Goal: Task Accomplishment & Management: Manage account settings

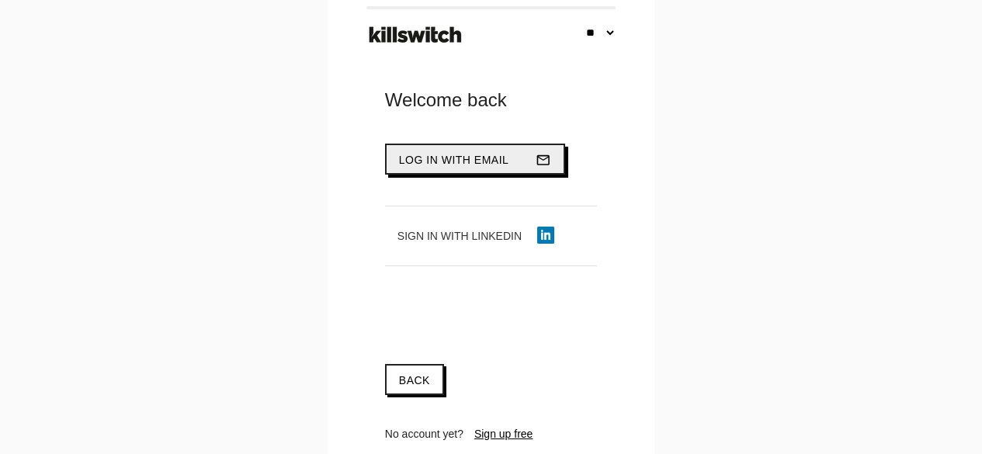
click at [439, 160] on span "Log in with email" at bounding box center [454, 160] width 110 height 12
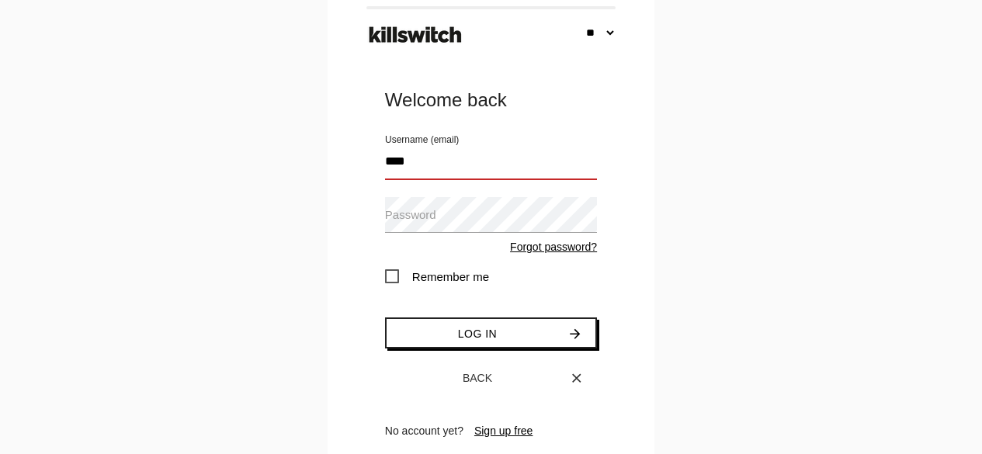
type input "**********"
click at [395, 276] on span "Remember me" at bounding box center [437, 276] width 104 height 19
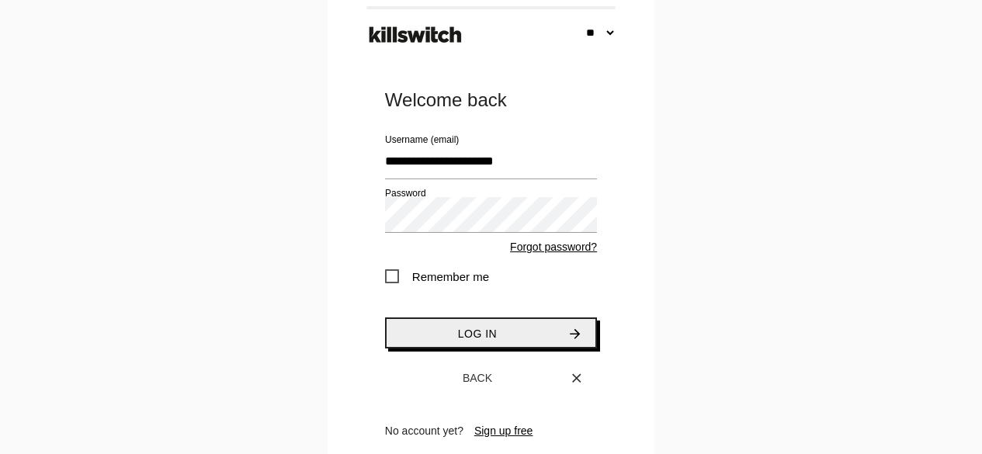
click at [456, 332] on button "Log in arrow_forward" at bounding box center [491, 333] width 212 height 31
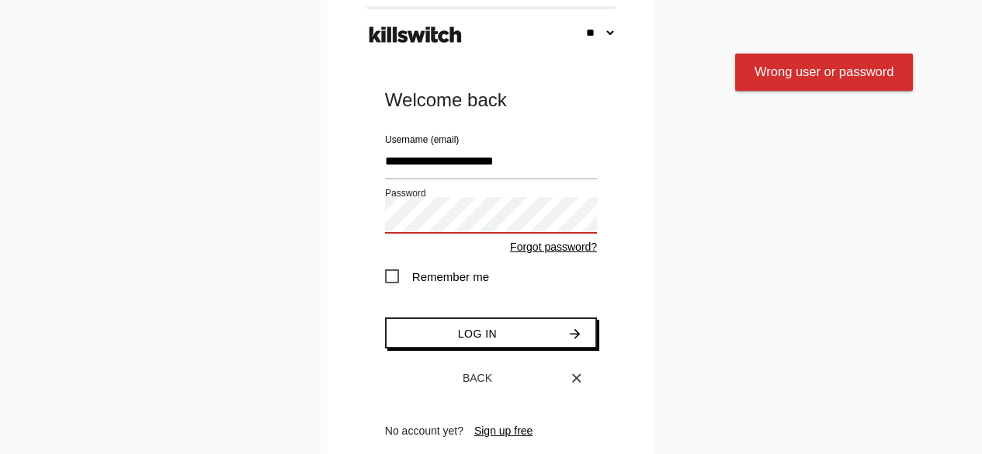
click at [234, 163] on div "** ** ** ** ** Welcome back Log in with email mail_outline Sign in with LinkedI…" at bounding box center [491, 237] width 982 height 474
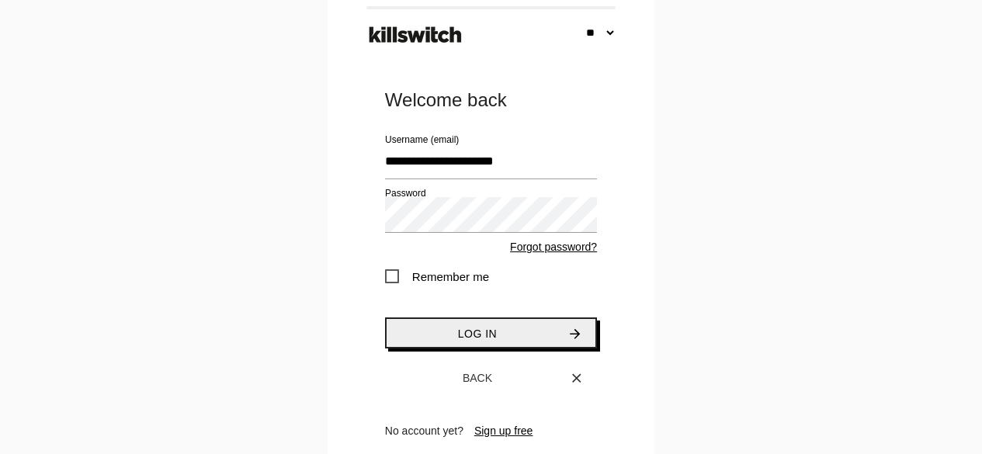
click at [447, 324] on button "Log in arrow_forward" at bounding box center [491, 333] width 212 height 31
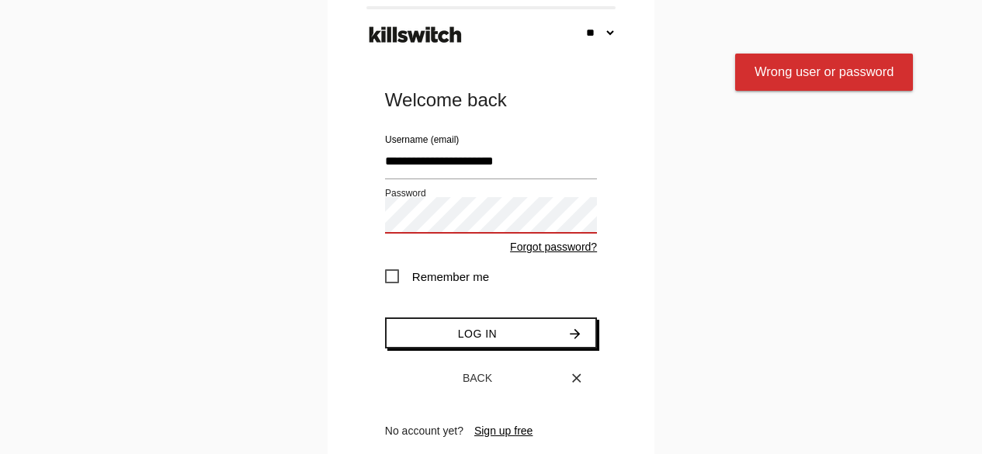
click at [261, 190] on div "** ** ** ** ** Welcome back Log in with email mail_outline Sign in with LinkedI…" at bounding box center [491, 237] width 982 height 474
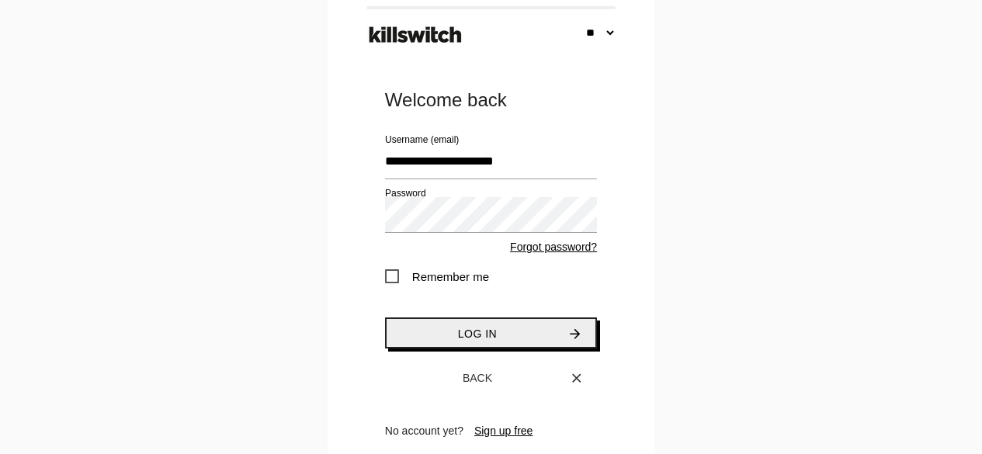
click at [467, 328] on span "Log in" at bounding box center [477, 334] width 39 height 12
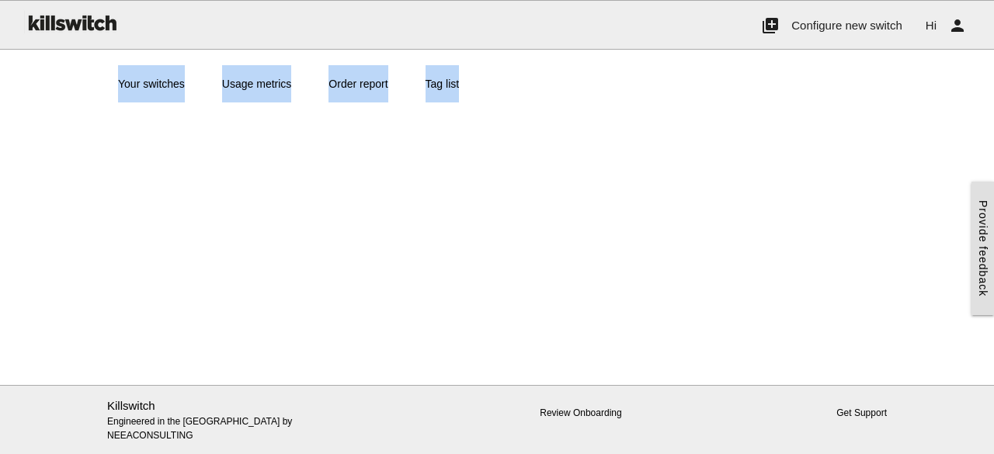
drag, startPoint x: 0, startPoint y: 0, endPoint x: 510, endPoint y: 77, distance: 515.9
click at [510, 77] on body "Please wait one moment close Welcome to Killswitch Tell us a bit more about you…" at bounding box center [497, 227] width 994 height 454
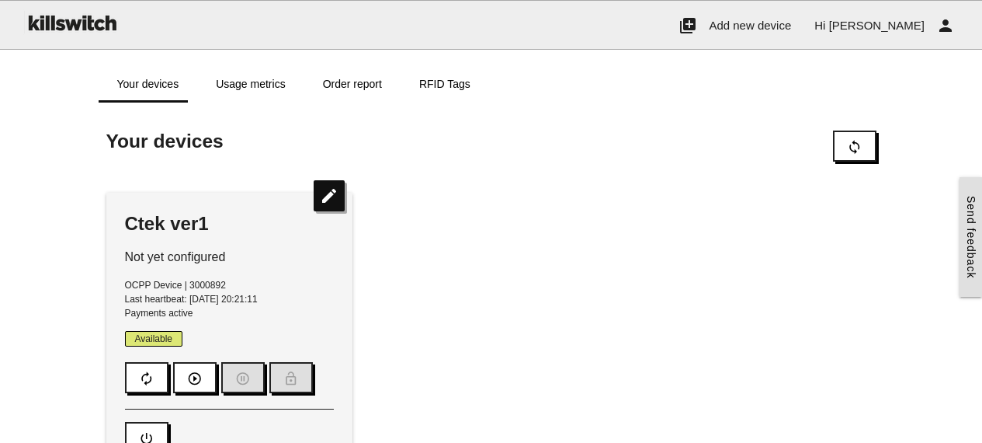
click at [481, 238] on div "Ctek ver1 Not yet configured OCPP Device | 3000892 Last heartbeat: 2025-10-12 2…" at bounding box center [492, 332] width 786 height 310
click at [716, 216] on div "Ctek ver1 Not yet configured OCPP Device | 3000892 Last heartbeat: 2025-10-12 2…" at bounding box center [492, 332] width 786 height 310
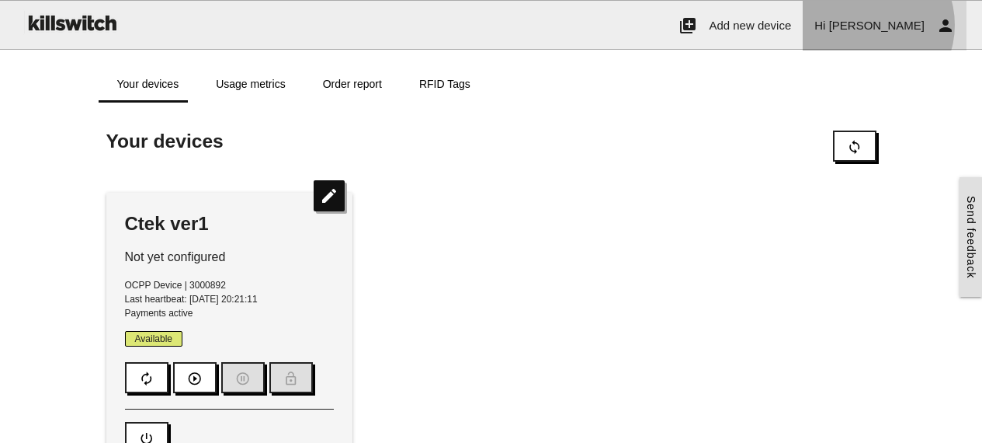
click at [934, 25] on link "Hi Tony person" at bounding box center [885, 26] width 164 height 50
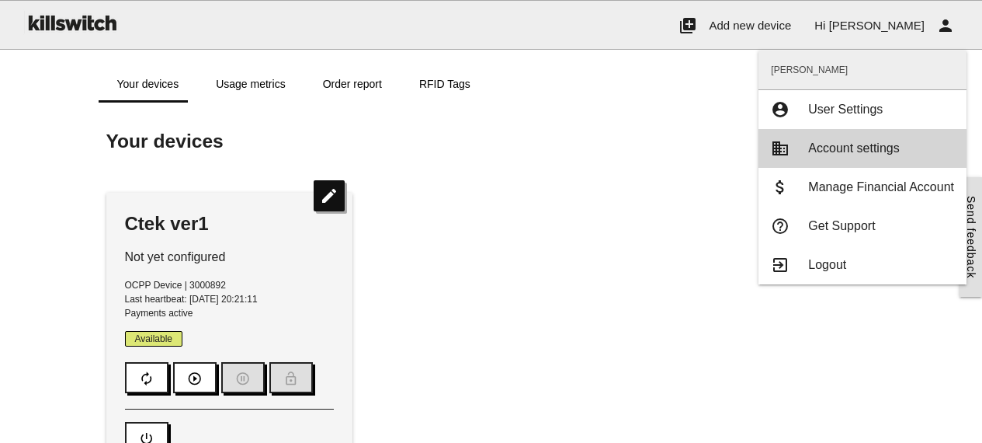
click at [846, 151] on span "Account settings" at bounding box center [853, 147] width 91 height 13
type input "**********"
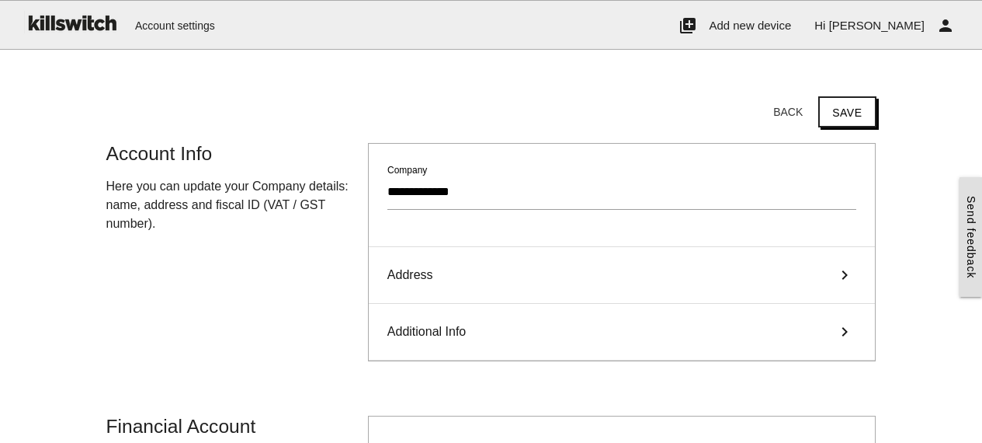
click at [412, 272] on span "Address" at bounding box center [410, 275] width 46 height 19
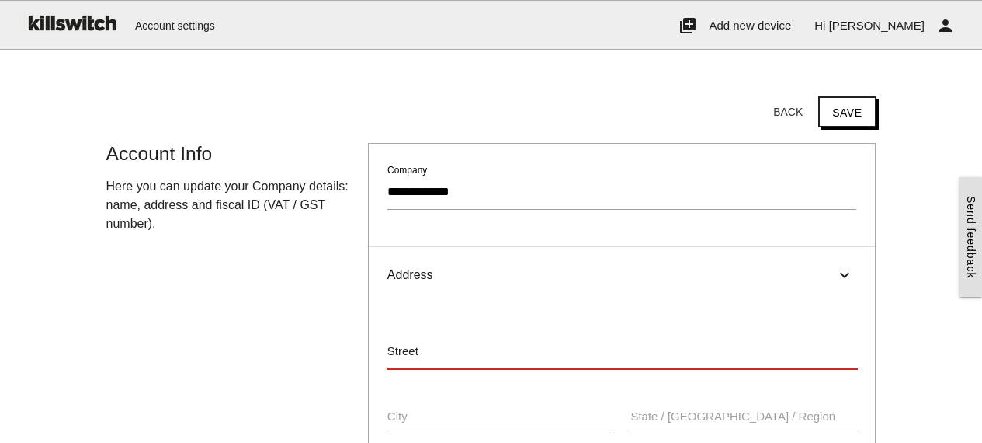
click at [398, 342] on div "Street" at bounding box center [622, 354] width 487 height 42
type input "**********"
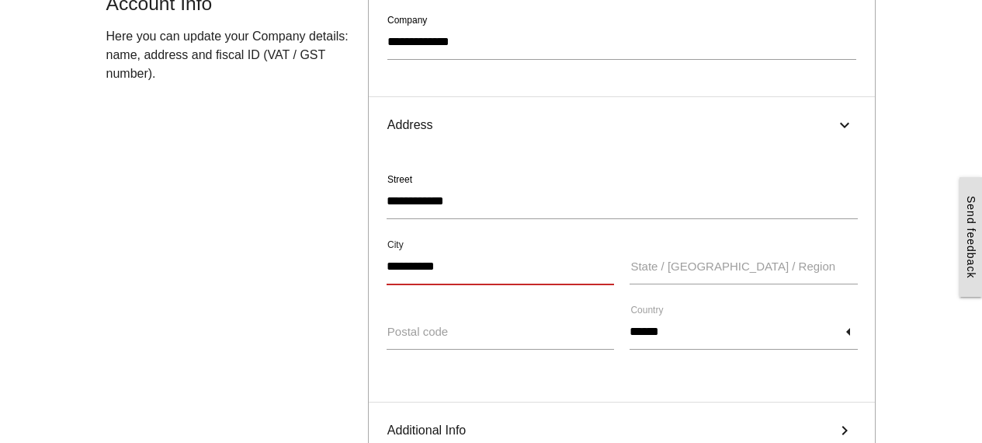
scroll to position [155, 0]
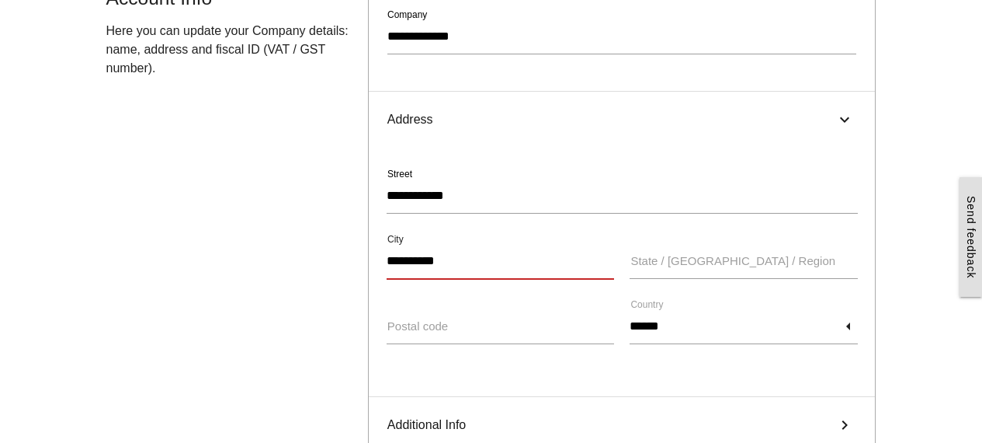
type input "**********"
click at [682, 265] on label "State / District / Region" at bounding box center [732, 261] width 205 height 18
click at [682, 265] on input "State / District / Region" at bounding box center [744, 261] width 228 height 36
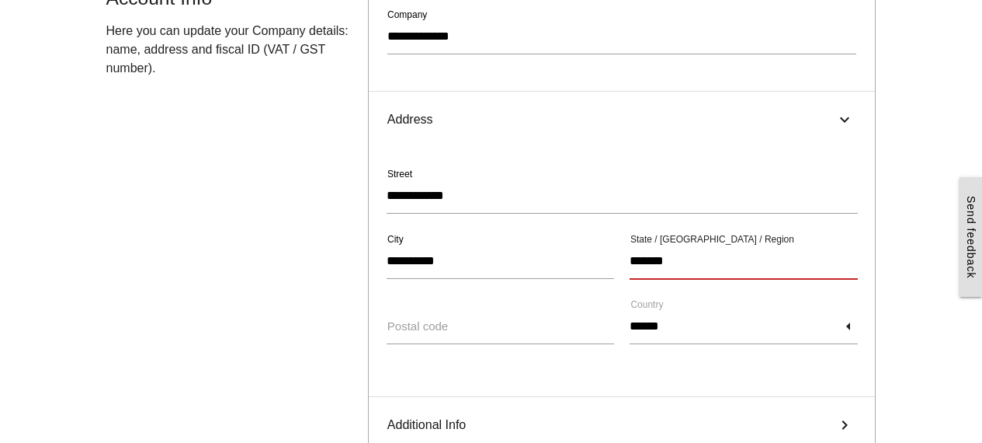
type input "*******"
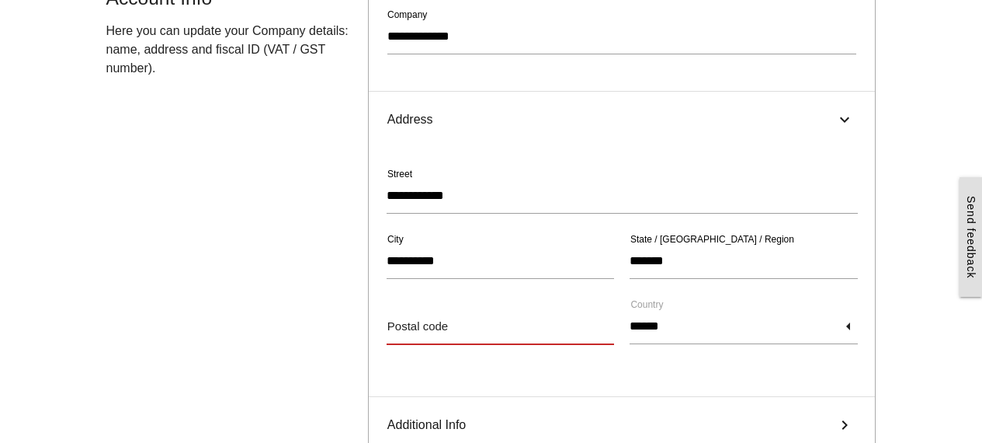
click at [483, 324] on input "Postal code" at bounding box center [501, 326] width 228 height 36
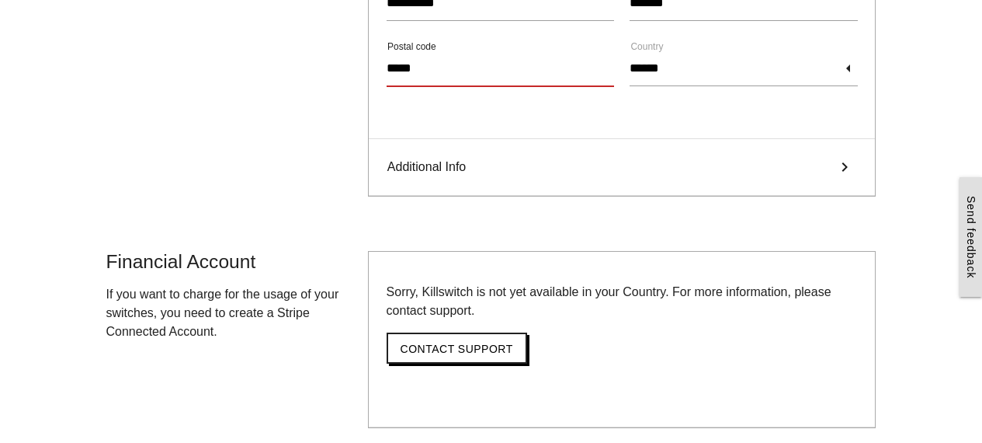
scroll to position [381, 0]
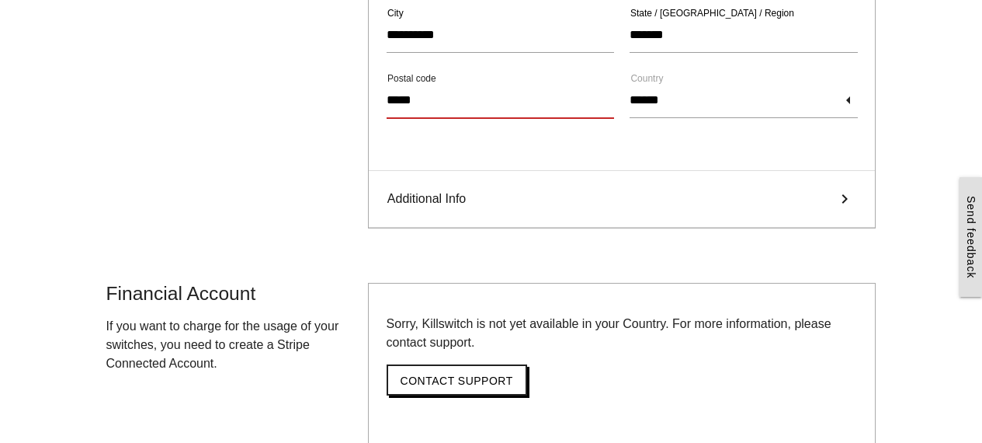
type input "*****"
click at [716, 200] on div "Additional Info keyboard_arrow_right" at bounding box center [622, 199] width 507 height 57
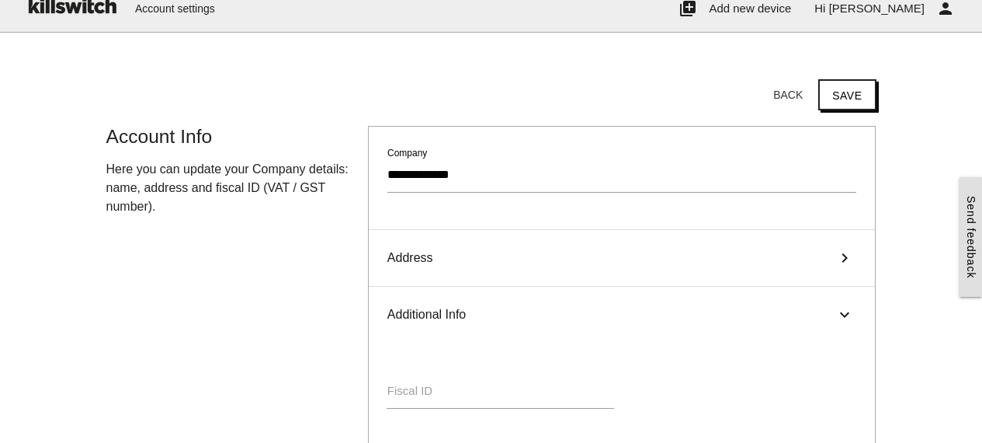
scroll to position [0, 0]
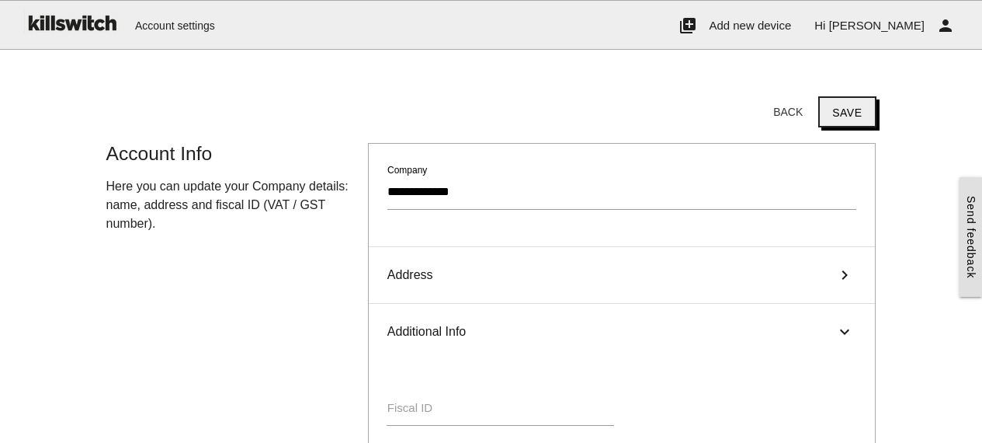
click at [855, 110] on button "Save" at bounding box center [846, 111] width 57 height 31
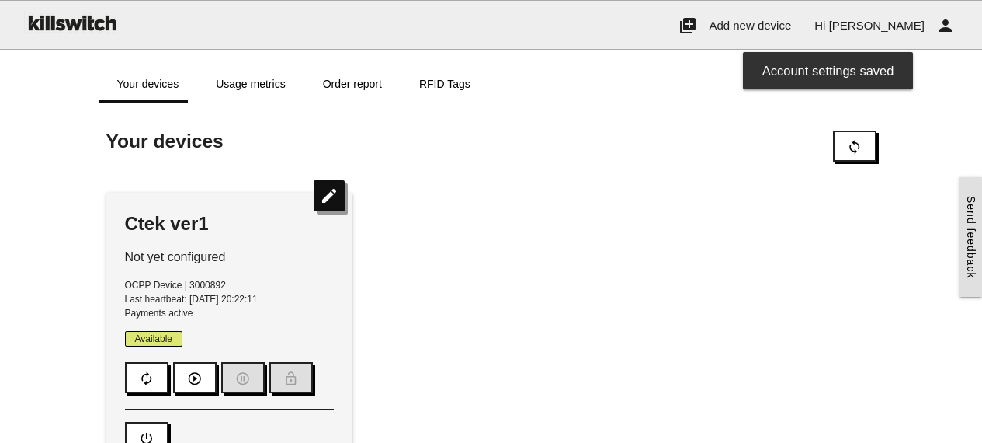
click at [325, 201] on icon "edit" at bounding box center [329, 195] width 31 height 31
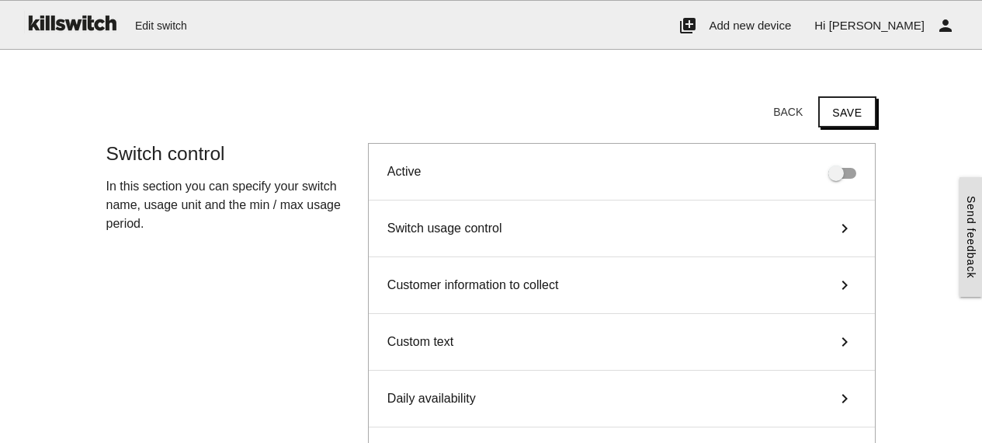
click at [478, 226] on span "Switch usage control" at bounding box center [444, 228] width 115 height 19
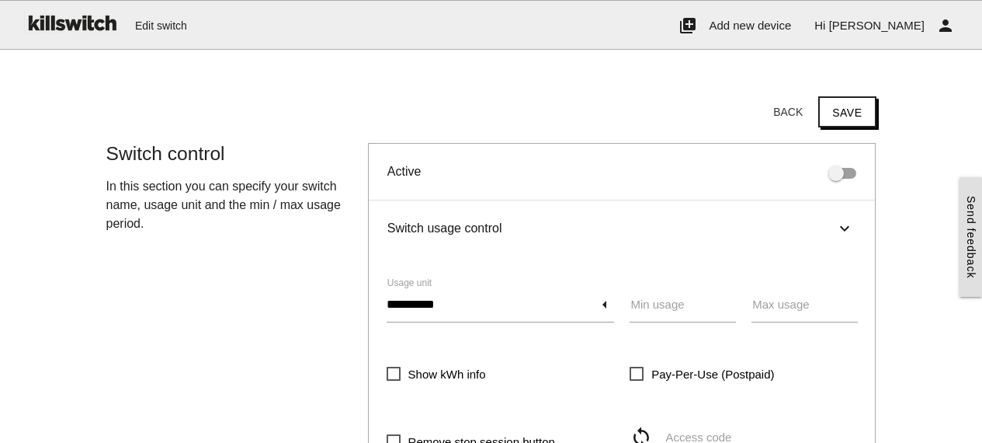
click at [654, 307] on label "Min usage" at bounding box center [657, 305] width 54 height 18
click at [654, 307] on input "Min usage" at bounding box center [683, 305] width 106 height 36
type input "*"
click at [772, 306] on label "Max usage" at bounding box center [780, 305] width 57 height 18
click at [772, 306] on input "Max usage" at bounding box center [805, 305] width 106 height 36
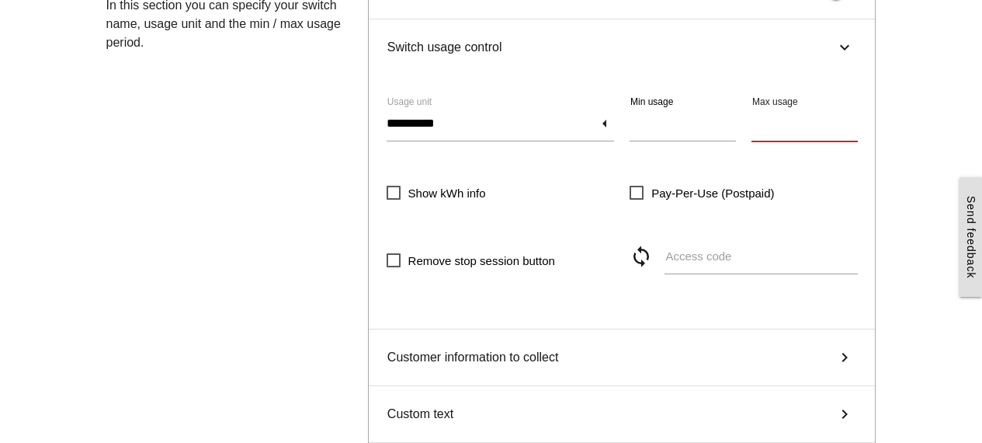
scroll to position [144, 0]
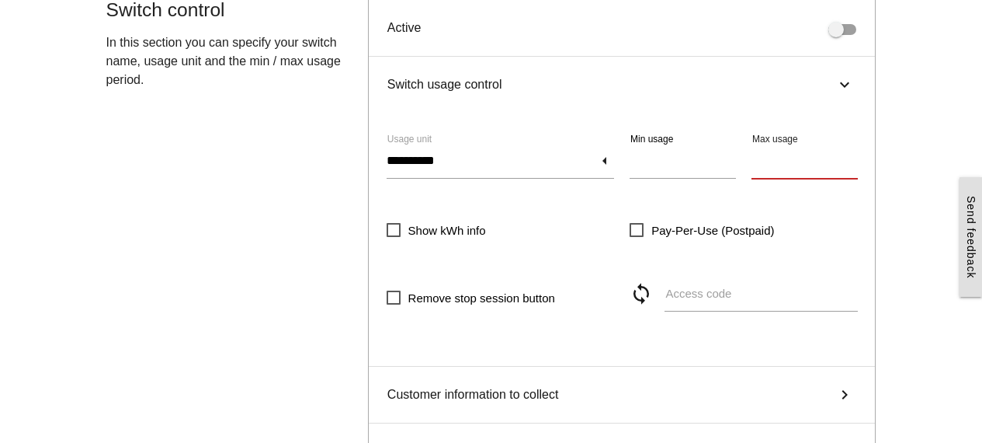
type input "**********"
click at [389, 225] on span "Show kWh info" at bounding box center [436, 230] width 99 height 19
click at [637, 228] on span "Pay-Per-Use (Postpaid)" at bounding box center [702, 230] width 144 height 19
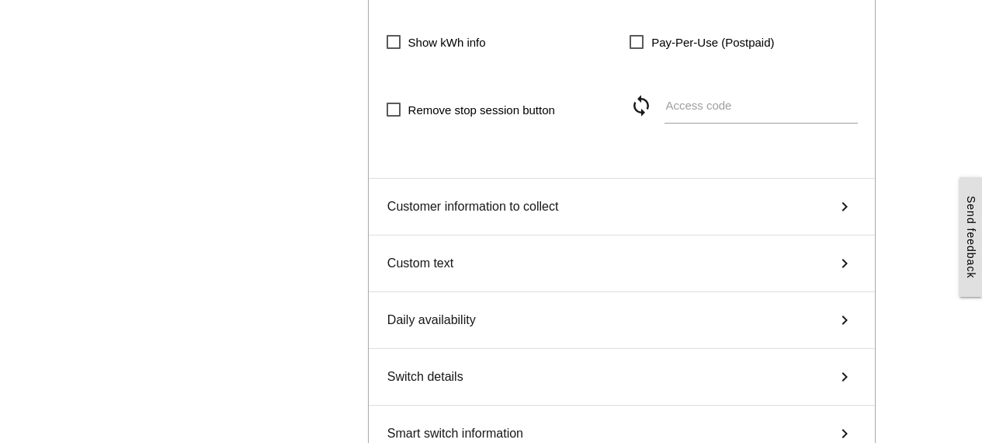
scroll to position [337, 0]
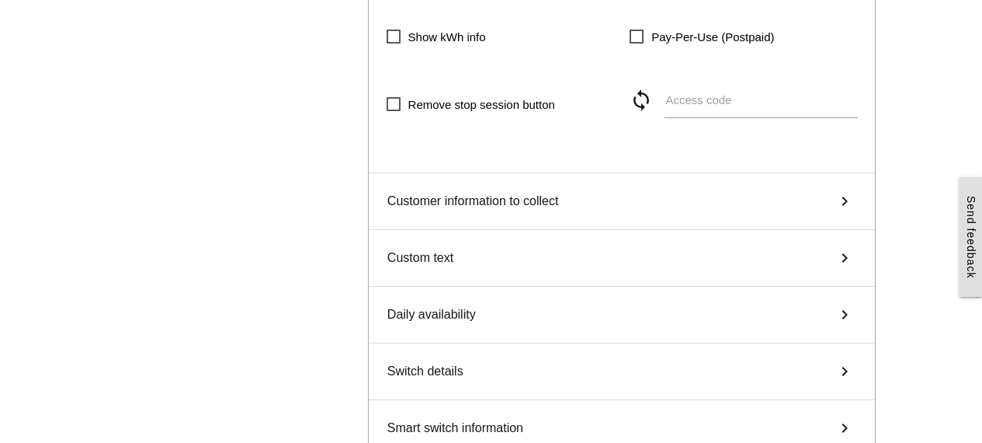
click at [564, 200] on div "Customer information to collect keyboard_arrow_right" at bounding box center [622, 201] width 507 height 57
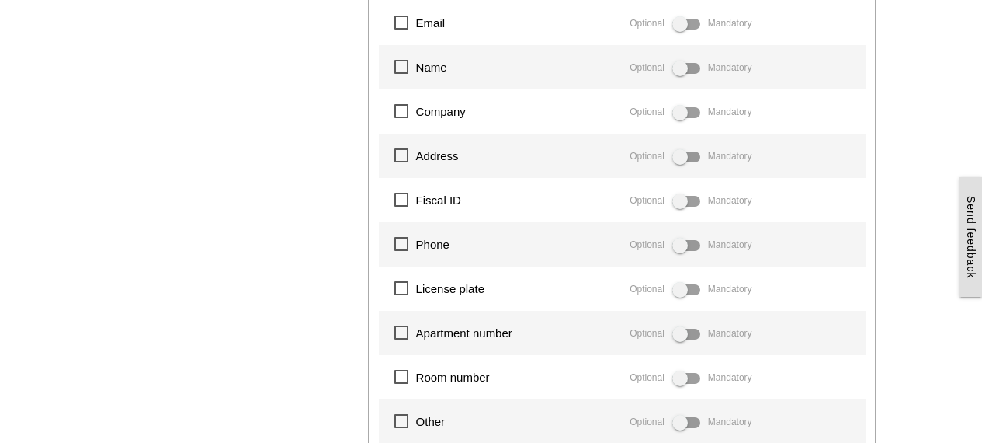
scroll to position [280, 0]
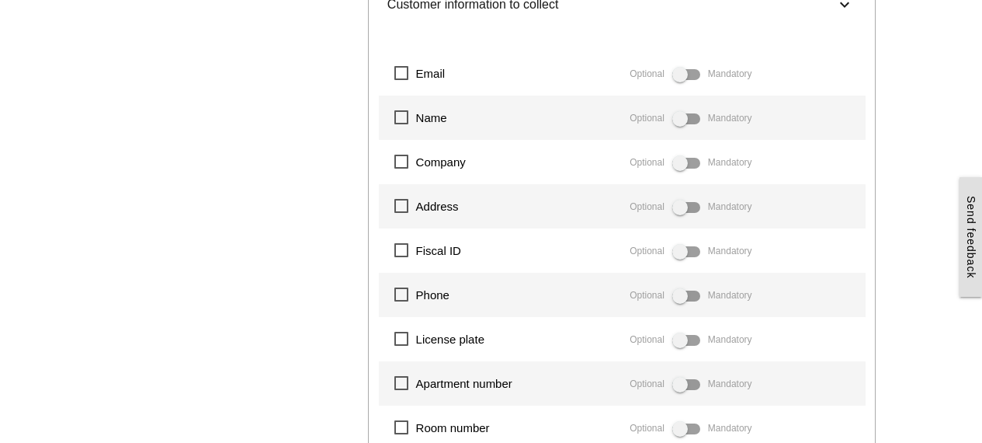
click at [400, 73] on span "Email" at bounding box center [419, 73] width 51 height 19
click at [687, 71] on span at bounding box center [686, 74] width 28 height 11
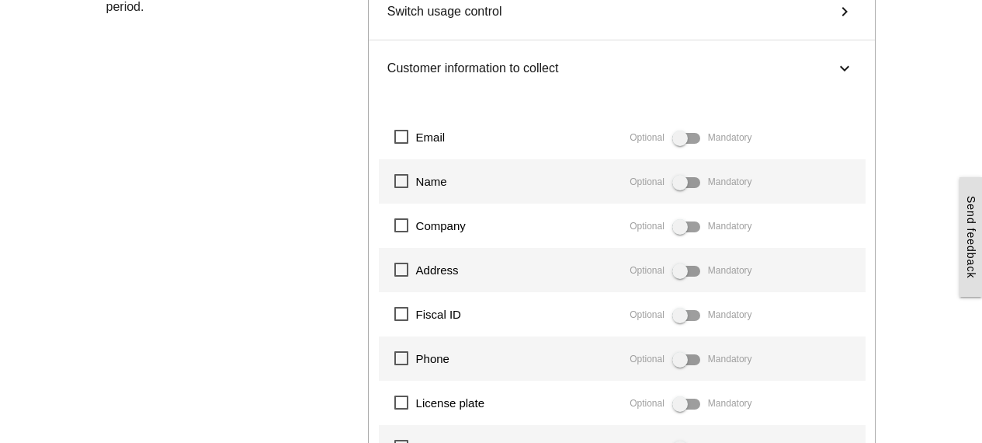
scroll to position [213, 0]
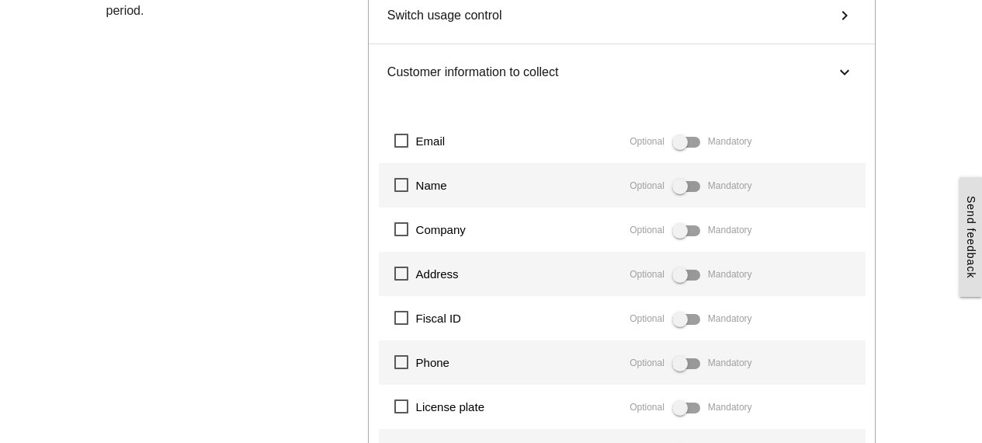
click at [405, 182] on span "Name" at bounding box center [420, 184] width 53 height 19
click at [401, 269] on span "Address" at bounding box center [426, 273] width 64 height 19
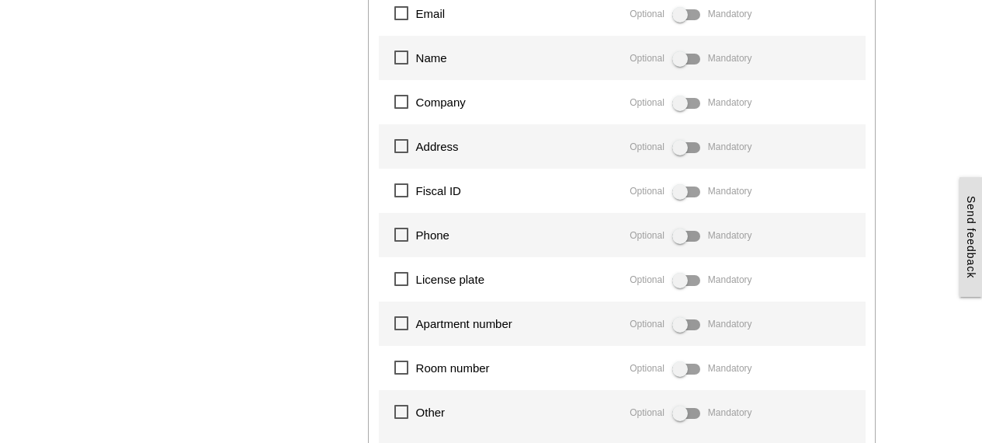
scroll to position [342, 0]
click at [399, 279] on span "License plate" at bounding box center [439, 277] width 90 height 19
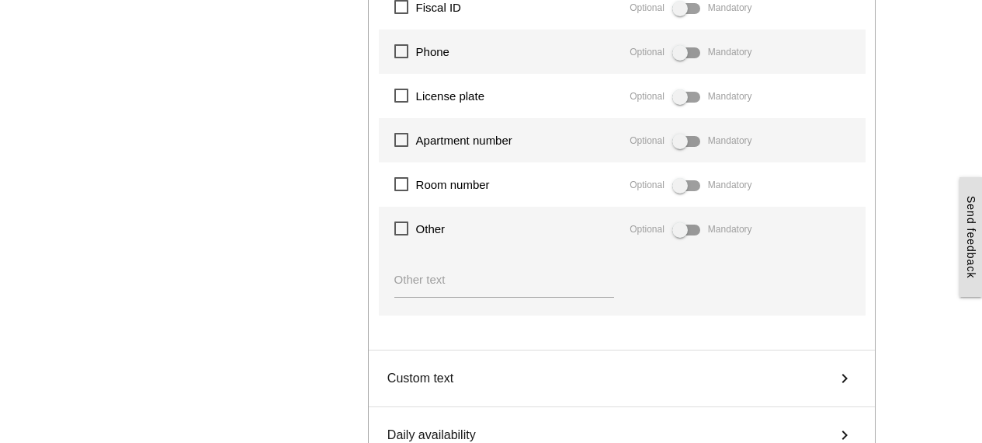
scroll to position [689, 0]
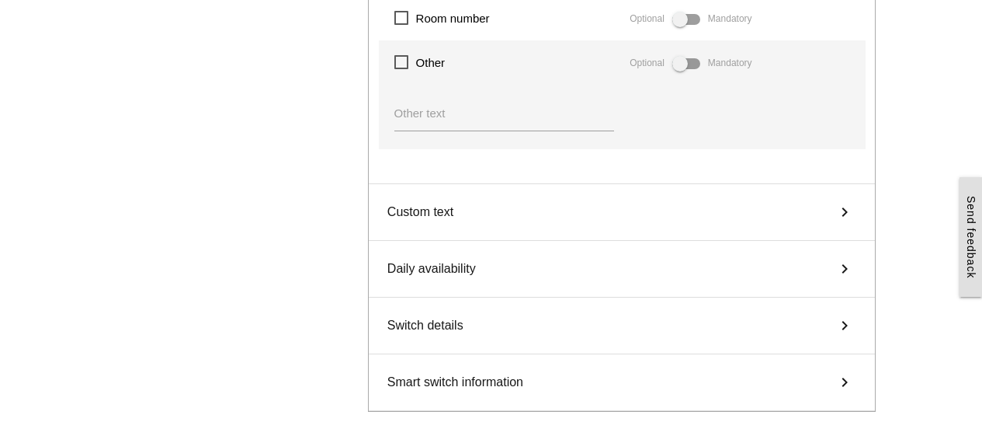
click at [742, 221] on div "Custom text keyboard_arrow_right" at bounding box center [622, 212] width 507 height 57
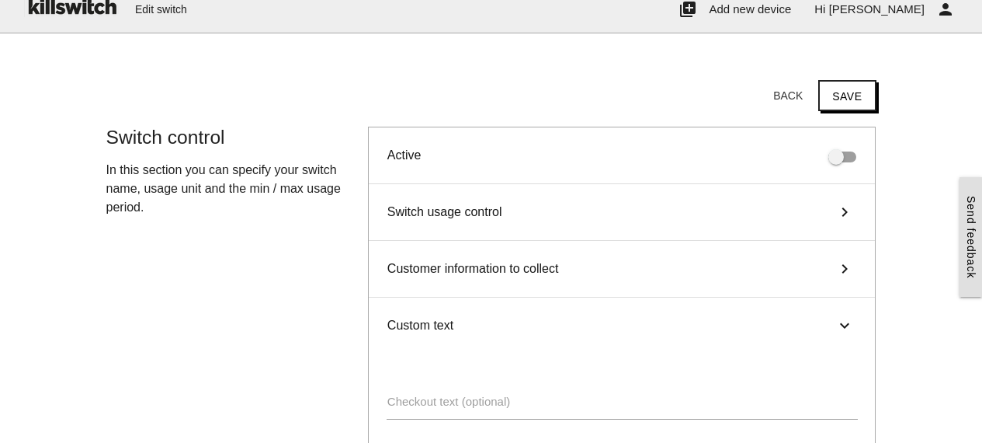
scroll to position [75, 0]
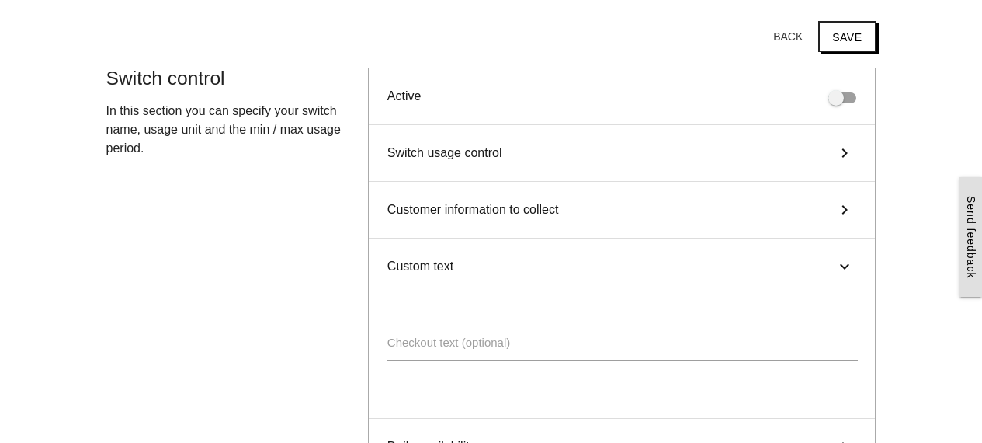
click at [459, 211] on span "Customer information to collect" at bounding box center [473, 209] width 172 height 19
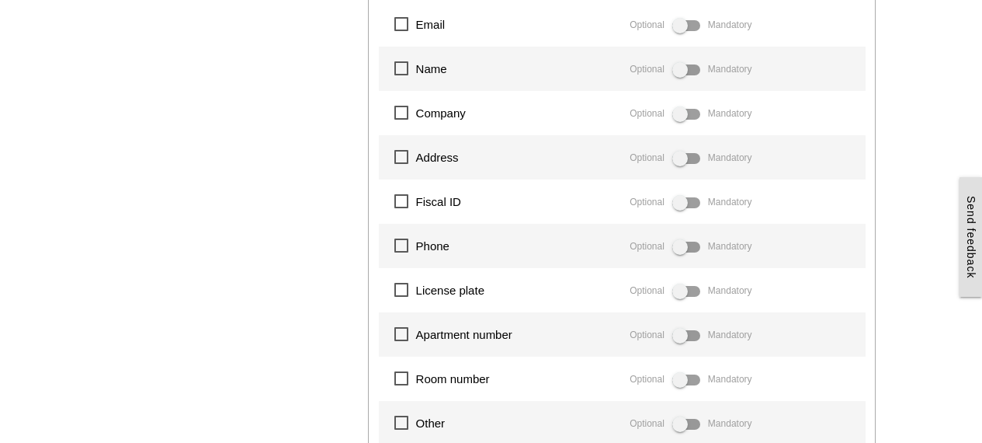
scroll to position [351, 0]
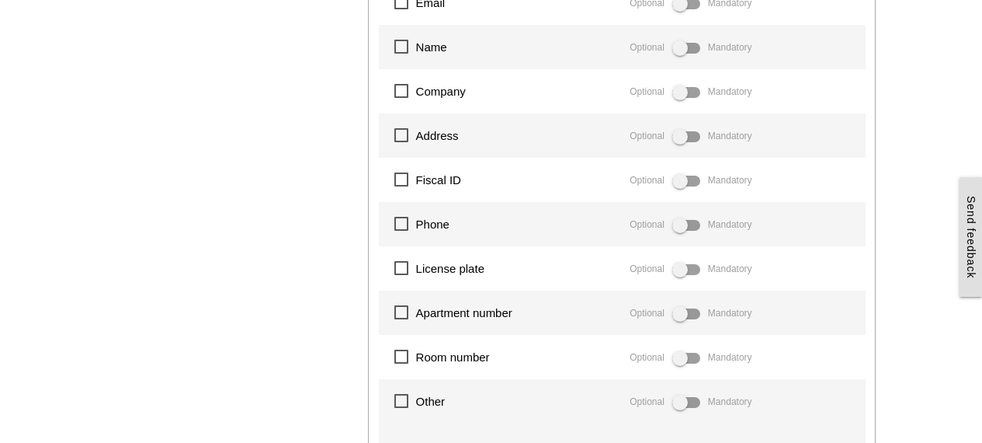
click at [407, 269] on span "License plate" at bounding box center [439, 268] width 90 height 19
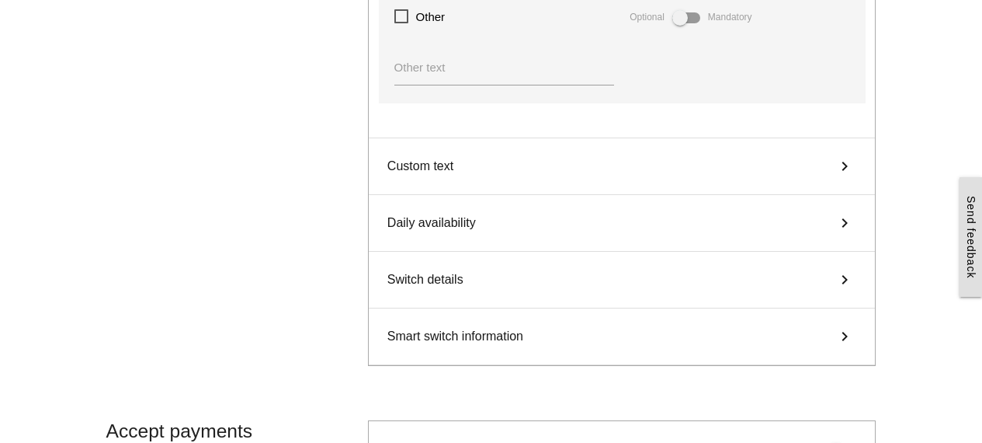
scroll to position [763, 0]
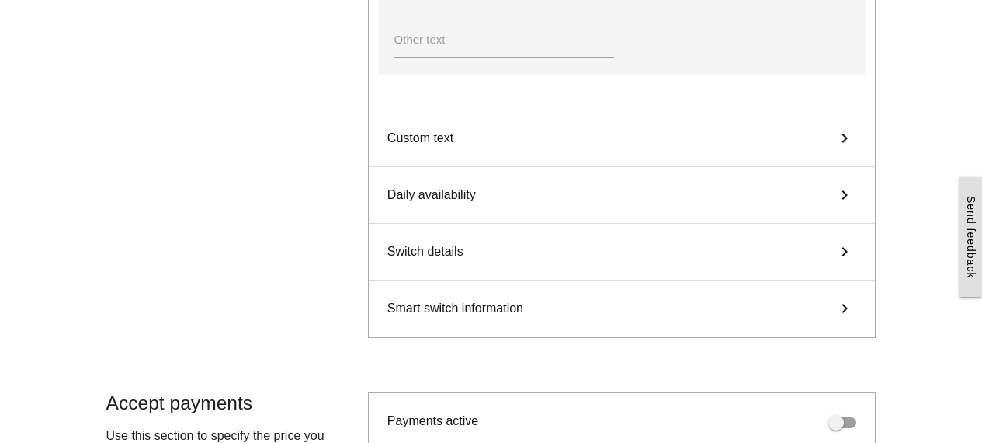
click at [457, 137] on div "Custom text keyboard_arrow_right" at bounding box center [622, 138] width 507 height 57
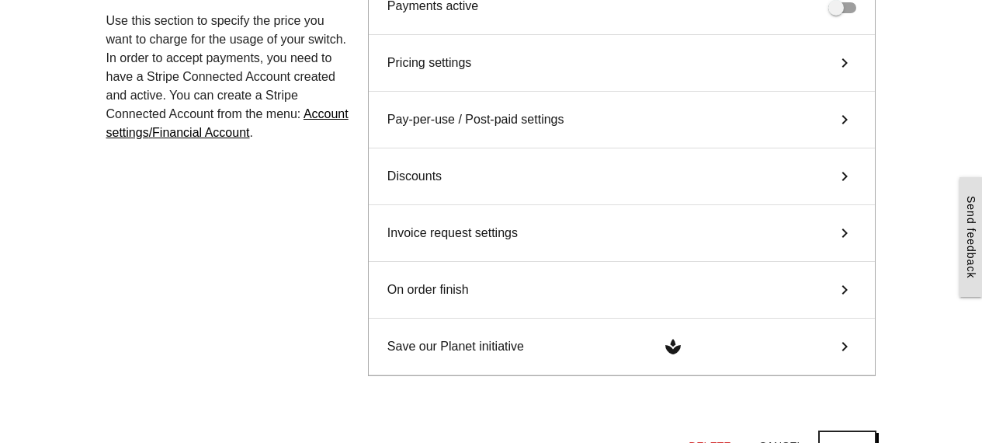
scroll to position [346, 0]
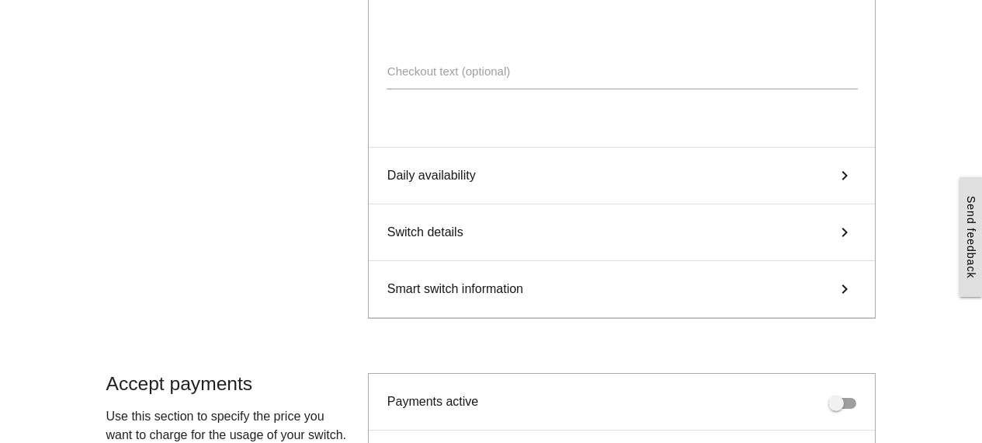
click at [454, 175] on span "Daily availability" at bounding box center [431, 175] width 89 height 19
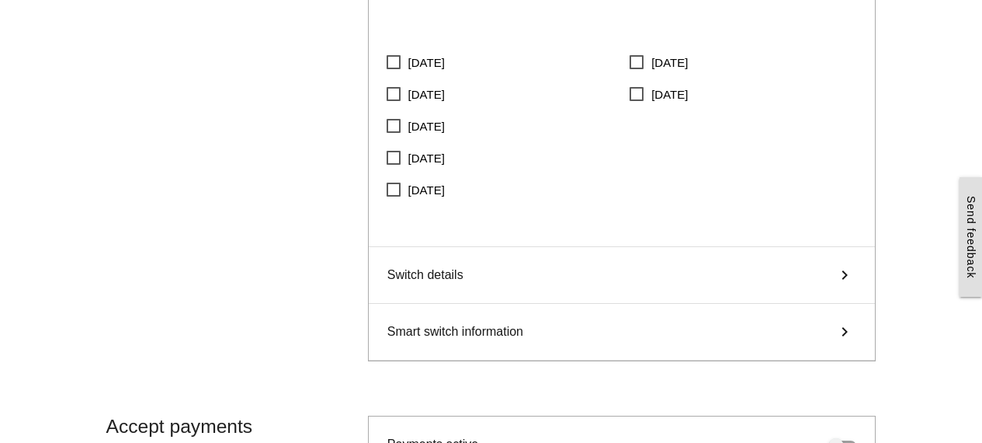
scroll to position [551, 0]
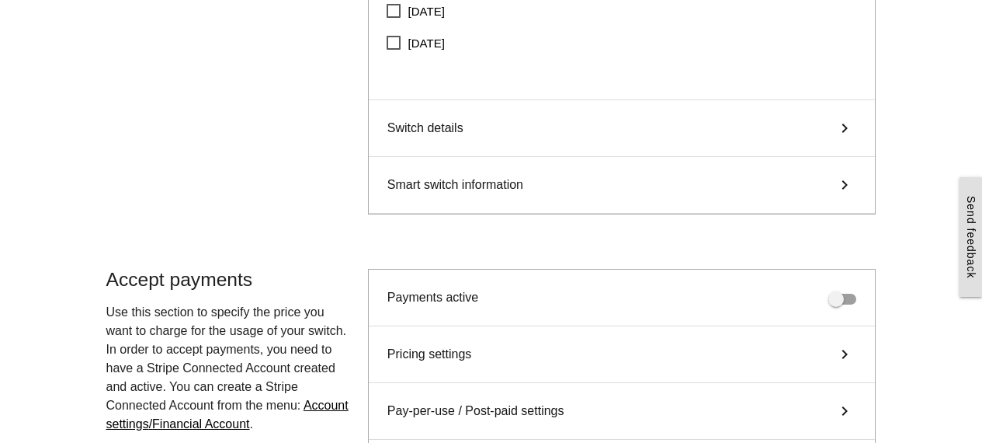
click at [460, 127] on span "Switch details" at bounding box center [425, 128] width 76 height 19
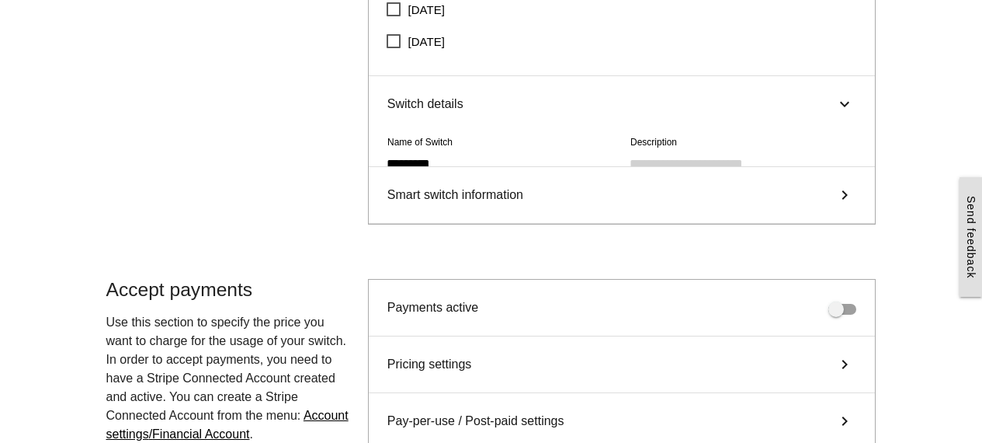
scroll to position [443, 0]
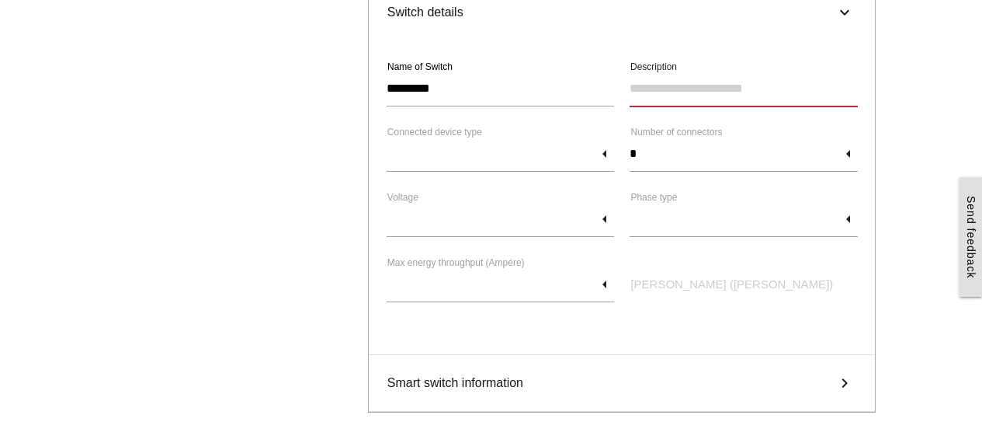
click at [683, 89] on input "Description" at bounding box center [744, 89] width 228 height 36
click at [592, 152] on input "text" at bounding box center [501, 154] width 228 height 36
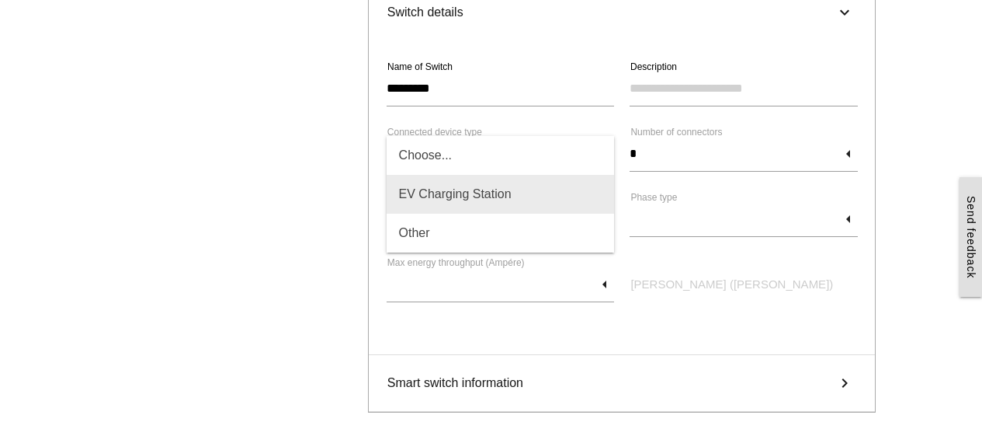
click at [450, 193] on span "EV Charging Station" at bounding box center [501, 194] width 228 height 39
type input "**********"
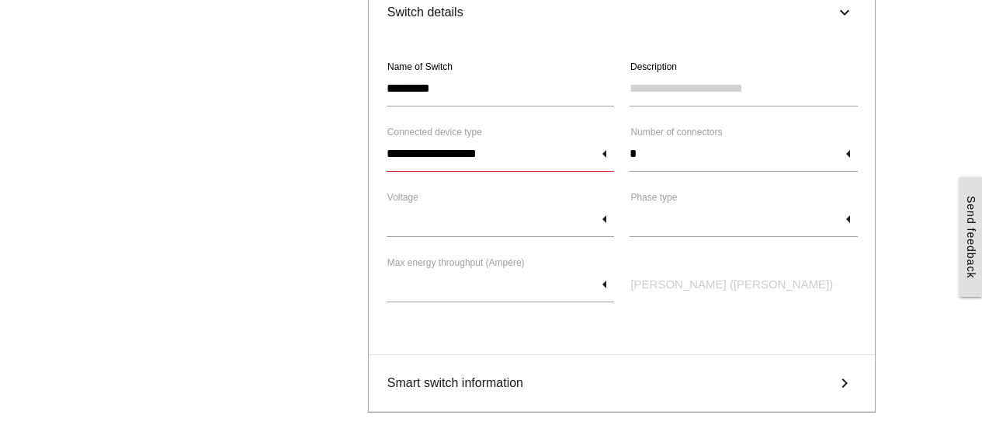
click at [531, 155] on input "**********" at bounding box center [501, 154] width 228 height 36
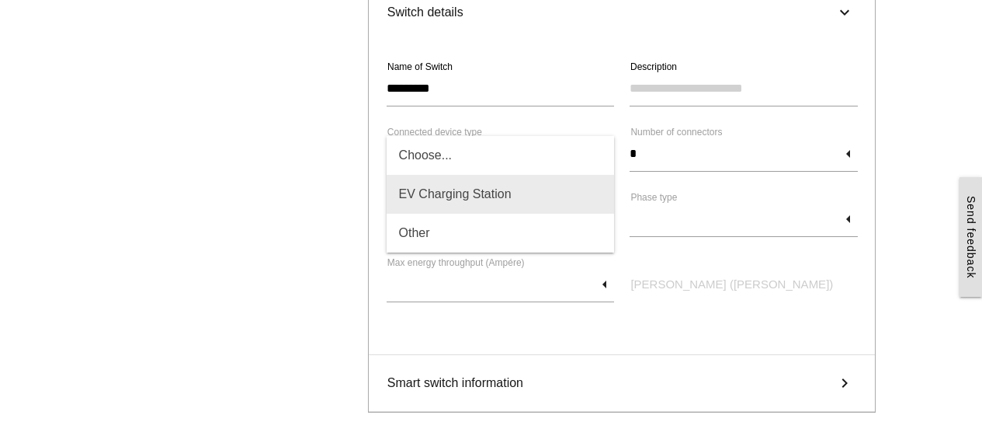
click at [498, 200] on span "EV Charging Station" at bounding box center [501, 194] width 228 height 39
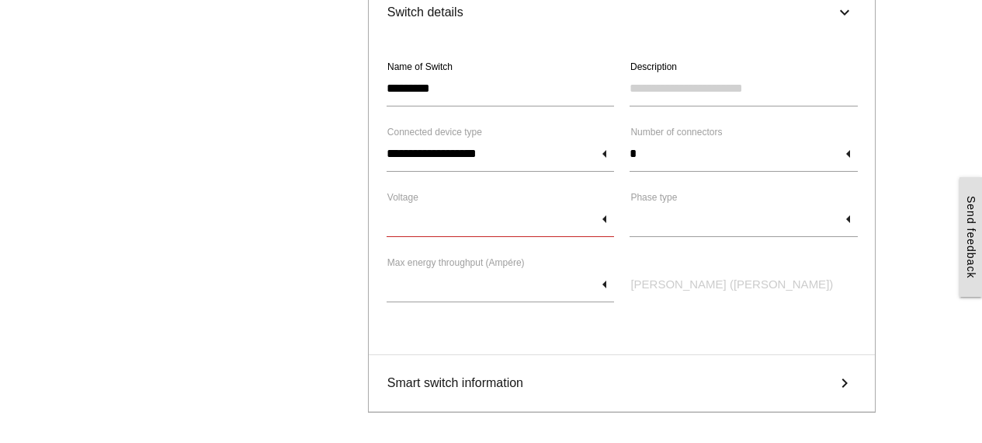
click at [454, 230] on input "text" at bounding box center [501, 219] width 228 height 36
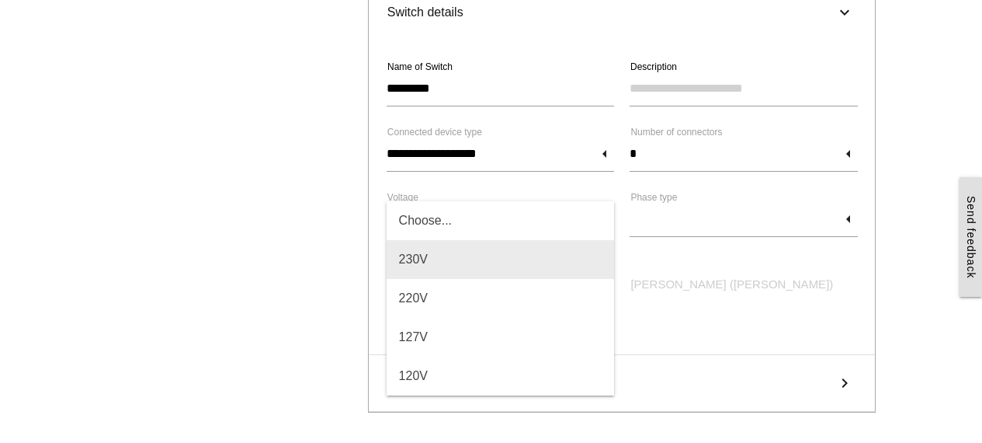
click at [431, 258] on span "230V" at bounding box center [501, 259] width 228 height 39
type input "****"
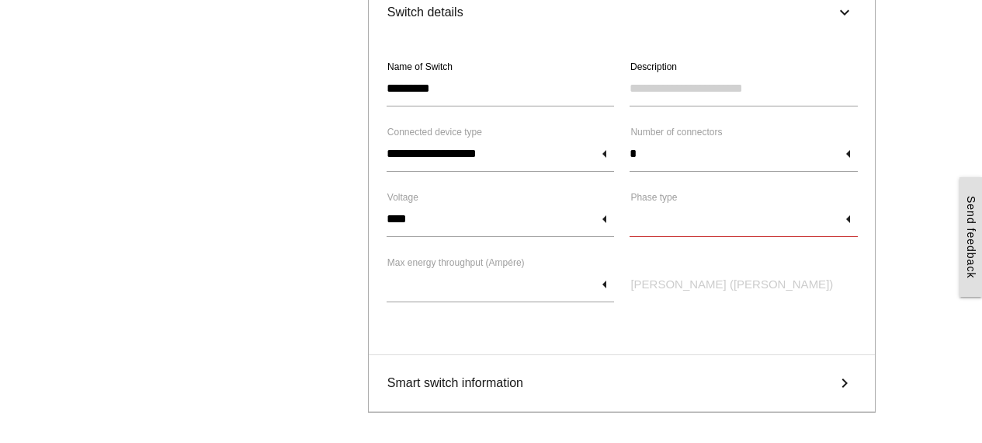
click at [665, 218] on input "text" at bounding box center [744, 219] width 228 height 36
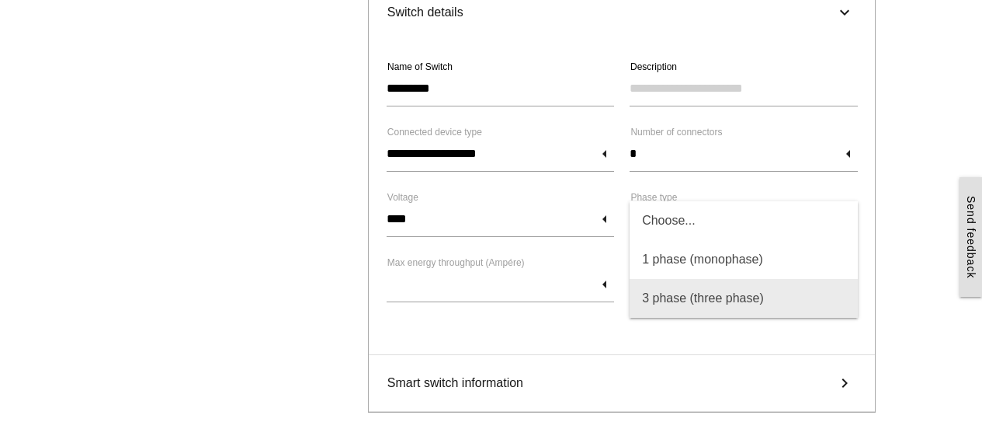
click at [650, 292] on span "3 phase (three phase)" at bounding box center [744, 298] width 228 height 39
type input "**********"
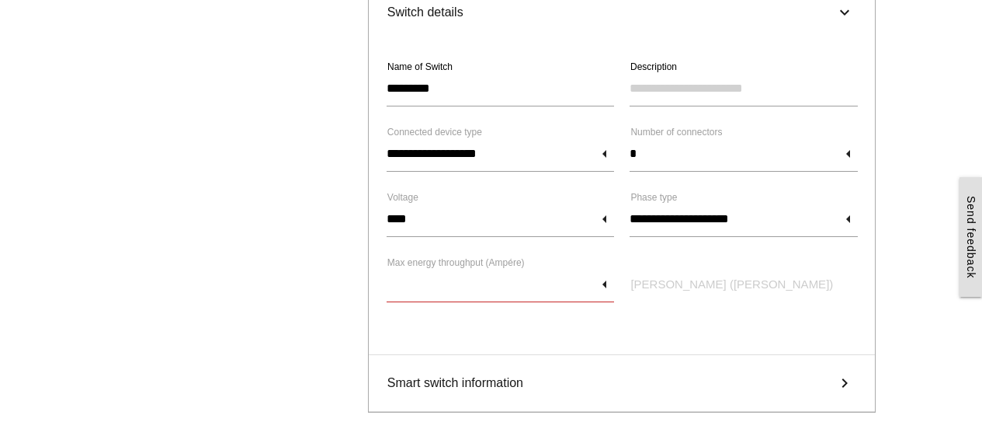
click at [490, 291] on input "text" at bounding box center [501, 284] width 228 height 36
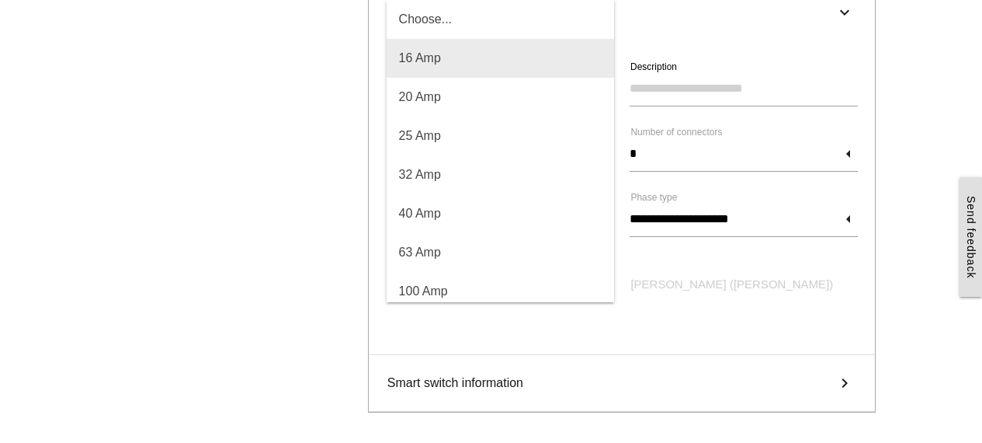
click at [439, 61] on span "16 Amp" at bounding box center [501, 58] width 228 height 39
type input "*****"
type input "******"
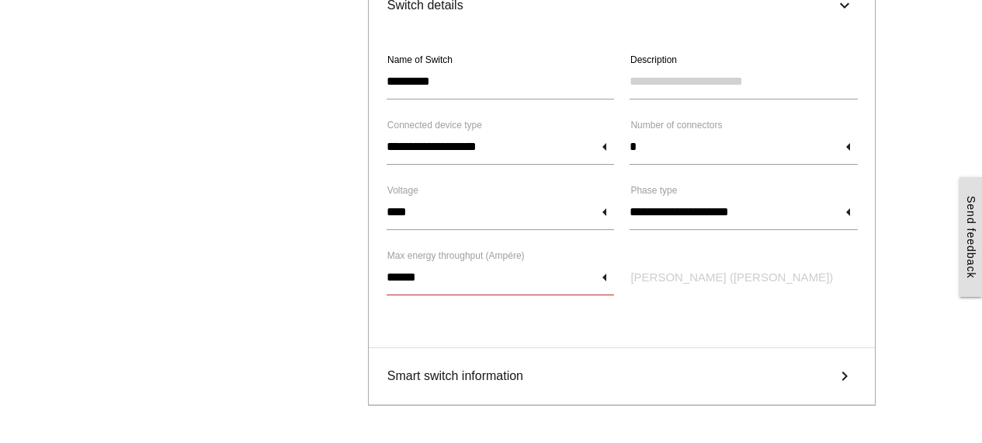
scroll to position [480, 0]
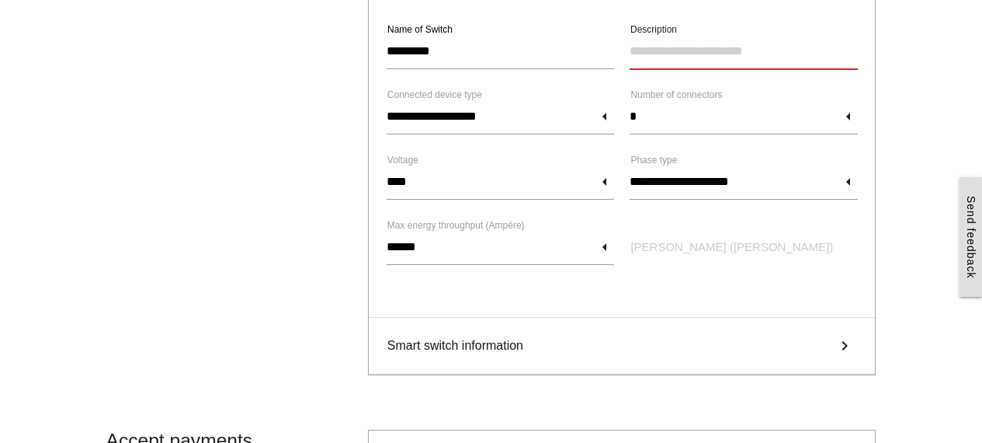
click at [738, 56] on input "Description" at bounding box center [744, 51] width 228 height 36
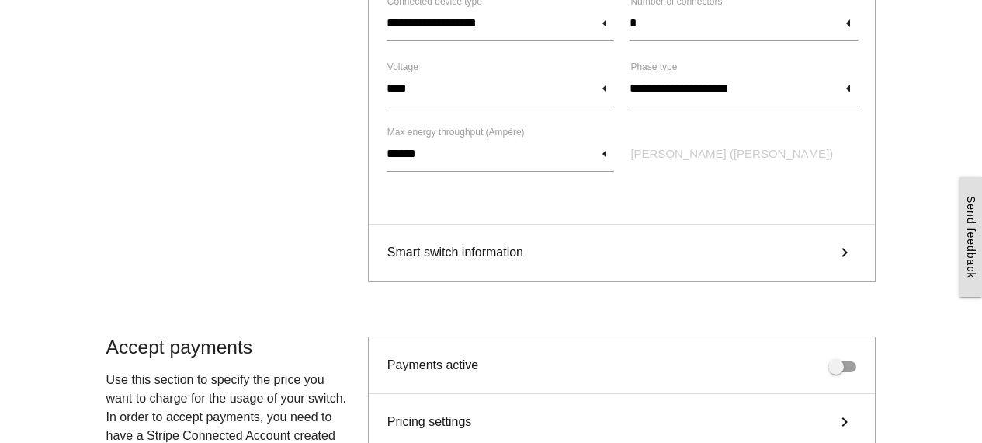
scroll to position [648, 0]
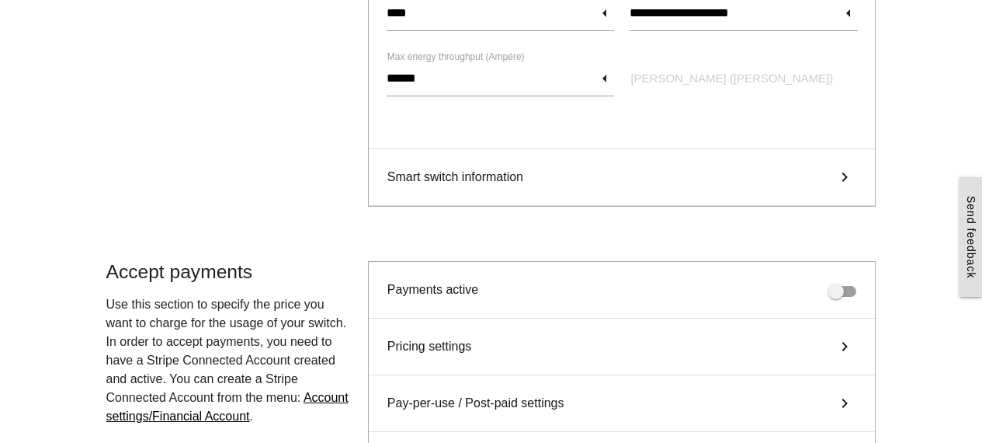
type input "****"
click at [473, 179] on span "Smart switch information" at bounding box center [455, 177] width 136 height 19
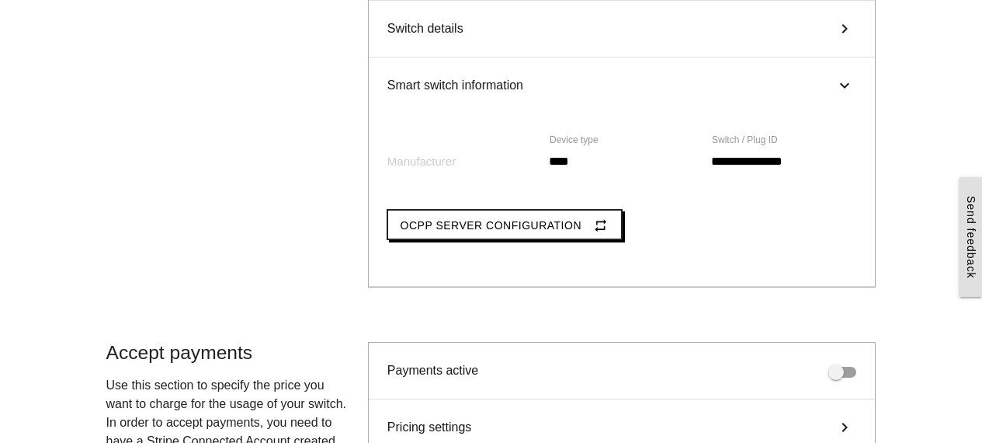
scroll to position [424, 0]
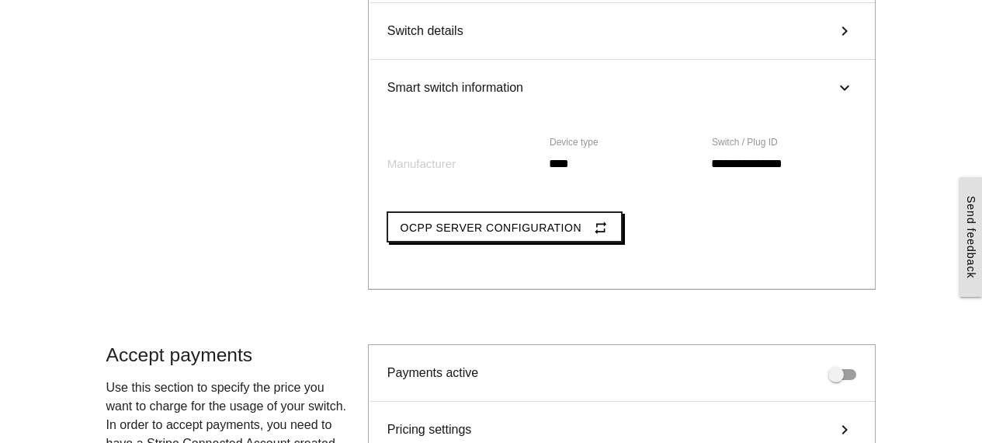
click at [416, 158] on label "Manufacturer" at bounding box center [421, 164] width 68 height 18
drag, startPoint x: 411, startPoint y: 164, endPoint x: 412, endPoint y: 154, distance: 10.2
click at [411, 162] on label "Manufacturer" at bounding box center [421, 164] width 68 height 18
click at [397, 166] on label "Manufacturer" at bounding box center [421, 164] width 68 height 18
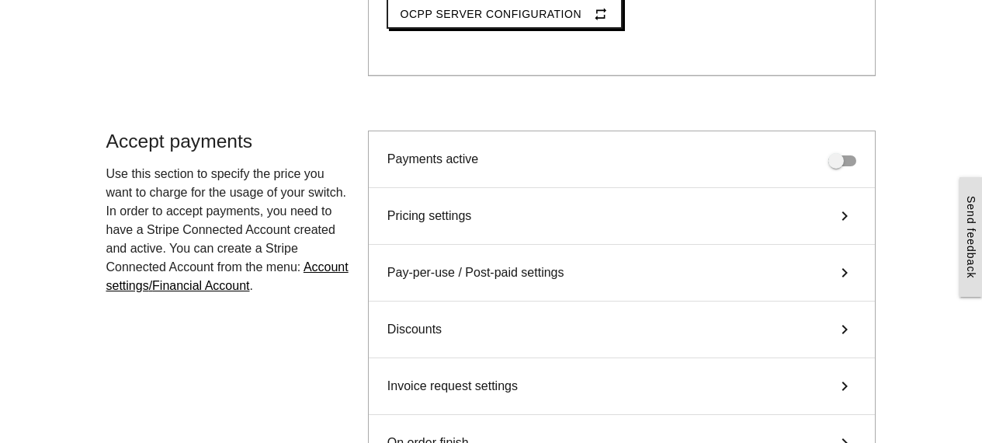
scroll to position [657, 0]
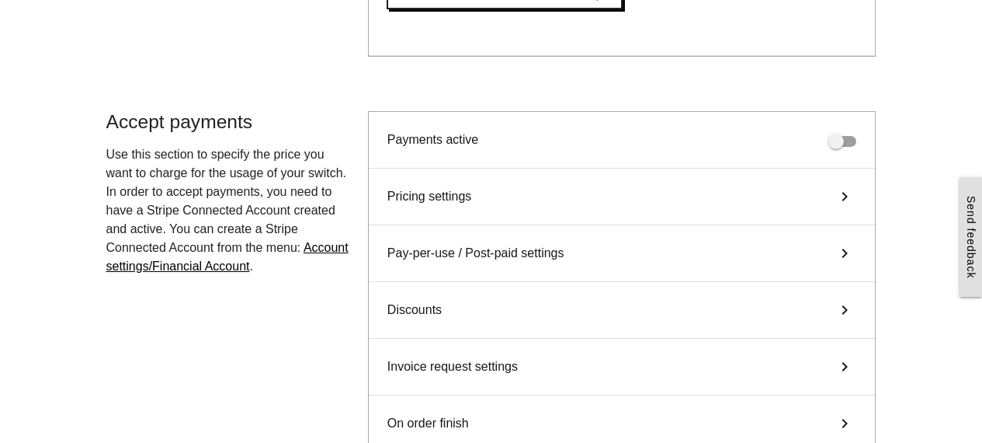
click at [812, 193] on div "Pricing settings keyboard_arrow_right" at bounding box center [622, 196] width 507 height 57
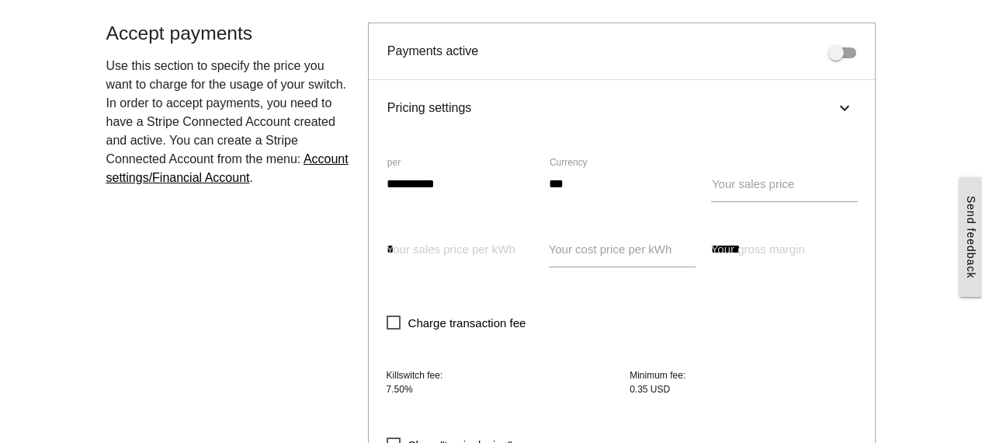
scroll to position [749, 0]
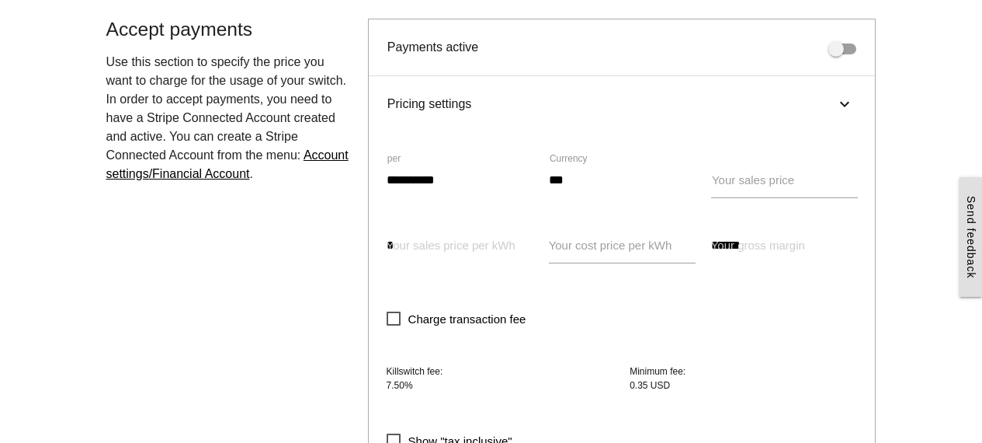
click at [717, 179] on label "Your sales price" at bounding box center [753, 181] width 82 height 18
click at [717, 179] on input "Your sales price" at bounding box center [784, 180] width 147 height 36
type input "****"
type input "**********"
type input "******"
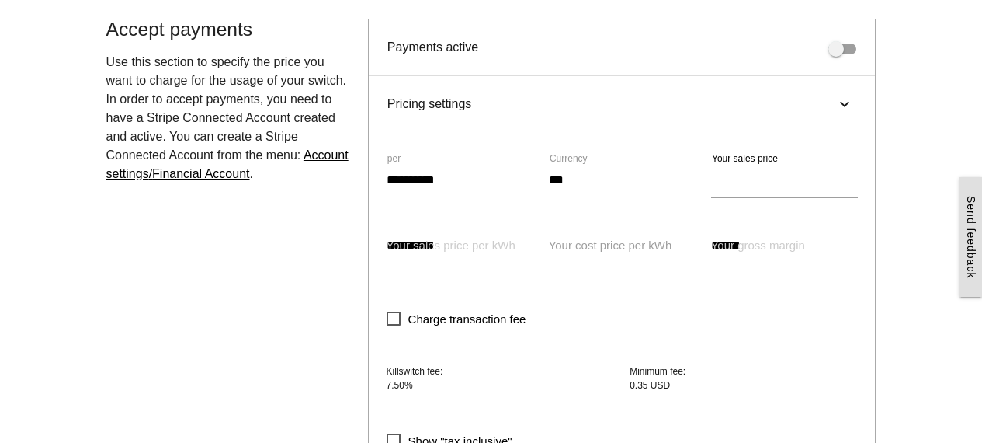
click at [620, 166] on div "**********" at bounding box center [622, 216] width 487 height 130
drag, startPoint x: 472, startPoint y: 246, endPoint x: 498, endPoint y: 245, distance: 25.6
click at [489, 245] on label "Your sales price per kWh" at bounding box center [451, 246] width 129 height 18
click at [749, 183] on input "****" at bounding box center [784, 180] width 147 height 36
click at [631, 247] on label "Your cost price per kWh" at bounding box center [610, 246] width 123 height 18
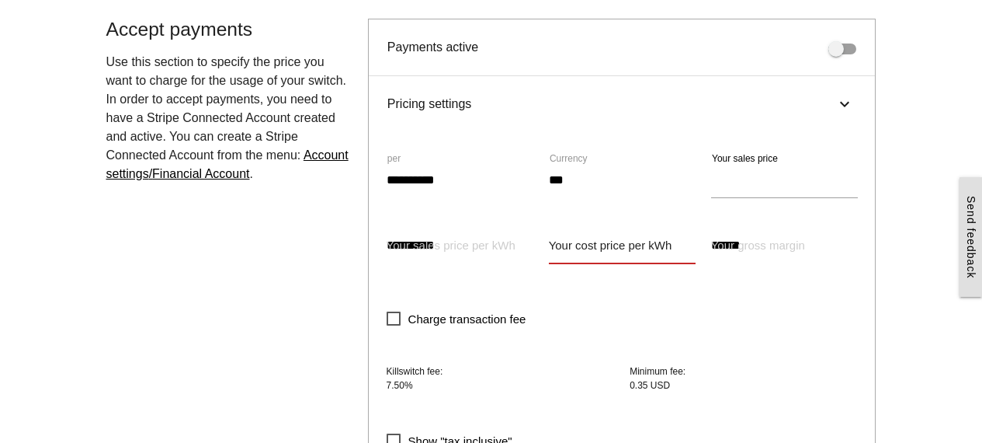
click at [631, 247] on input "Your cost price per kWh" at bounding box center [622, 245] width 147 height 36
type input "****"
type input "**********"
type input "********"
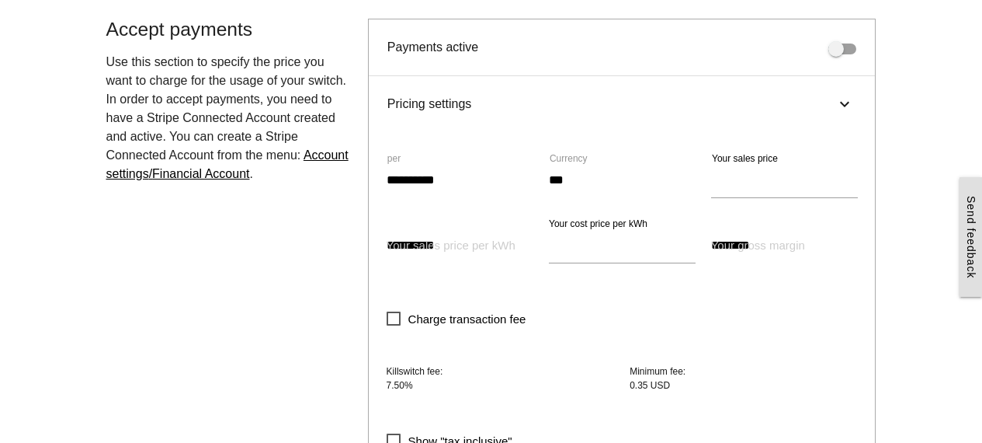
click at [829, 287] on div "**********" at bounding box center [622, 343] width 507 height 422
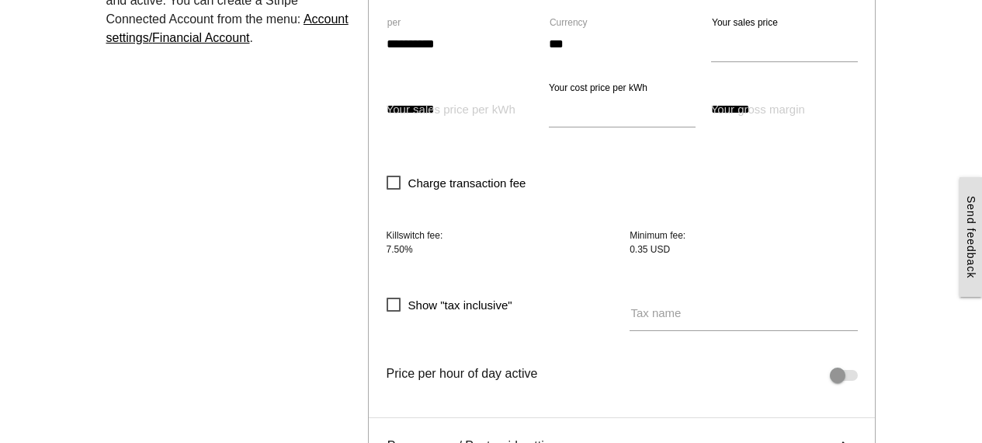
scroll to position [863, 0]
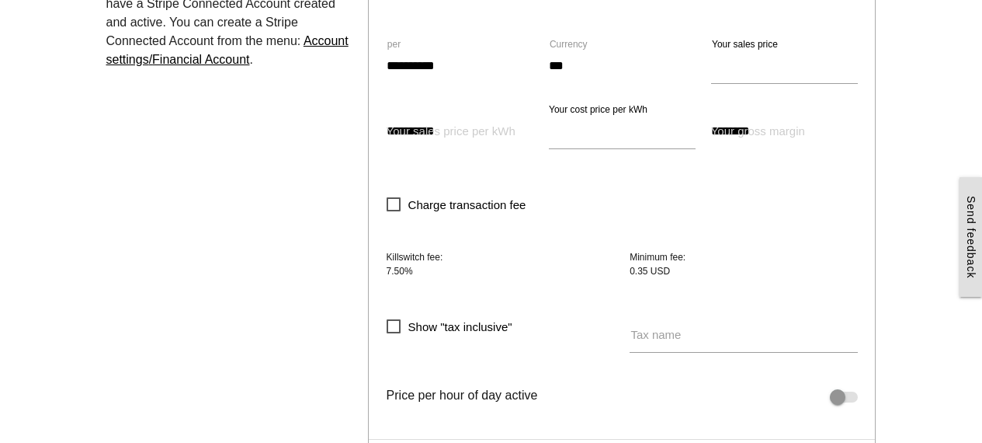
click at [401, 203] on span "Charge transaction fee" at bounding box center [457, 204] width 140 height 19
click at [384, 214] on div "Charge transaction fee" at bounding box center [501, 204] width 244 height 44
click at [400, 200] on span "Charge transaction fee" at bounding box center [457, 204] width 140 height 19
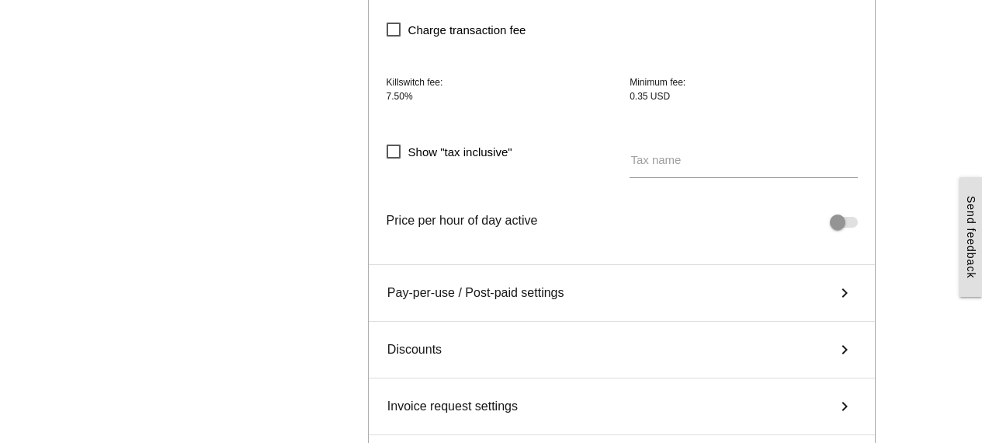
scroll to position [1083, 0]
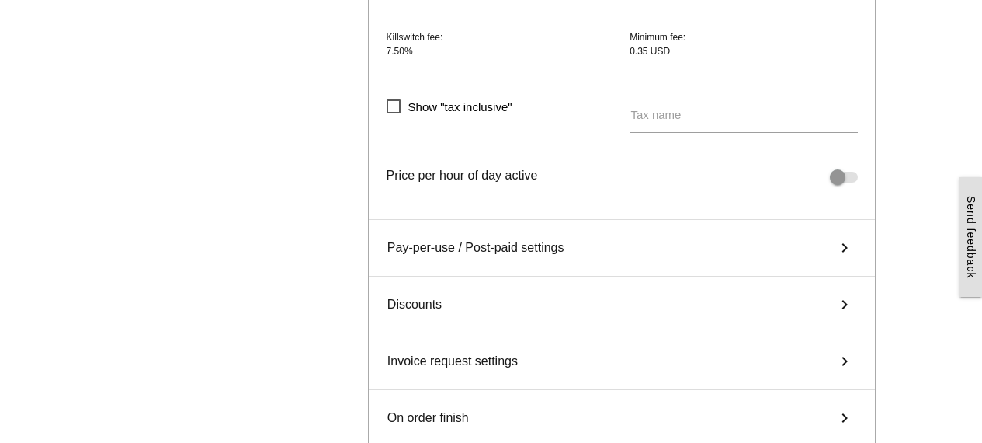
click at [655, 252] on div "Pay-per-use / Post-paid settings keyboard_arrow_right" at bounding box center [622, 248] width 507 height 57
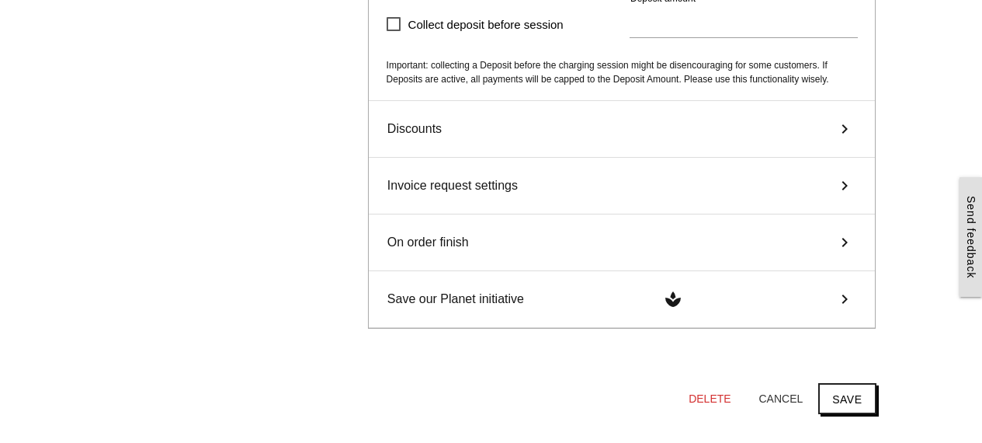
scroll to position [1082, 0]
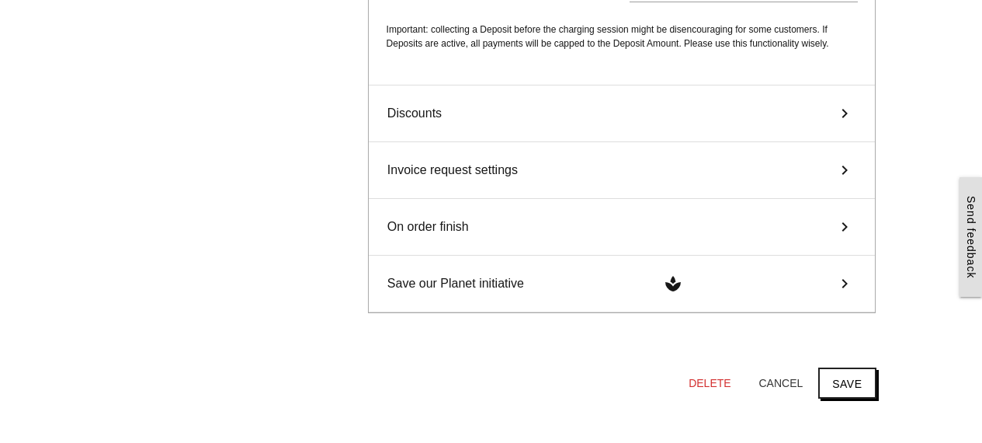
click at [481, 131] on div "Discounts keyboard_arrow_right" at bounding box center [622, 113] width 507 height 57
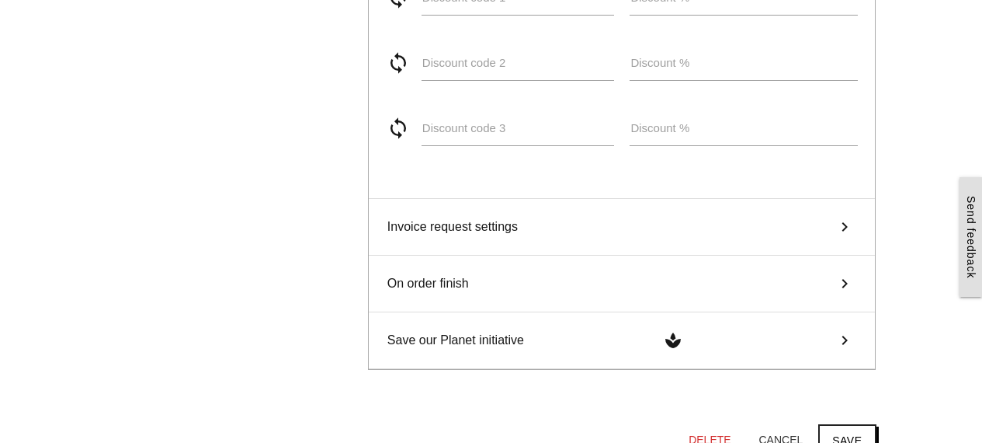
scroll to position [1115, 0]
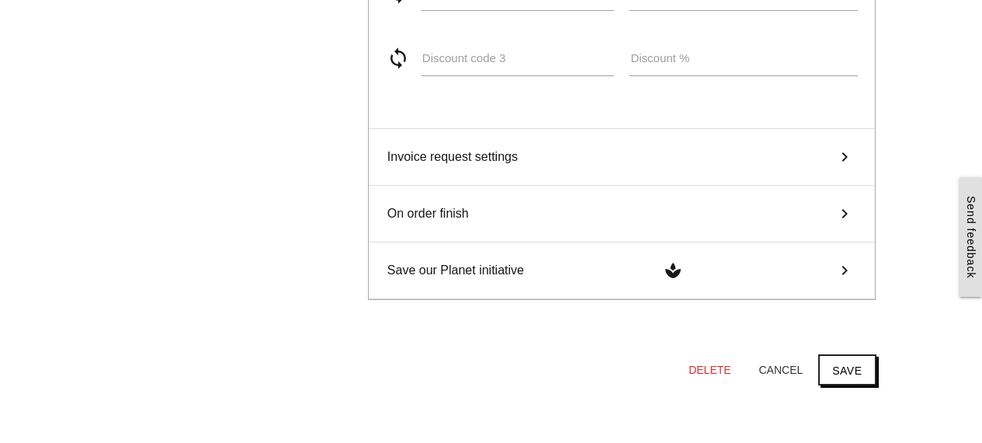
click at [471, 214] on div "On order finish keyboard_arrow_right" at bounding box center [622, 214] width 507 height 57
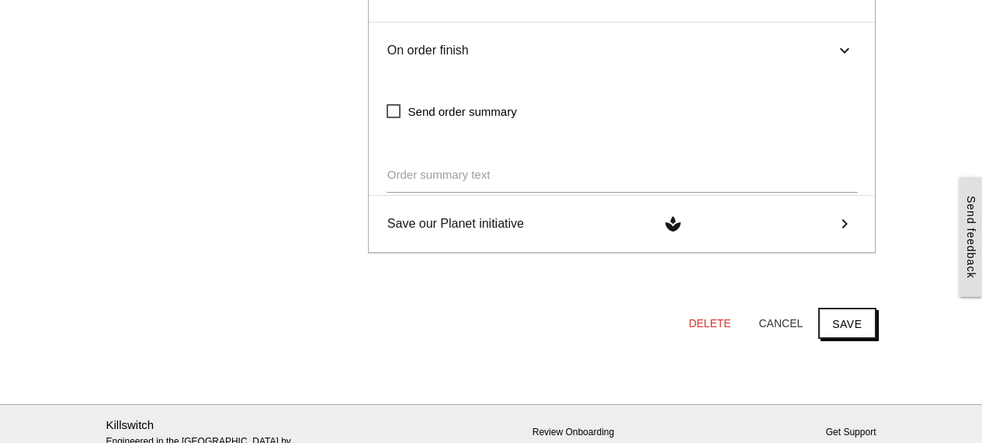
scroll to position [1030, 0]
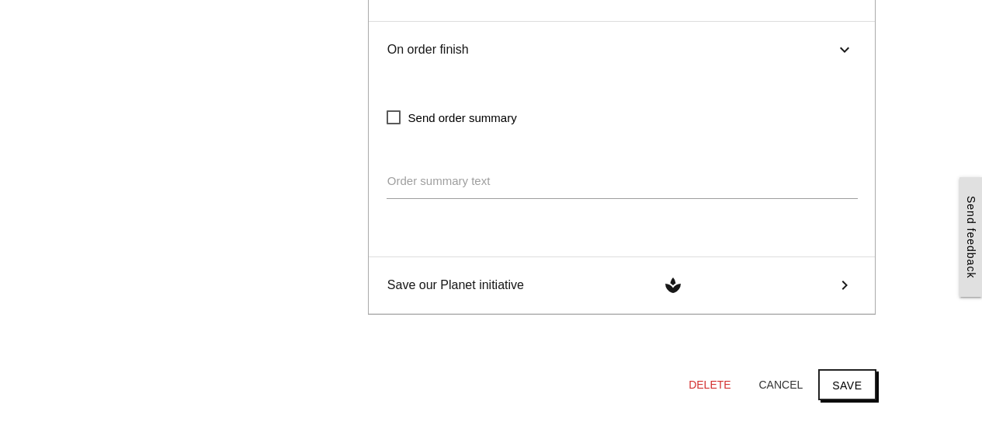
click at [394, 116] on span "Send order summary" at bounding box center [452, 117] width 130 height 19
click at [846, 382] on button "Save" at bounding box center [846, 384] width 57 height 31
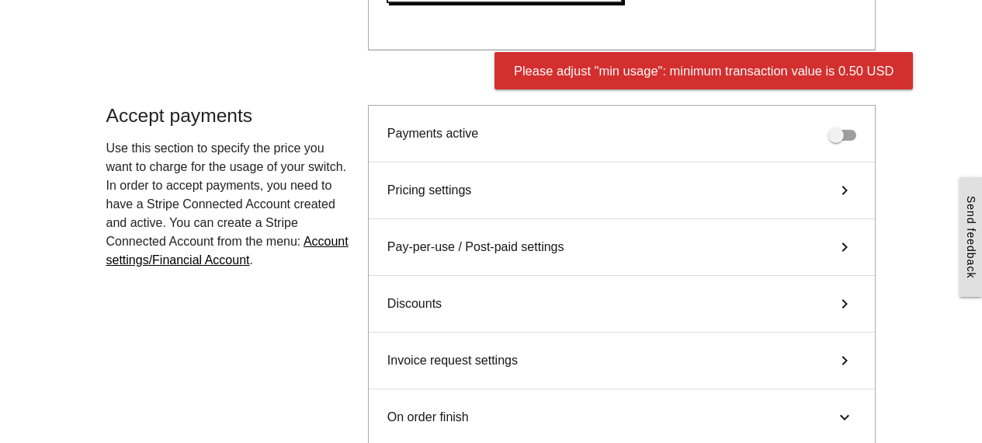
scroll to position [660, 0]
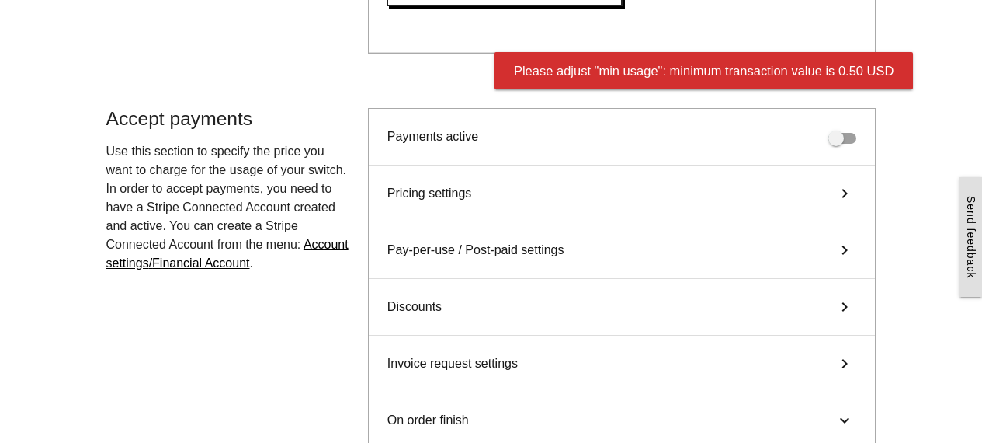
click at [835, 134] on span at bounding box center [842, 138] width 28 height 11
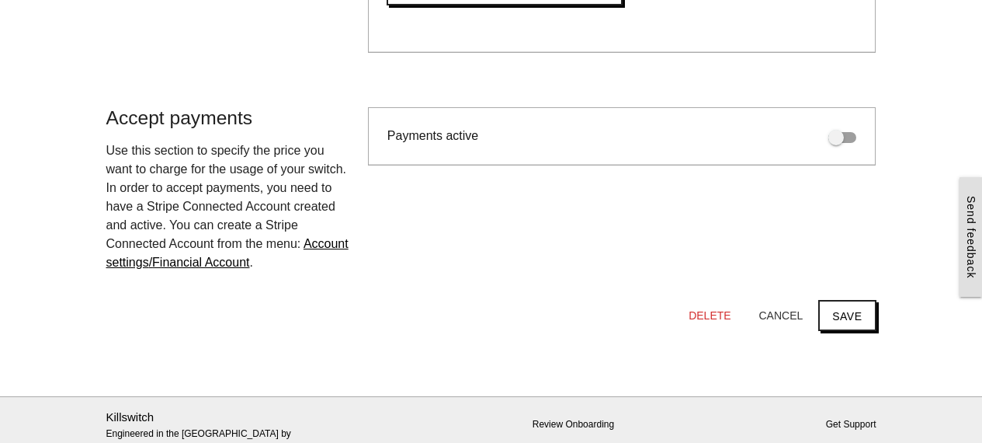
scroll to position [670, 0]
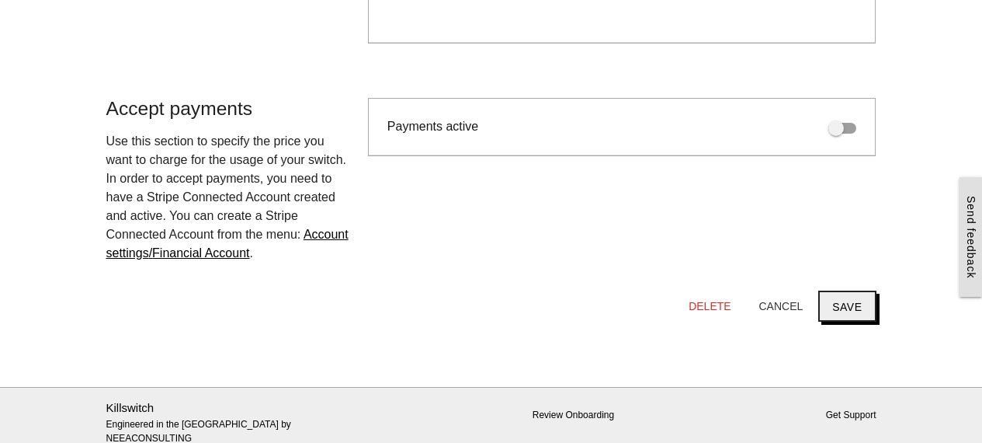
click at [839, 307] on button "Save" at bounding box center [846, 305] width 57 height 31
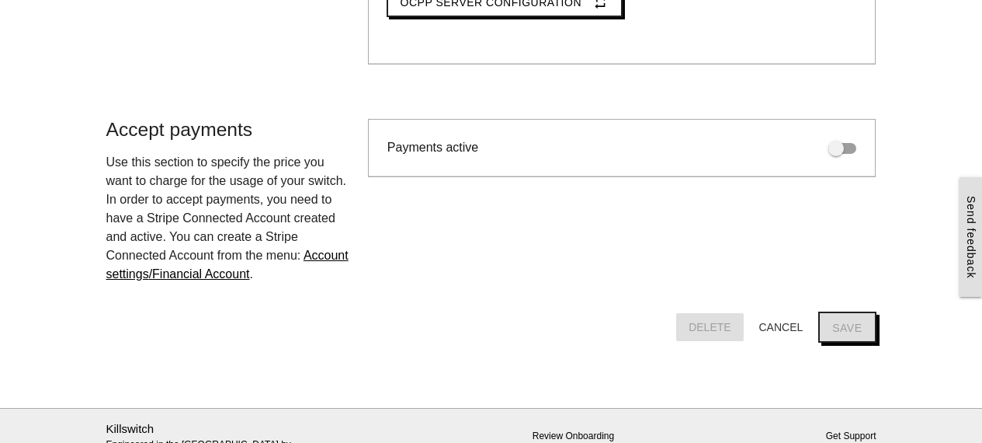
scroll to position [0, 0]
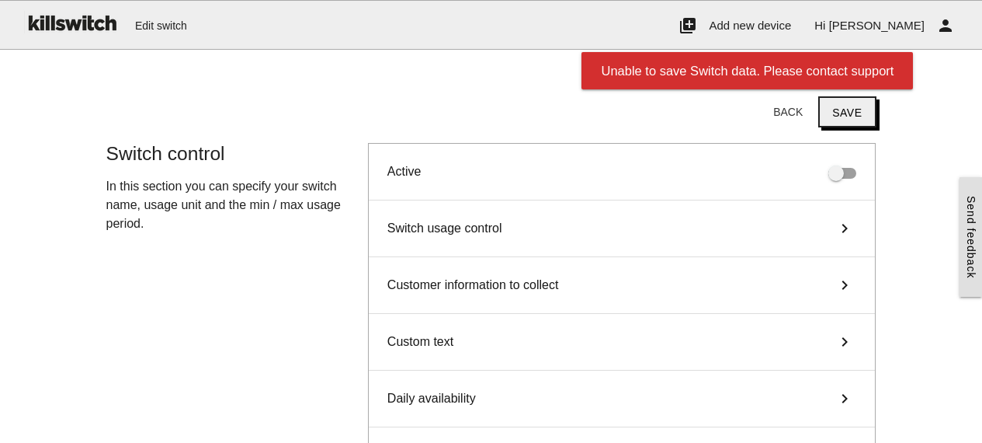
click at [839, 109] on button "Save" at bounding box center [846, 111] width 57 height 31
click at [785, 111] on button "Back" at bounding box center [788, 112] width 54 height 28
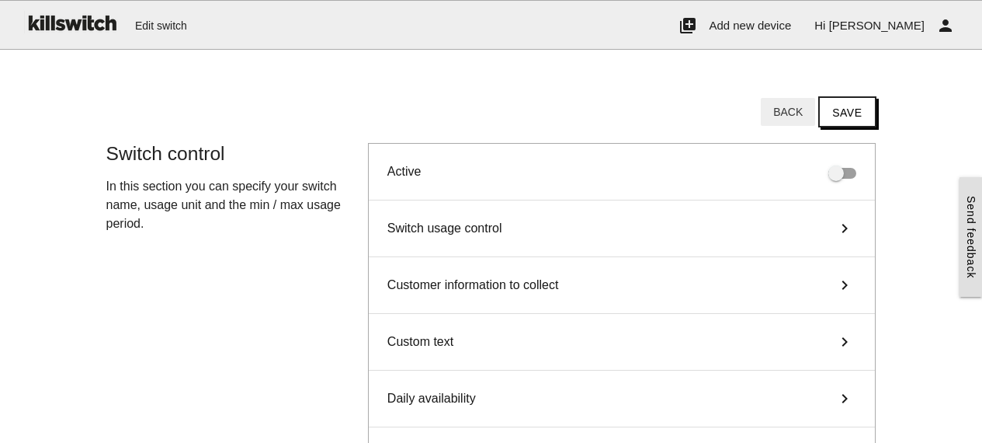
click at [793, 108] on button "Back" at bounding box center [788, 112] width 54 height 28
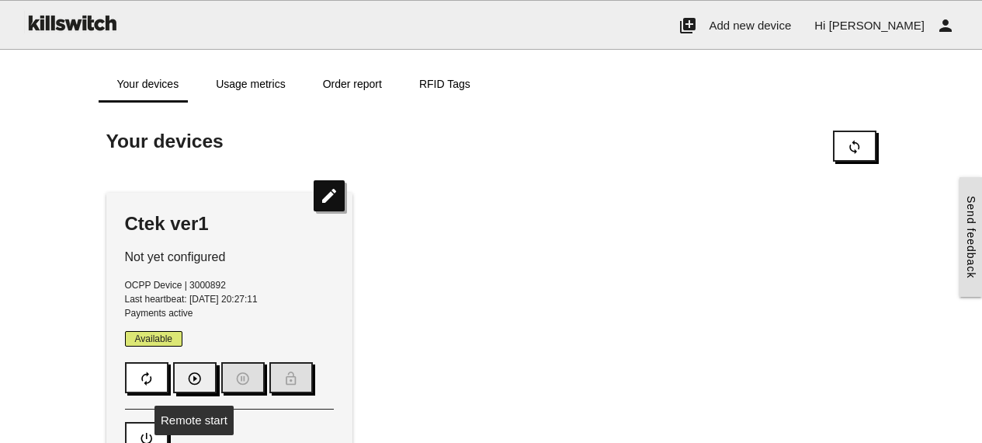
click at [202, 374] on button "play_circle_outline" at bounding box center [194, 377] width 43 height 31
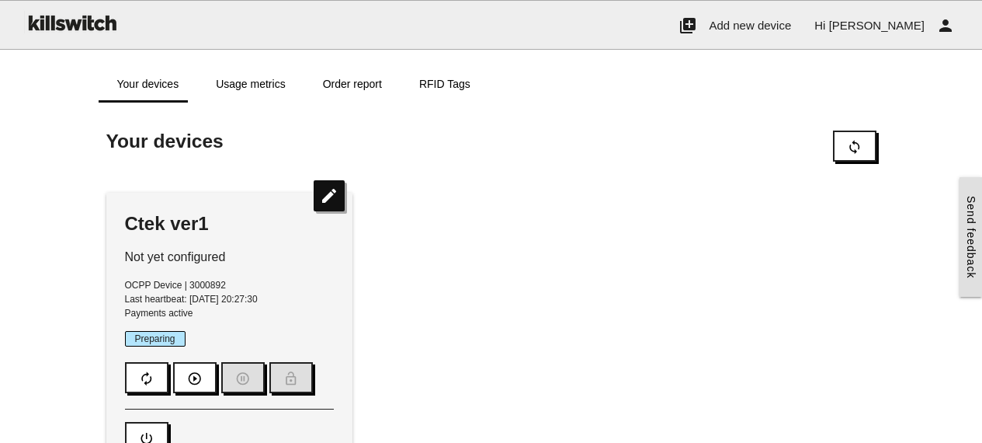
scroll to position [139, 0]
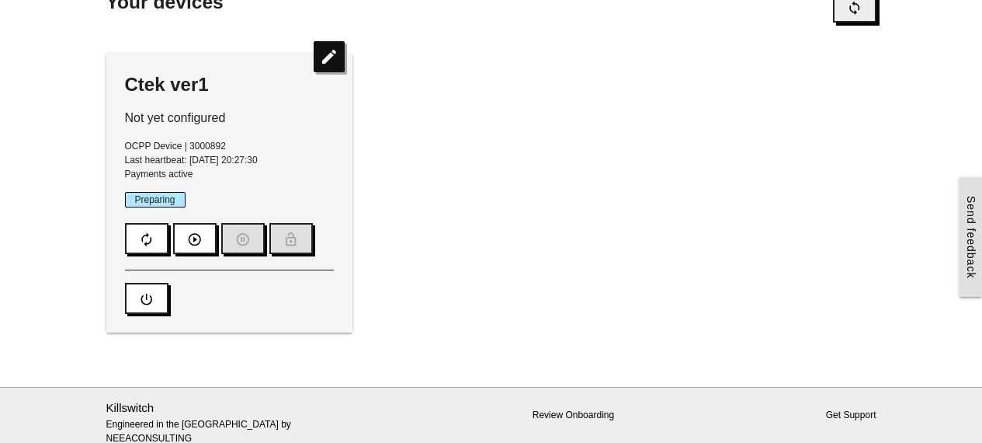
click at [868, 10] on button "sync" at bounding box center [854, 6] width 43 height 31
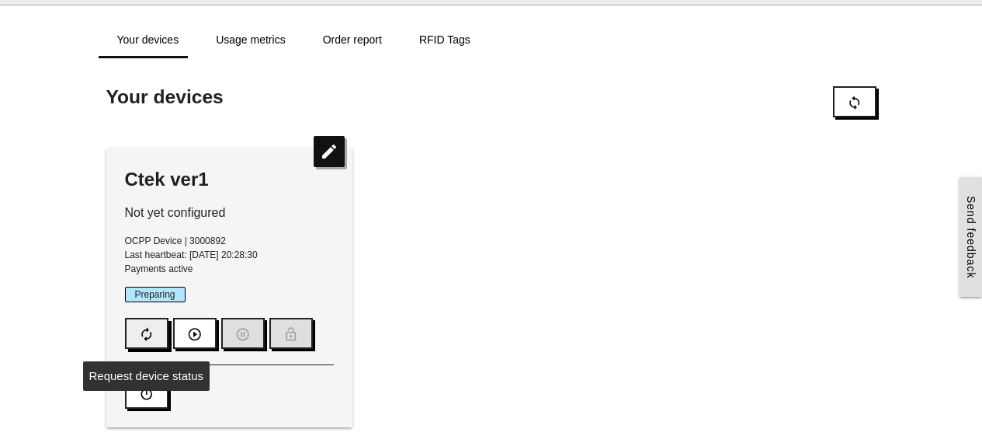
click at [149, 331] on icon "autorenew" at bounding box center [147, 334] width 16 height 30
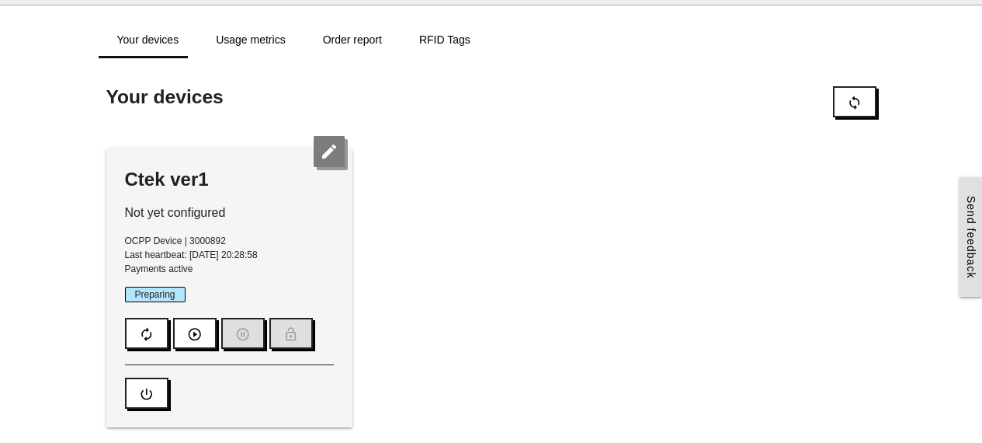
click at [332, 156] on icon "edit" at bounding box center [329, 151] width 31 height 31
type input "****"
type input "**********"
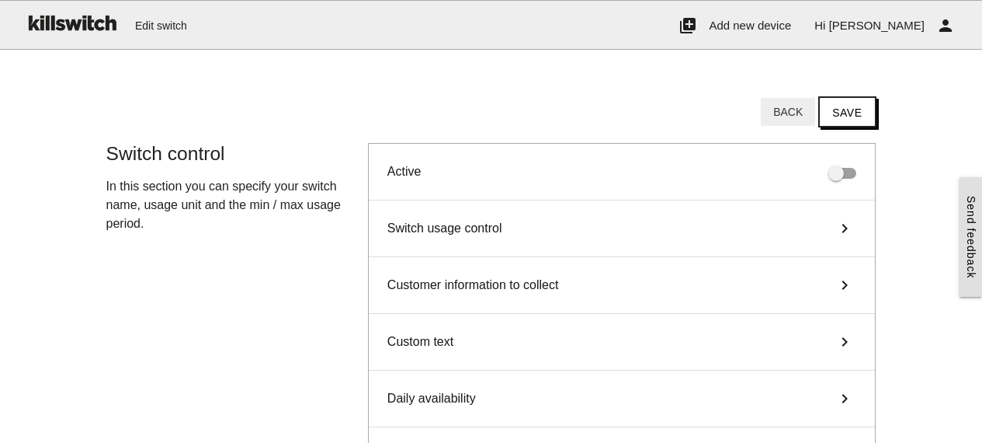
click at [795, 112] on button "Back" at bounding box center [788, 112] width 54 height 28
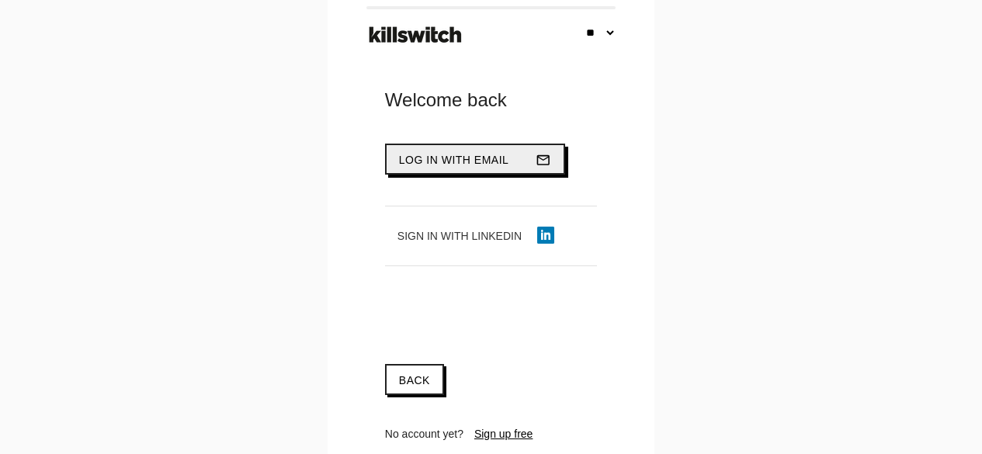
click at [440, 162] on span "Log in with email" at bounding box center [454, 160] width 110 height 12
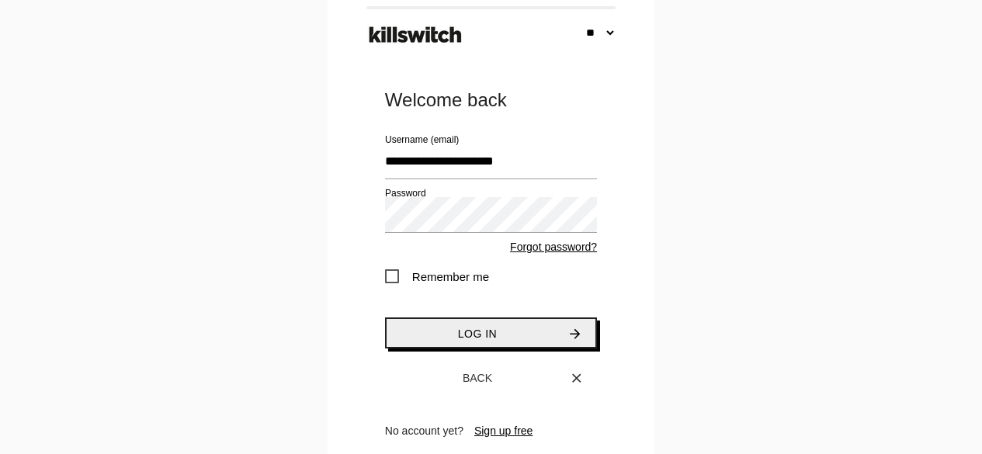
click at [502, 331] on button "Log in arrow_forward" at bounding box center [491, 333] width 212 height 31
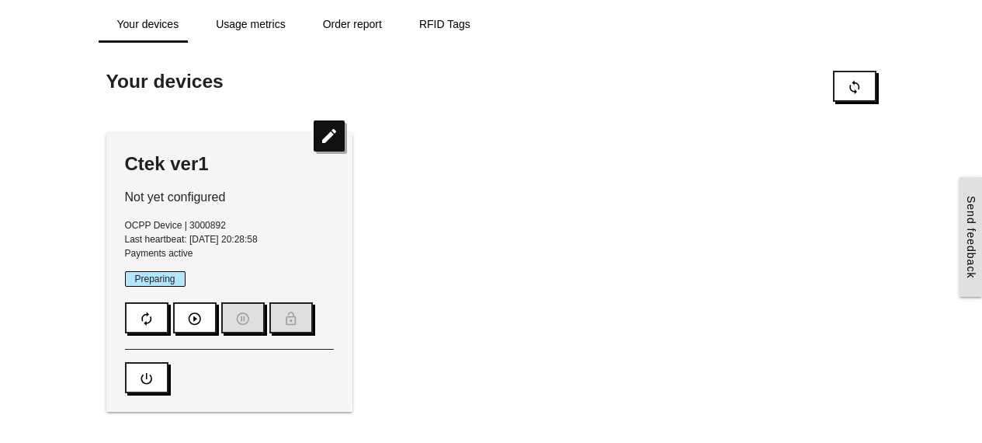
scroll to position [62, 0]
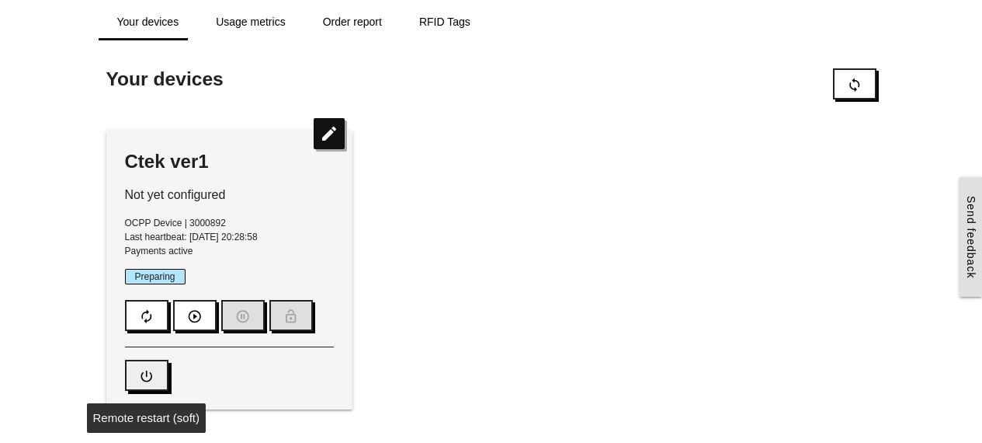
click at [146, 370] on icon "power_settings_new" at bounding box center [147, 376] width 16 height 30
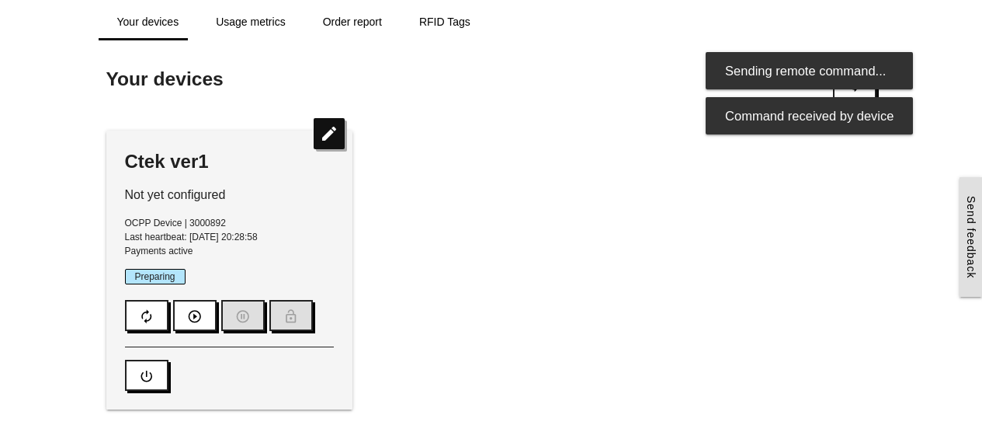
click at [533, 181] on div "Ctek ver1 Not yet configured OCPP Device | 3000892 Last heartbeat: 2025-10-12 2…" at bounding box center [492, 270] width 786 height 310
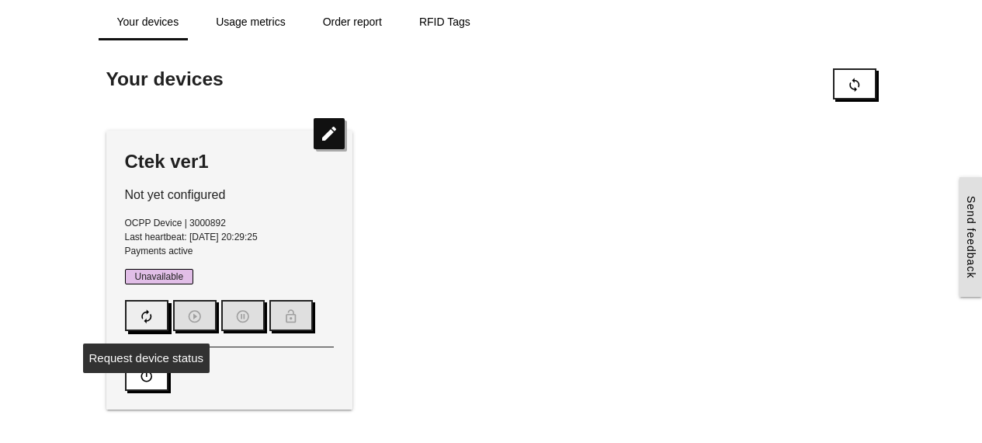
click at [144, 312] on icon "autorenew" at bounding box center [147, 316] width 16 height 30
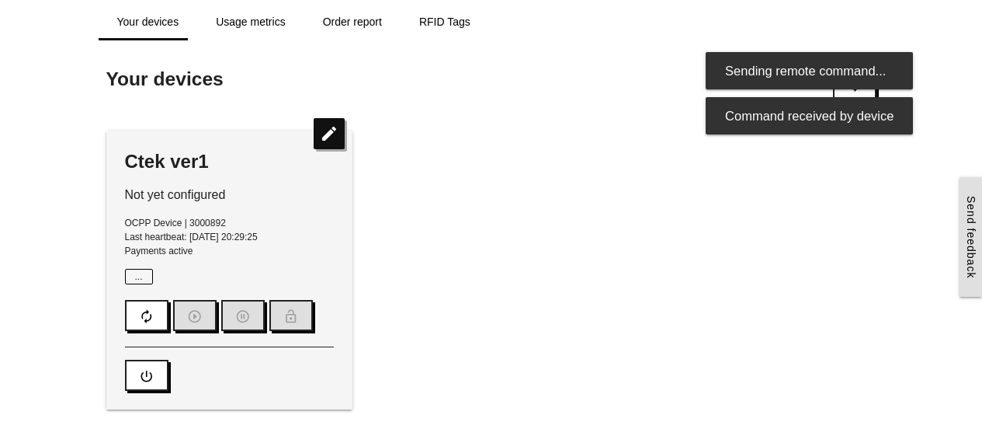
click at [700, 143] on div "Ctek ver1 Not yet configured OCPP Device | 3000892 Last heartbeat: 2025-10-12 2…" at bounding box center [492, 270] width 786 height 310
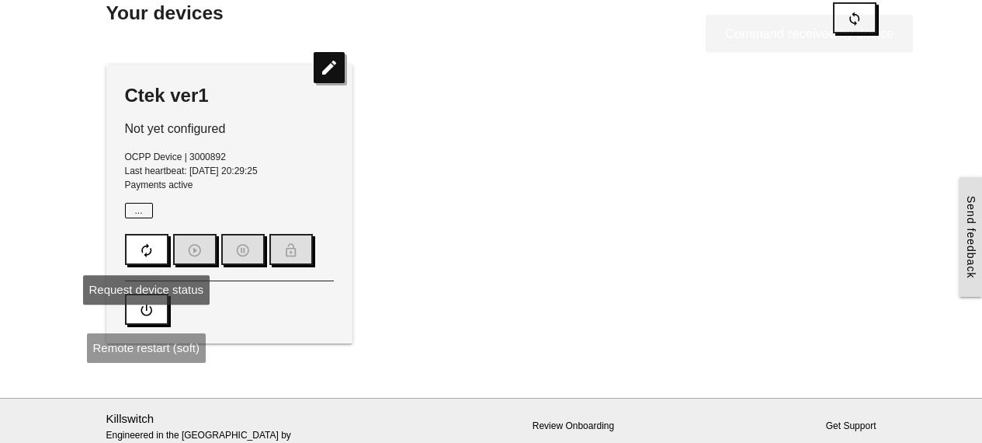
scroll to position [139, 0]
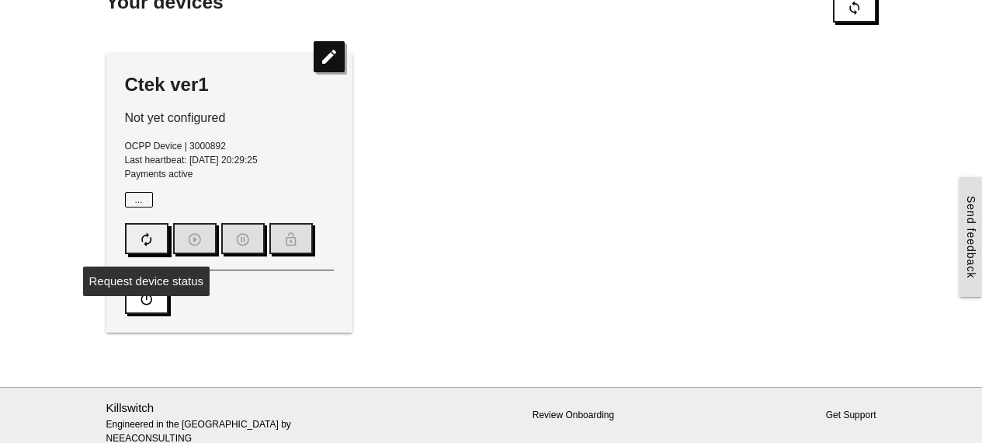
click at [134, 239] on button "autorenew" at bounding box center [146, 238] width 43 height 31
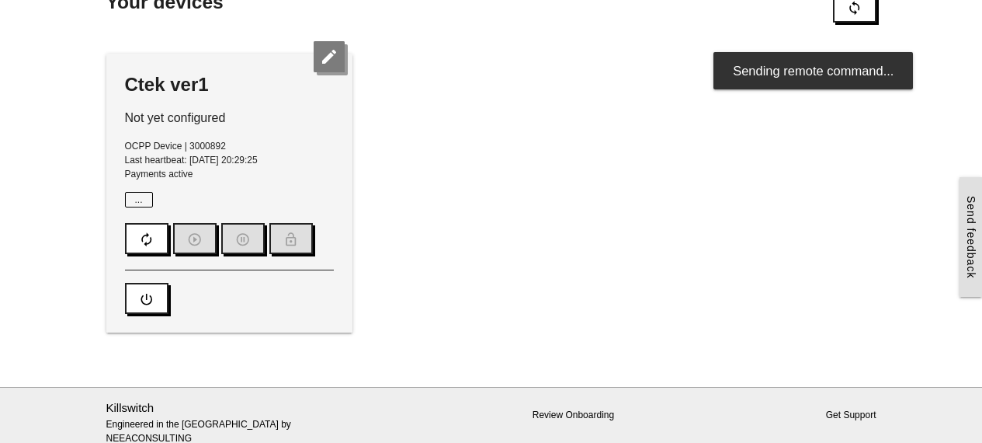
click at [319, 55] on icon "edit" at bounding box center [329, 56] width 31 height 31
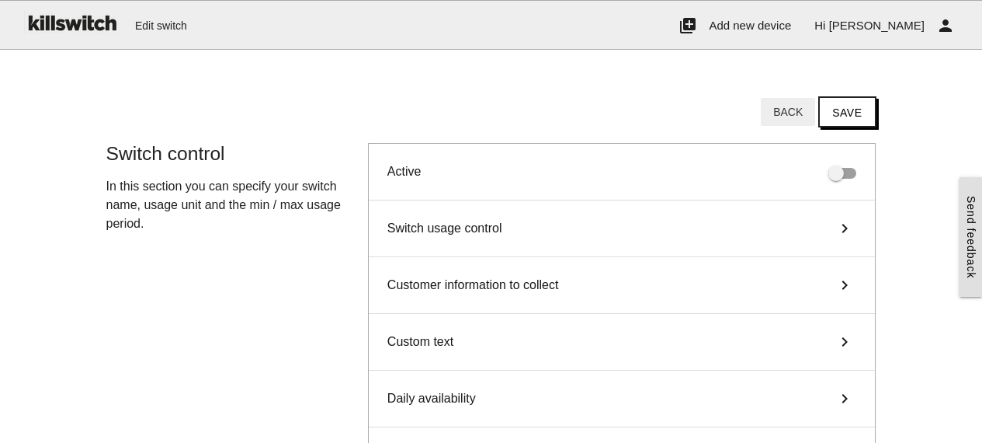
click at [787, 116] on button "Back" at bounding box center [788, 112] width 54 height 28
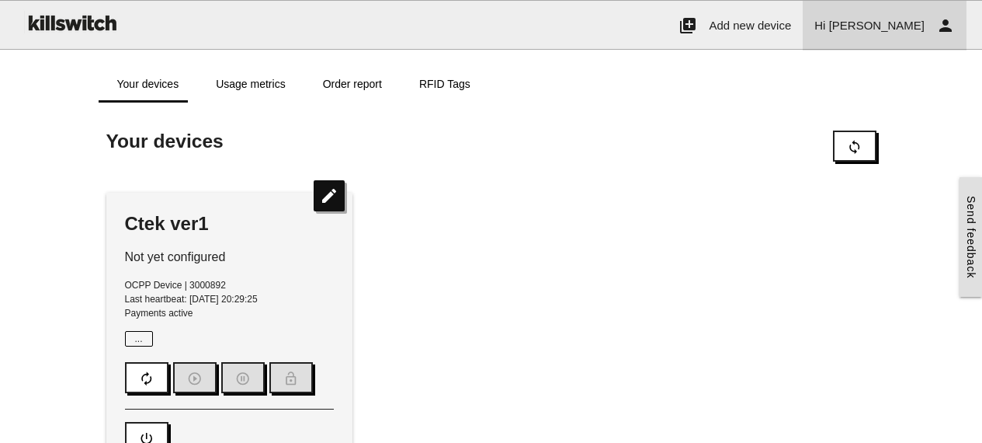
click at [918, 26] on span "Tony" at bounding box center [877, 25] width 96 height 13
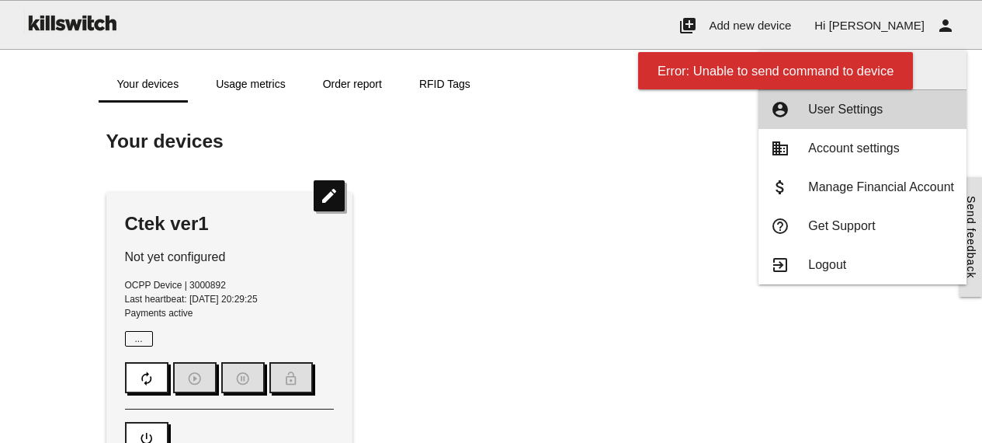
click at [855, 112] on span "User Settings" at bounding box center [845, 108] width 75 height 13
type input "****"
type input "********"
type input "*****"
type input "**********"
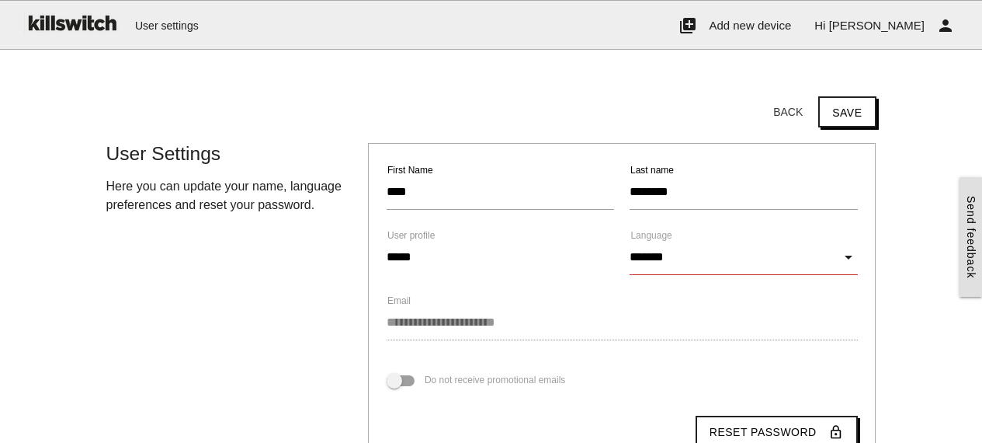
click at [848, 261] on input "*******" at bounding box center [744, 257] width 228 height 36
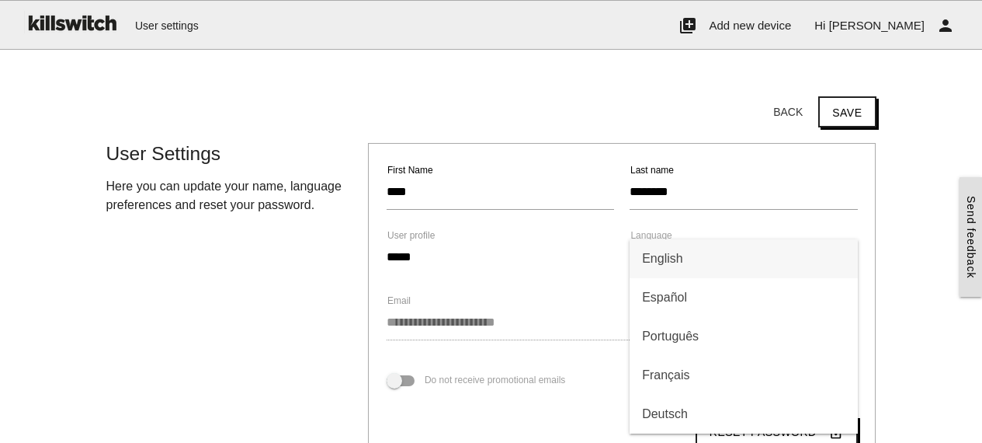
click at [916, 206] on main "Start here! Add an OCPP device to Killswitch to configure it's payments checkou…" at bounding box center [491, 325] width 982 height 521
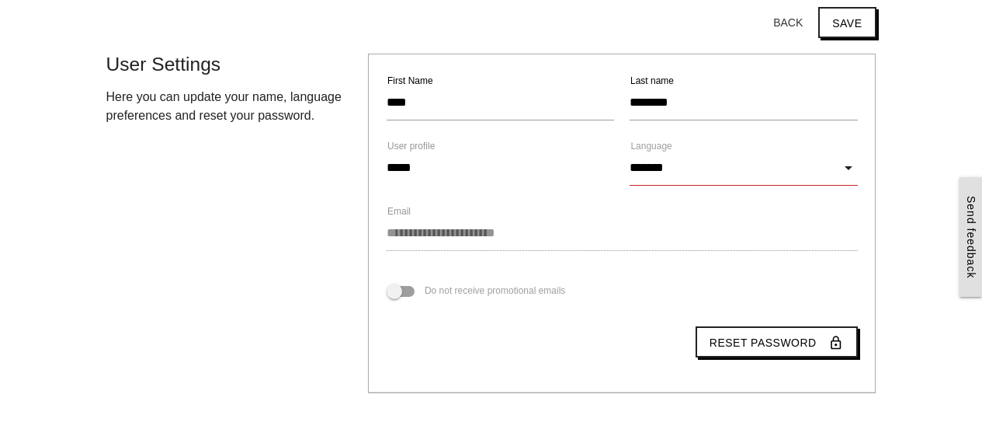
scroll to position [86, 0]
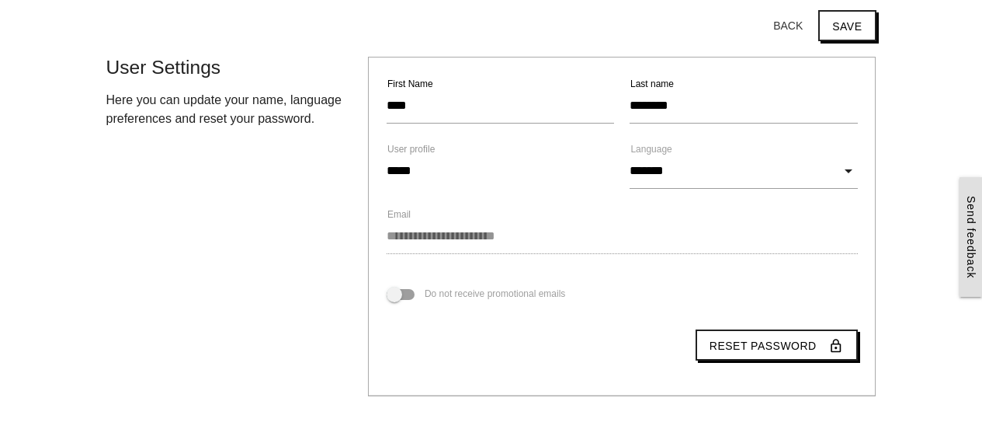
click at [409, 294] on span at bounding box center [401, 294] width 28 height 11
click at [867, 33] on button "Save" at bounding box center [846, 25] width 57 height 31
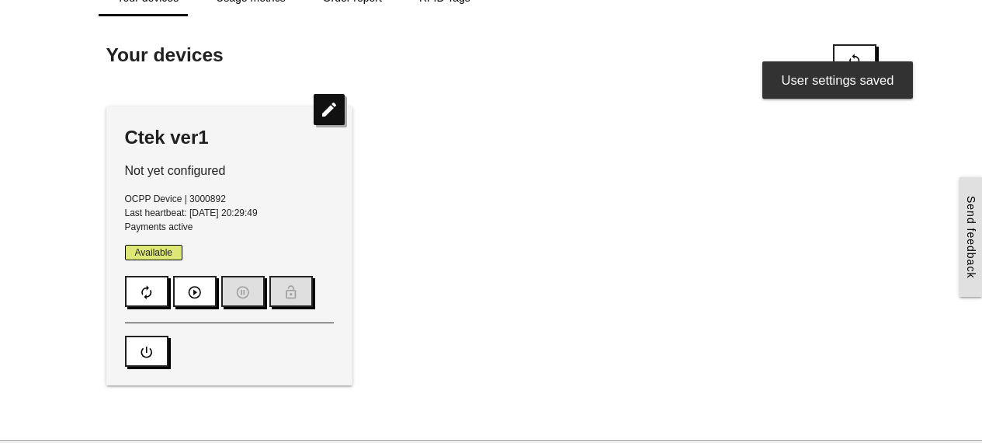
scroll to position [0, 0]
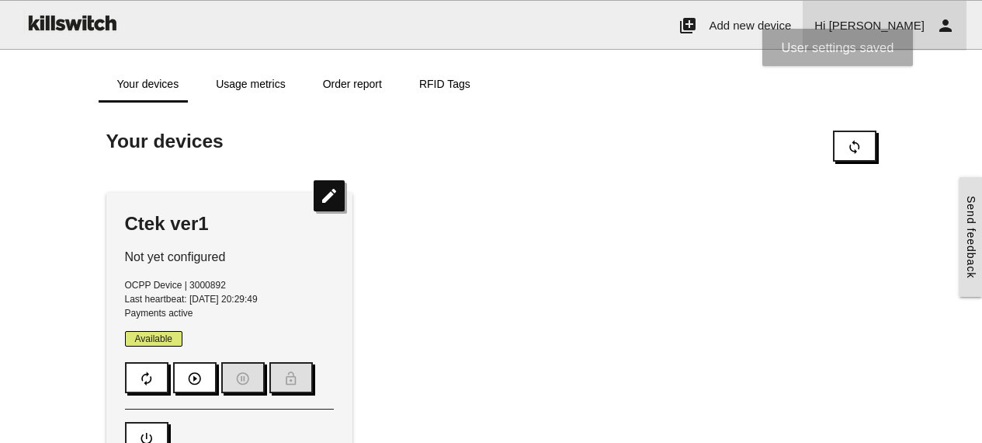
click at [927, 23] on link "Hi Tony person" at bounding box center [885, 26] width 164 height 50
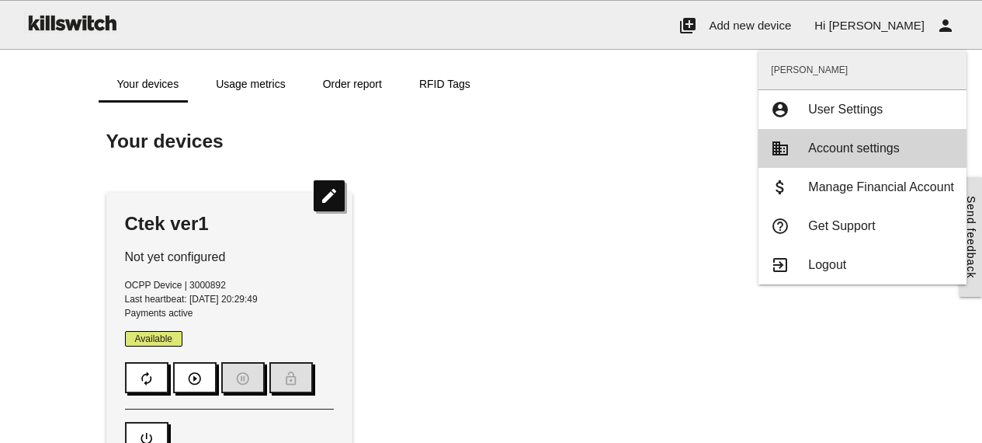
click at [828, 140] on link "business Account settings" at bounding box center [863, 148] width 208 height 39
type input "**********"
type input "*******"
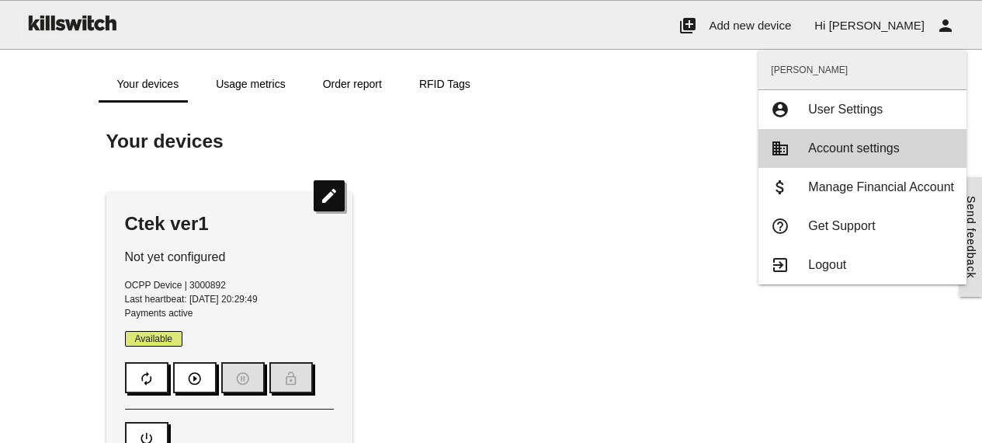
type input "*****"
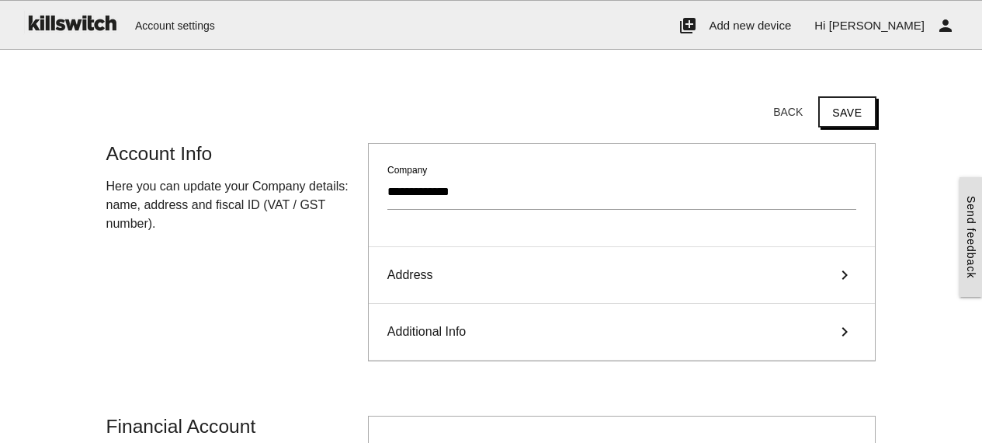
click at [615, 262] on div "Address keyboard_arrow_right" at bounding box center [622, 275] width 507 height 57
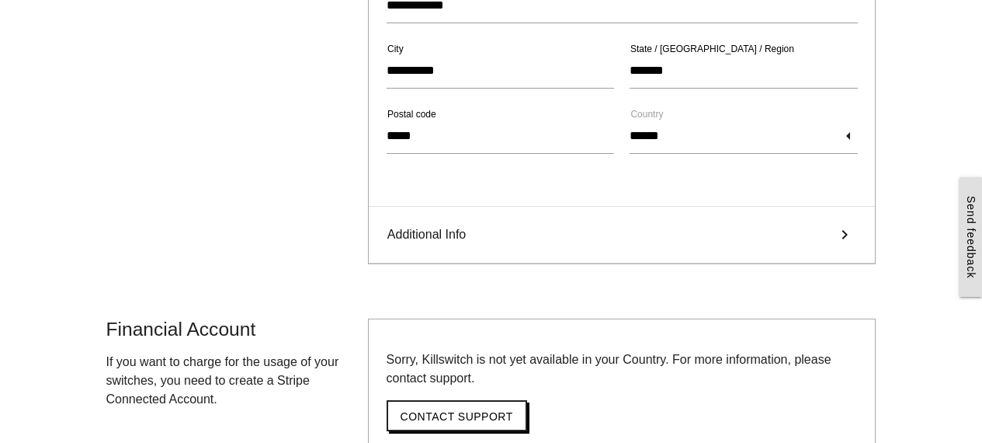
scroll to position [417, 0]
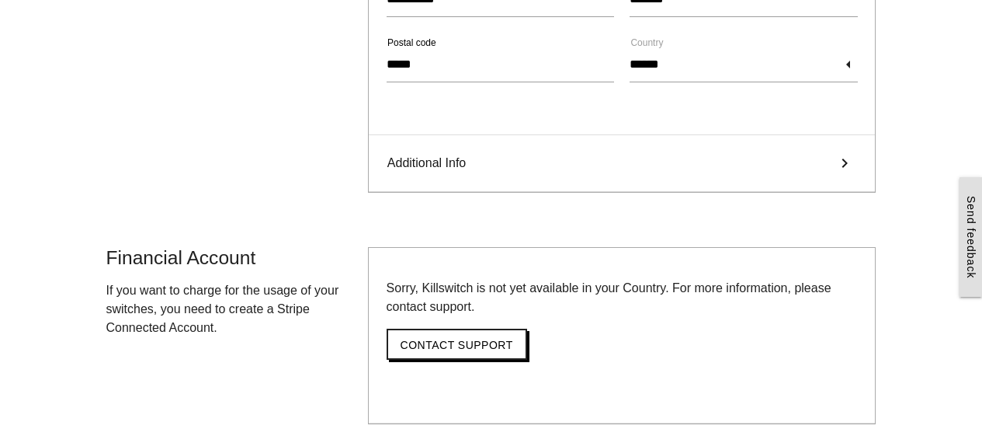
click at [825, 156] on div "Additional Info keyboard_arrow_right" at bounding box center [622, 163] width 507 height 57
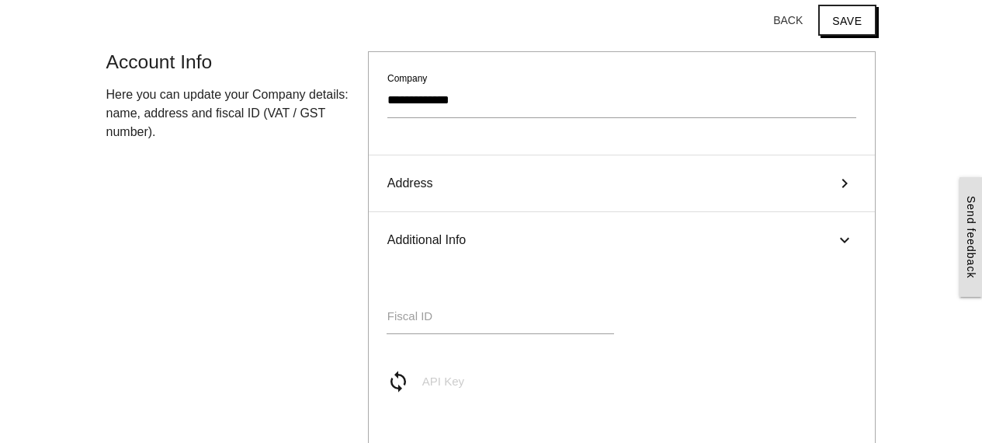
scroll to position [0, 0]
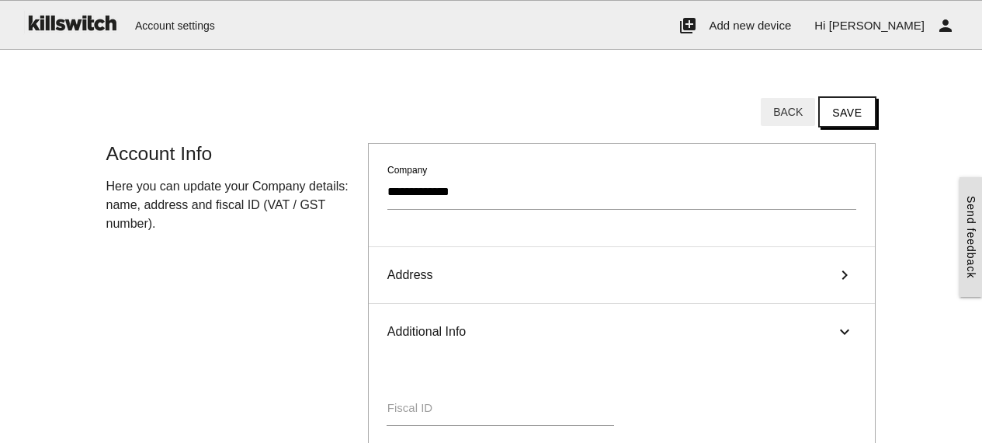
click at [787, 106] on button "Back" at bounding box center [788, 112] width 54 height 28
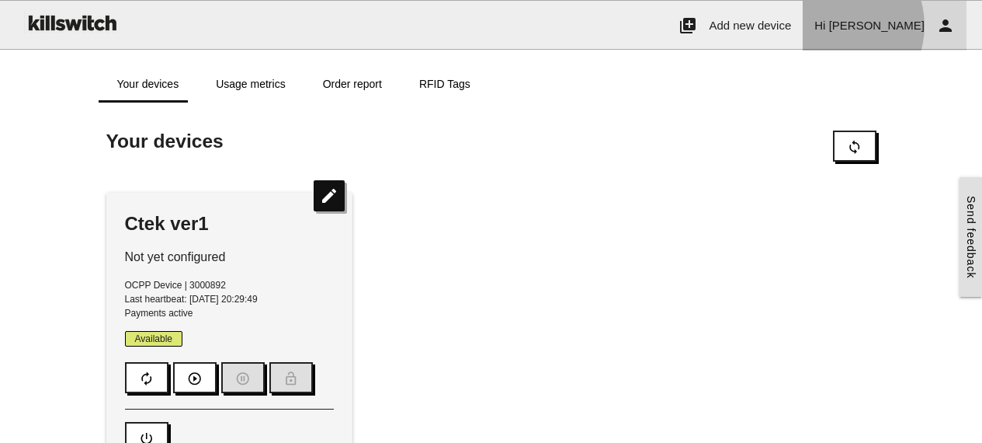
click at [904, 26] on span "Tony" at bounding box center [877, 25] width 96 height 13
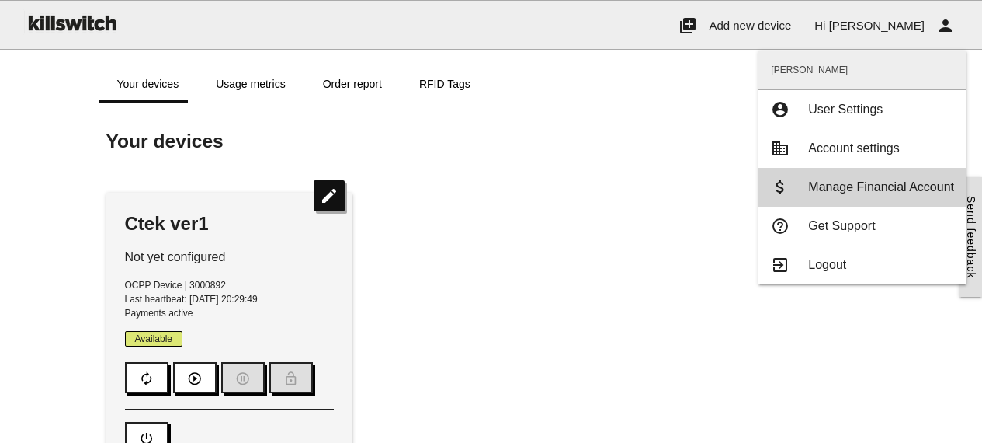
click at [857, 189] on span "Manage Financial Account" at bounding box center [881, 186] width 146 height 13
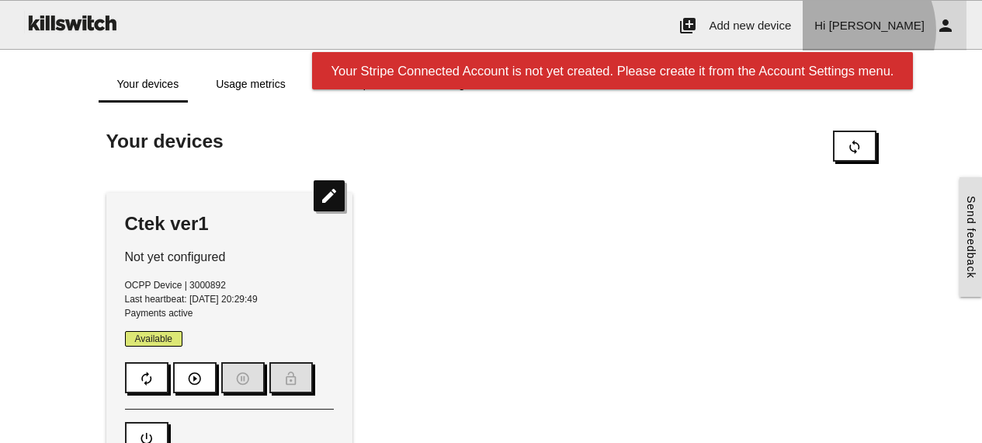
click at [915, 30] on span "Tony" at bounding box center [877, 25] width 96 height 13
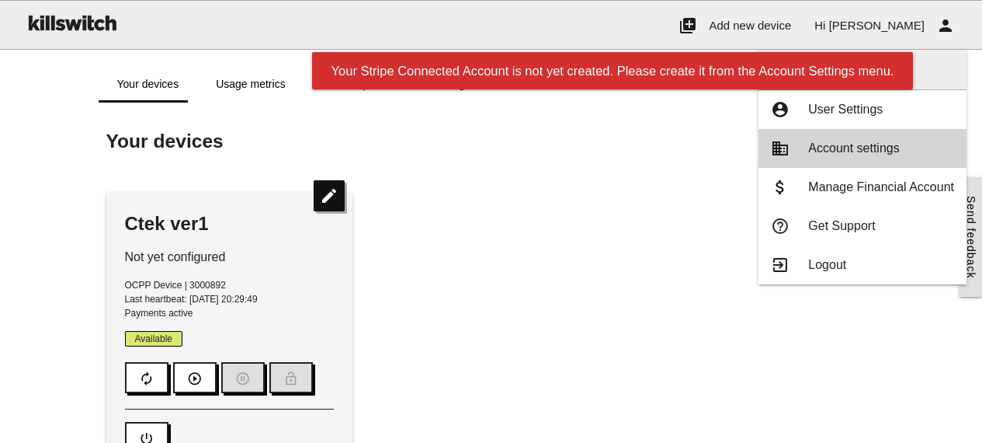
click at [849, 162] on link "business Account settings" at bounding box center [863, 148] width 208 height 39
type input "**********"
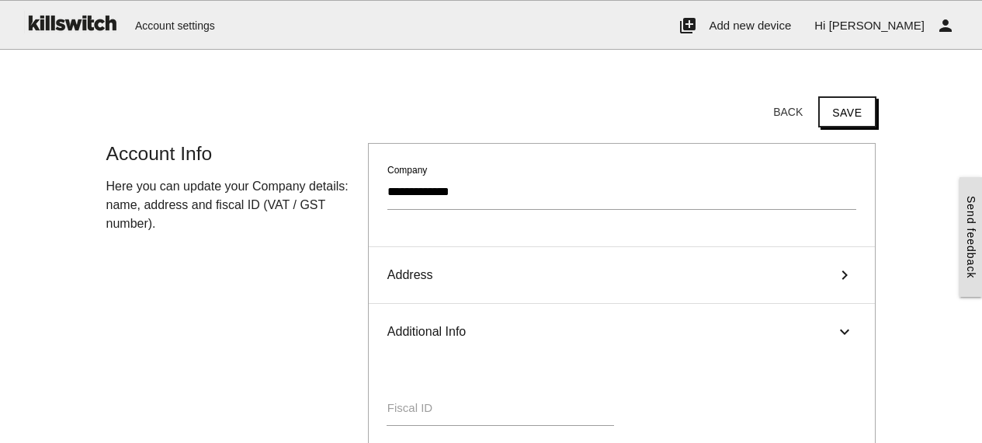
click at [92, 23] on img at bounding box center [71, 22] width 96 height 43
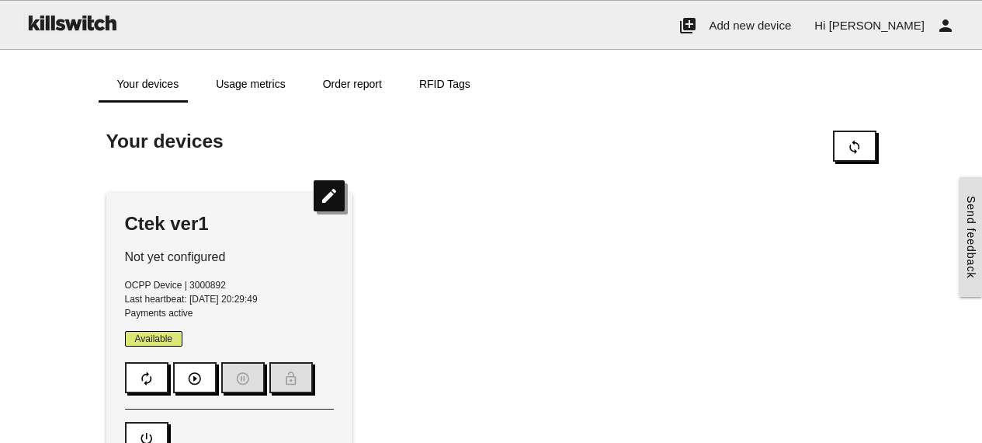
click at [334, 201] on icon "edit" at bounding box center [329, 195] width 31 height 31
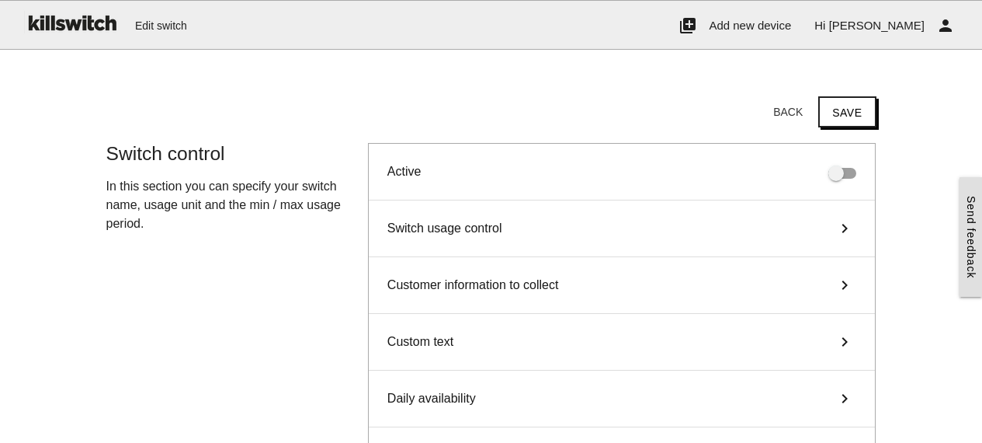
click at [493, 231] on span "Switch usage control" at bounding box center [444, 228] width 115 height 19
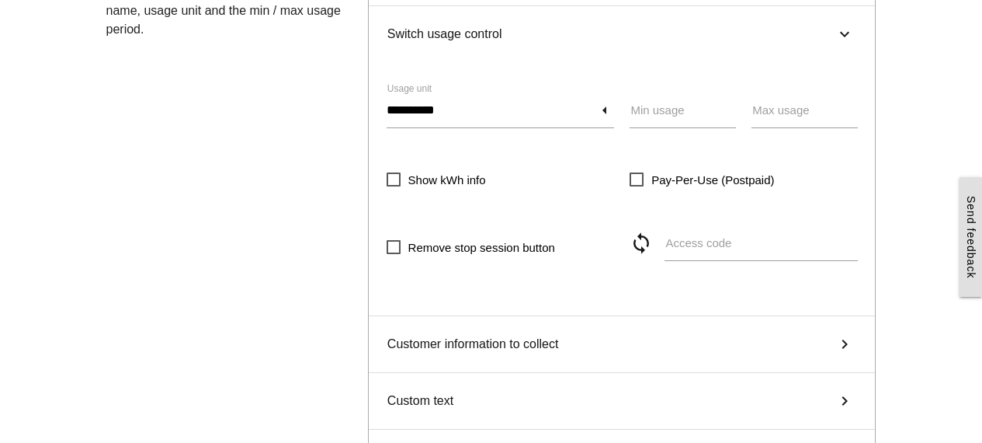
scroll to position [200, 0]
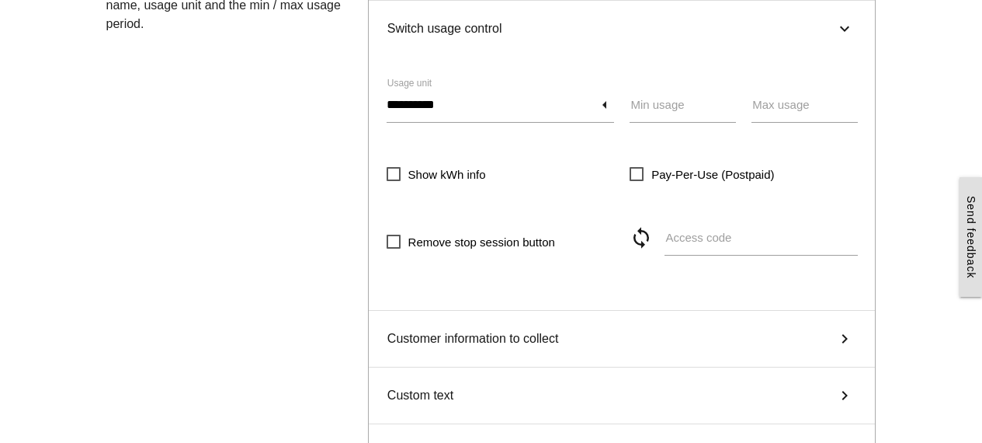
click at [391, 173] on span "Show kWh info" at bounding box center [436, 174] width 99 height 19
click at [550, 342] on span "Customer information to collect" at bounding box center [473, 338] width 172 height 19
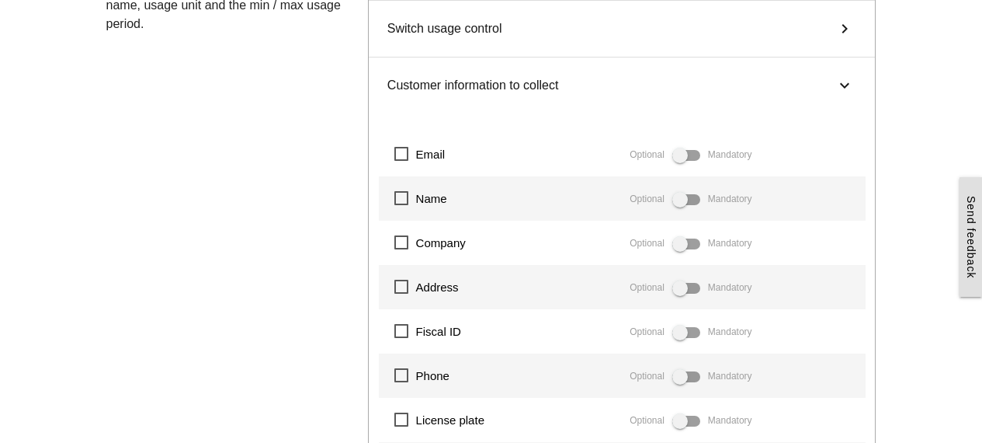
click at [402, 154] on span "Email" at bounding box center [419, 153] width 51 height 19
click at [400, 193] on span "Name" at bounding box center [420, 198] width 53 height 19
click at [401, 284] on span "Address" at bounding box center [426, 286] width 64 height 19
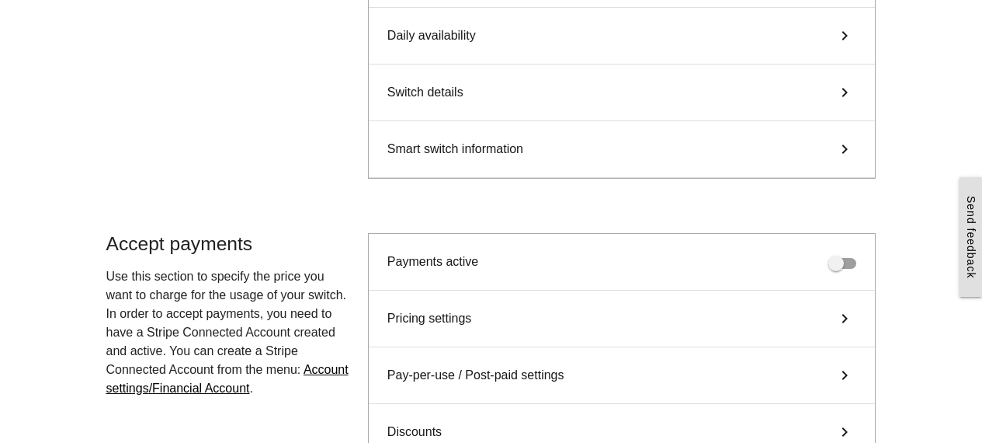
scroll to position [939, 0]
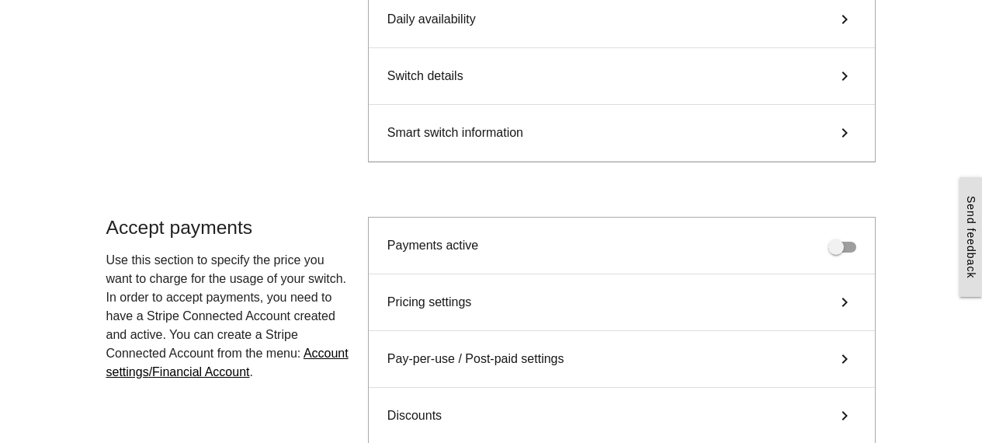
click at [847, 247] on span at bounding box center [842, 246] width 28 height 11
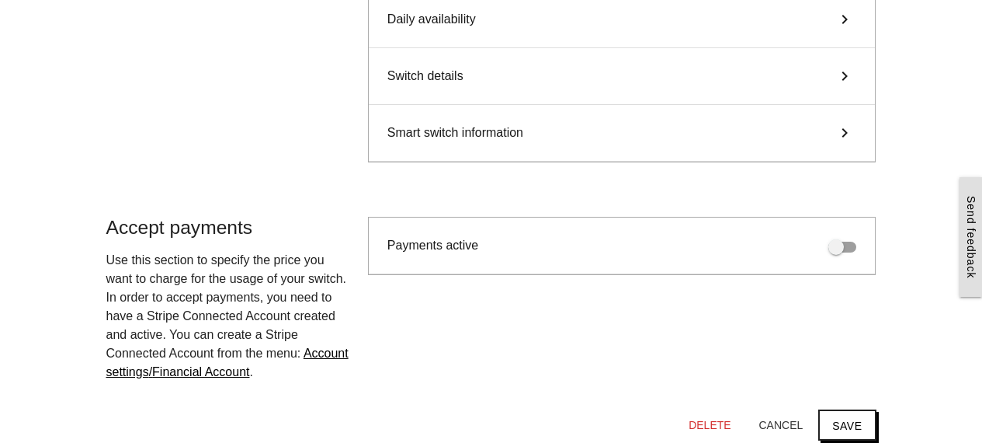
scroll to position [1058, 0]
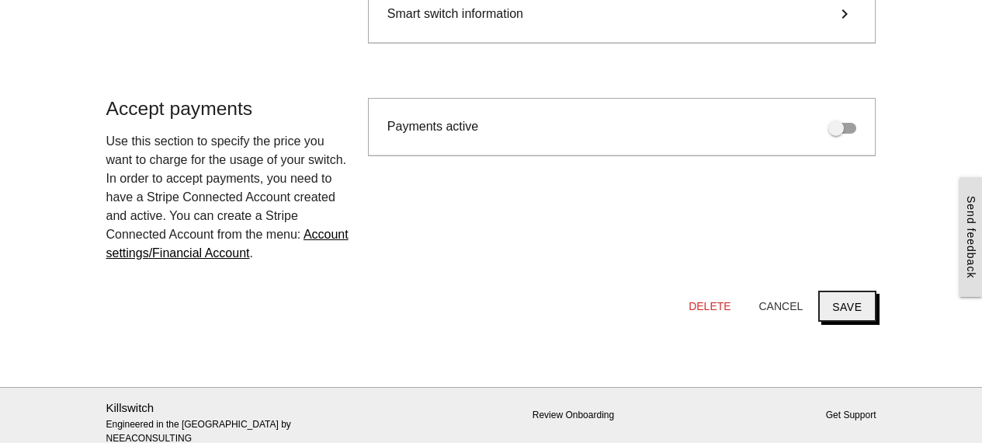
click at [854, 304] on button "Save" at bounding box center [846, 305] width 57 height 31
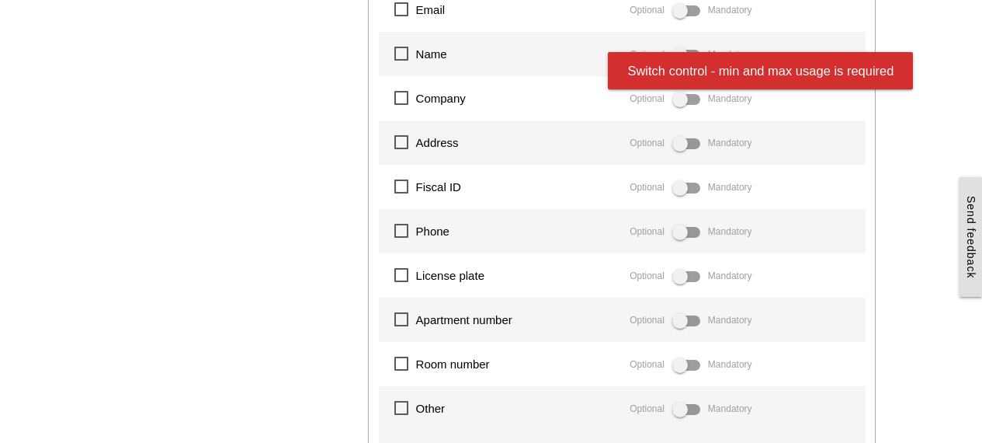
scroll to position [0, 0]
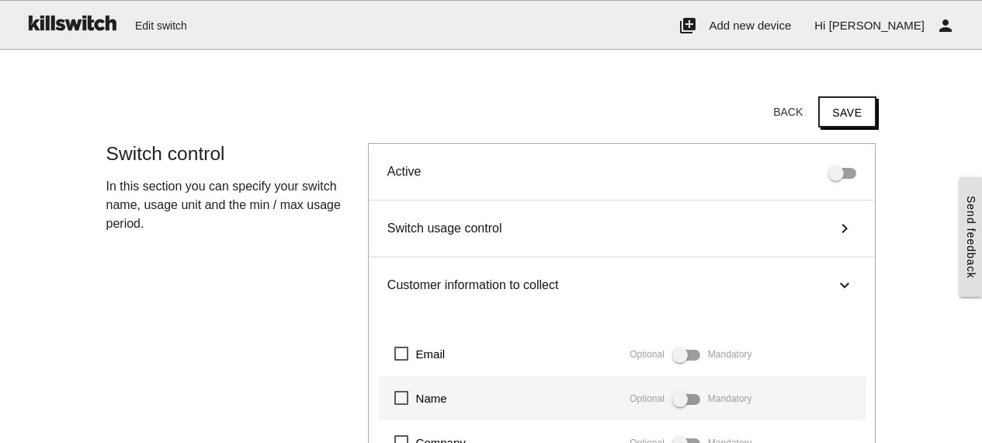
click at [594, 229] on div "Switch usage control keyboard_arrow_right" at bounding box center [622, 228] width 507 height 57
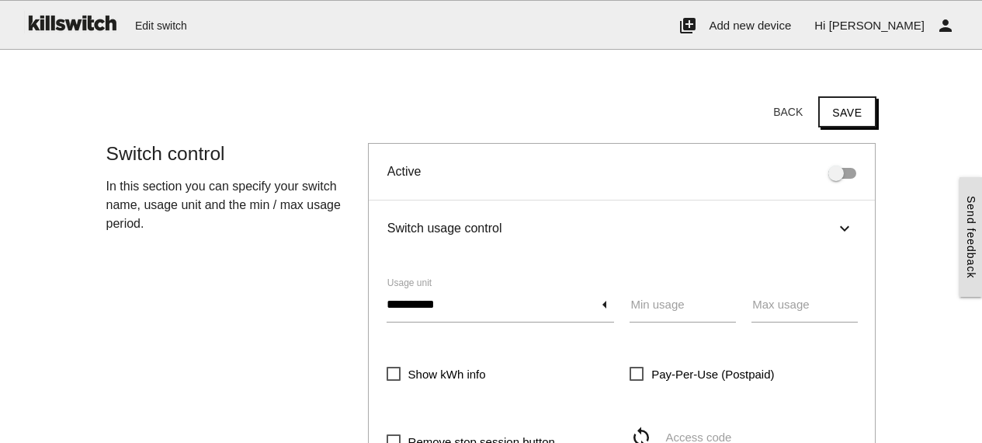
click at [681, 305] on label "Min usage" at bounding box center [657, 305] width 54 height 18
click at [681, 305] on input "Min usage" at bounding box center [683, 305] width 106 height 36
type input "*"
click at [783, 304] on label "Max usage" at bounding box center [780, 305] width 57 height 18
click at [783, 304] on input "Max usage" at bounding box center [805, 305] width 106 height 36
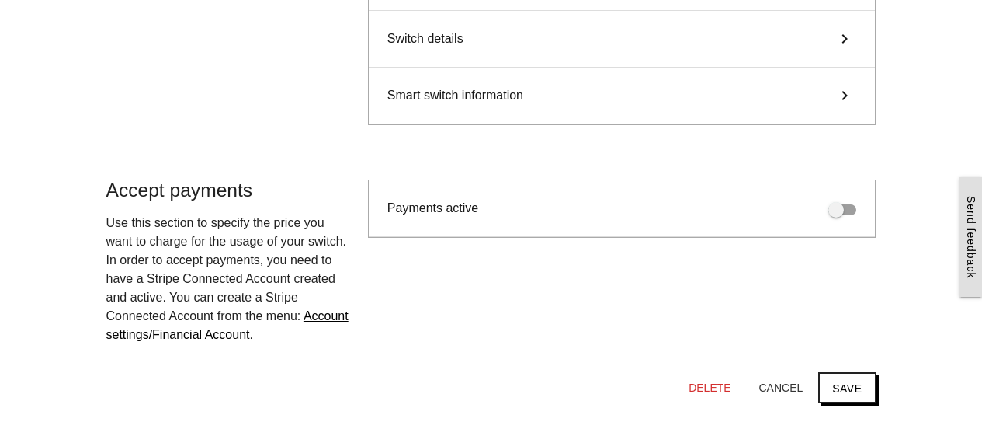
scroll to position [751, 0]
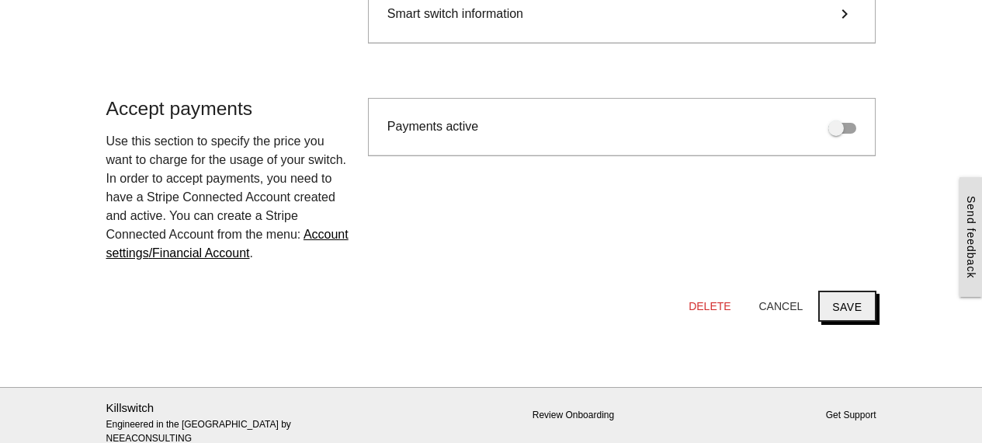
click at [859, 307] on button "Save" at bounding box center [846, 305] width 57 height 31
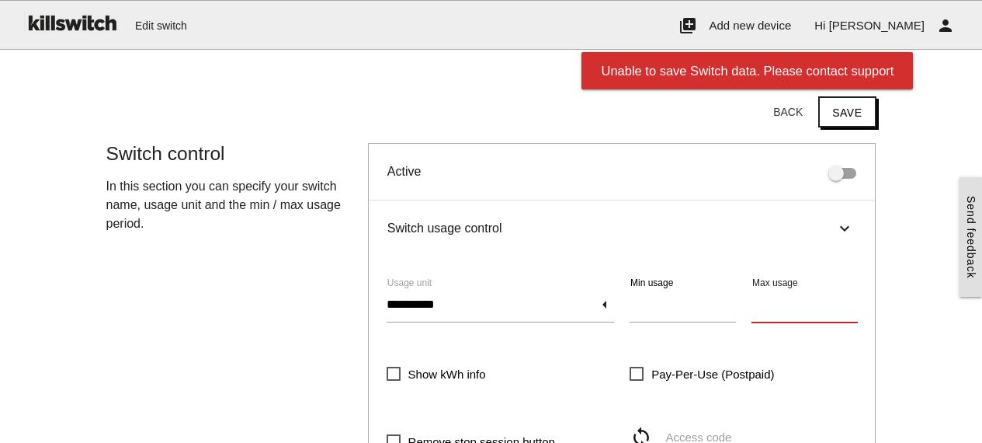
click at [790, 313] on input "********" at bounding box center [805, 305] width 106 height 36
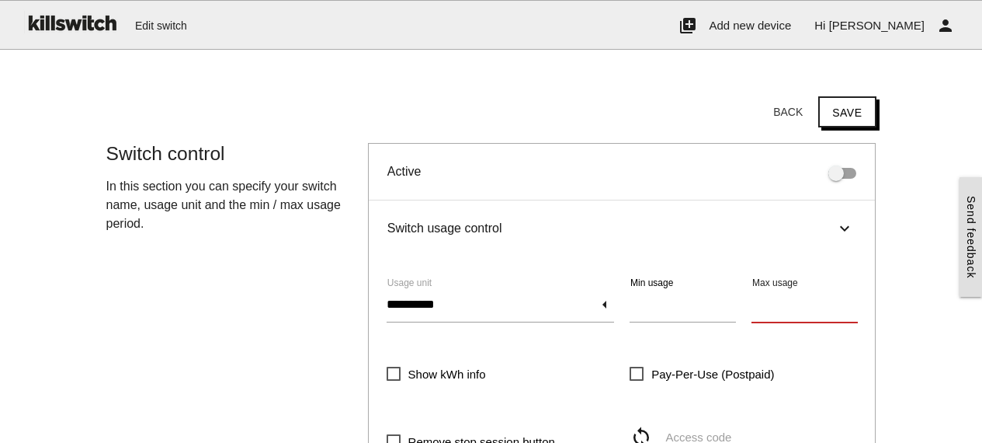
type input "*****"
click at [852, 122] on button "Save" at bounding box center [846, 111] width 57 height 31
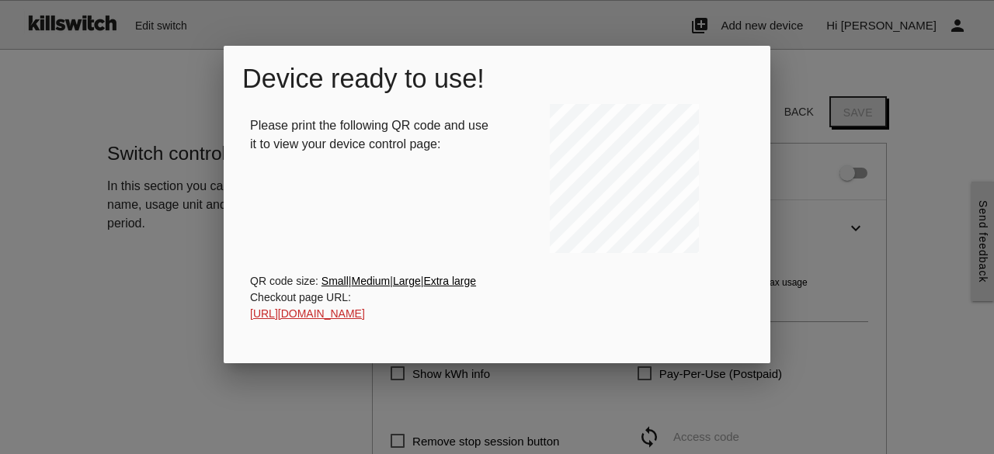
click at [50, 307] on div at bounding box center [497, 171] width 994 height 568
click at [343, 191] on div "Please print the following QR code and use it to view your device control page:…" at bounding box center [496, 181] width 509 height 154
click at [679, 25] on div at bounding box center [497, 171] width 994 height 568
click at [158, 336] on div at bounding box center [497, 171] width 994 height 568
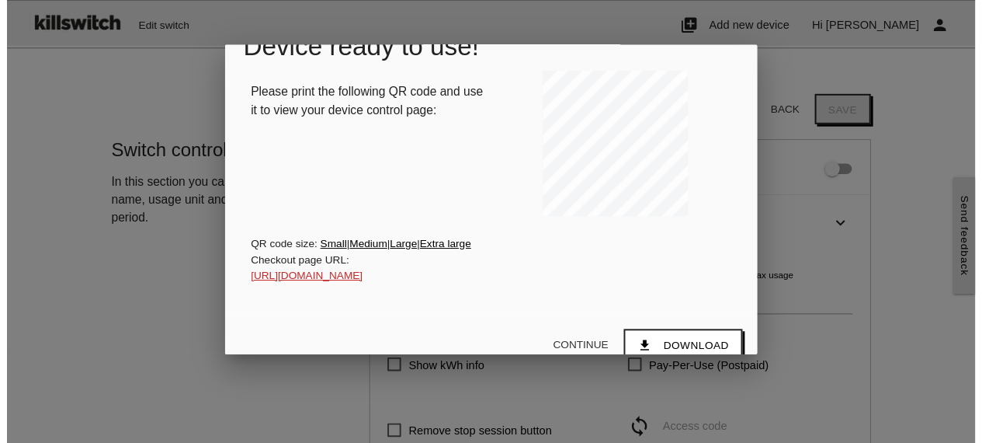
scroll to position [55, 0]
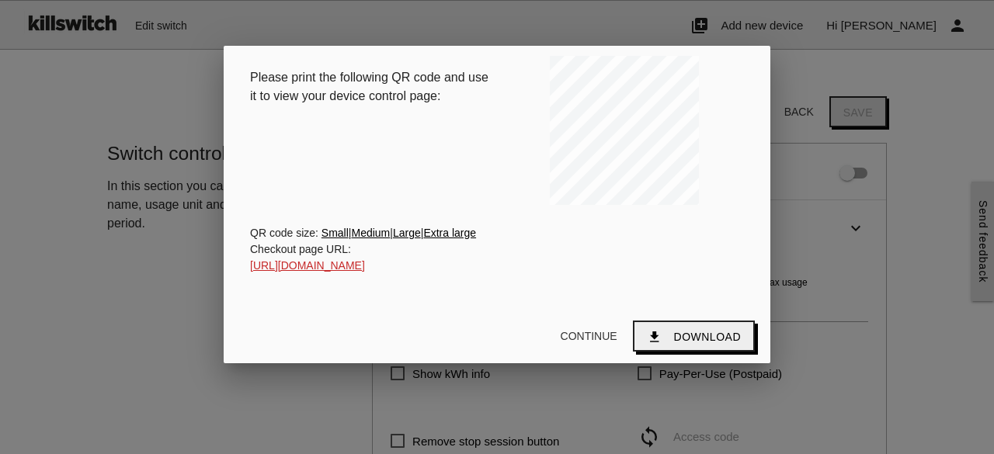
click at [687, 335] on span "Download" at bounding box center [707, 337] width 67 height 12
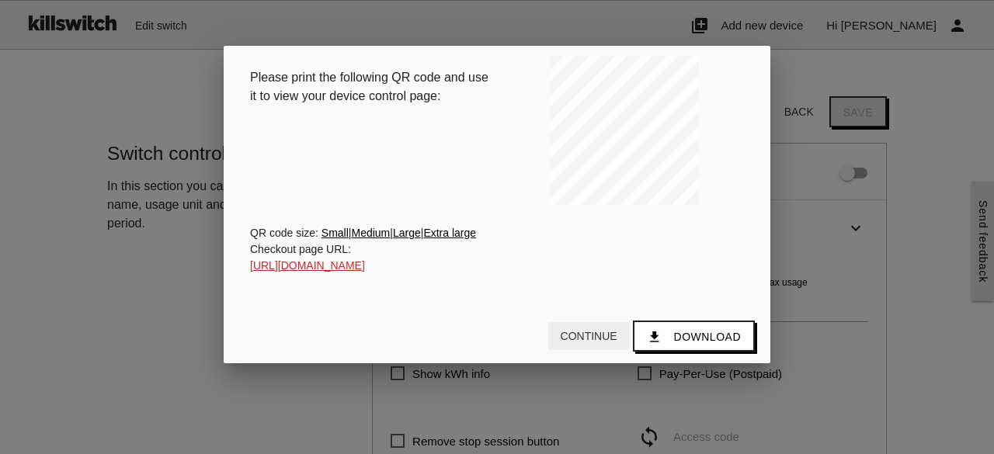
click at [578, 336] on button "Continue" at bounding box center [589, 336] width 82 height 28
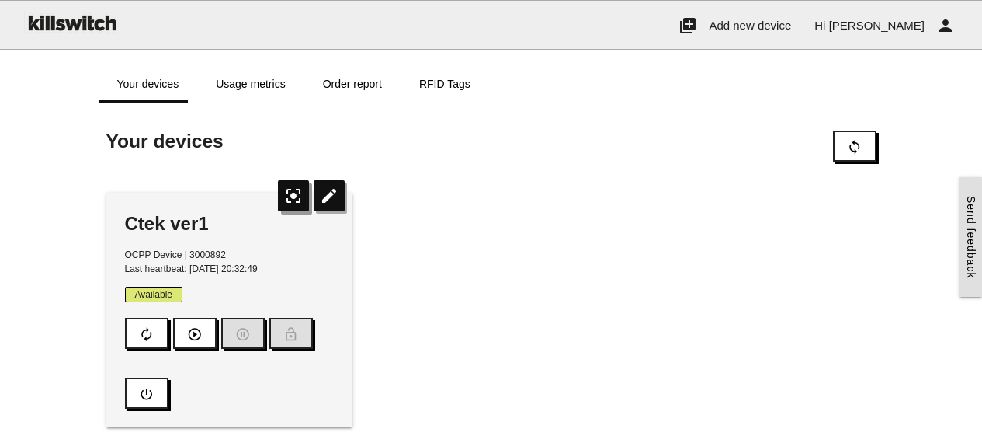
click at [295, 196] on icon "center_focus_strong" at bounding box center [293, 195] width 31 height 31
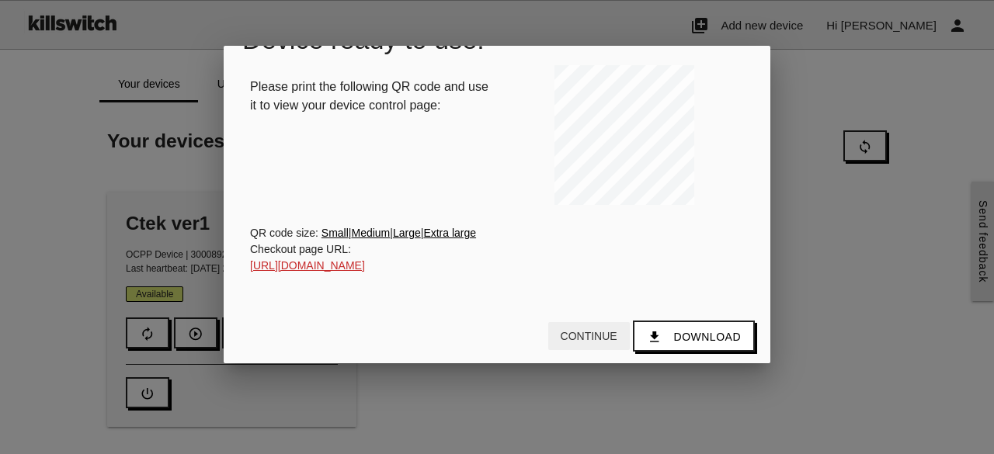
click at [603, 330] on button "Continue" at bounding box center [589, 336] width 82 height 28
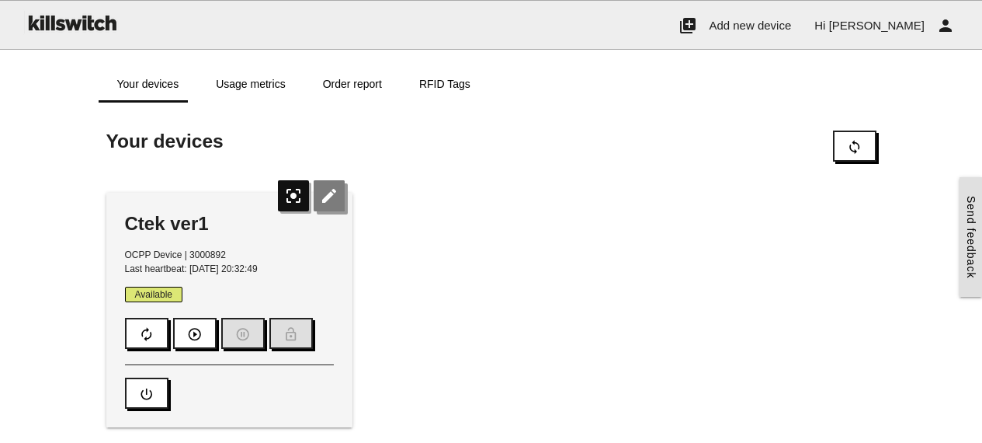
click at [334, 198] on icon "edit" at bounding box center [329, 195] width 31 height 31
type input "*"
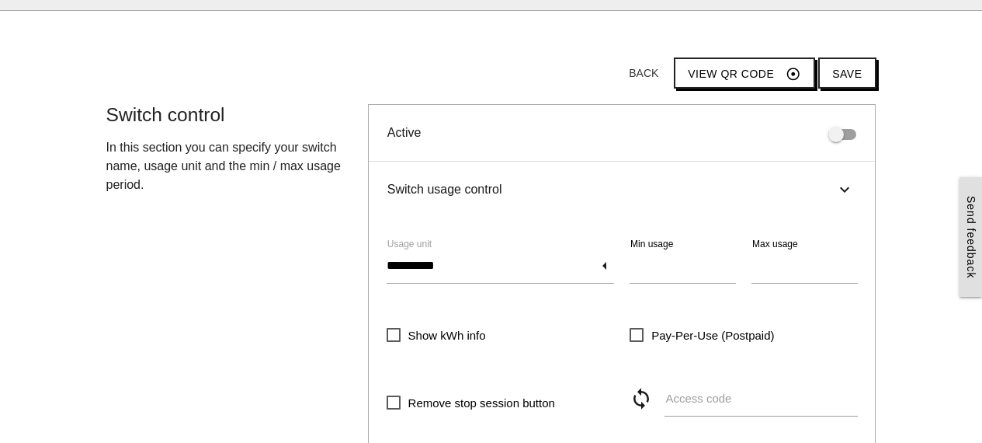
scroll to position [54, 0]
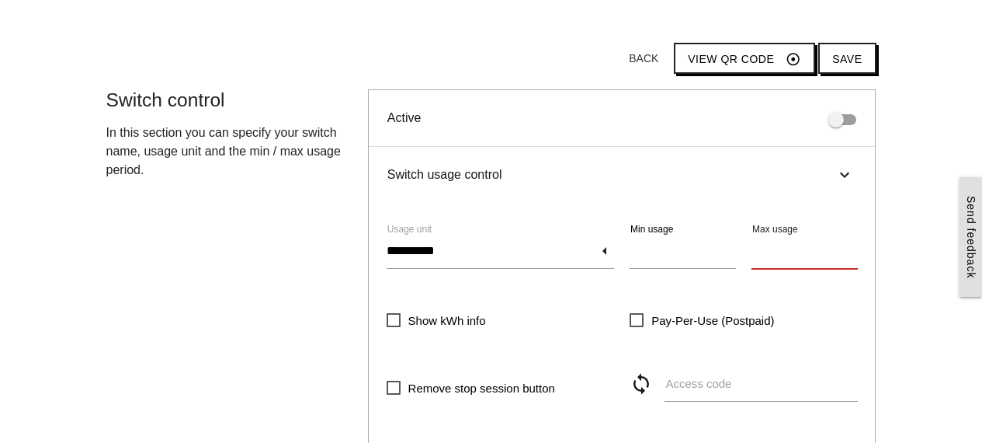
click at [812, 259] on input "*****" at bounding box center [805, 251] width 106 height 36
type input "******"
click at [853, 57] on button "Save" at bounding box center [846, 58] width 57 height 31
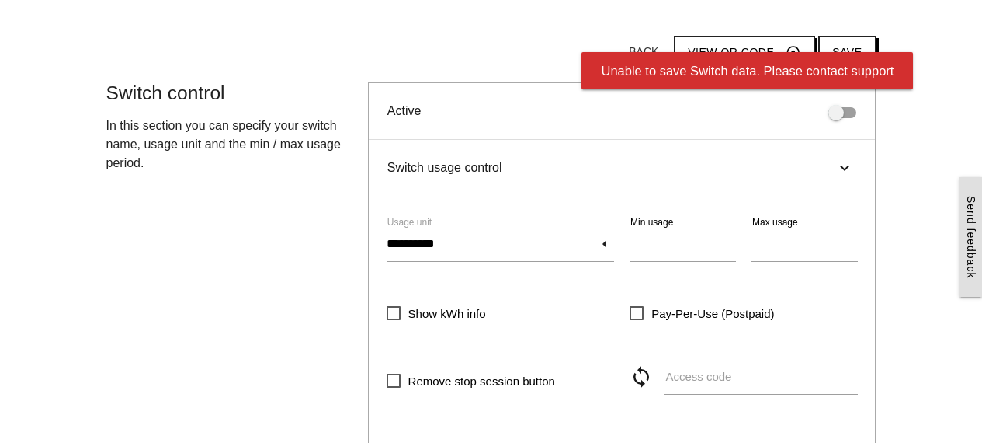
scroll to position [112, 0]
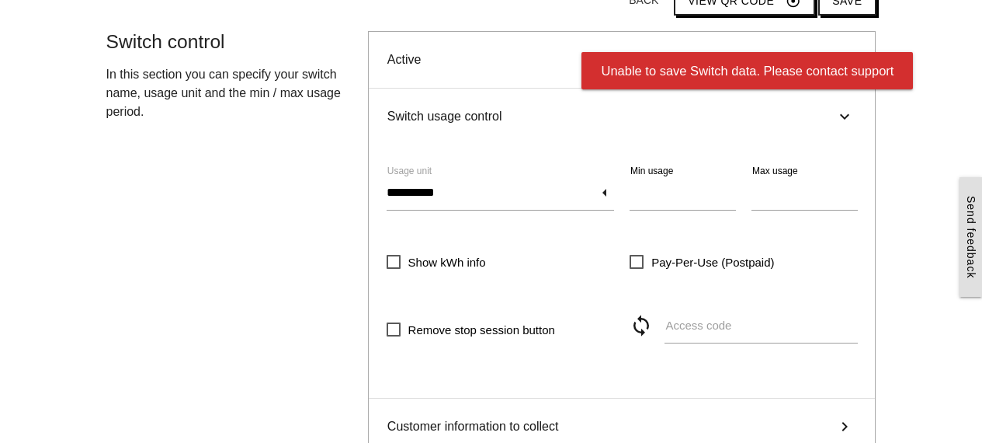
drag, startPoint x: 978, startPoint y: 155, endPoint x: 976, endPoint y: 165, distance: 9.4
click at [976, 165] on div at bounding box center [978, 221] width 8 height 443
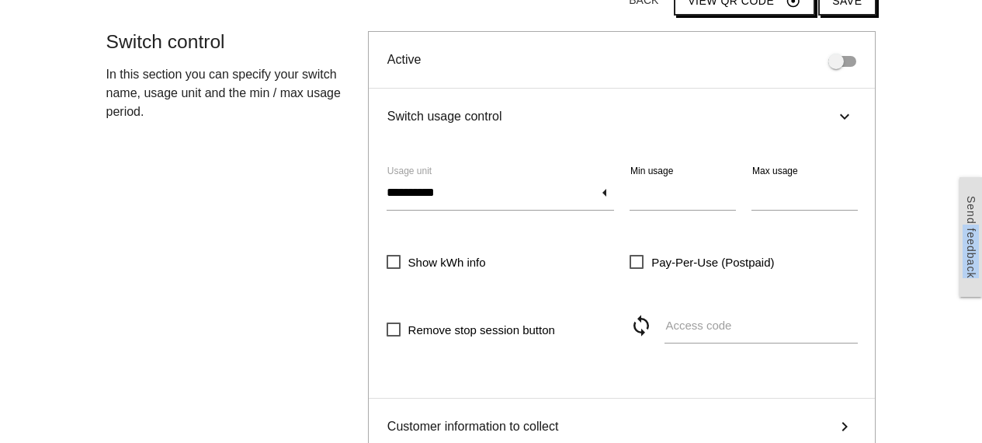
drag, startPoint x: 976, startPoint y: 165, endPoint x: 960, endPoint y: 226, distance: 63.3
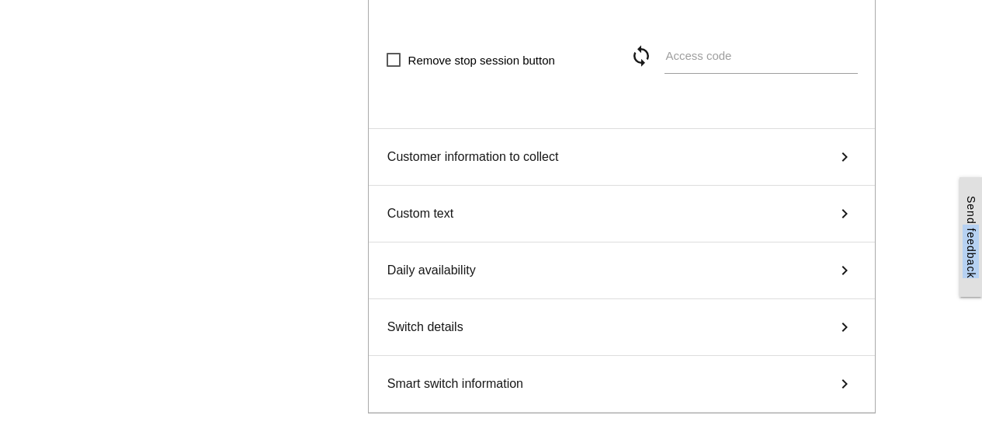
scroll to position [383, 0]
click at [623, 158] on div "Customer information to collect keyboard_arrow_right" at bounding box center [622, 155] width 507 height 57
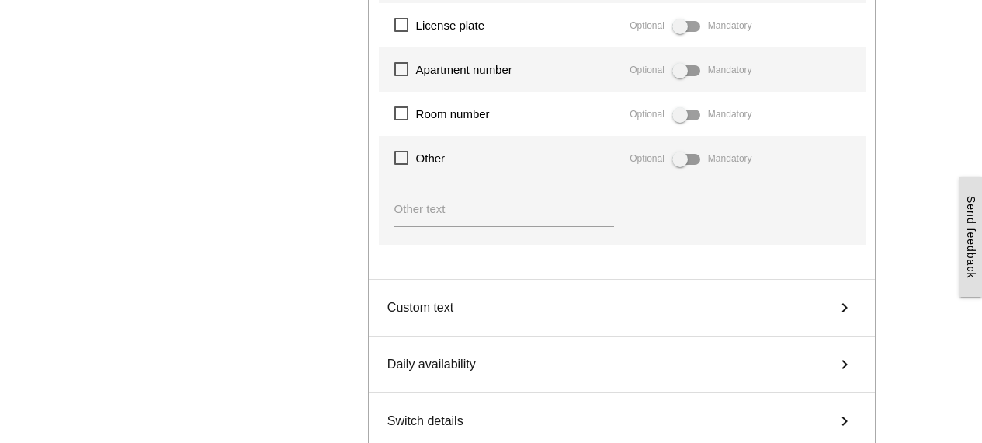
scroll to position [693, 0]
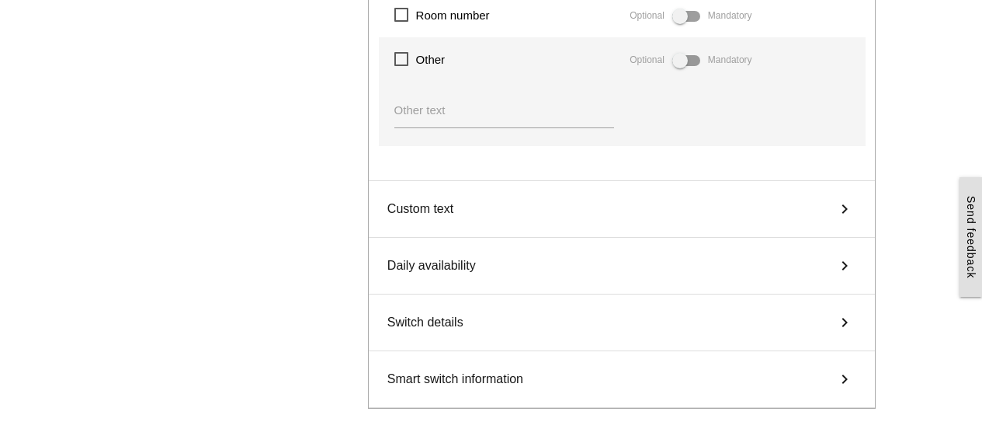
click at [460, 205] on div "Custom text keyboard_arrow_right" at bounding box center [622, 209] width 507 height 57
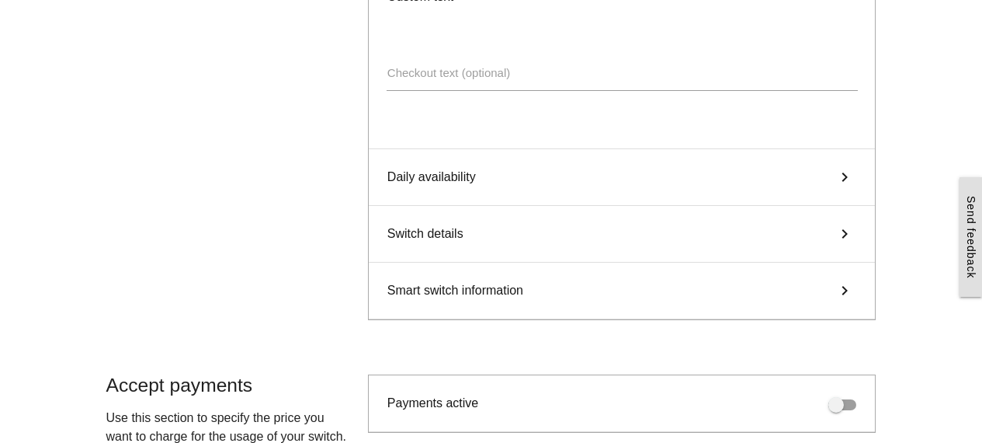
scroll to position [339, 0]
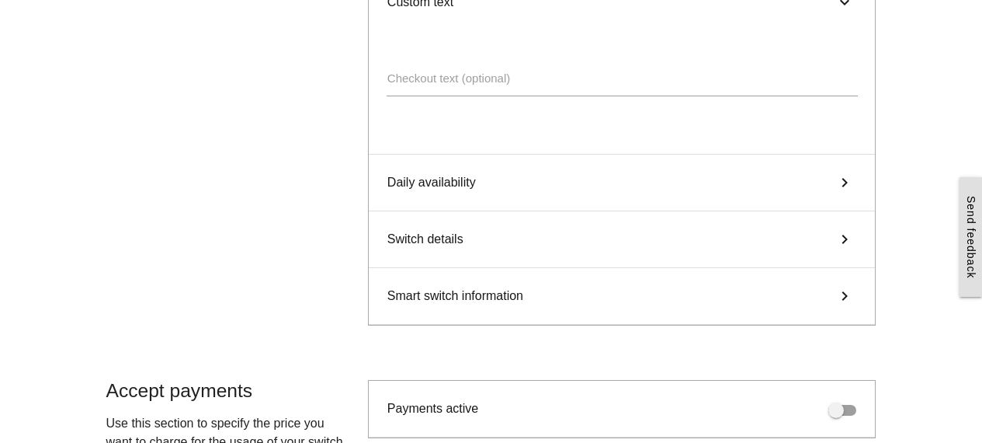
click at [448, 179] on span "Daily availability" at bounding box center [431, 182] width 89 height 19
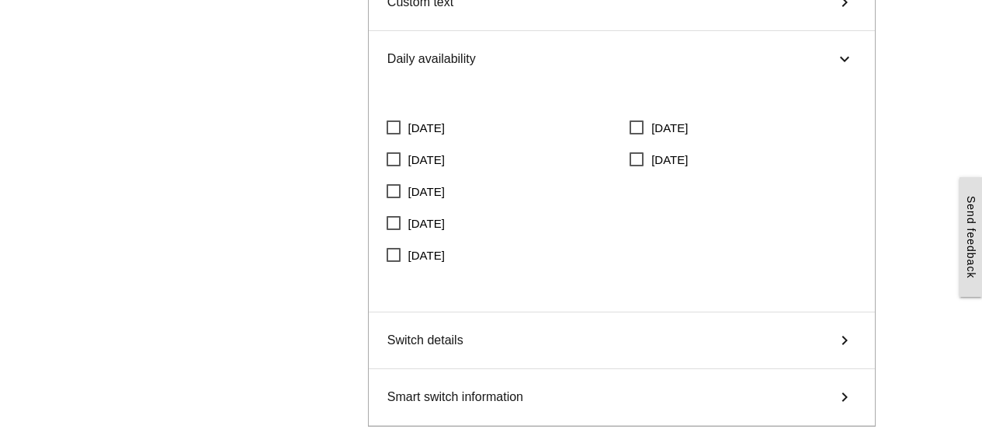
click at [443, 338] on span "Switch details" at bounding box center [425, 340] width 76 height 19
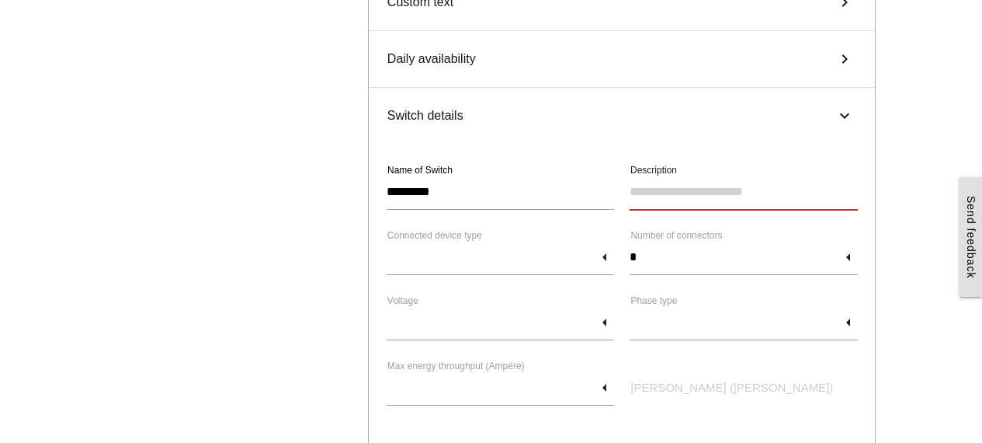
click at [675, 198] on input "Description" at bounding box center [744, 192] width 228 height 36
type input "****"
click at [606, 259] on input "text" at bounding box center [501, 257] width 228 height 36
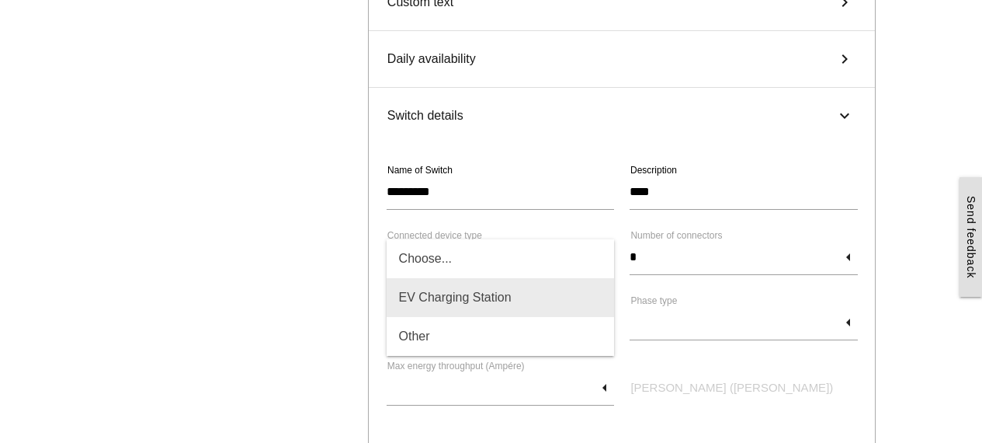
click at [478, 290] on span "EV Charging Station" at bounding box center [501, 297] width 228 height 39
type input "**********"
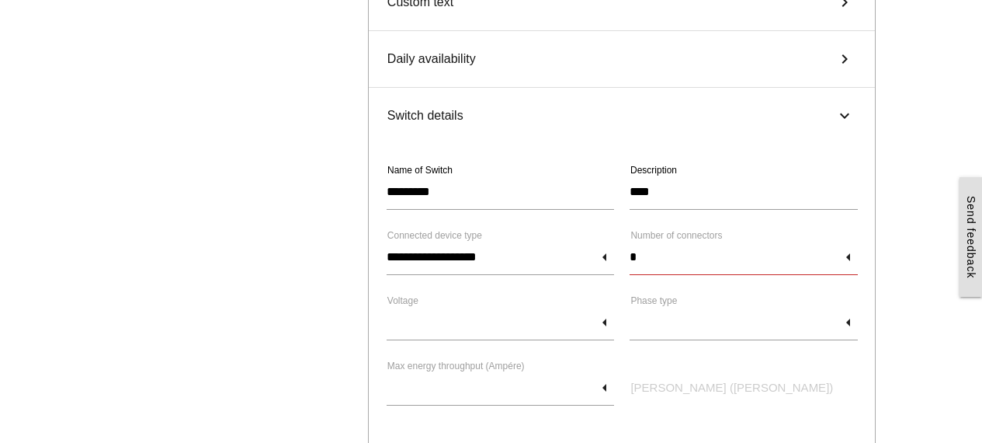
click at [695, 261] on input "*" at bounding box center [744, 257] width 228 height 36
click at [471, 328] on input "text" at bounding box center [501, 322] width 228 height 36
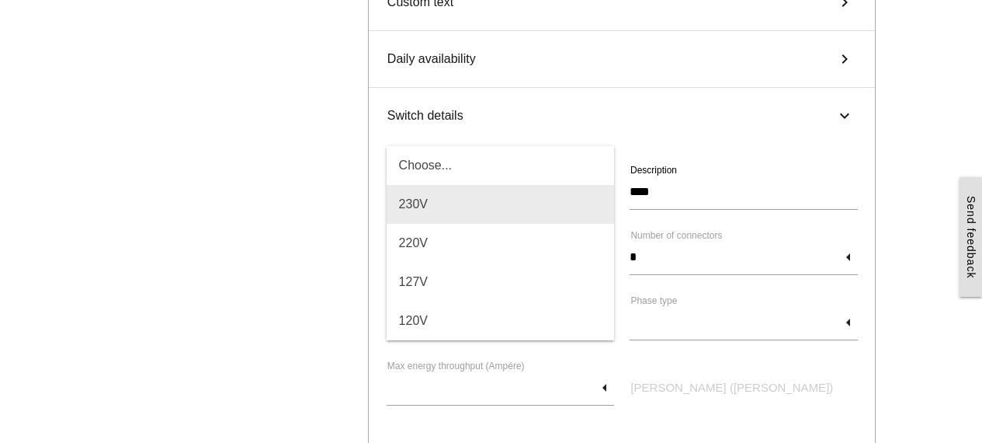
click at [446, 203] on span "230V" at bounding box center [501, 204] width 228 height 39
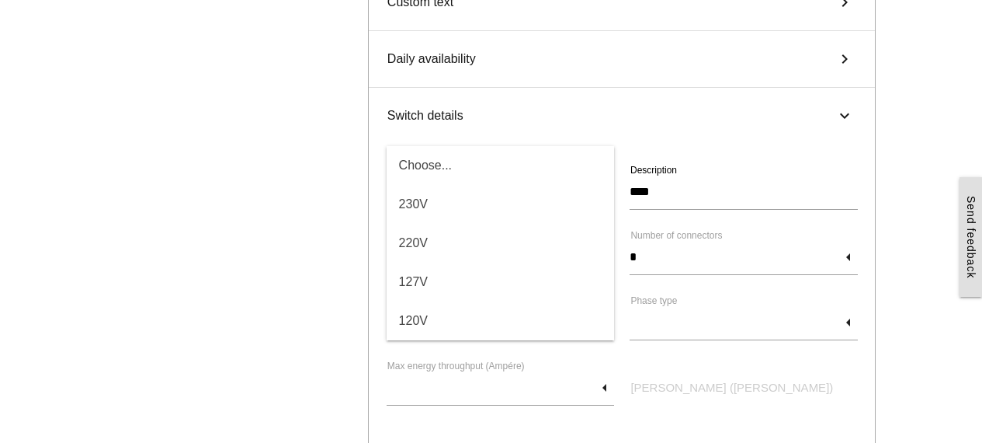
type input "****"
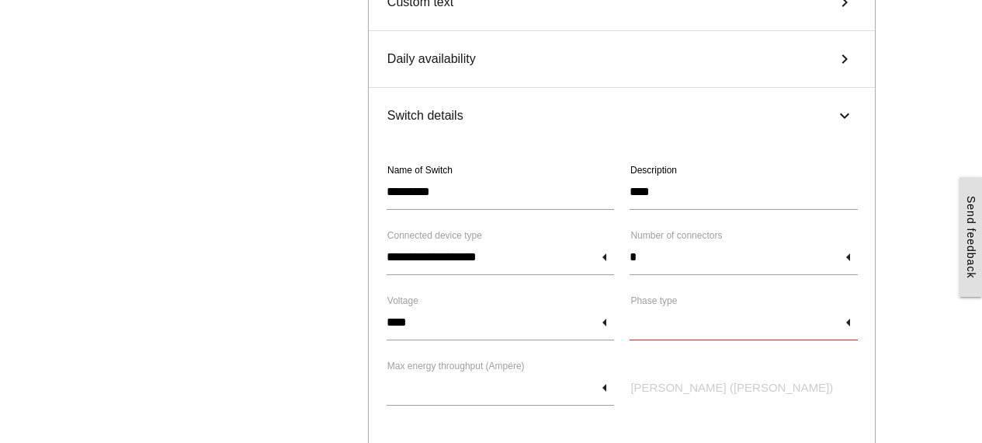
click at [723, 322] on input "text" at bounding box center [744, 322] width 228 height 36
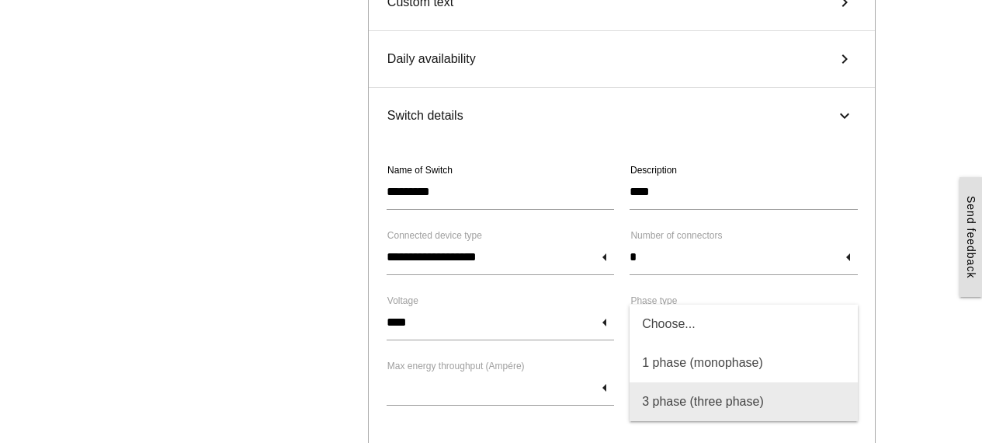
click at [672, 403] on span "3 phase (three phase)" at bounding box center [744, 401] width 228 height 39
type input "**********"
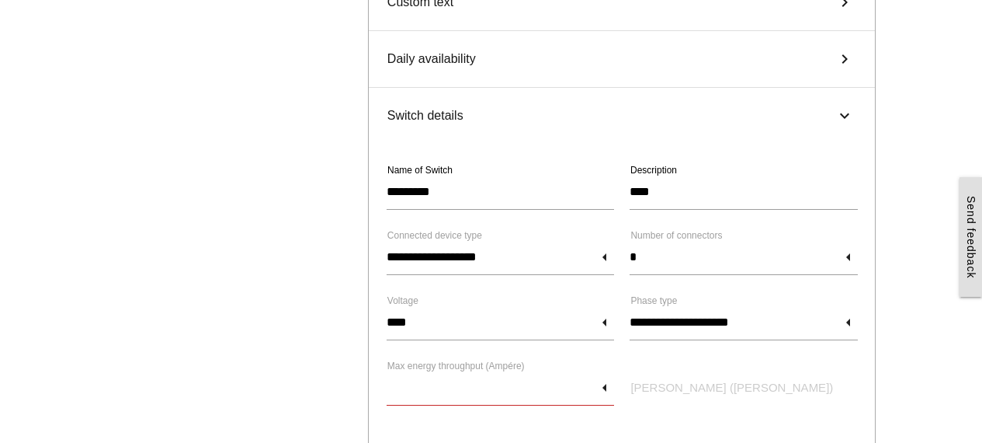
click at [609, 389] on input "text" at bounding box center [501, 388] width 228 height 36
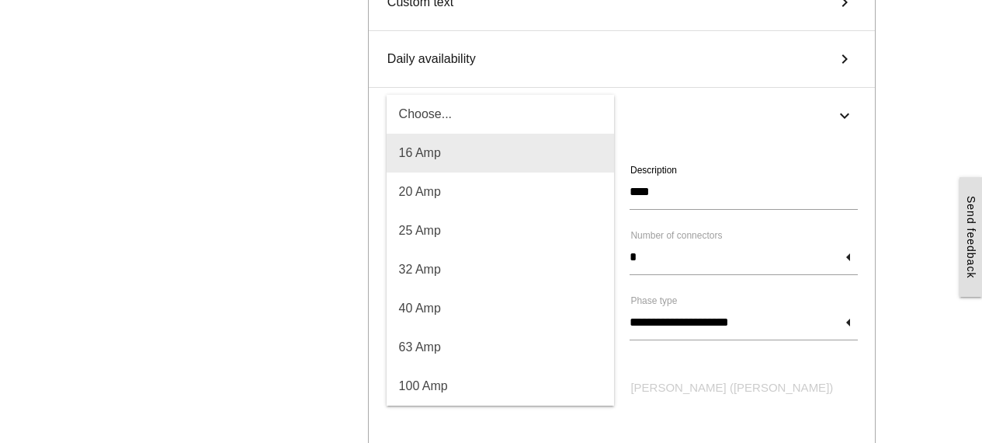
click at [408, 168] on span "16 Amp" at bounding box center [501, 153] width 228 height 39
type input "*****"
type input "******"
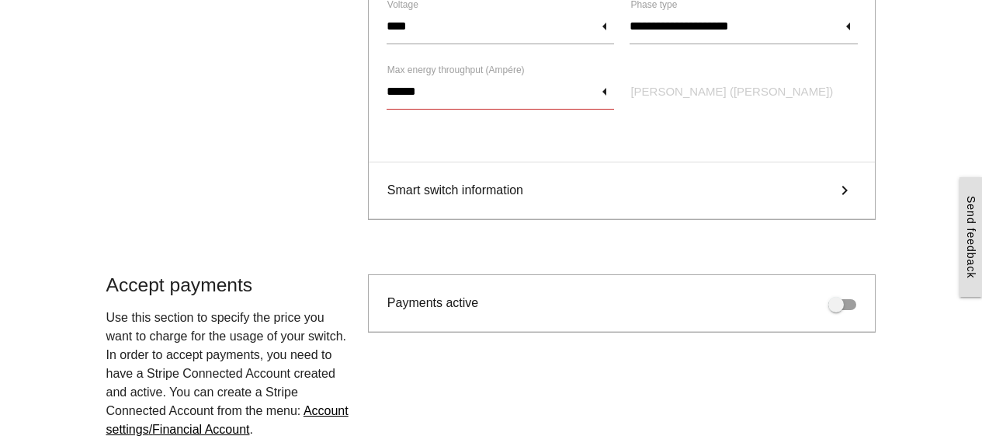
scroll to position [582, 0]
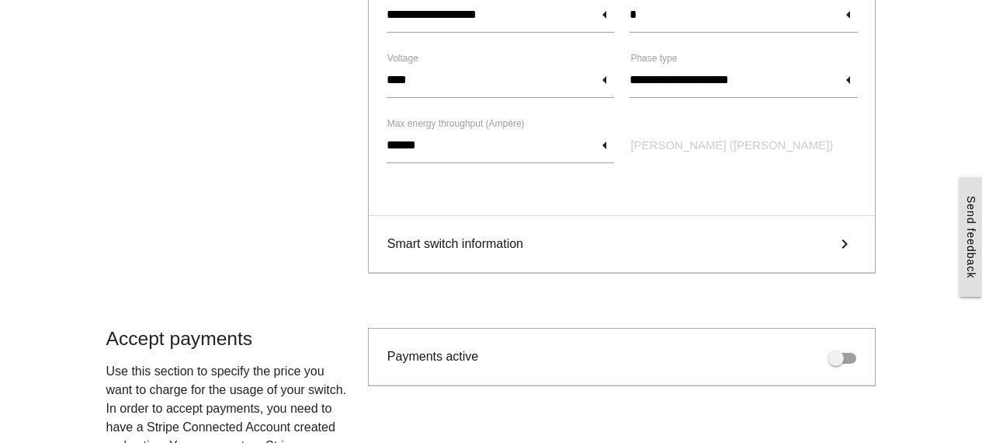
click at [509, 242] on span "Smart switch information" at bounding box center [455, 243] width 136 height 19
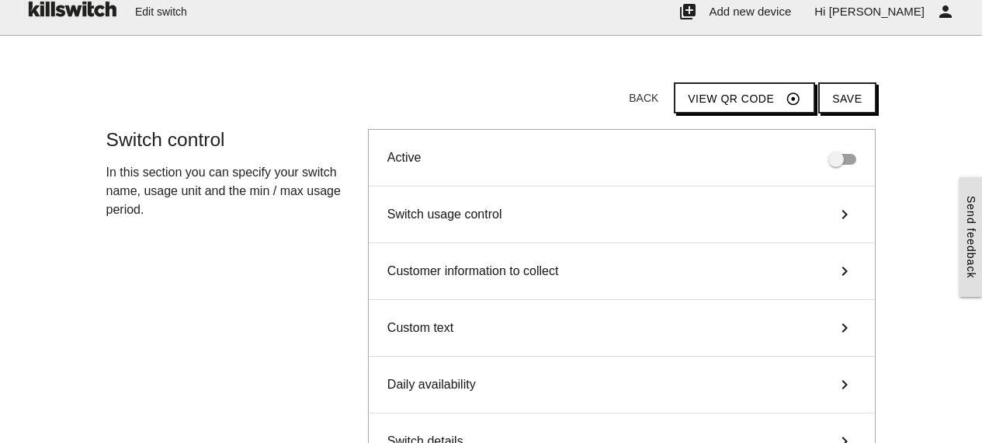
scroll to position [0, 0]
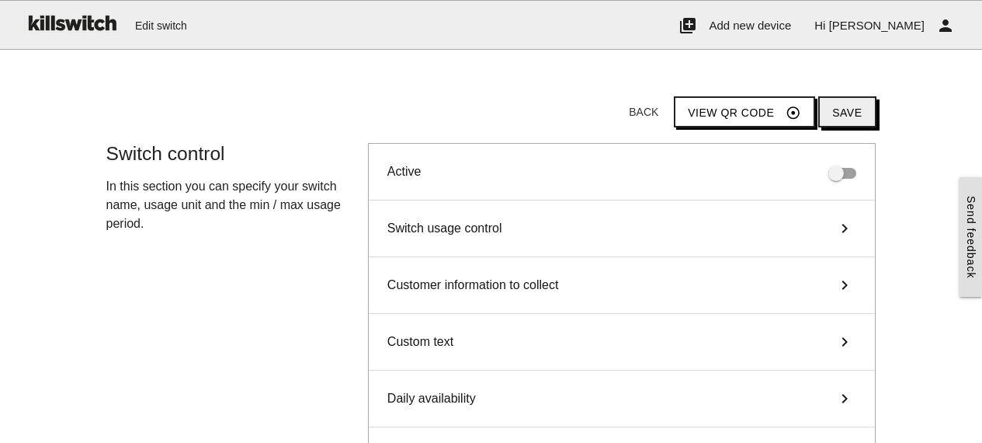
click at [846, 102] on button "Save" at bounding box center [846, 111] width 57 height 31
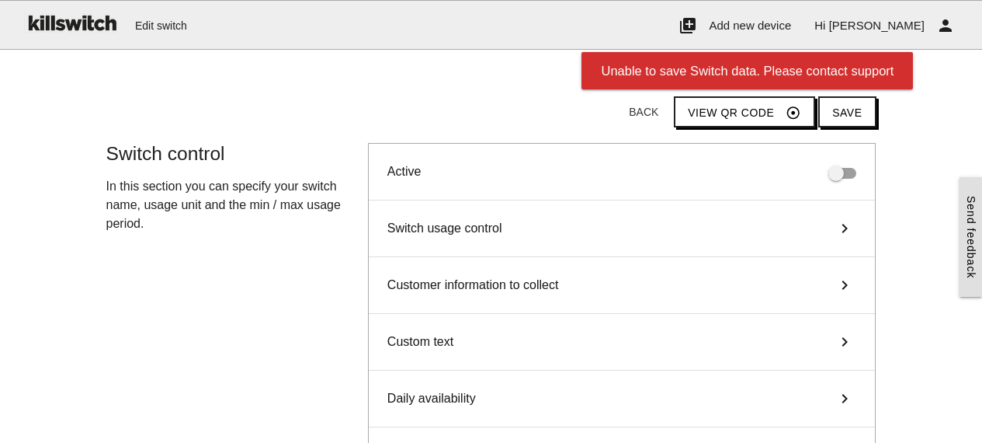
click at [547, 234] on div "Switch usage control keyboard_arrow_right" at bounding box center [622, 228] width 507 height 57
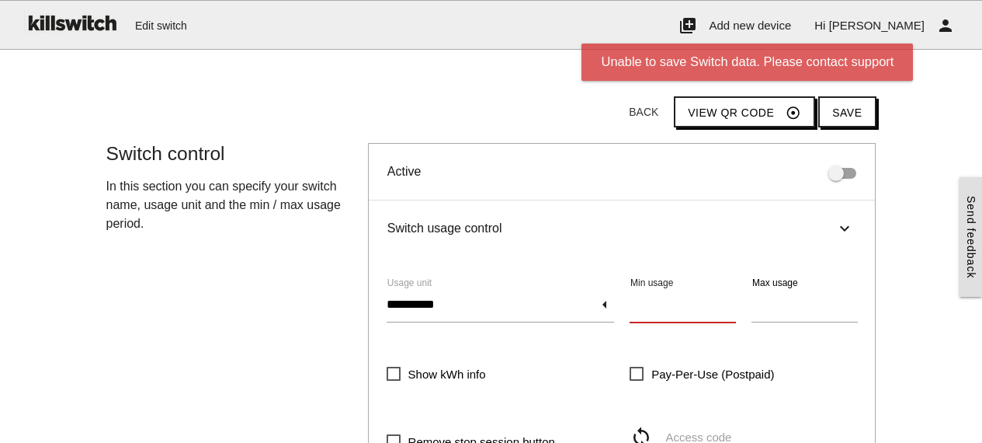
click at [655, 308] on input "*" at bounding box center [683, 305] width 106 height 36
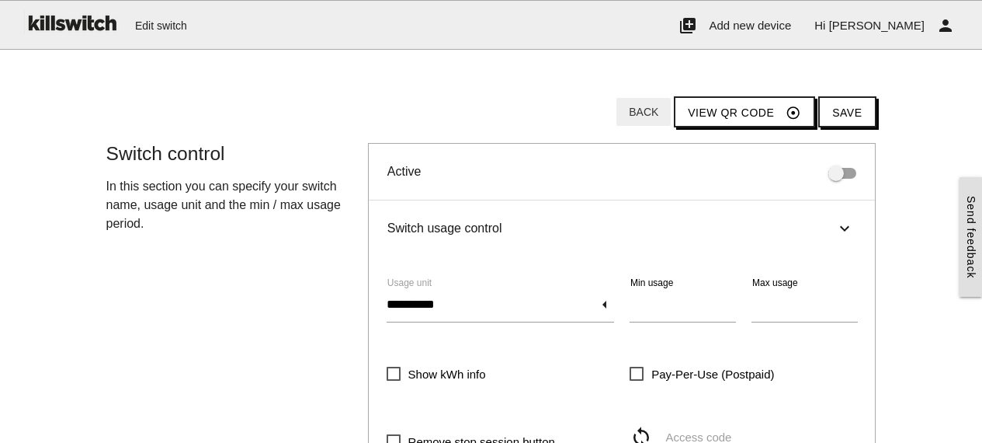
click at [658, 113] on button "Back" at bounding box center [643, 112] width 54 height 28
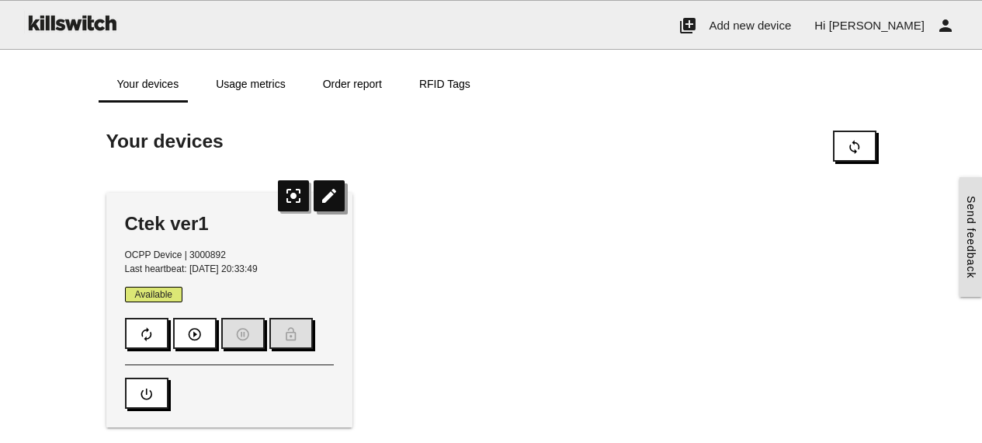
click at [328, 196] on icon "edit" at bounding box center [329, 195] width 31 height 31
type input "*"
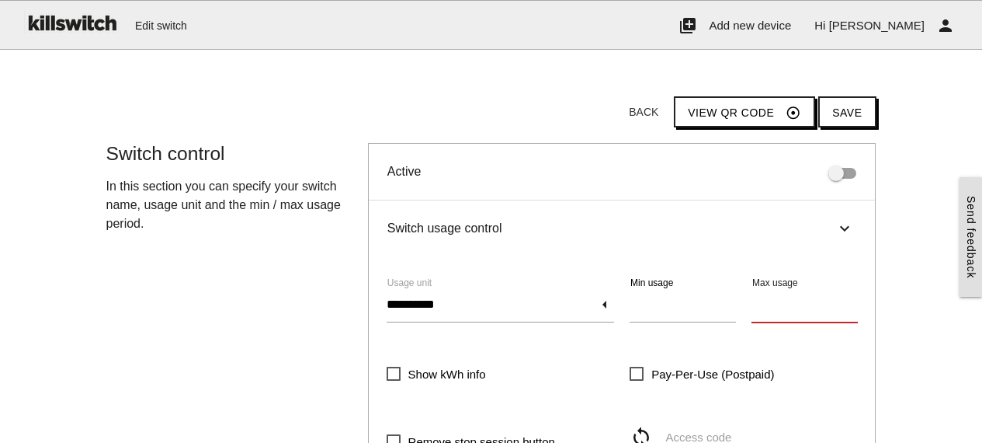
click at [797, 303] on input "*****" at bounding box center [805, 305] width 106 height 36
type input "******"
click at [845, 107] on button "Save" at bounding box center [846, 111] width 57 height 31
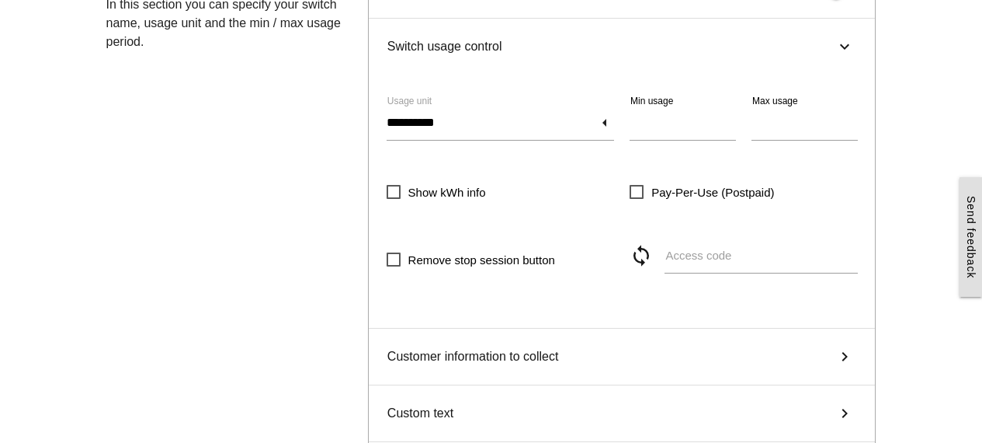
scroll to position [217, 0]
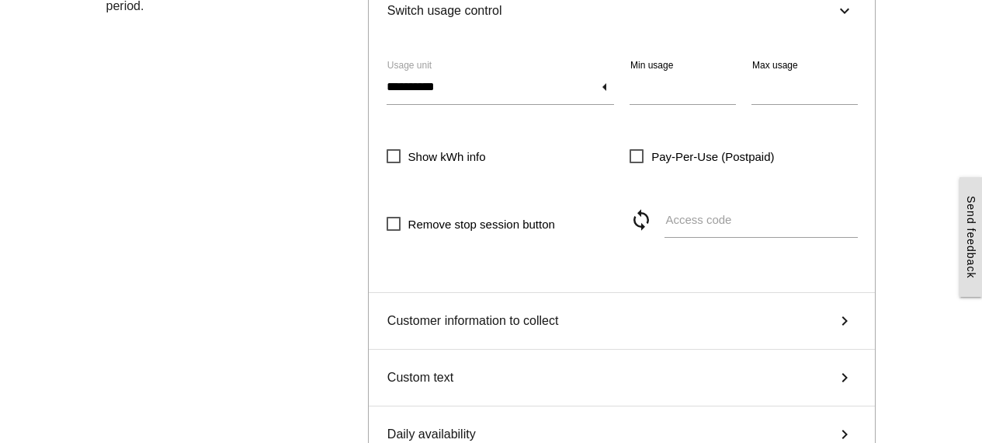
click at [511, 318] on span "Customer information to collect" at bounding box center [473, 320] width 172 height 19
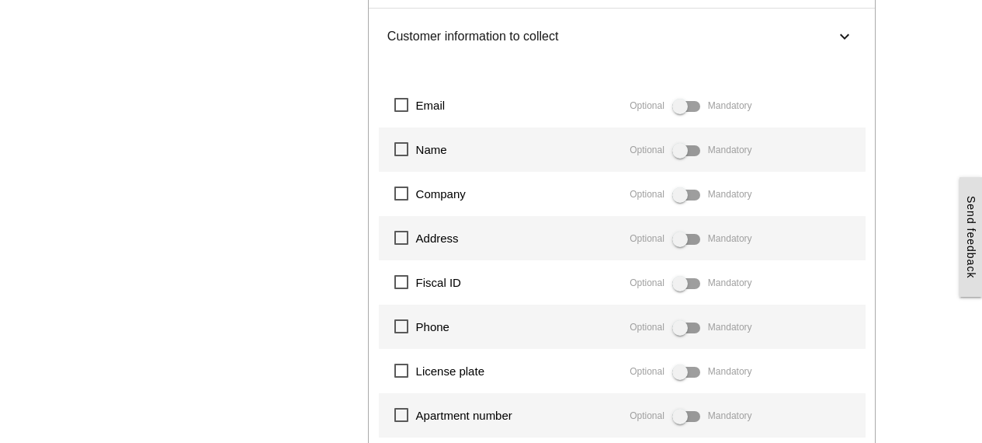
scroll to position [635, 0]
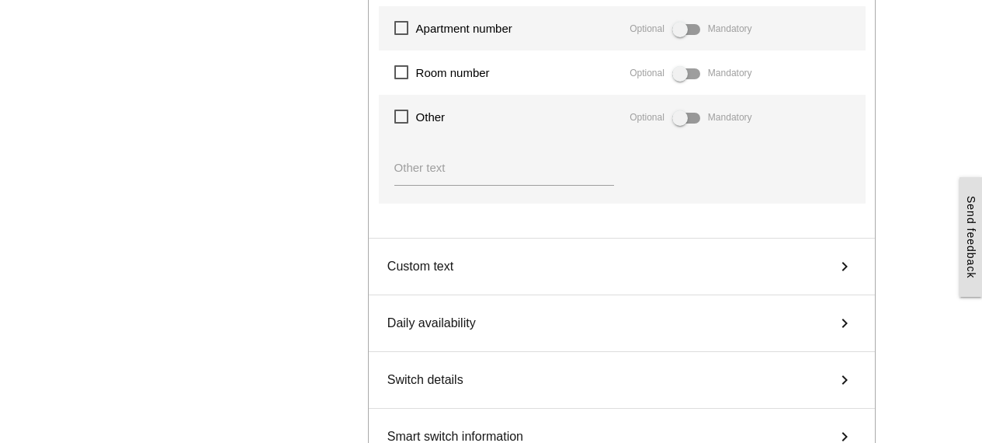
click at [426, 270] on span "Custom text" at bounding box center [420, 266] width 66 height 19
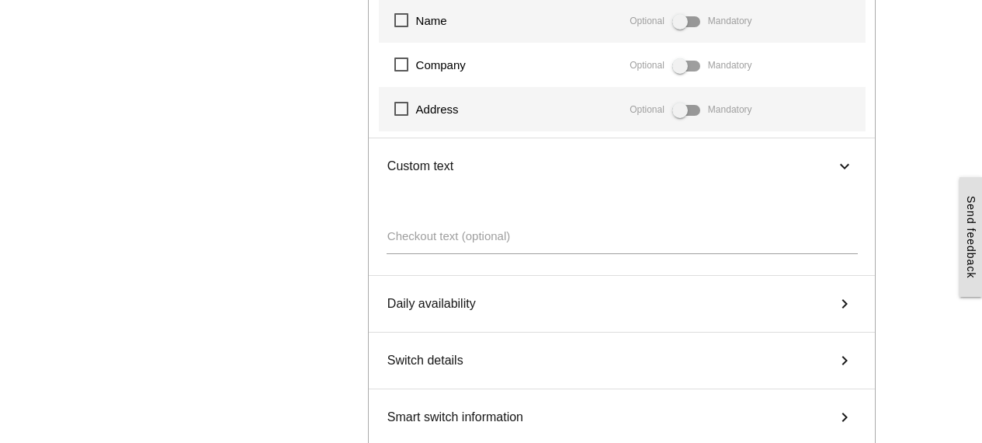
scroll to position [365, 0]
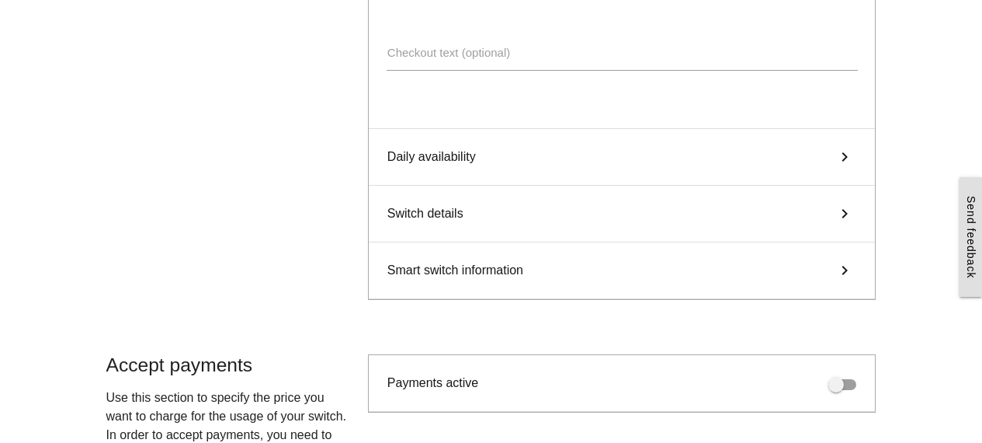
click at [414, 158] on span "Daily availability" at bounding box center [431, 157] width 89 height 19
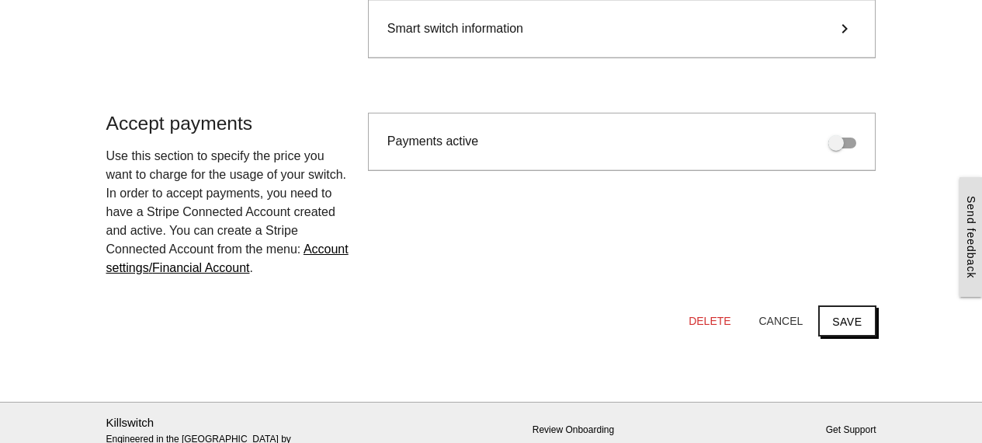
scroll to position [722, 0]
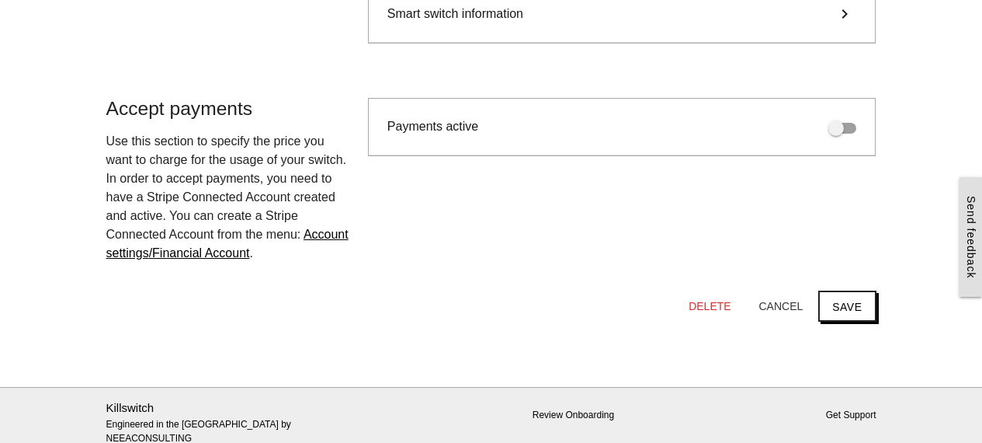
click at [844, 133] on span at bounding box center [842, 128] width 28 height 11
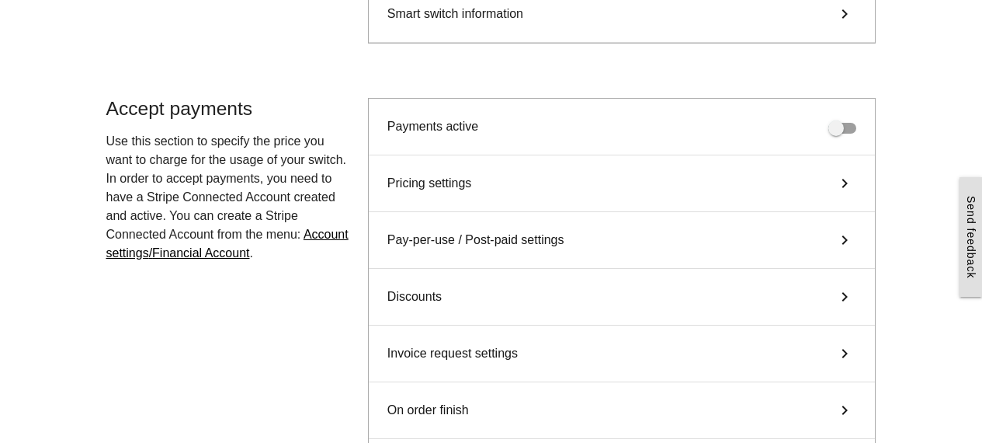
click at [844, 133] on span at bounding box center [842, 128] width 28 height 11
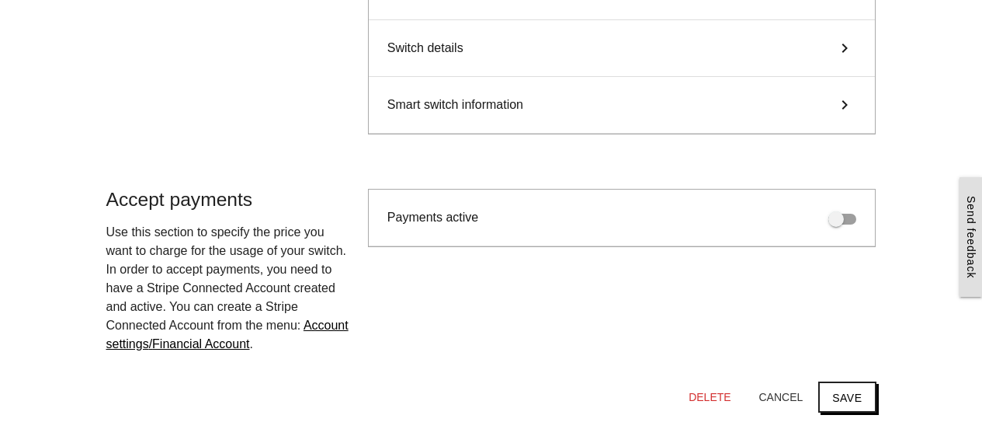
scroll to position [629, 0]
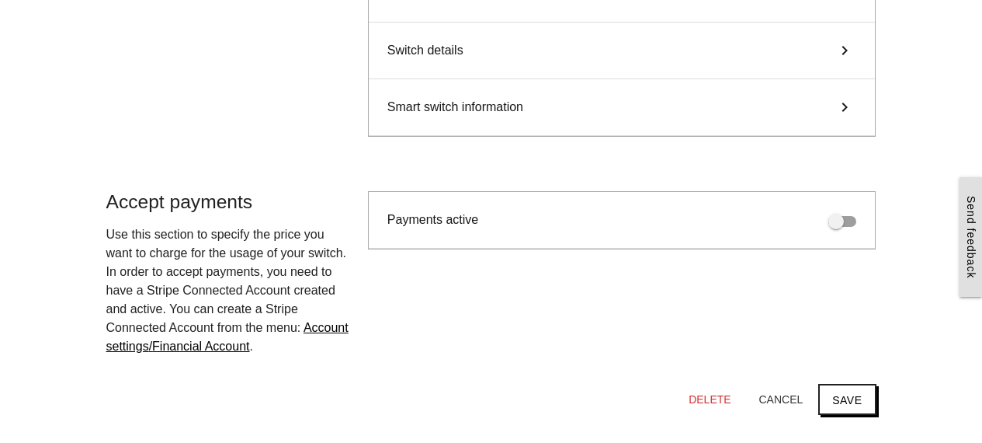
click at [591, 114] on div "Smart switch information keyboard_arrow_right" at bounding box center [622, 107] width 507 height 57
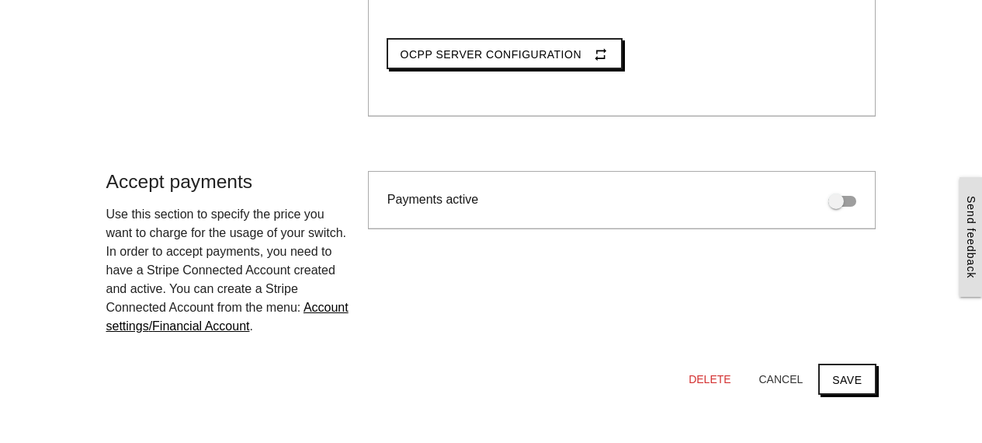
scroll to position [210, 0]
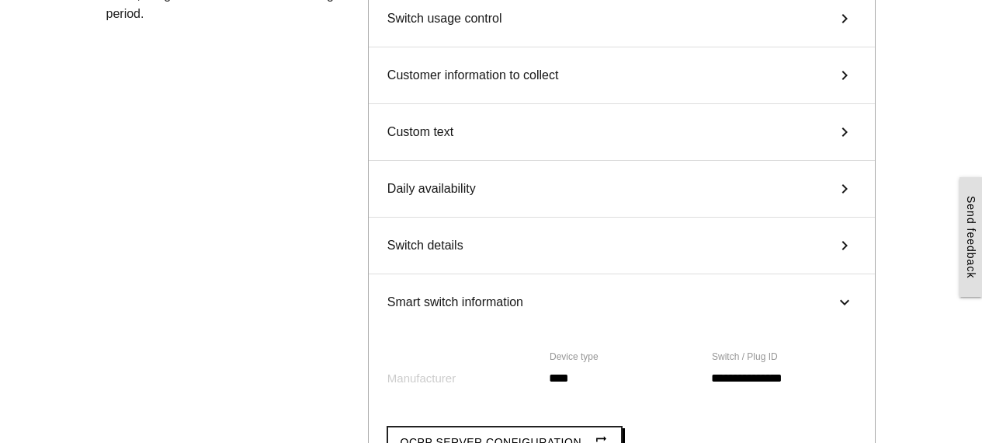
click at [547, 248] on div "Switch details keyboard_arrow_right" at bounding box center [622, 245] width 507 height 57
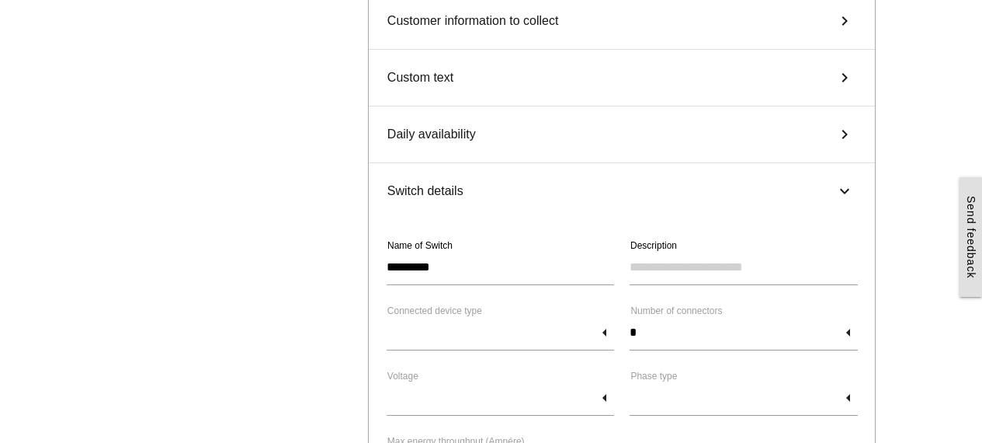
scroll to position [272, 0]
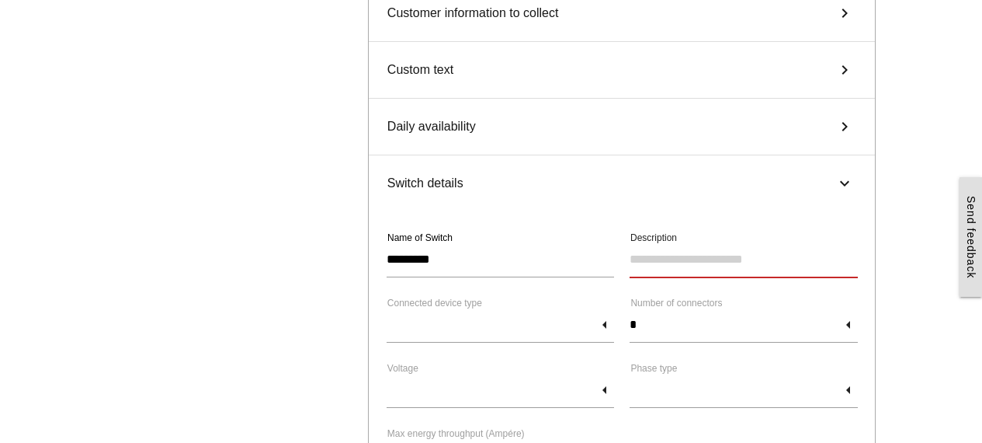
click at [634, 257] on input "Description" at bounding box center [744, 259] width 228 height 36
type input "****"
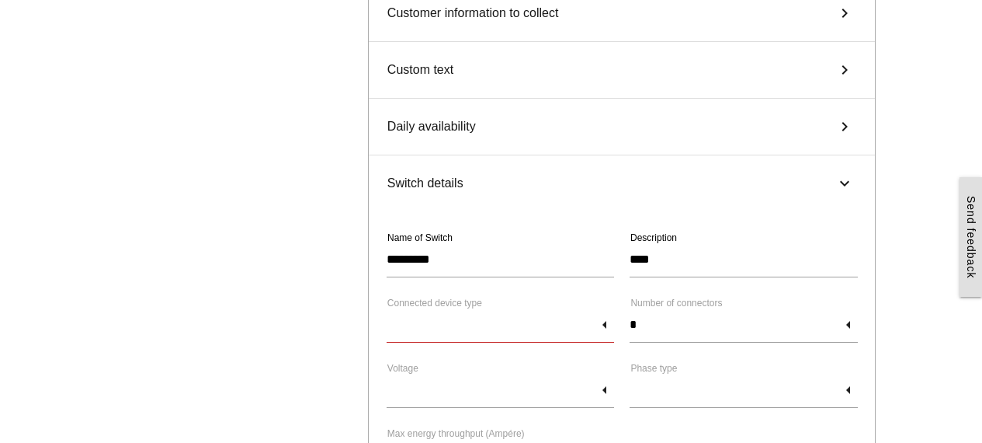
click at [597, 311] on input "text" at bounding box center [501, 325] width 228 height 36
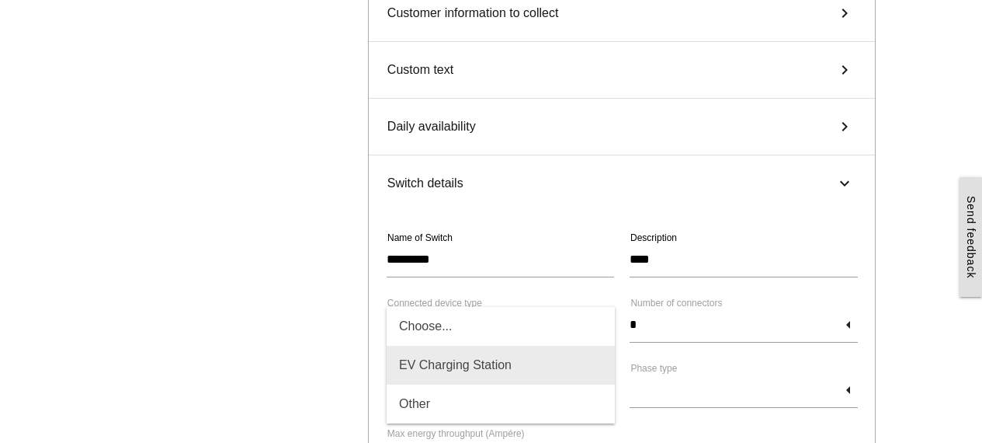
drag, startPoint x: 449, startPoint y: 364, endPoint x: 492, endPoint y: 341, distance: 49.3
click at [449, 363] on span "EV Charging Station" at bounding box center [501, 365] width 228 height 39
type input "**********"
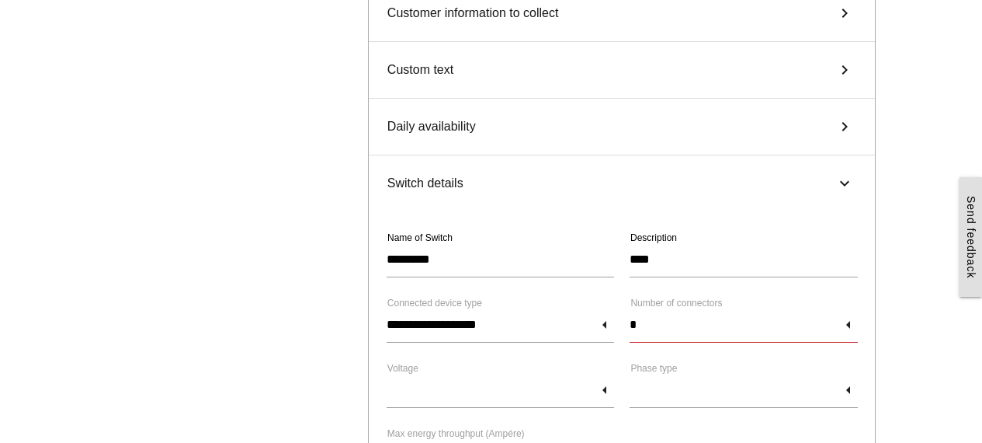
click at [641, 317] on input "*" at bounding box center [744, 325] width 228 height 36
click at [479, 404] on input "text" at bounding box center [501, 390] width 228 height 36
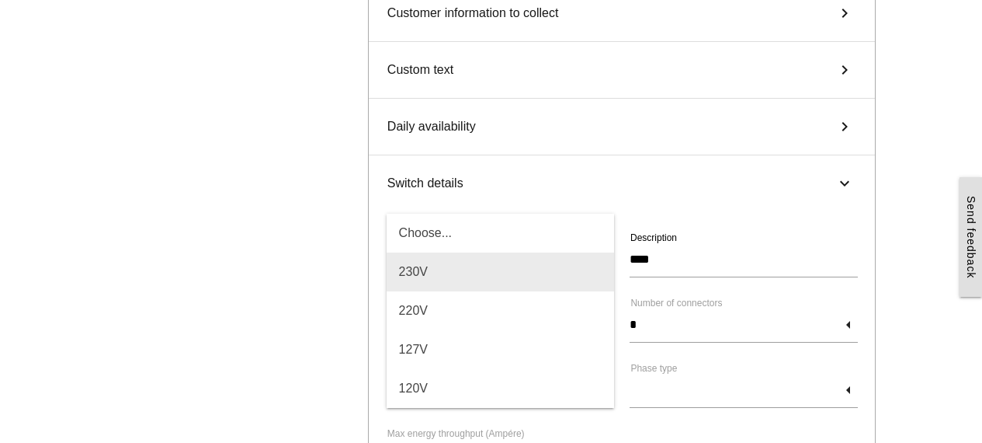
click at [462, 276] on span "230V" at bounding box center [501, 271] width 228 height 39
type input "****"
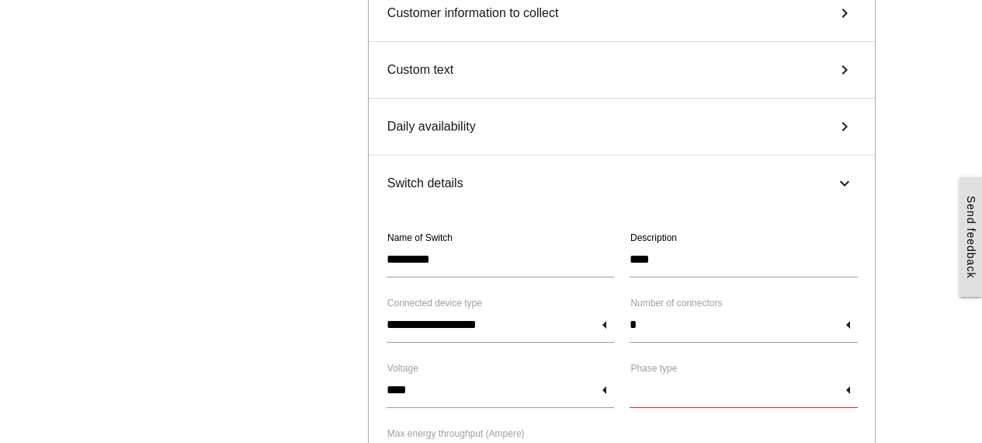
click at [684, 389] on input "text" at bounding box center [744, 390] width 228 height 36
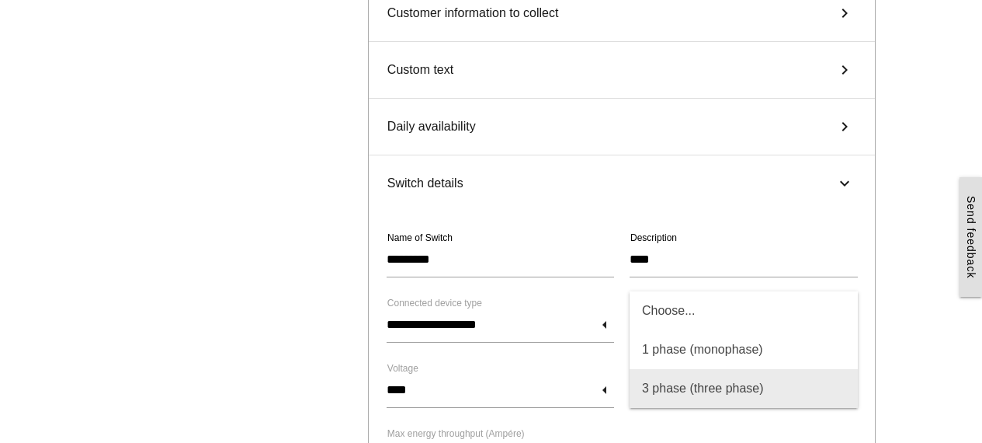
click at [685, 380] on span "3 phase (three phase)" at bounding box center [744, 388] width 228 height 39
type input "**********"
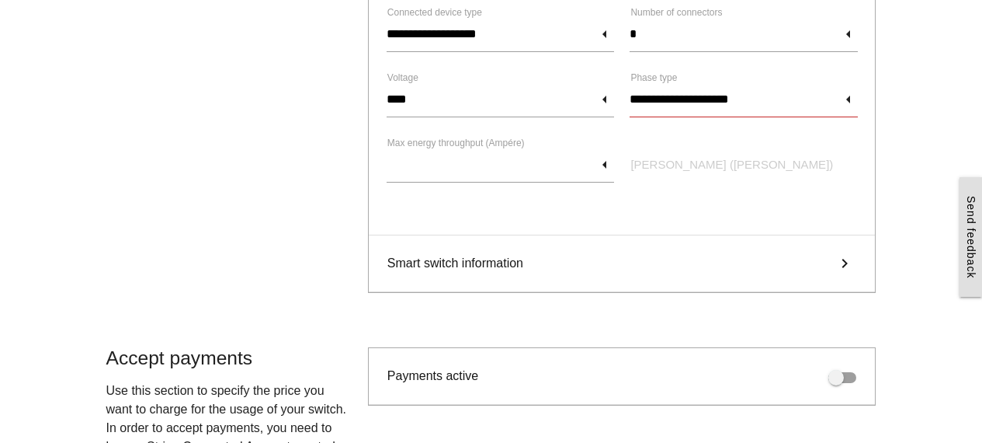
scroll to position [572, 0]
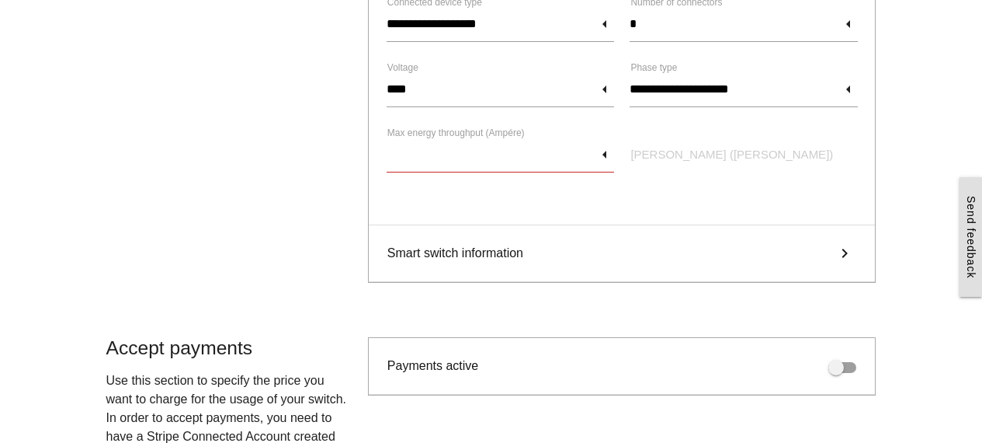
click at [605, 155] on input "text" at bounding box center [501, 155] width 228 height 36
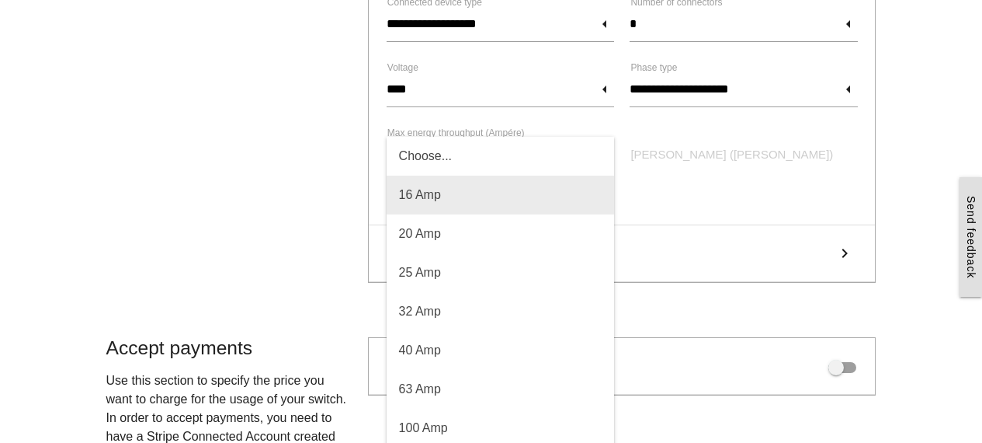
scroll to position [577, 0]
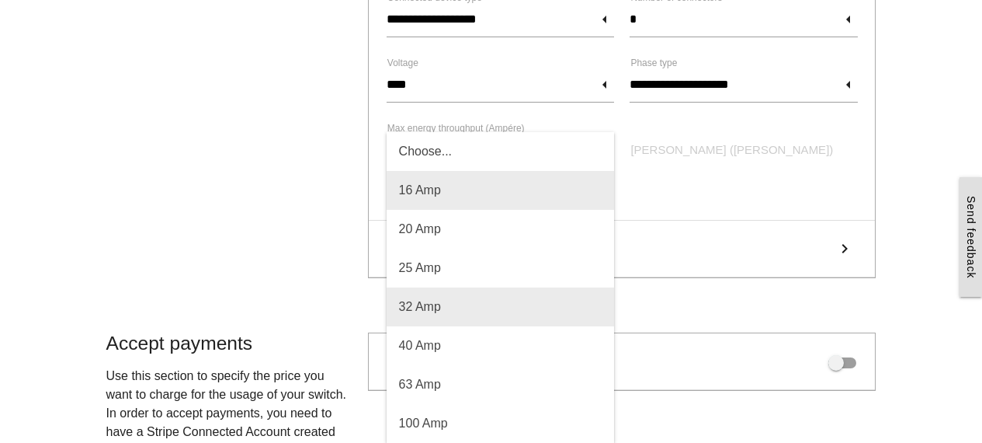
drag, startPoint x: 457, startPoint y: 191, endPoint x: 457, endPoint y: 205, distance: 14.0
click at [457, 193] on span "16 Amp" at bounding box center [501, 190] width 228 height 39
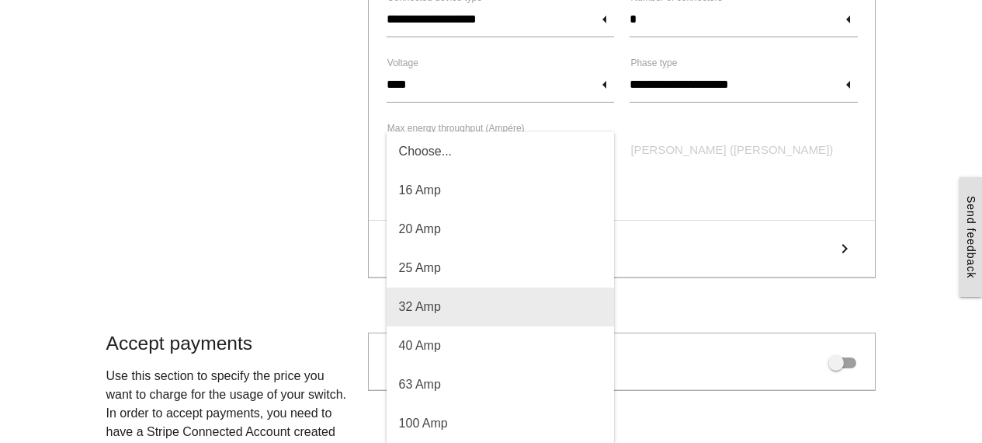
type input "*****"
type input "******"
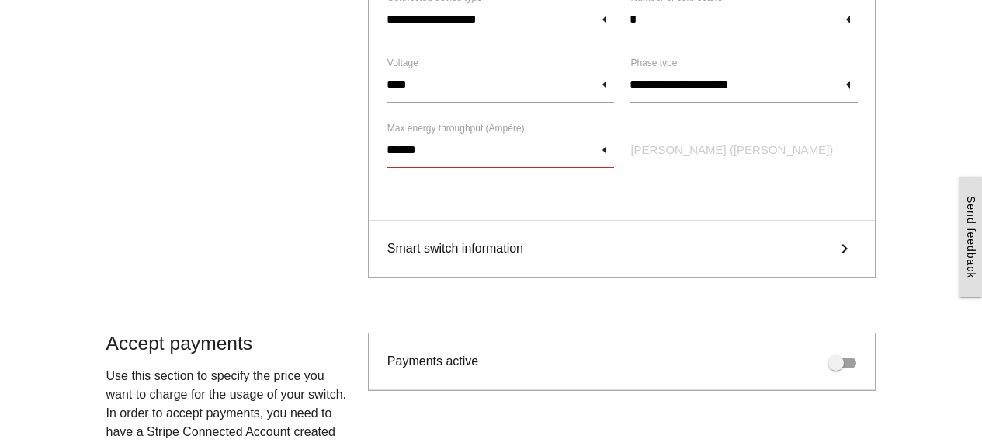
scroll to position [811, 0]
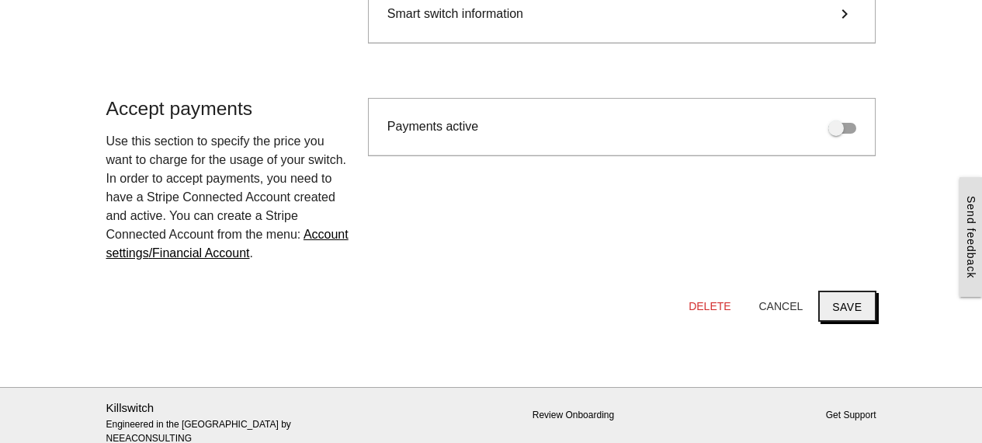
click at [860, 312] on button "Save" at bounding box center [846, 305] width 57 height 31
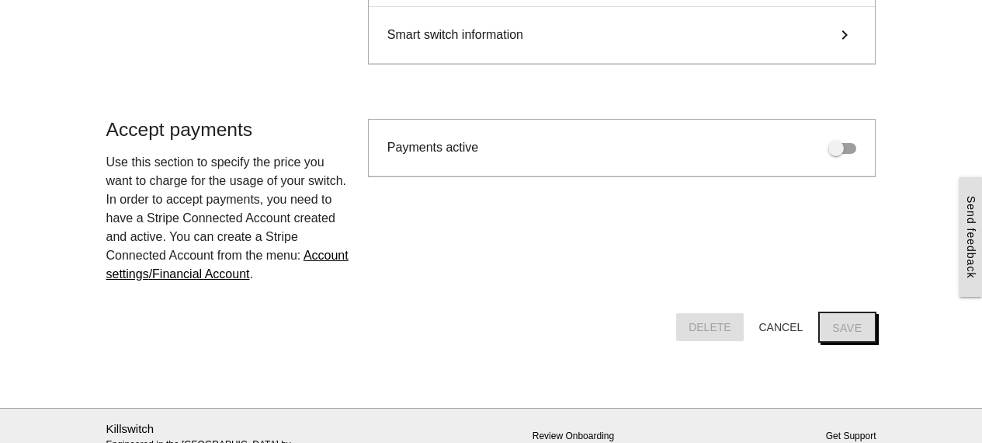
scroll to position [0, 0]
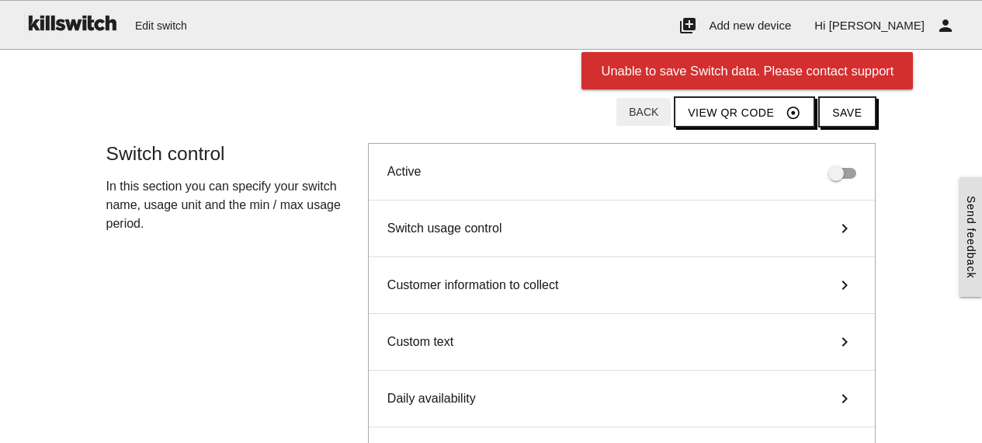
click at [671, 107] on button "Back" at bounding box center [643, 112] width 54 height 28
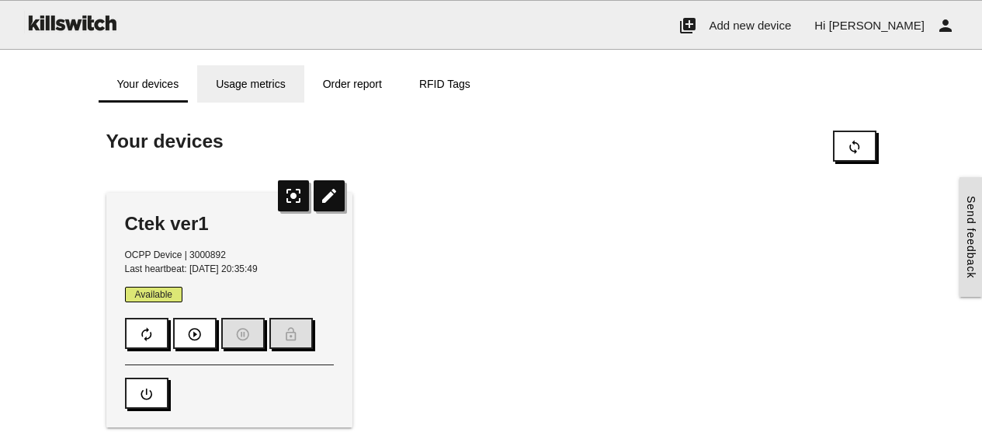
click at [260, 92] on link "Usage metrics" at bounding box center [250, 83] width 106 height 37
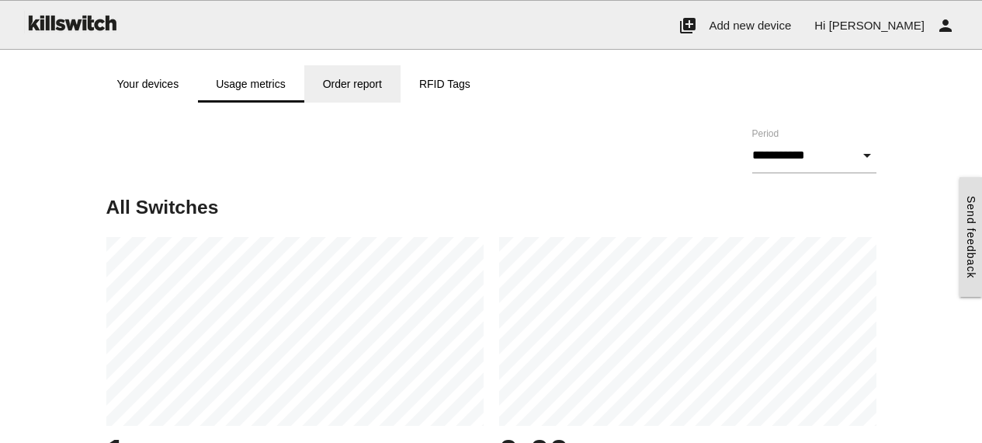
click at [332, 84] on link "Order report" at bounding box center [352, 83] width 96 height 37
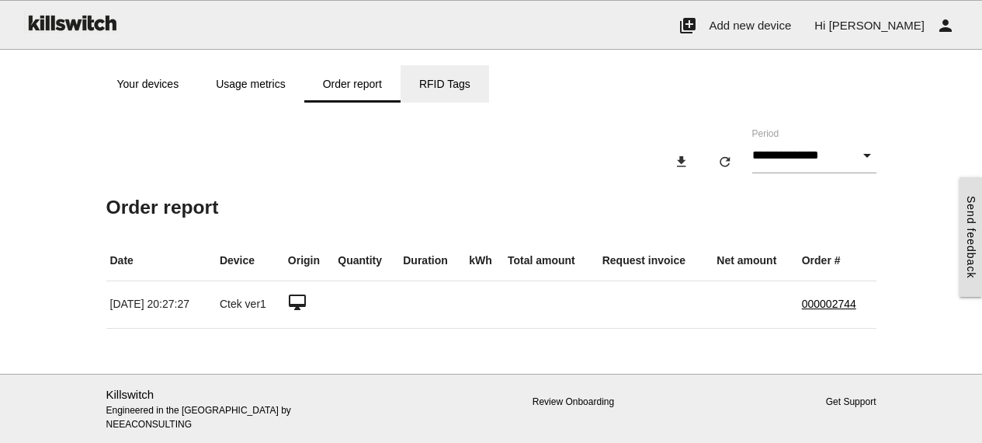
click at [434, 81] on link "RFID Tags" at bounding box center [445, 83] width 89 height 37
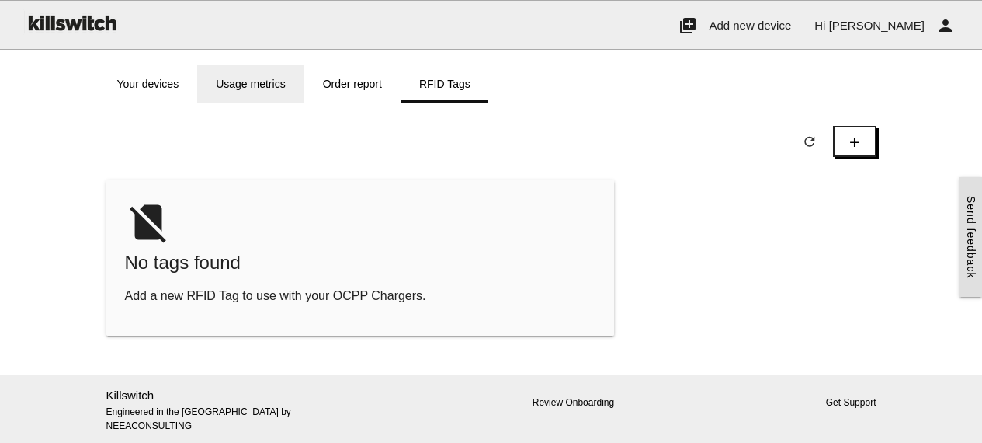
click at [283, 80] on link "Usage metrics" at bounding box center [250, 83] width 106 height 37
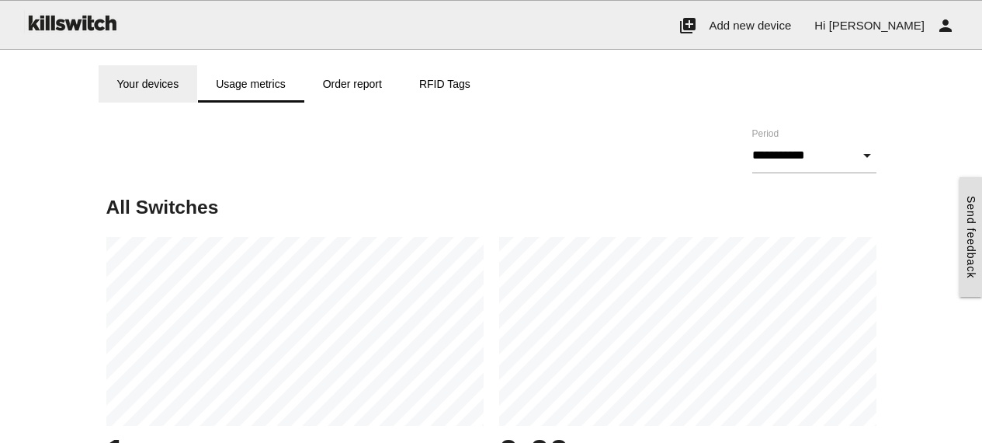
click at [151, 91] on link "Your devices" at bounding box center [148, 83] width 99 height 37
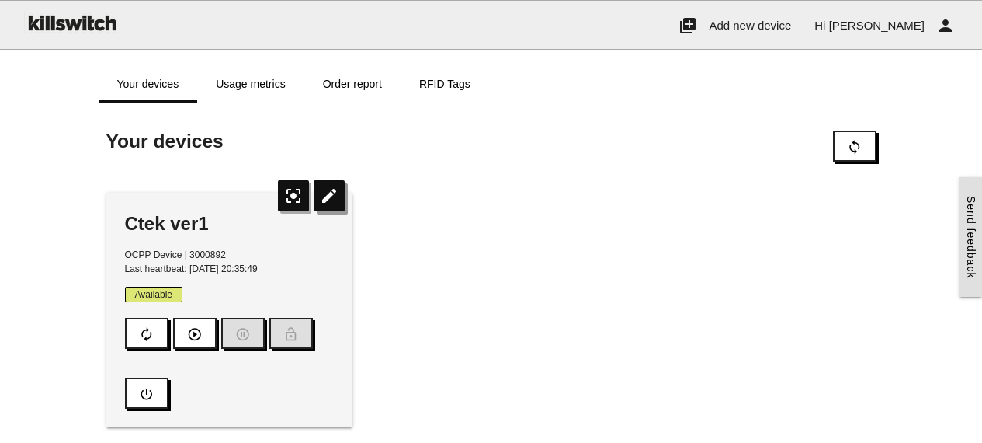
click at [335, 197] on icon "edit" at bounding box center [329, 195] width 31 height 31
type input "*********"
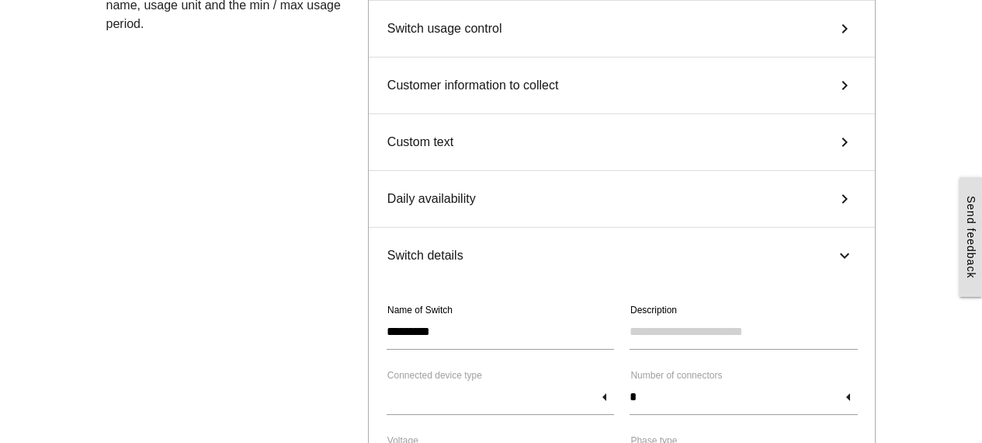
scroll to position [248, 0]
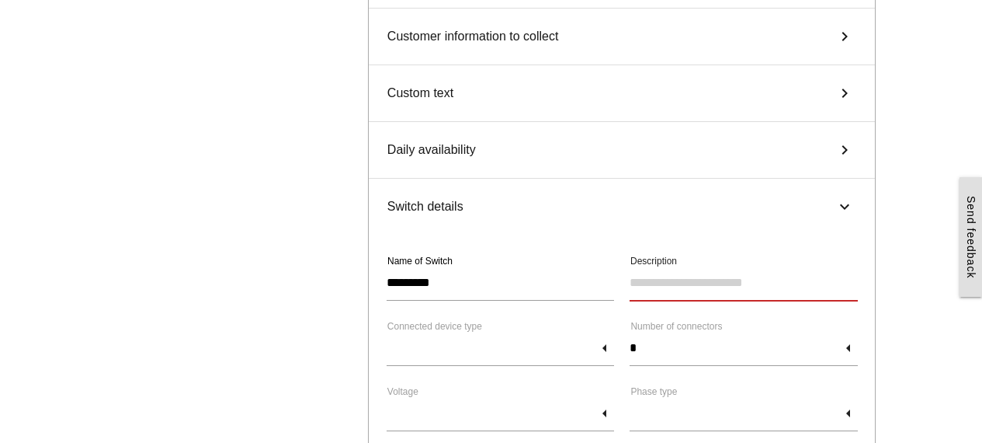
click at [642, 284] on input "Description" at bounding box center [744, 283] width 228 height 36
type input "****"
click at [516, 354] on input "text" at bounding box center [501, 348] width 228 height 36
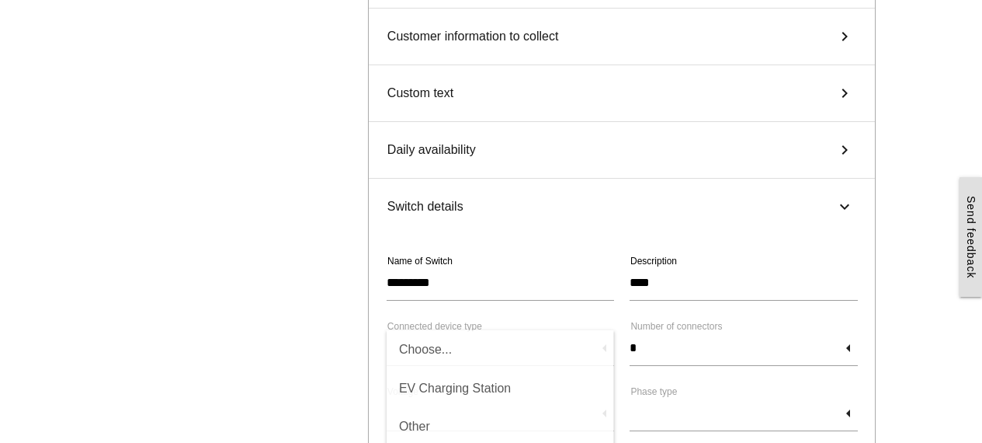
scroll to position [252, 0]
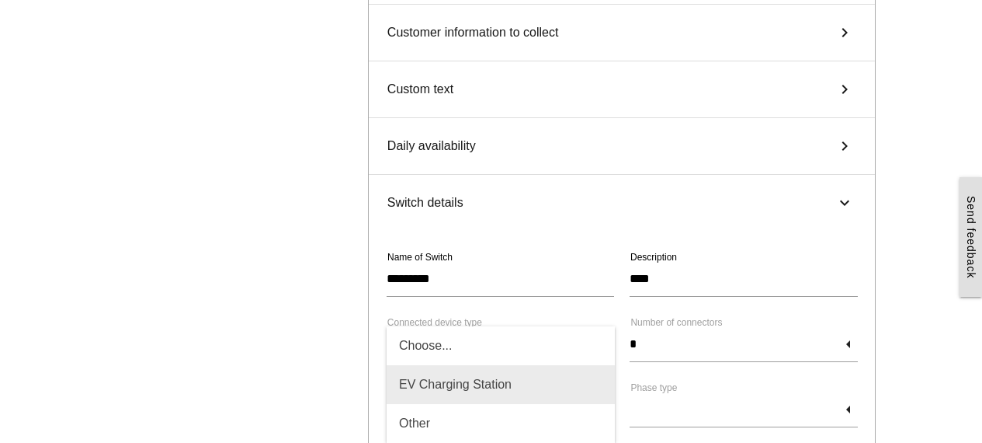
click at [421, 382] on span "EV Charging Station" at bounding box center [501, 384] width 228 height 39
type input "**********"
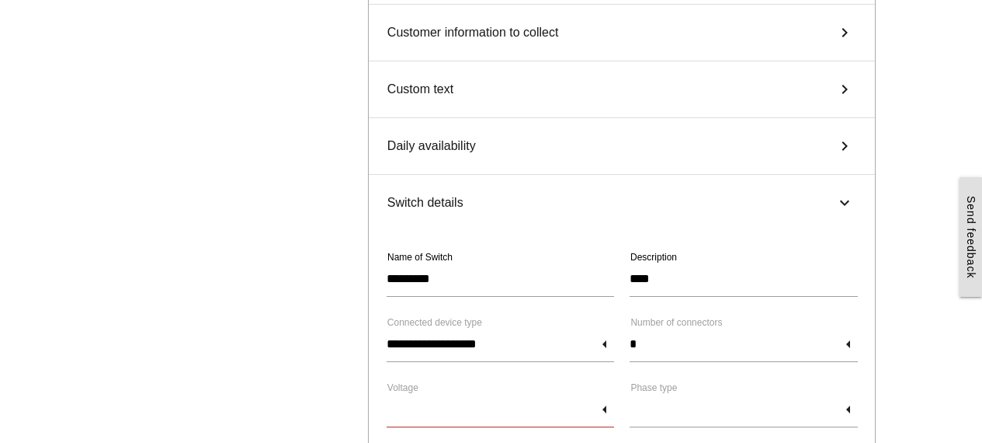
click at [505, 412] on input "text" at bounding box center [501, 409] width 228 height 36
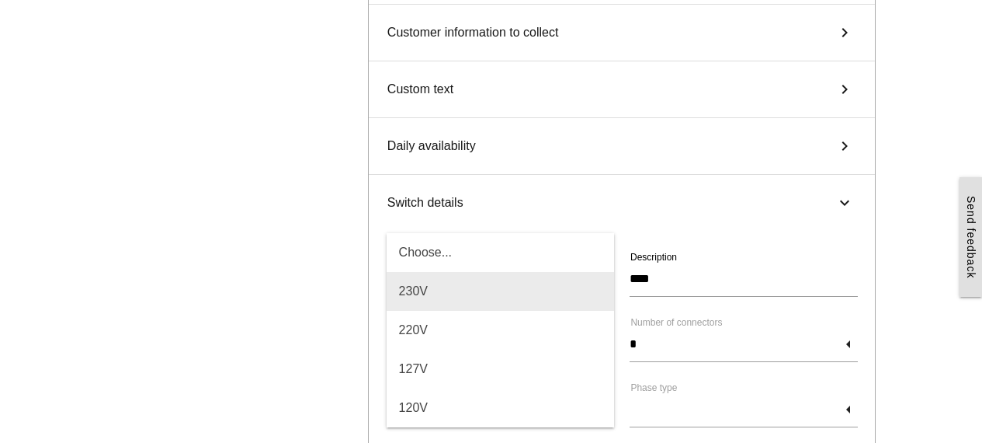
click at [412, 287] on span "230V" at bounding box center [501, 291] width 228 height 39
type input "****"
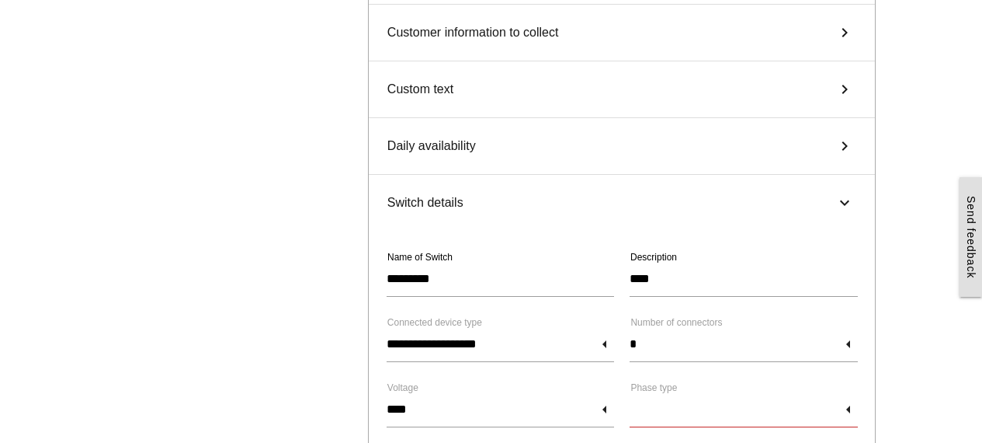
click at [689, 424] on input "text" at bounding box center [744, 409] width 228 height 36
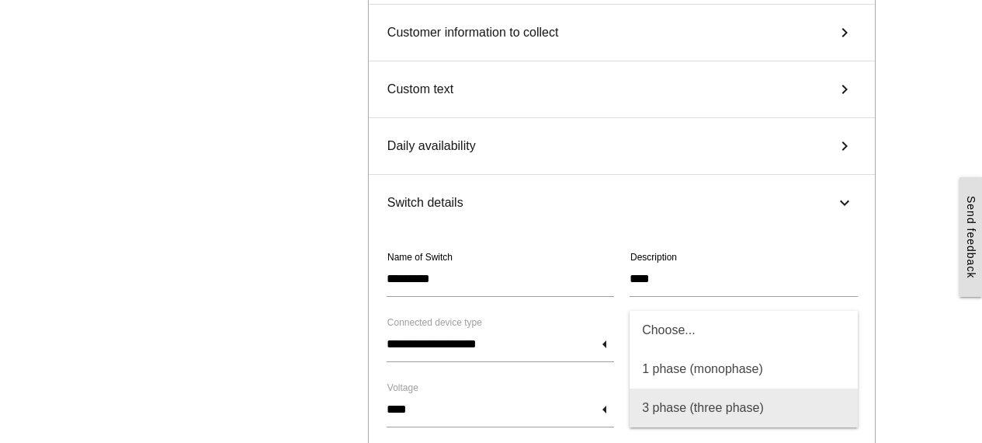
click at [693, 406] on span "3 phase (three phase)" at bounding box center [744, 407] width 228 height 39
type input "**********"
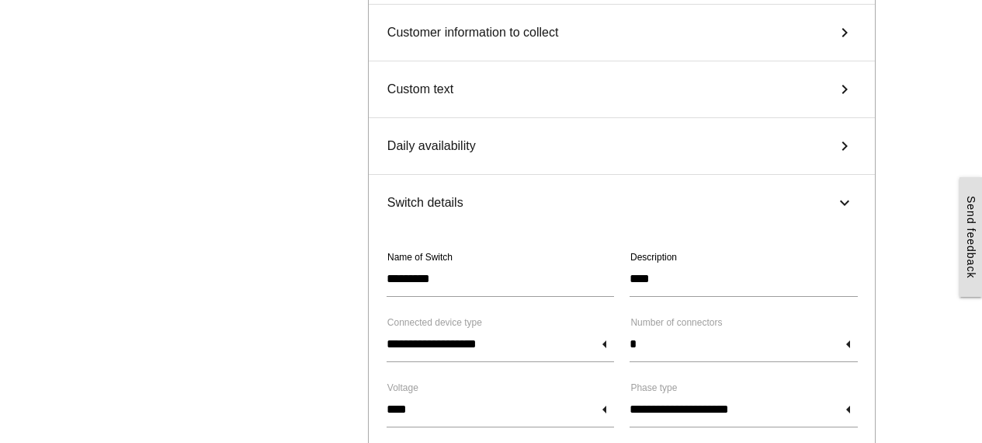
click at [960, 356] on main "Start here! Add an OCPP device to Killswitch to configure it's payments checkou…" at bounding box center [491, 379] width 982 height 1133
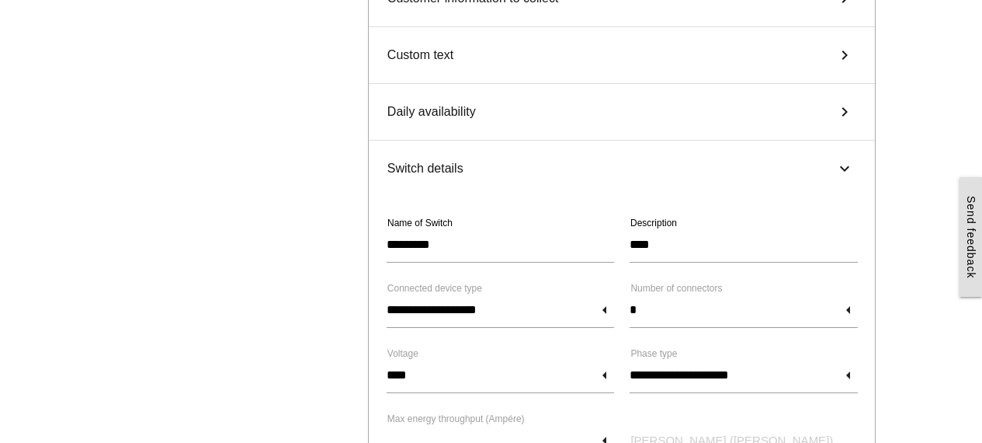
scroll to position [314, 0]
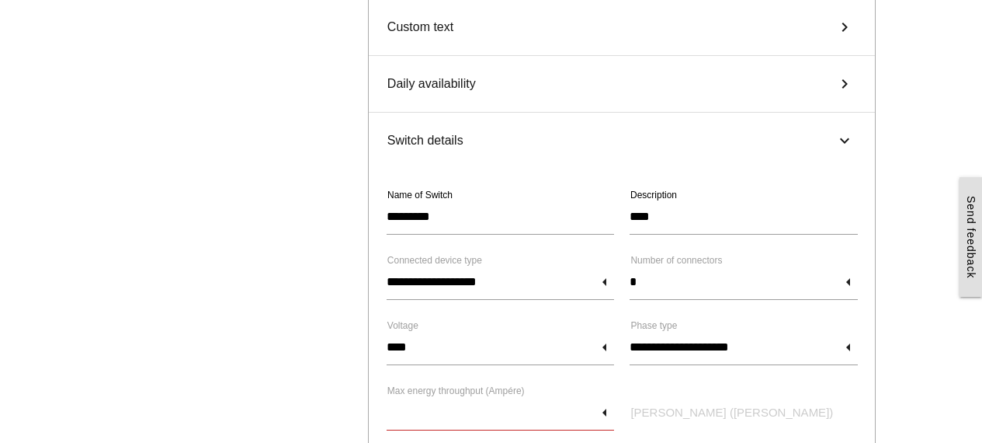
click at [591, 403] on input "text" at bounding box center [501, 412] width 228 height 36
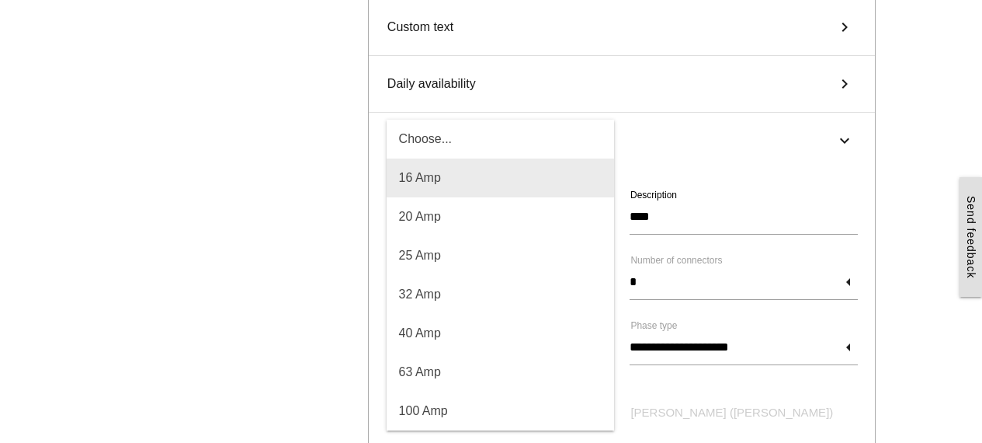
click at [430, 193] on span "16 Amp" at bounding box center [501, 177] width 228 height 39
type input "*****"
type input "******"
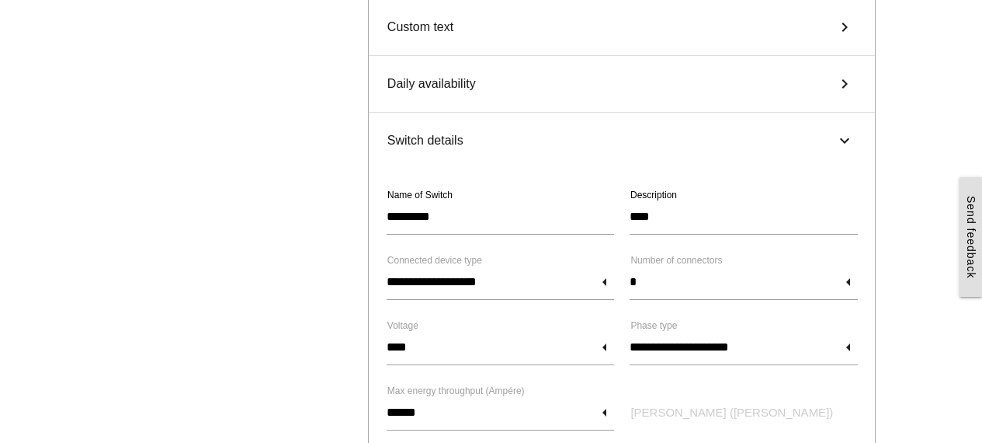
click at [925, 371] on main "Start here! Add an OCPP device to Killswitch to configure it's payments checkou…" at bounding box center [491, 317] width 982 height 1133
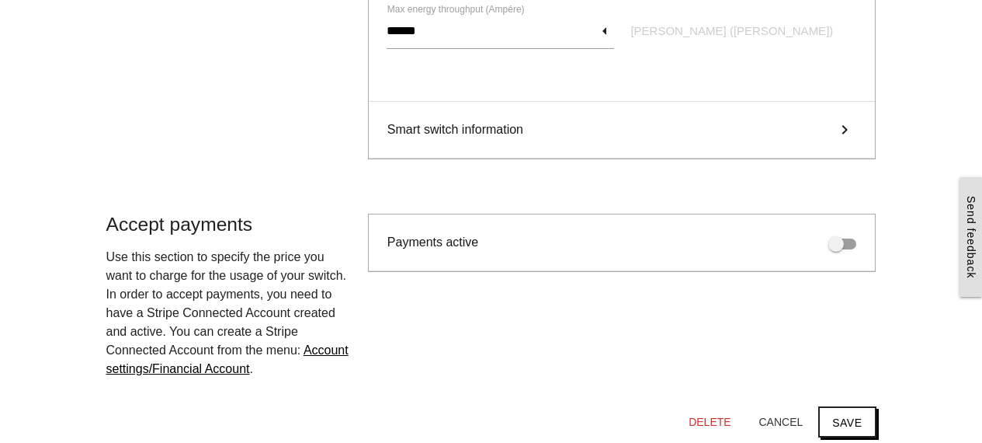
scroll to position [702, 0]
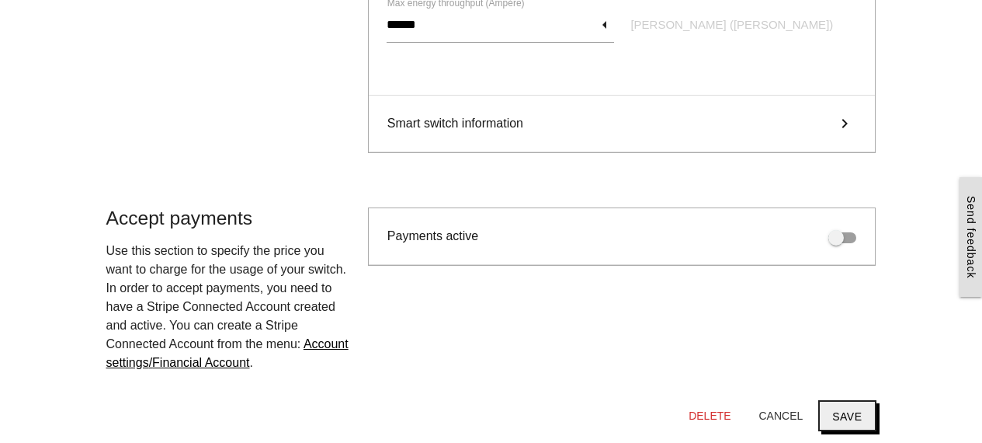
click at [845, 409] on button "Save" at bounding box center [846, 415] width 57 height 31
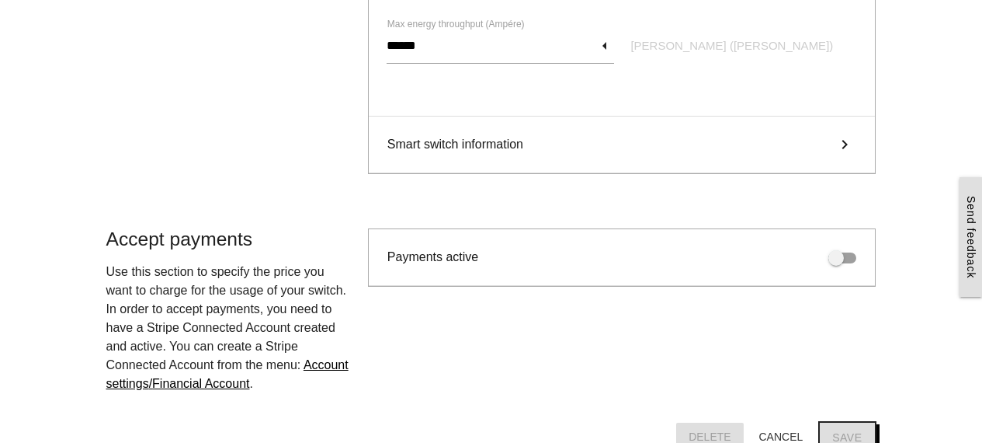
scroll to position [0, 0]
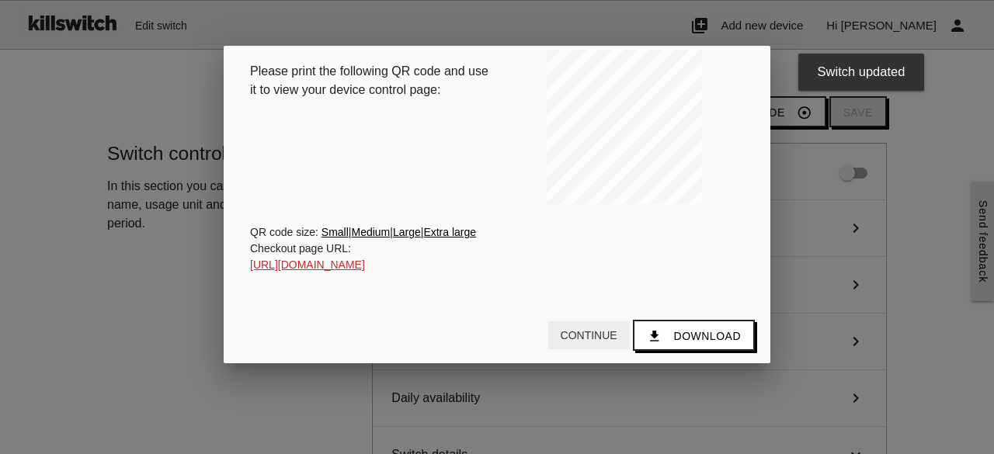
click at [566, 329] on button "Continue" at bounding box center [589, 335] width 82 height 28
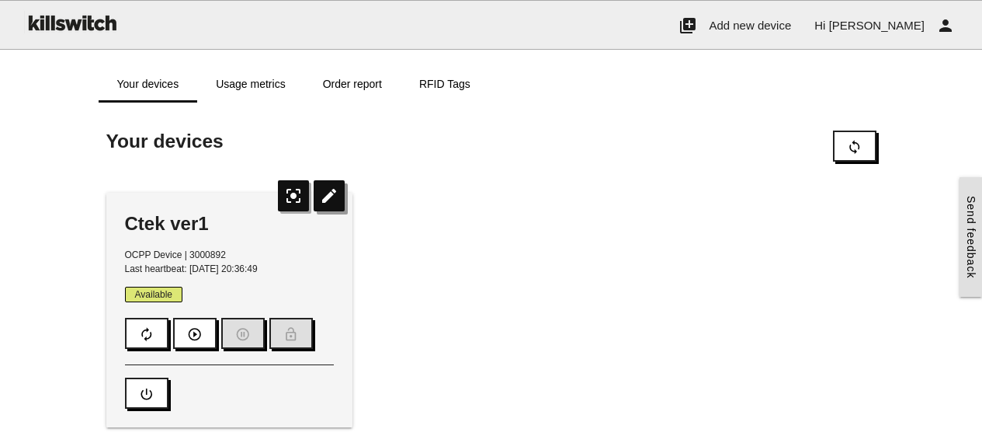
click at [328, 191] on icon "edit" at bounding box center [329, 195] width 31 height 31
type input "*********"
type input "****"
type input "*****"
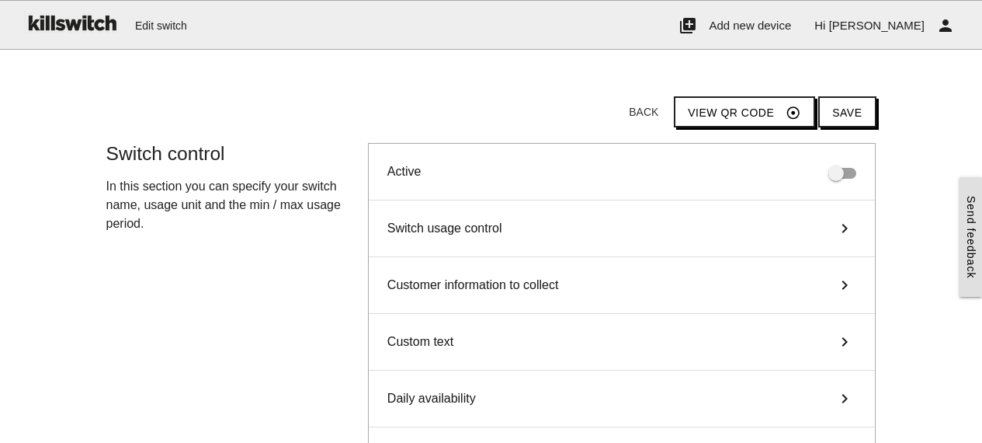
click at [482, 225] on span "Switch usage control" at bounding box center [444, 228] width 115 height 19
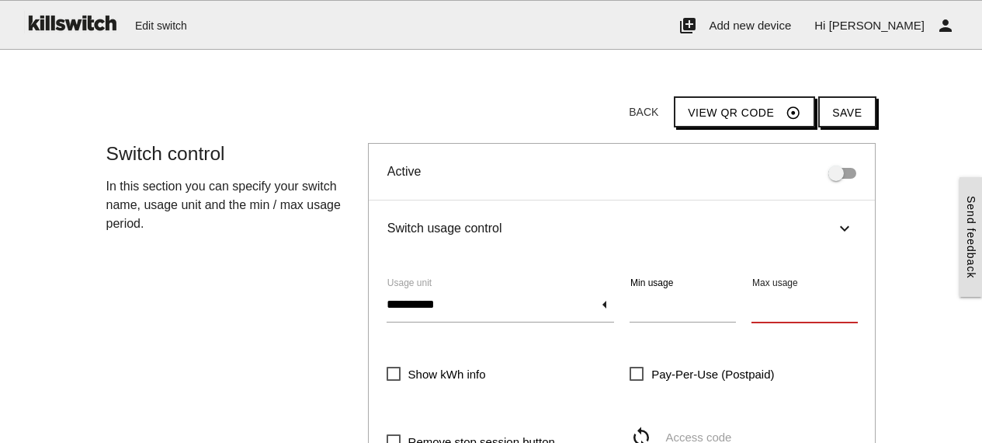
click at [794, 300] on input "*****" at bounding box center [805, 305] width 106 height 36
type input "*******"
click at [864, 110] on button "Save" at bounding box center [846, 111] width 57 height 31
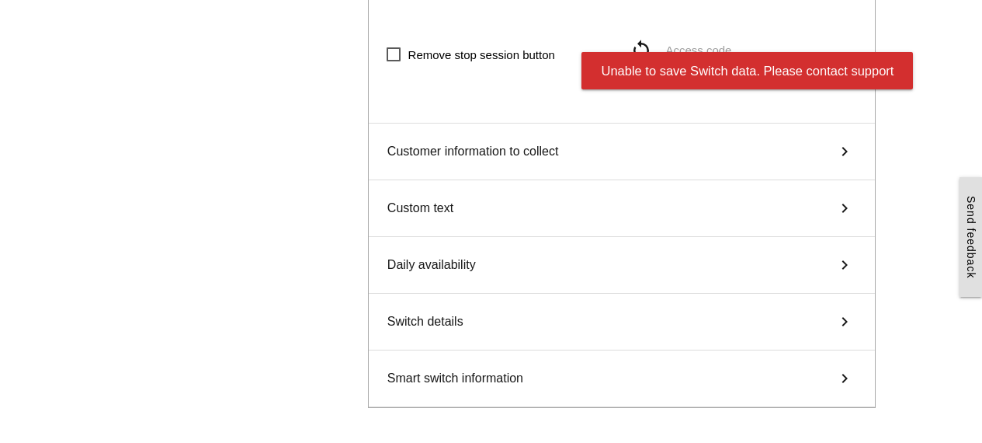
scroll to position [751, 0]
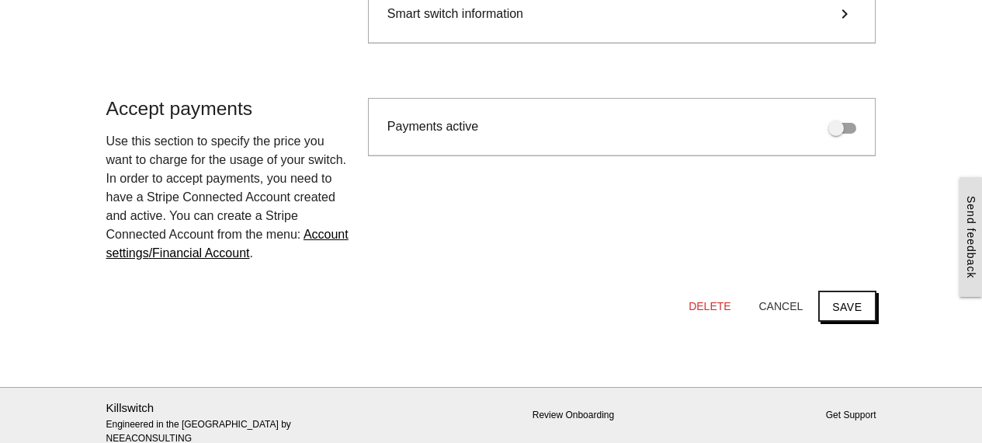
click at [850, 129] on span at bounding box center [842, 128] width 28 height 11
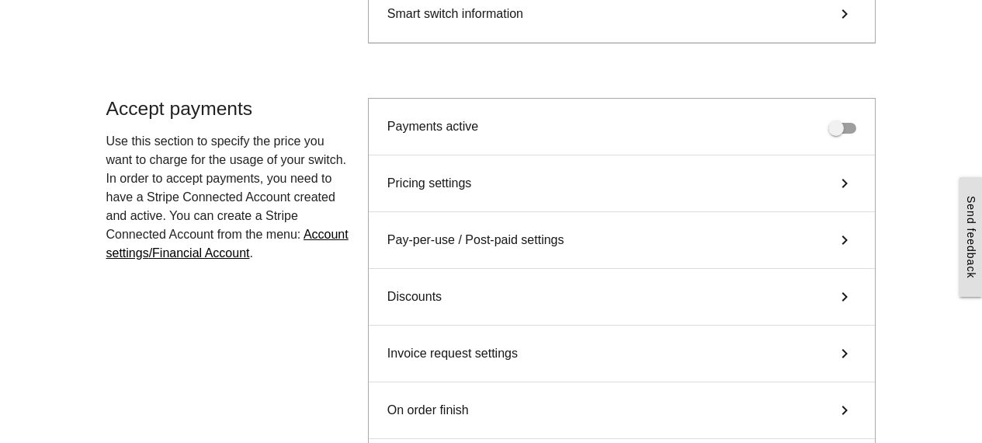
click at [850, 129] on span at bounding box center [842, 128] width 28 height 11
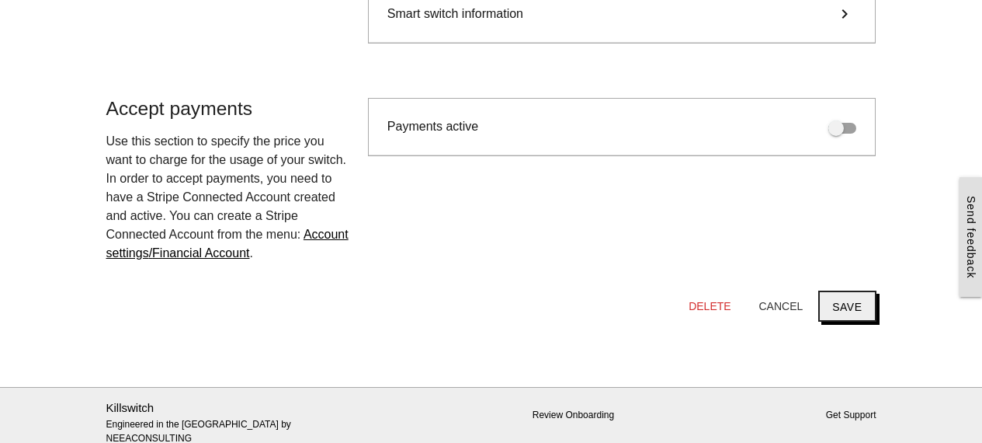
click at [849, 310] on button "Save" at bounding box center [846, 305] width 57 height 31
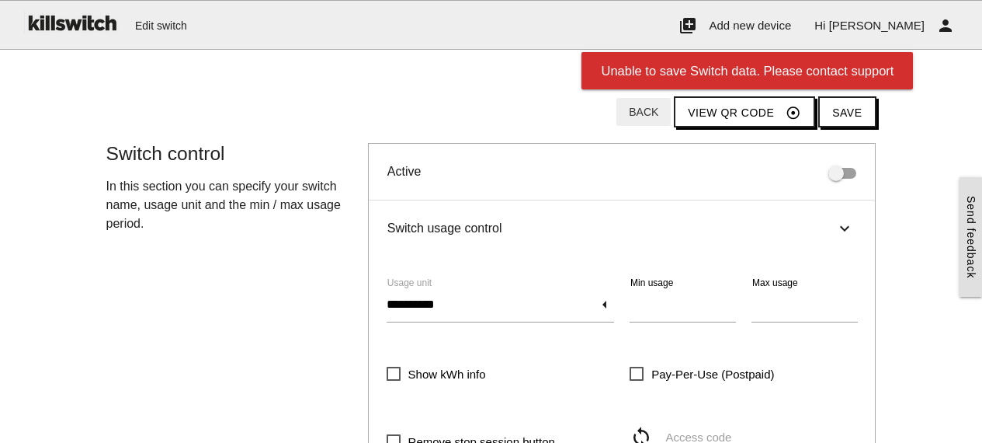
click at [643, 112] on button "Back" at bounding box center [643, 112] width 54 height 28
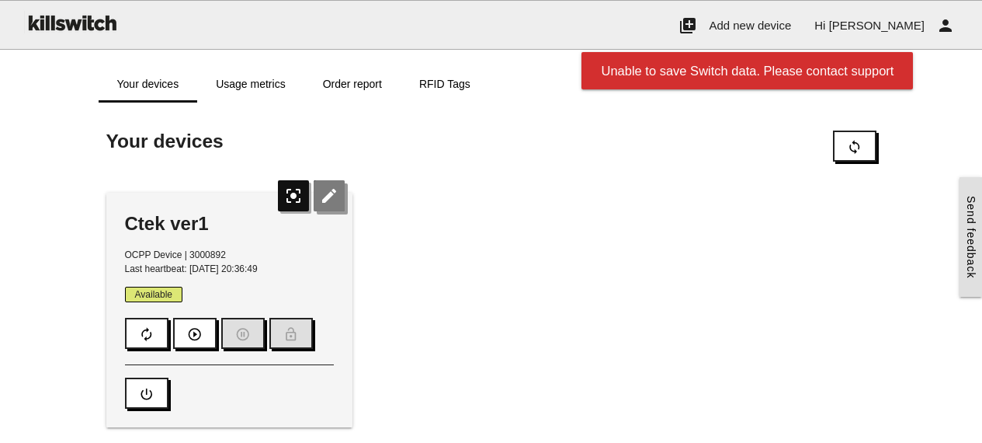
click at [331, 208] on icon "edit" at bounding box center [329, 195] width 31 height 31
type input "*"
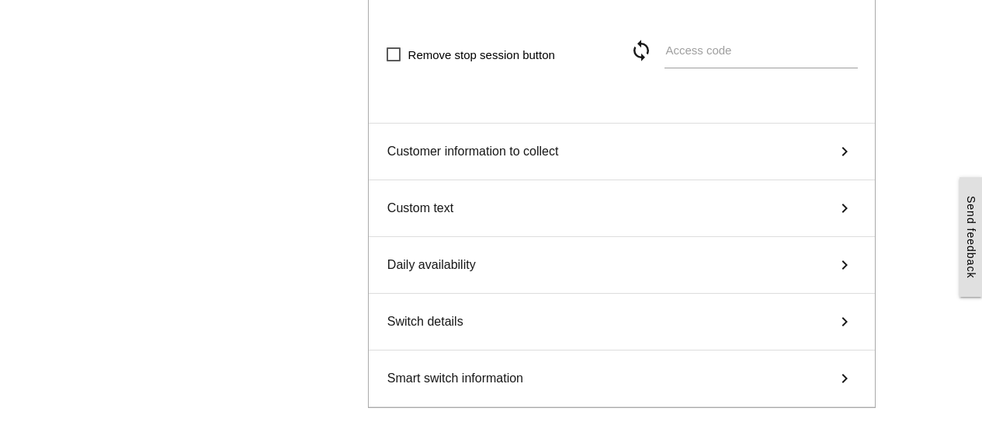
scroll to position [751, 0]
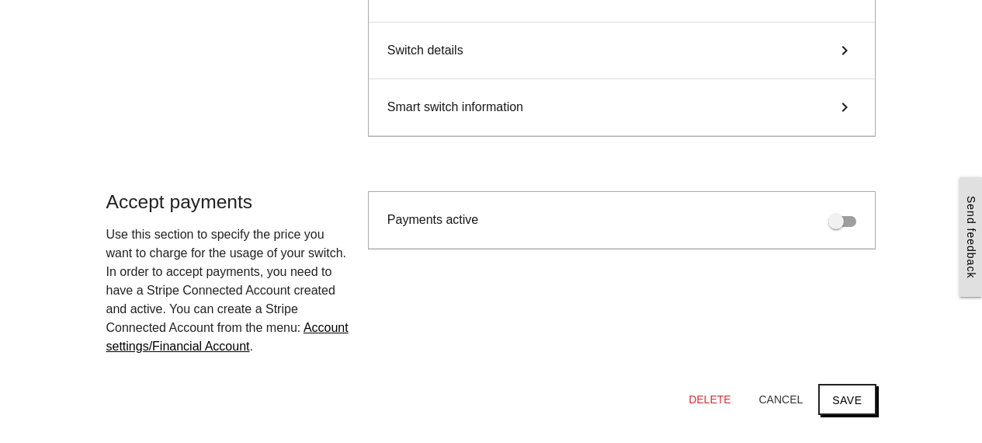
click at [623, 119] on div "Smart switch information keyboard_arrow_right" at bounding box center [622, 107] width 507 height 57
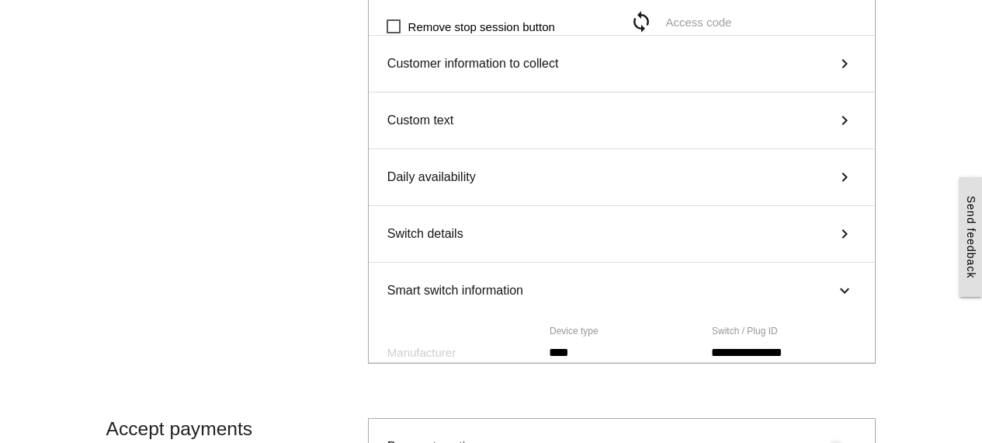
scroll to position [405, 0]
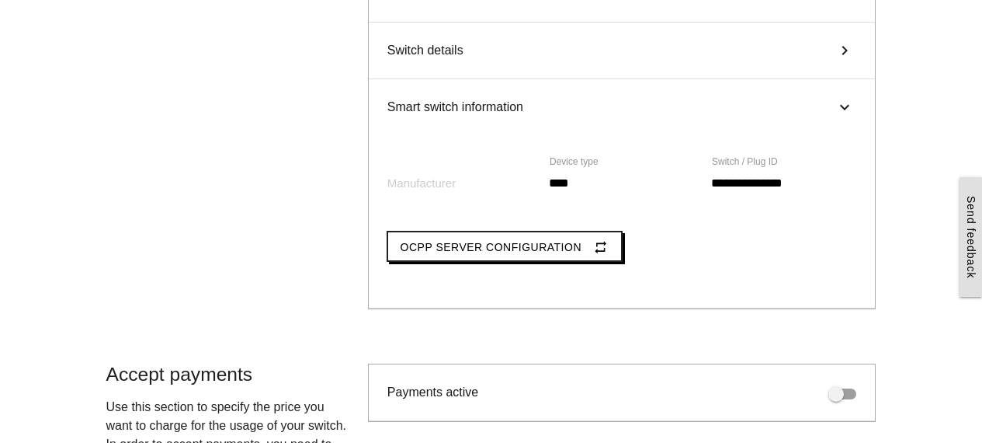
click at [561, 47] on div "Switch details keyboard_arrow_right" at bounding box center [622, 51] width 507 height 57
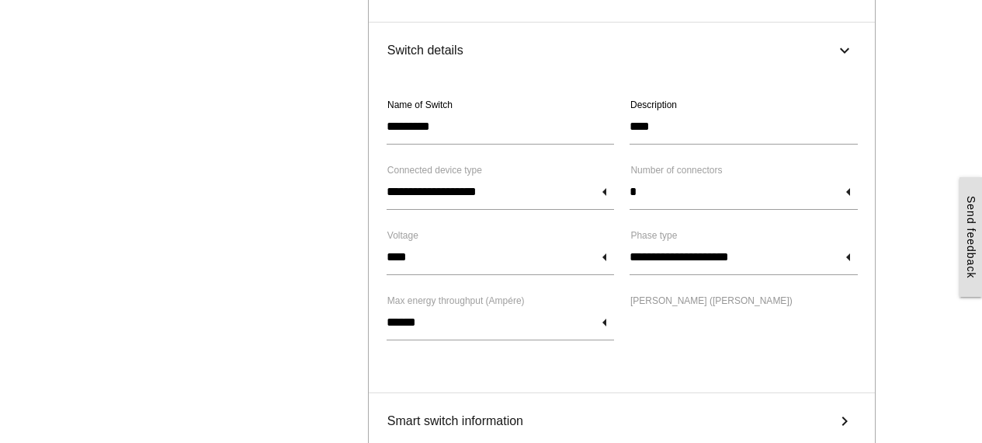
scroll to position [791, 0]
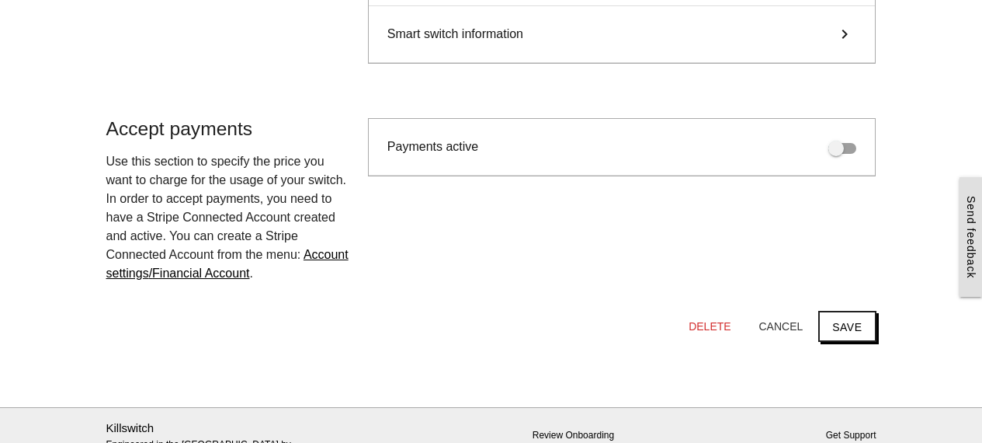
click at [845, 148] on span at bounding box center [842, 148] width 28 height 11
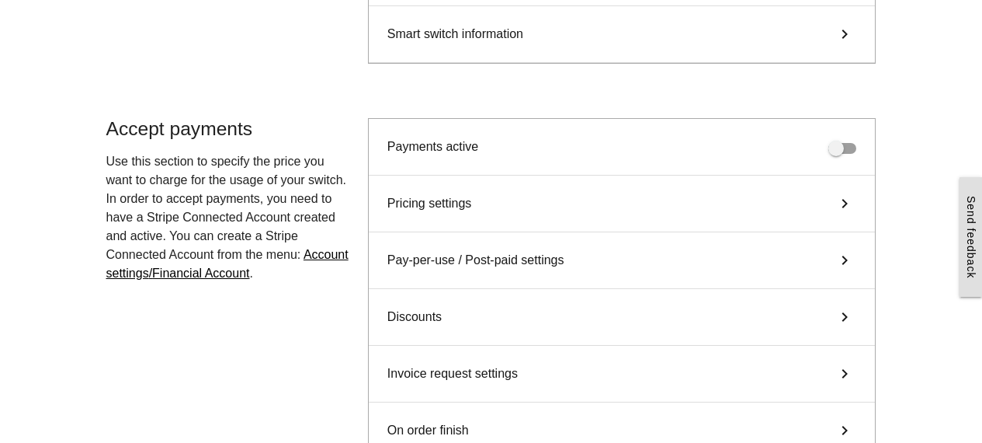
click at [845, 148] on span at bounding box center [842, 148] width 28 height 11
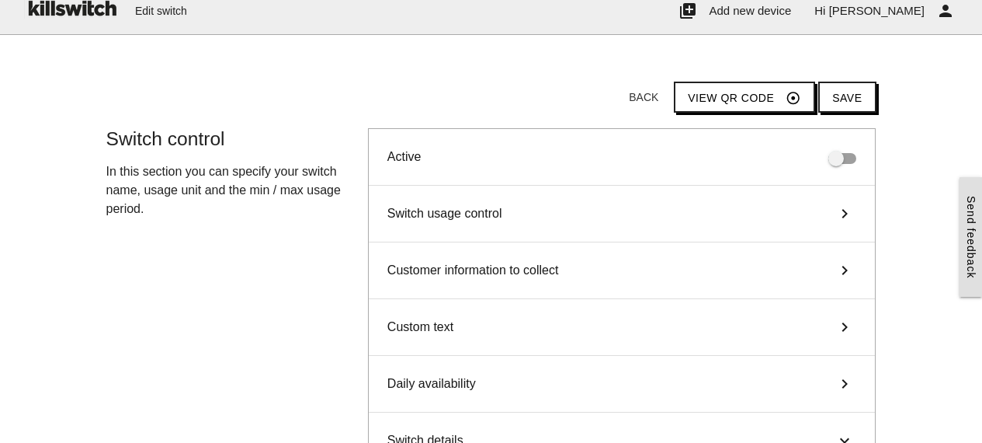
scroll to position [0, 0]
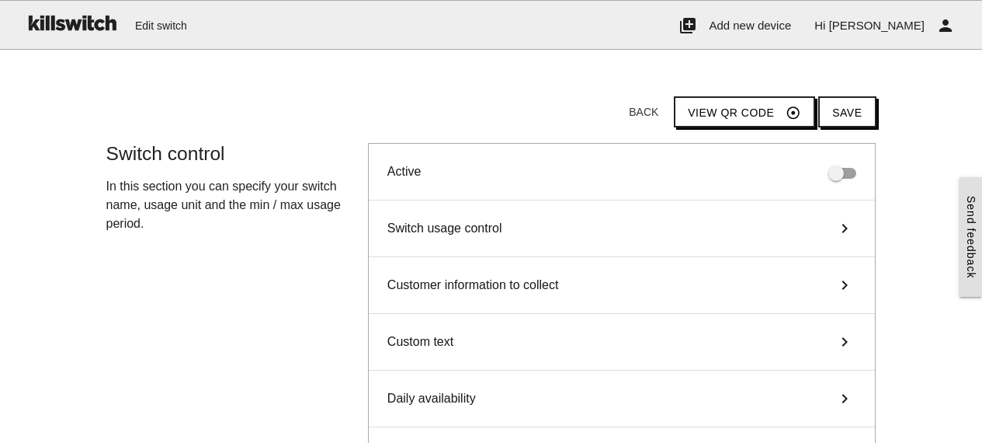
click at [633, 283] on div "Customer information to collect keyboard_arrow_right" at bounding box center [622, 285] width 507 height 57
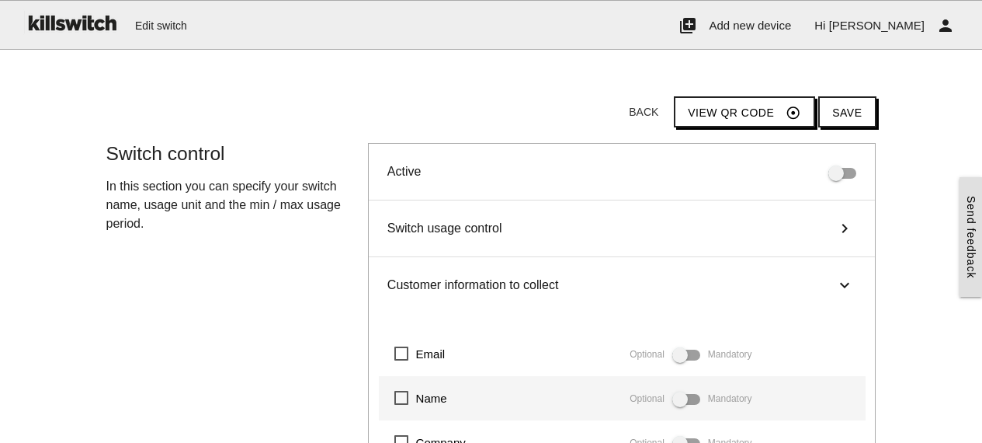
click at [589, 289] on div "Customer information to collect keyboard_arrow_right" at bounding box center [622, 285] width 507 height 56
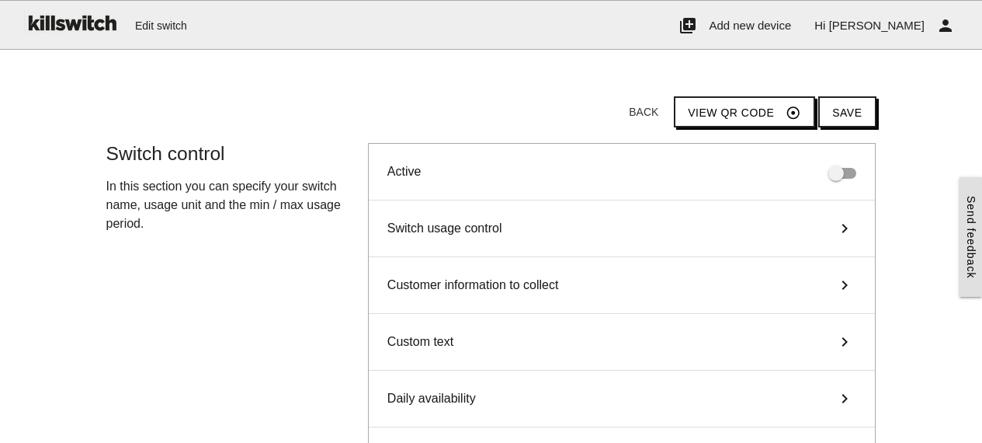
click at [641, 220] on div "Switch usage control keyboard_arrow_right" at bounding box center [622, 228] width 507 height 57
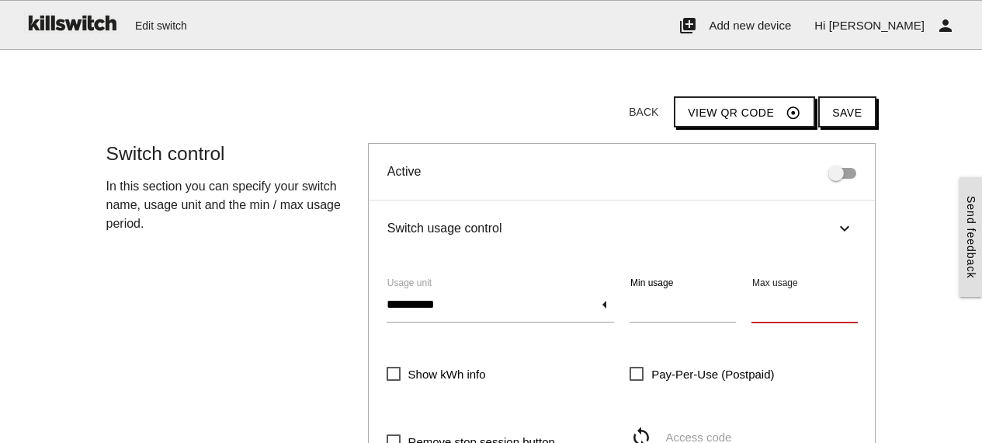
click at [784, 304] on input "*****" at bounding box center [805, 305] width 106 height 36
type input "******"
click at [453, 378] on span "Show kWh info" at bounding box center [436, 373] width 99 height 19
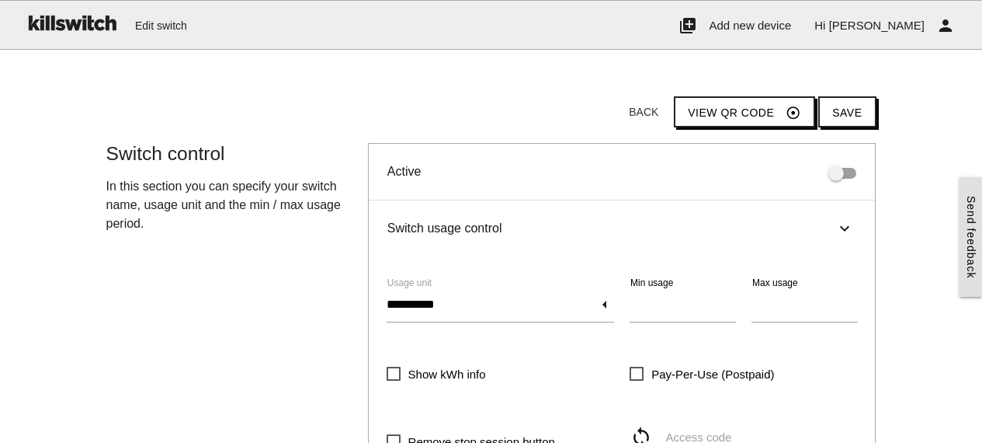
click at [829, 113] on button "Save" at bounding box center [846, 111] width 57 height 31
click at [651, 302] on input "*" at bounding box center [683, 305] width 106 height 36
type input "*"
click at [844, 109] on button "Save" at bounding box center [846, 111] width 57 height 31
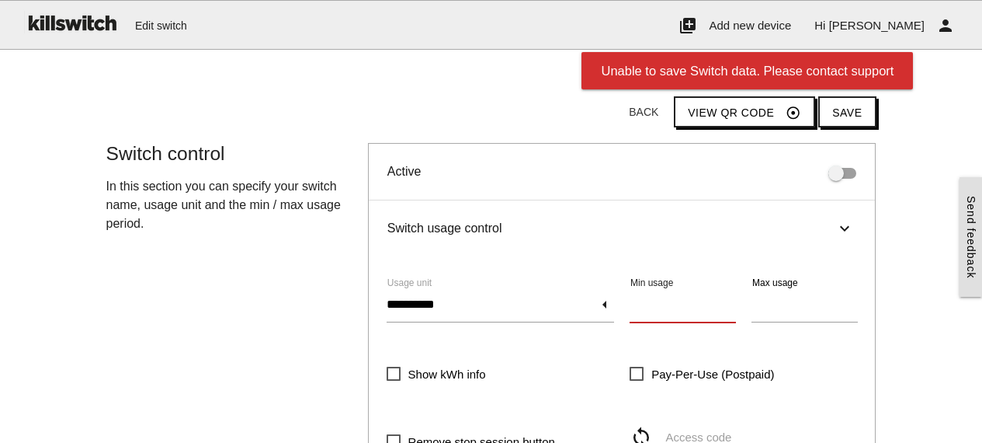
click at [674, 302] on input "*" at bounding box center [683, 305] width 106 height 36
type input "*"
click at [852, 107] on button "Save" at bounding box center [846, 111] width 57 height 31
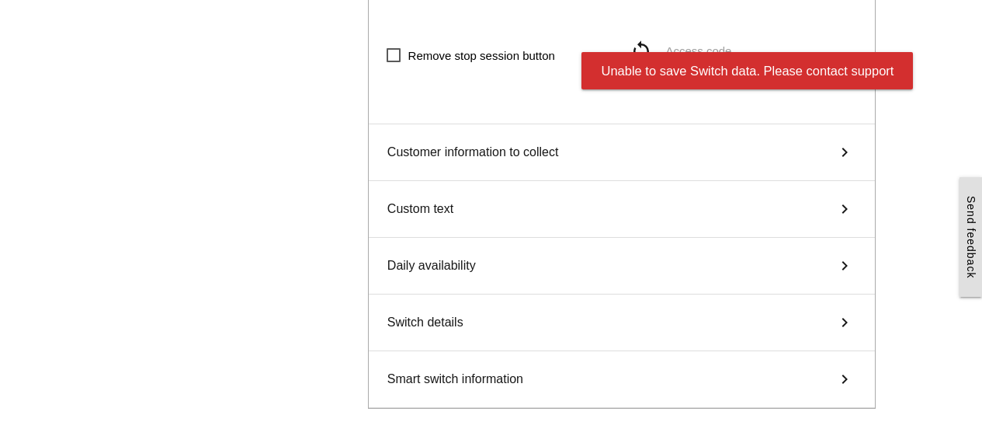
scroll to position [387, 0]
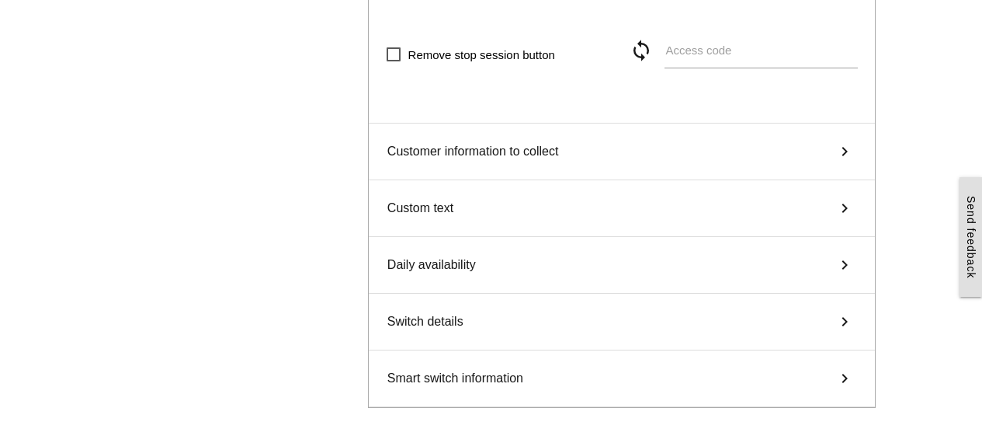
click at [494, 373] on span "Smart switch information" at bounding box center [455, 378] width 136 height 19
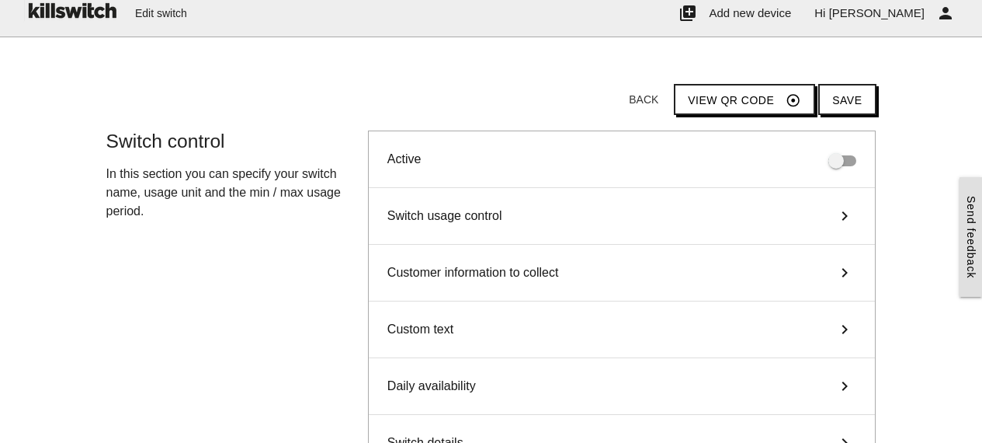
scroll to position [0, 0]
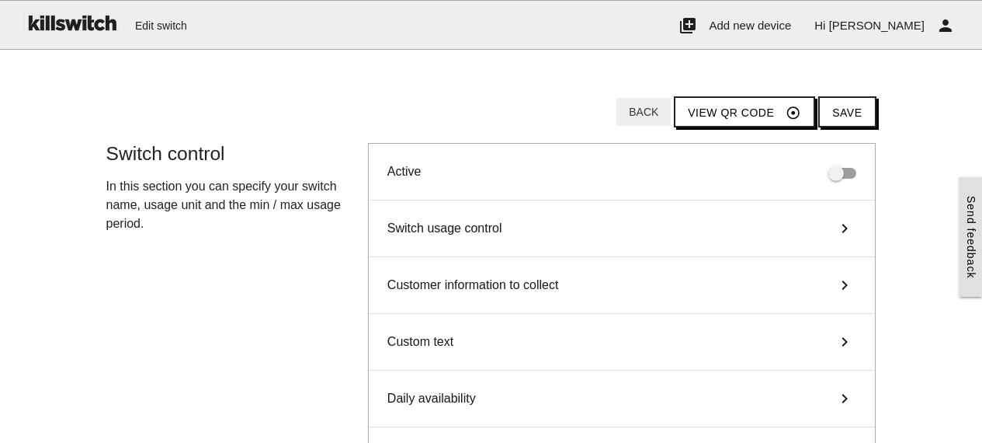
click at [658, 113] on button "Back" at bounding box center [643, 112] width 54 height 28
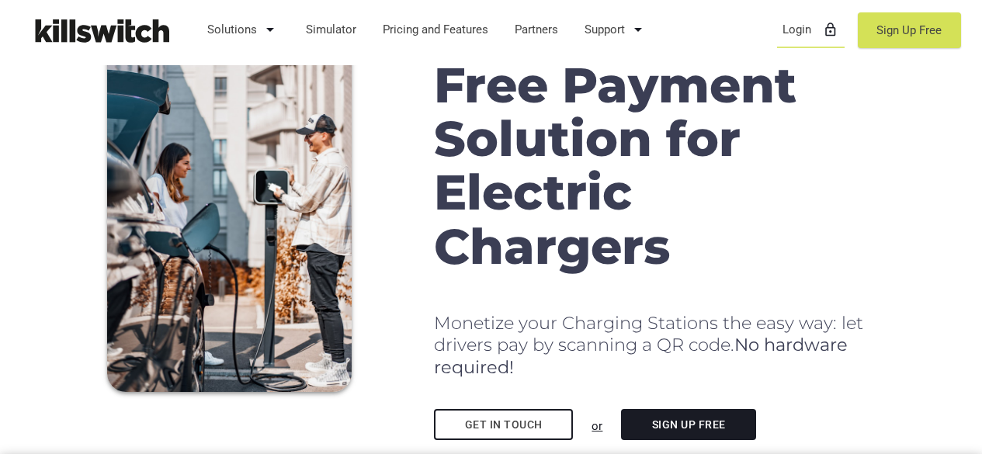
click at [793, 32] on link "Login lock_outline" at bounding box center [811, 29] width 71 height 40
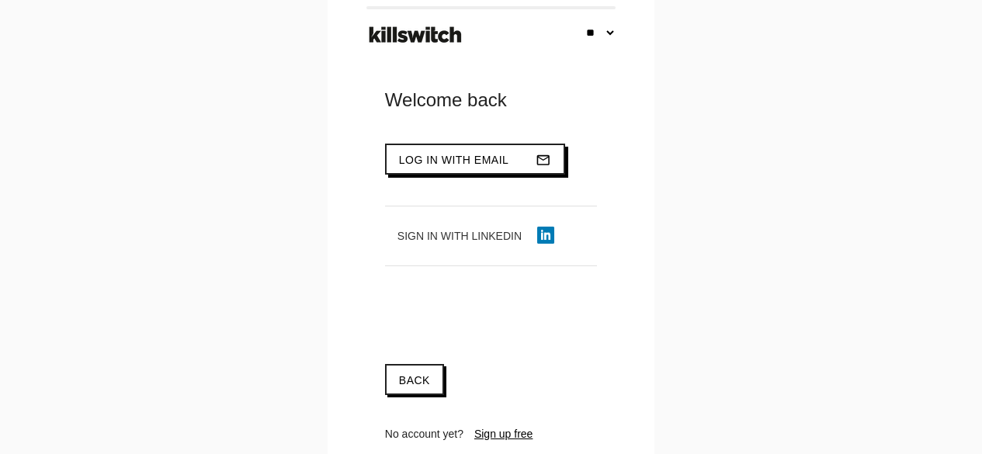
type input "**********"
click at [443, 160] on span "Log in with email" at bounding box center [454, 160] width 110 height 12
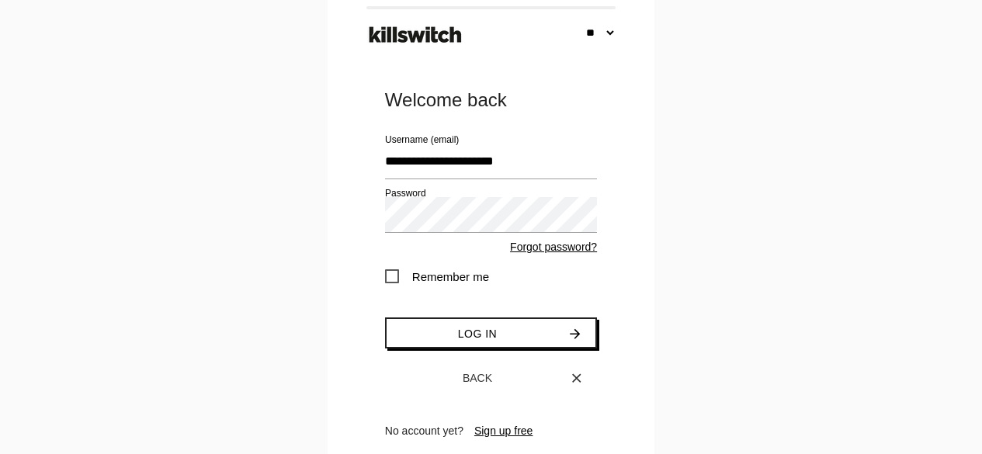
click at [405, 272] on span "Remember me" at bounding box center [437, 276] width 104 height 19
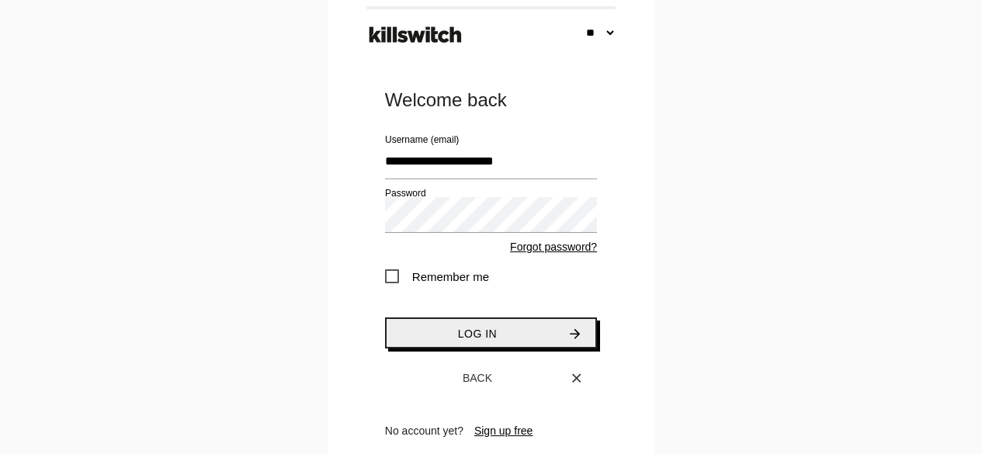
click at [477, 333] on span "Log in" at bounding box center [477, 334] width 39 height 12
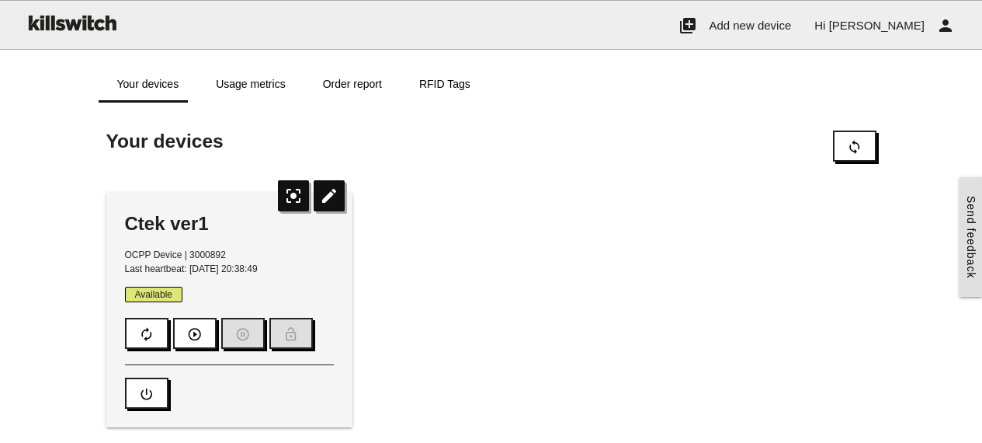
scroll to position [31, 0]
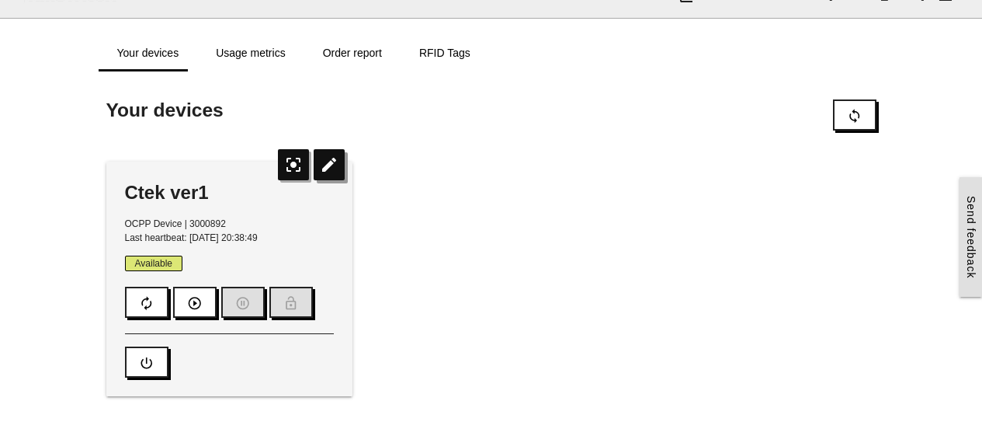
click at [327, 165] on icon "edit" at bounding box center [329, 164] width 31 height 31
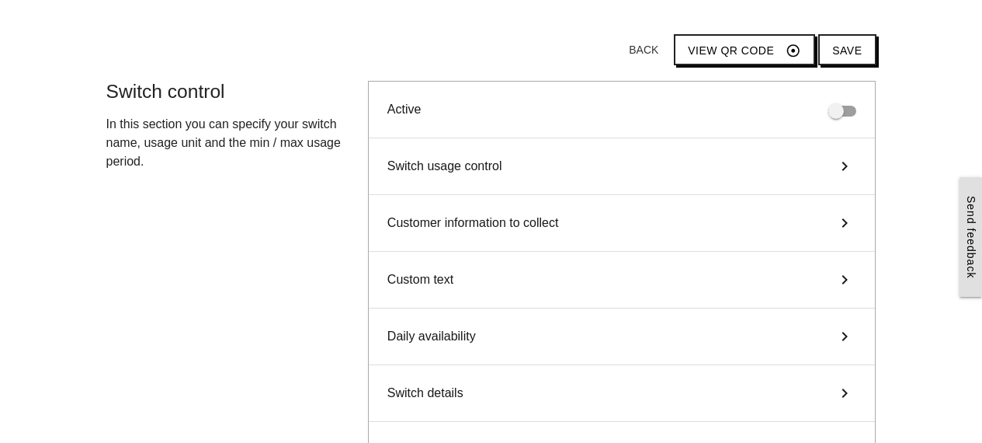
scroll to position [93, 0]
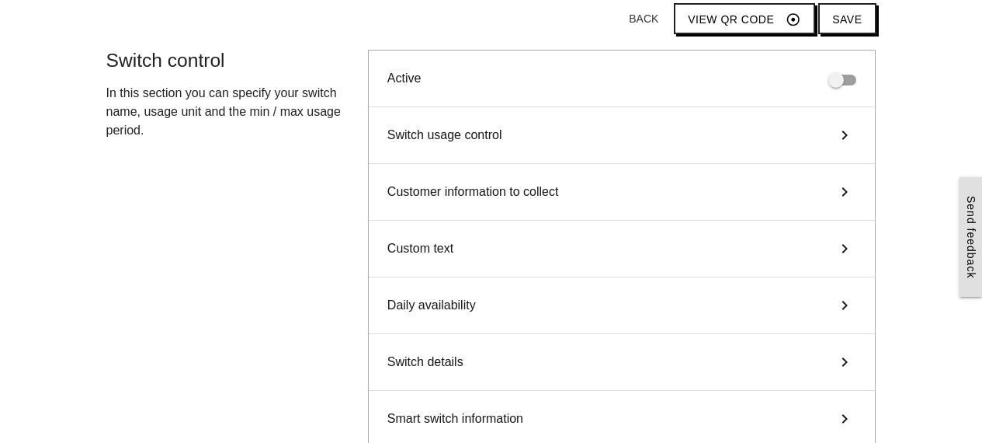
click at [429, 141] on span "Switch usage control" at bounding box center [444, 135] width 115 height 19
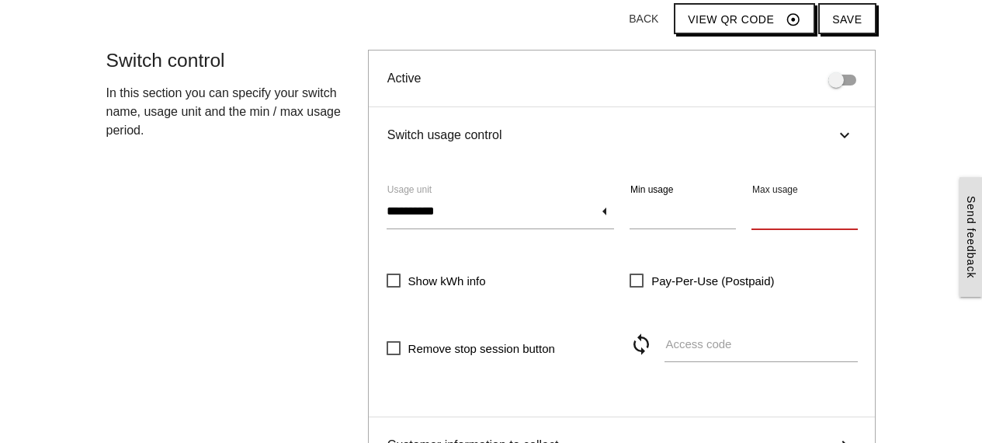
click at [796, 214] on input "*****" at bounding box center [805, 211] width 106 height 36
click at [845, 19] on button "Save" at bounding box center [846, 18] width 57 height 31
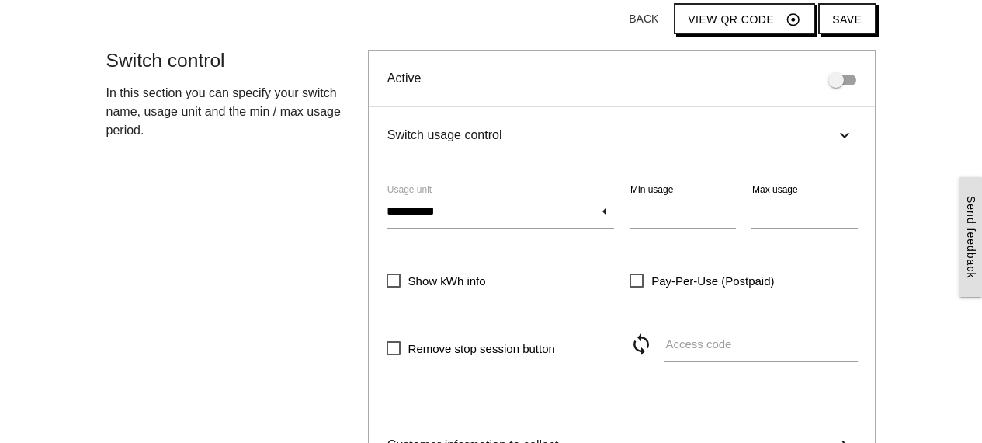
scroll to position [480, 0]
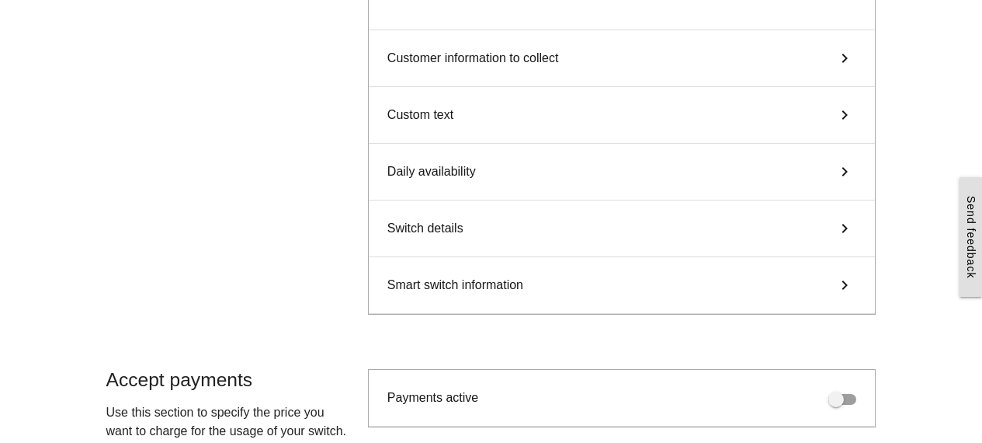
click at [506, 287] on span "Smart switch information" at bounding box center [455, 285] width 136 height 19
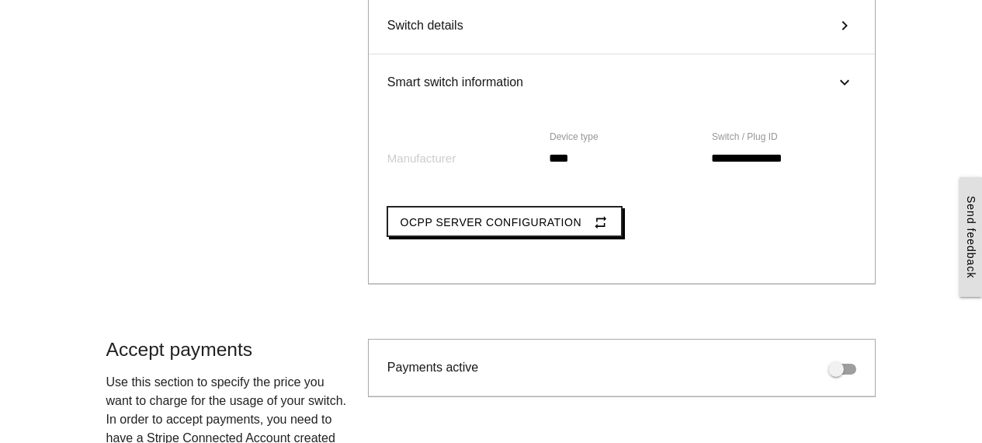
scroll to position [418, 0]
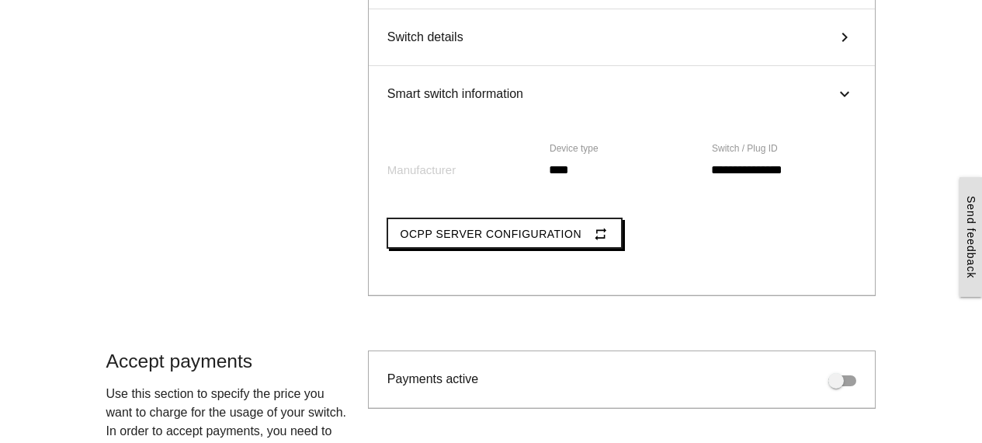
click at [429, 168] on label "Manufacturer" at bounding box center [421, 170] width 68 height 18
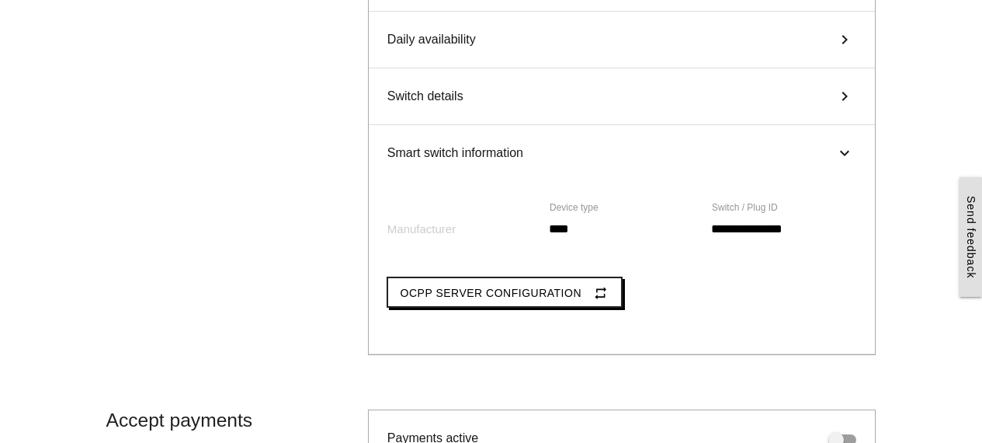
scroll to position [356, 0]
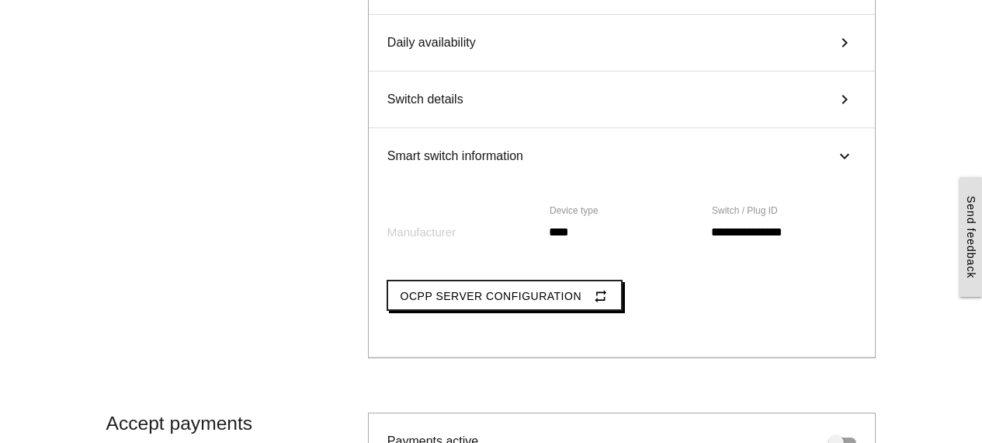
click at [476, 99] on div "Switch details keyboard_arrow_right" at bounding box center [622, 99] width 507 height 57
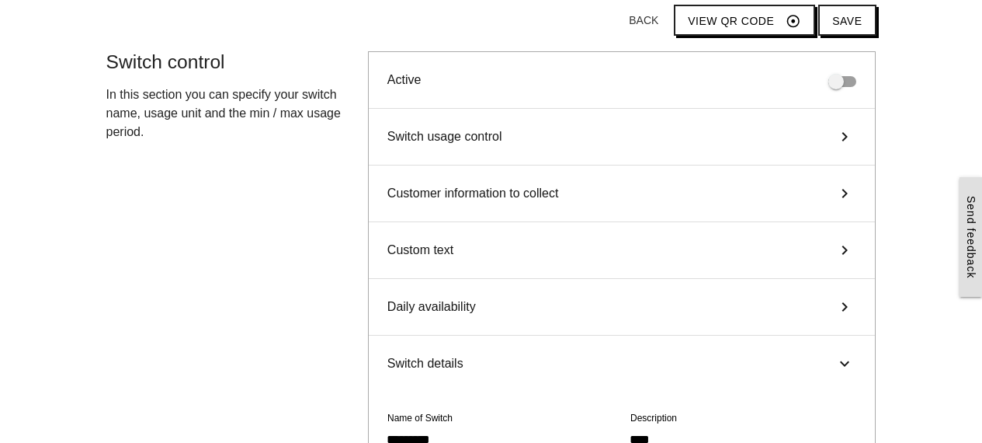
scroll to position [93, 0]
click at [479, 304] on div "Daily availability keyboard_arrow_right" at bounding box center [622, 305] width 507 height 57
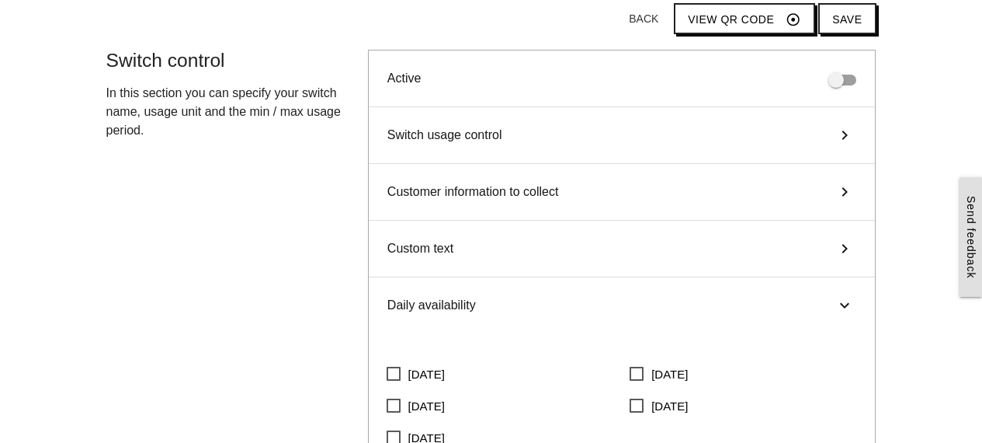
click at [467, 245] on div "Custom text keyboard_arrow_right" at bounding box center [622, 249] width 507 height 57
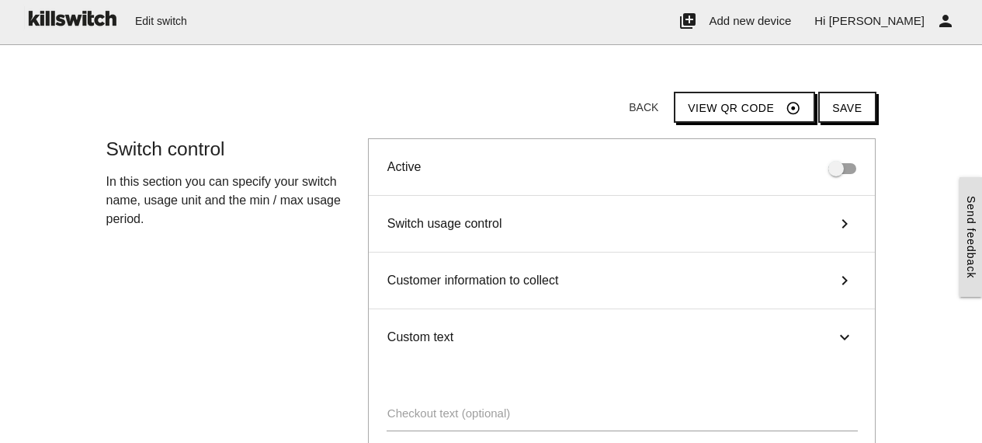
scroll to position [0, 0]
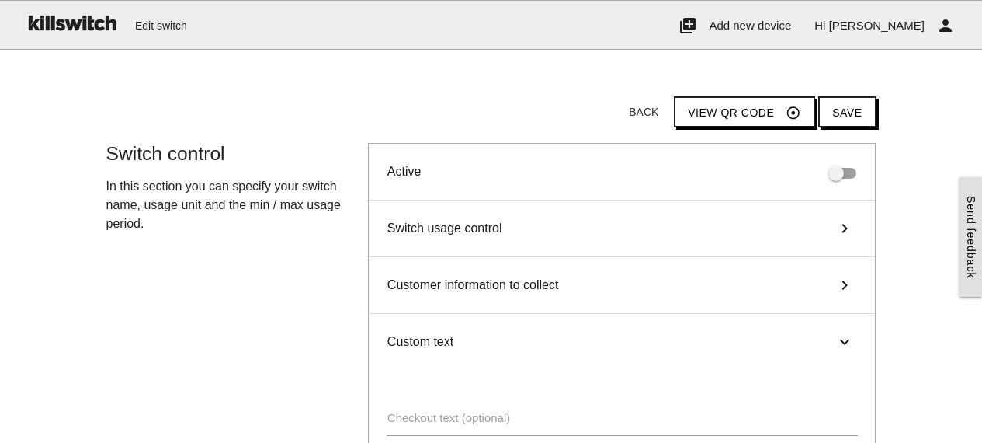
click at [604, 221] on div "Switch usage control keyboard_arrow_right" at bounding box center [622, 228] width 507 height 57
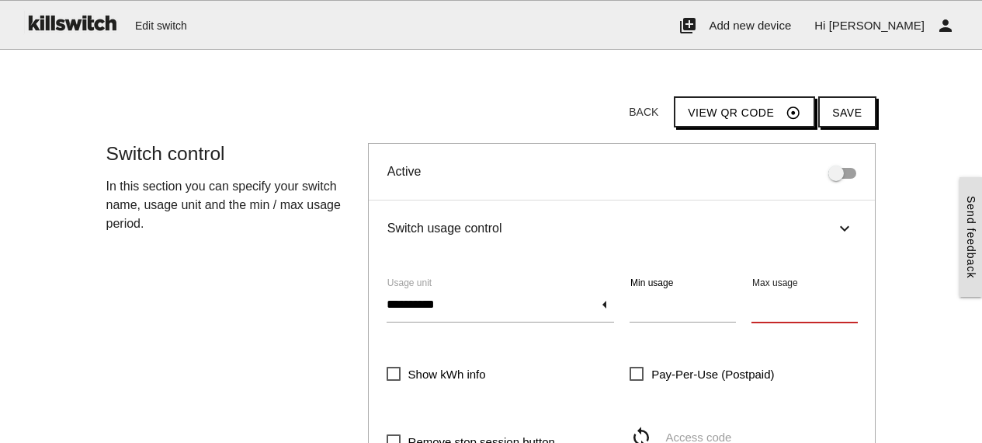
click at [790, 304] on input "******" at bounding box center [805, 305] width 106 height 36
type input "*******"
click at [841, 108] on button "Save" at bounding box center [846, 111] width 57 height 31
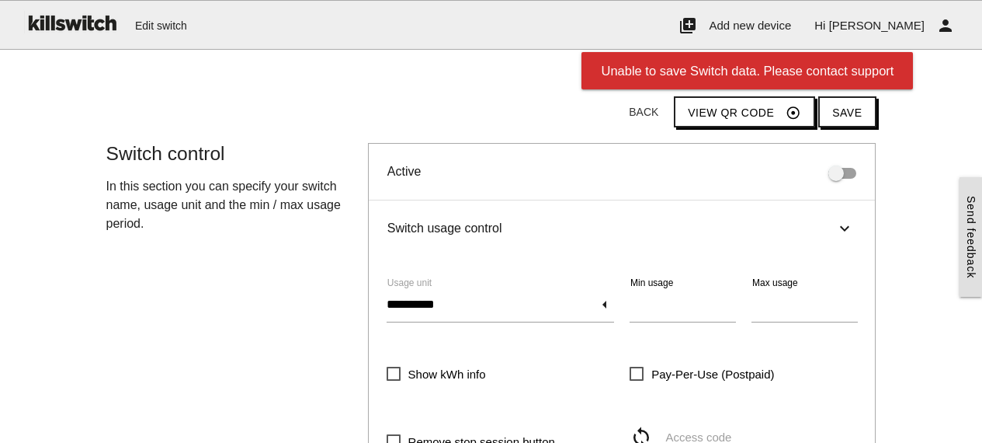
click at [50, 17] on img at bounding box center [71, 22] width 96 height 43
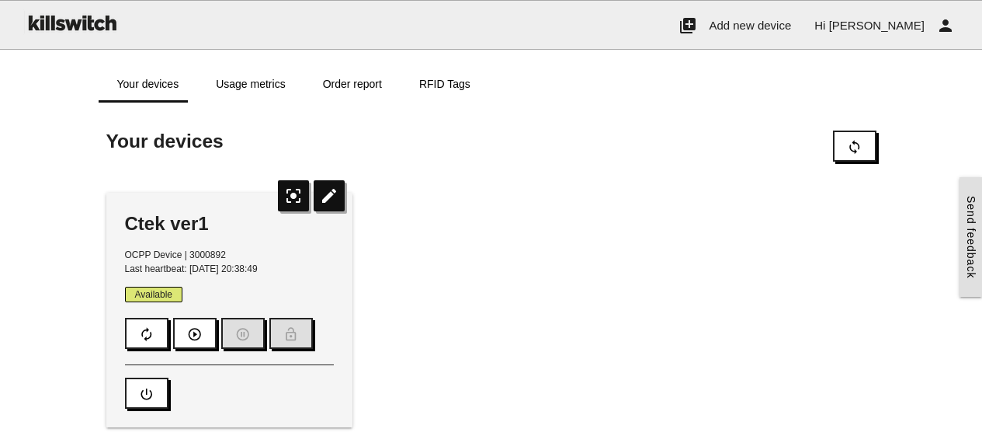
click at [27, 214] on div "Loading switches place You have no devices configured yet add Add a Shelly® sma…" at bounding box center [491, 288] width 982 height 340
click at [263, 88] on link "Usage metrics" at bounding box center [250, 83] width 106 height 37
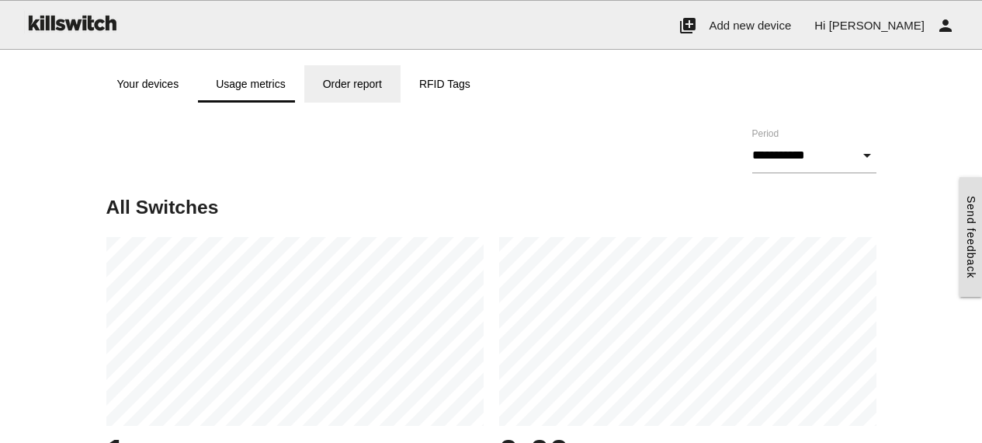
click at [353, 74] on link "Order report" at bounding box center [352, 83] width 96 height 37
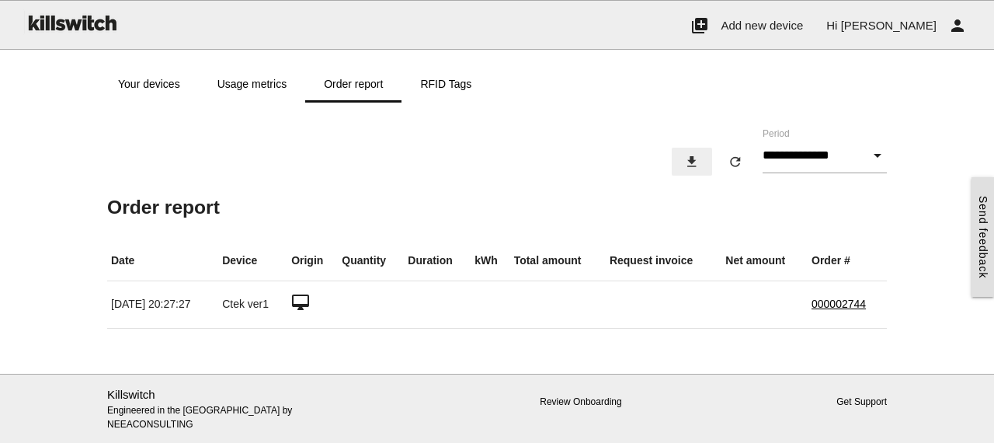
click at [684, 161] on icon "download" at bounding box center [692, 162] width 16 height 28
click at [793, 151] on input "**********" at bounding box center [824, 155] width 124 height 36
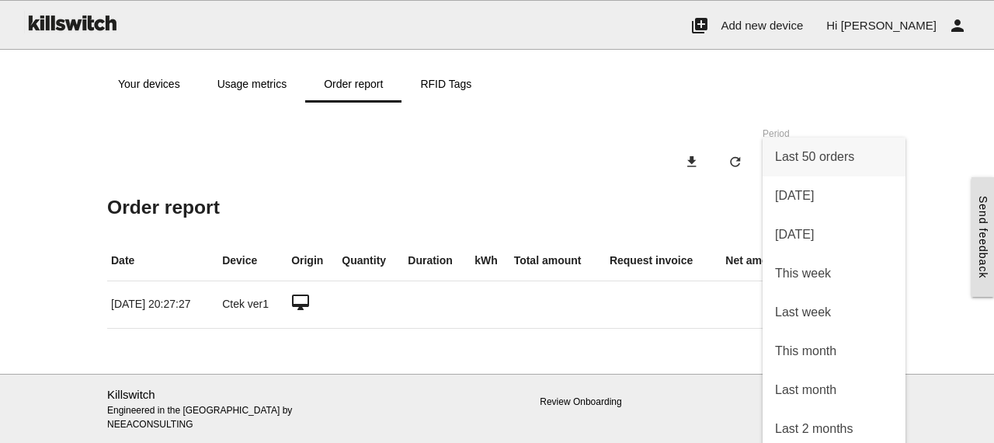
click at [577, 120] on div "**********" at bounding box center [496, 149] width 795 height 94
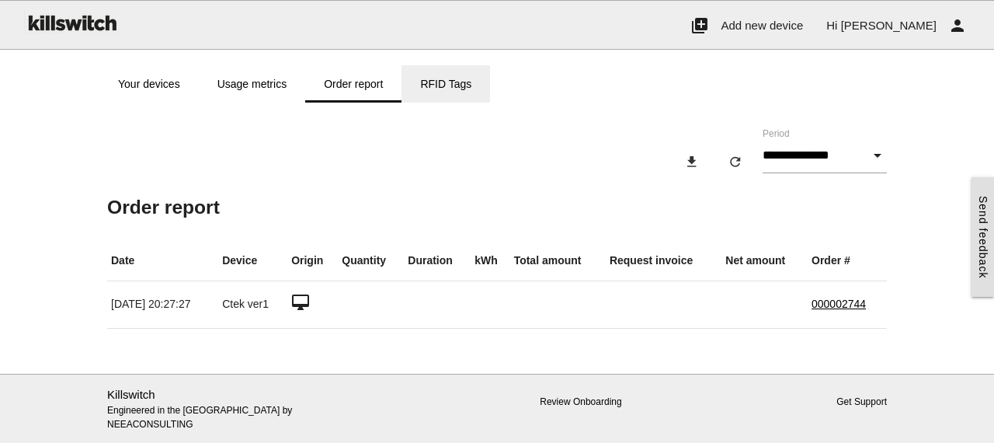
click at [452, 88] on link "RFID Tags" at bounding box center [445, 83] width 89 height 37
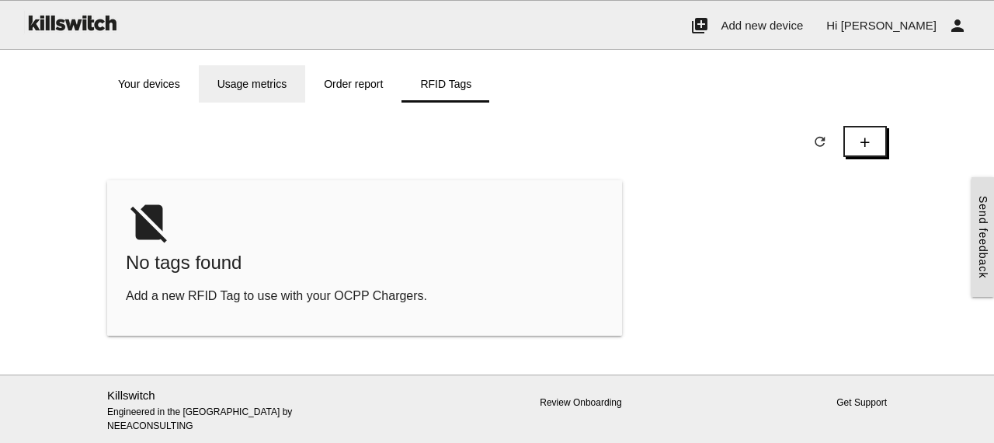
click at [273, 85] on link "Usage metrics" at bounding box center [252, 83] width 106 height 37
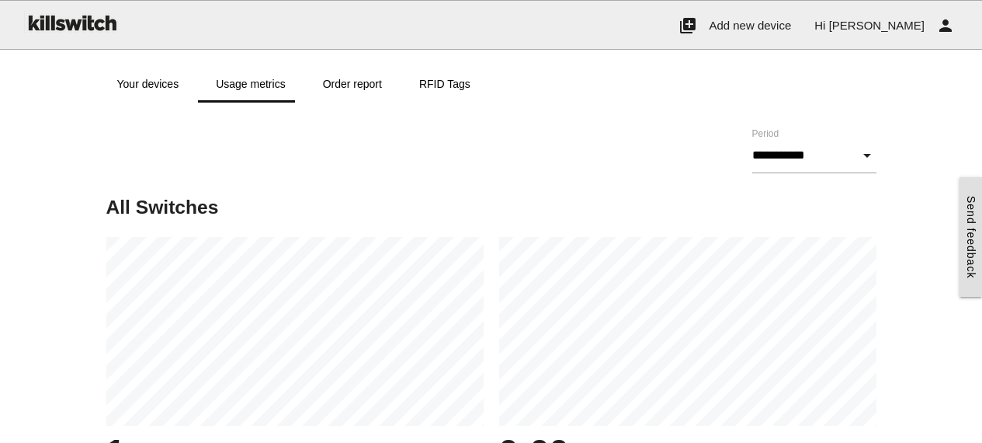
click at [471, 217] on h5 "All Switches" at bounding box center [491, 206] width 770 height 21
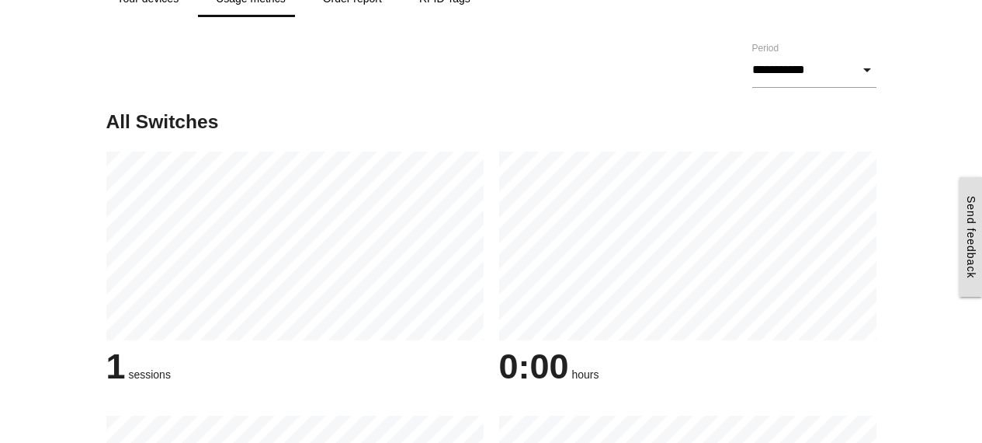
scroll to position [49, 0]
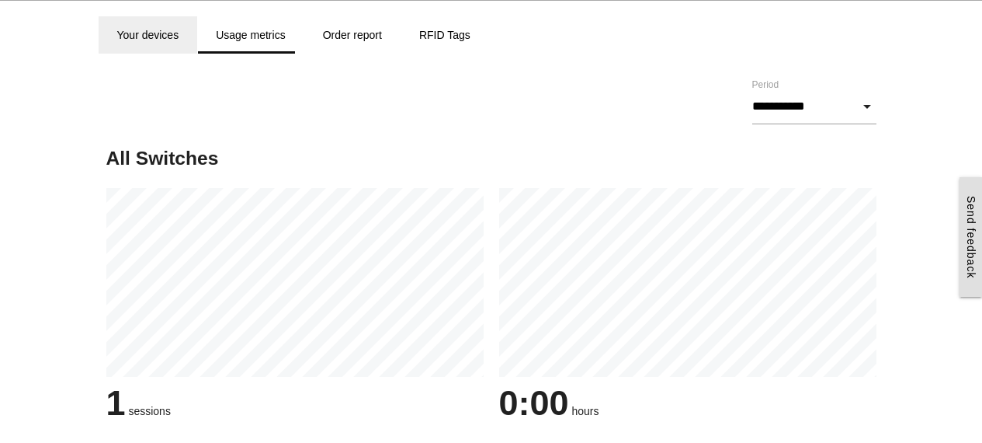
click at [145, 31] on link "Your devices" at bounding box center [148, 34] width 99 height 37
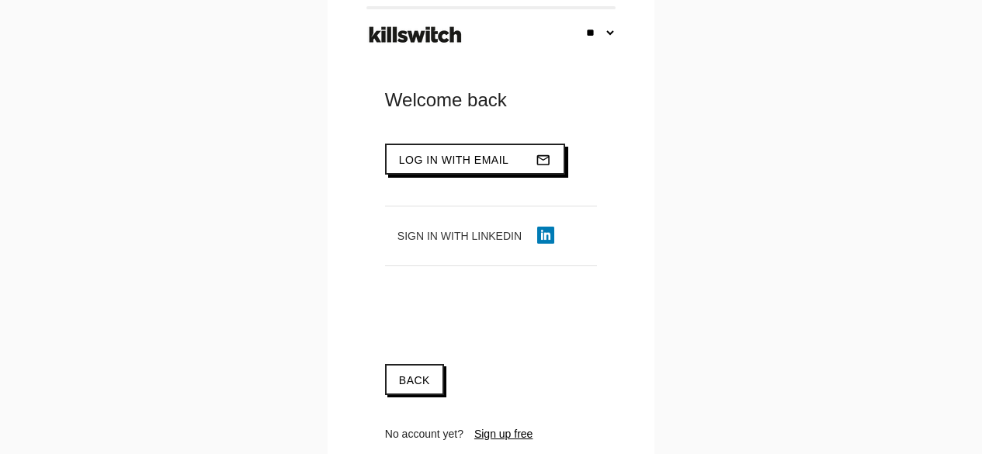
type input "**********"
click at [460, 163] on span "Log in with email" at bounding box center [454, 160] width 110 height 12
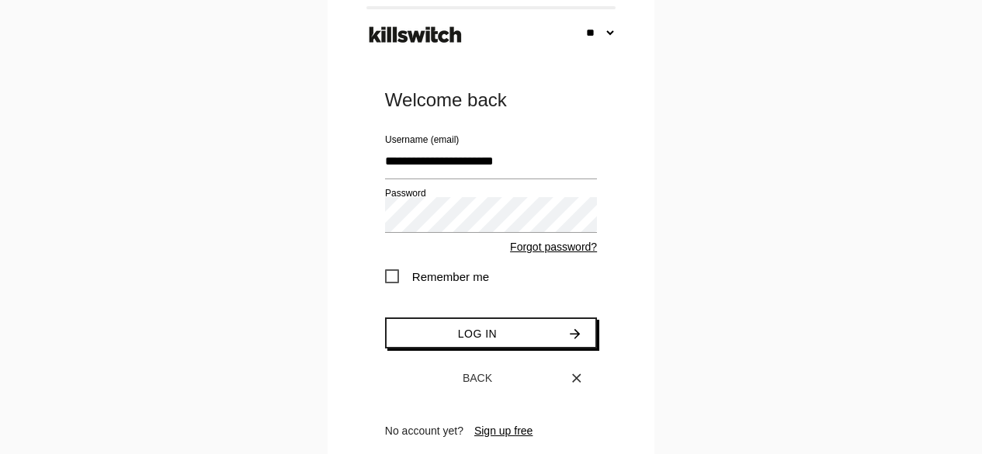
click at [414, 273] on span "Remember me" at bounding box center [437, 276] width 104 height 19
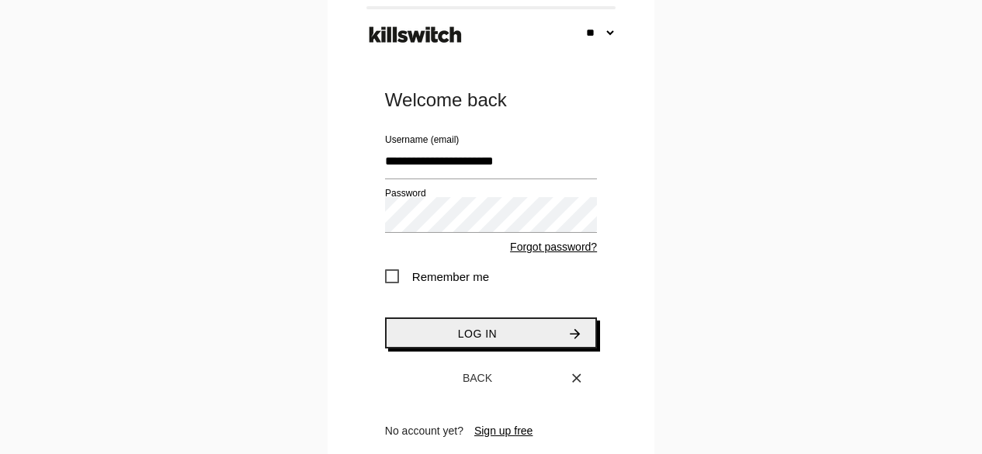
click at [460, 325] on button "Log in arrow_forward" at bounding box center [491, 333] width 212 height 31
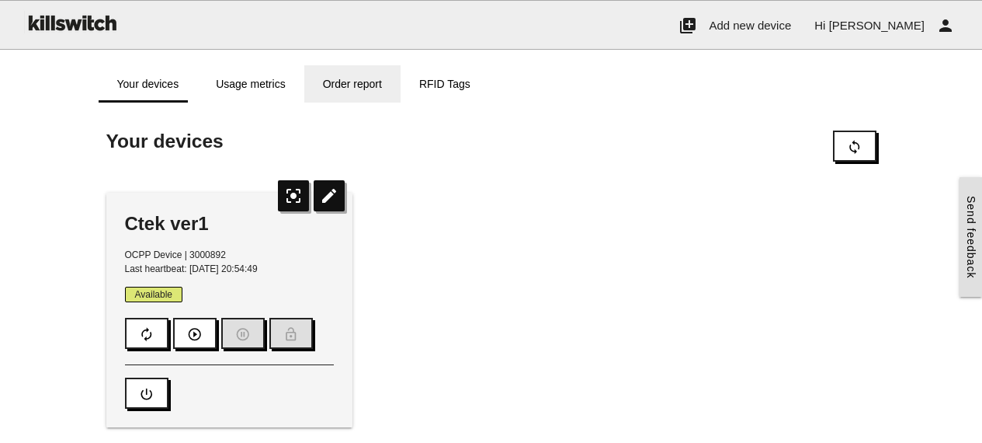
click at [356, 85] on link "Order report" at bounding box center [352, 83] width 96 height 37
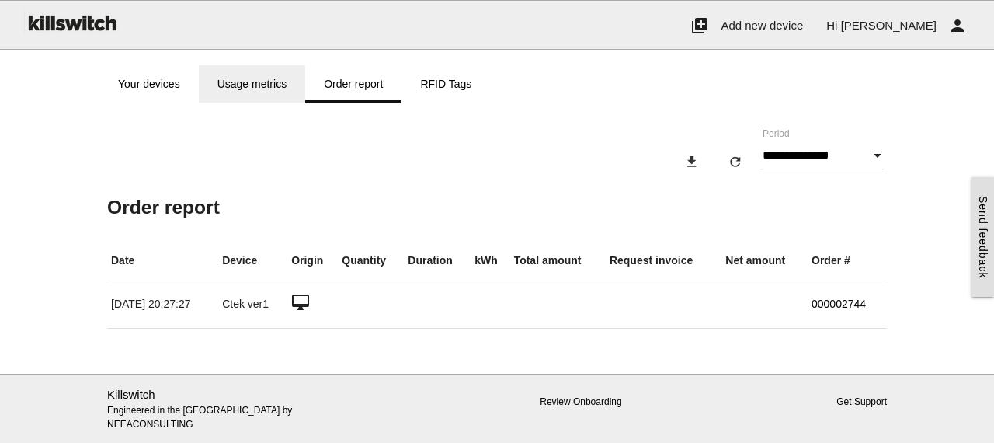
click at [259, 81] on link "Usage metrics" at bounding box center [252, 83] width 106 height 37
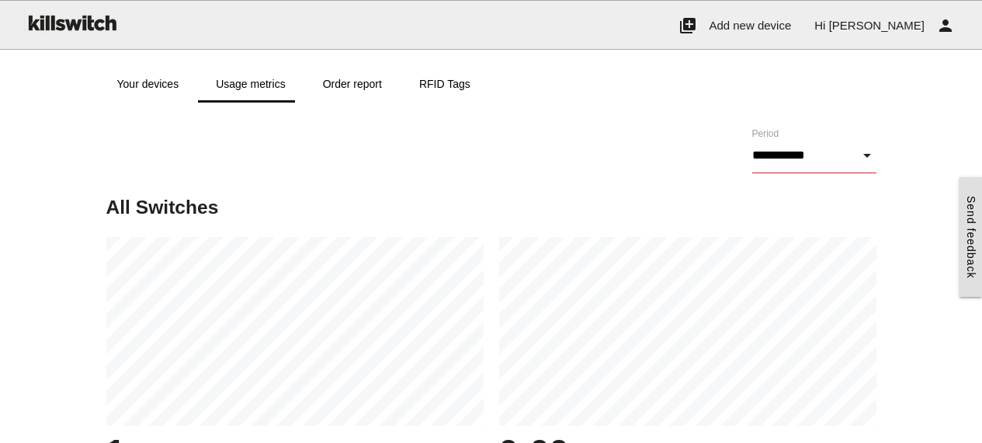
click at [847, 161] on input "**********" at bounding box center [814, 155] width 124 height 36
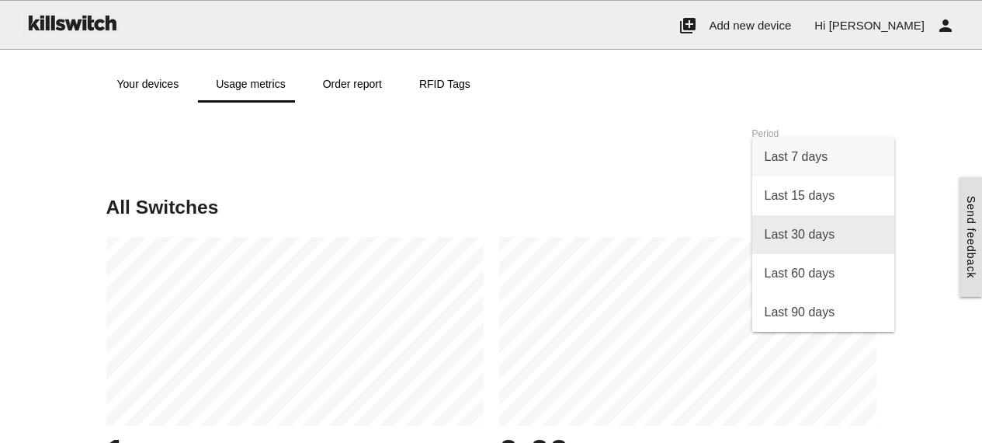
click at [818, 245] on span "Last 30 days" at bounding box center [823, 234] width 143 height 39
type input "**********"
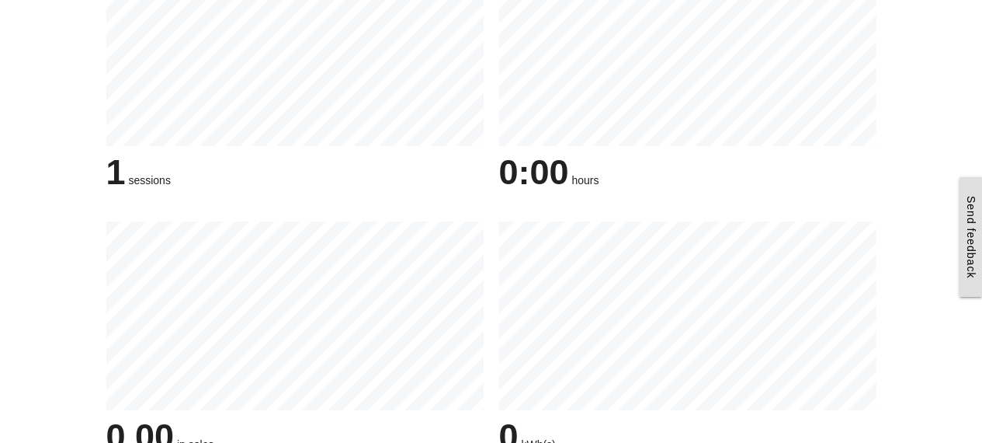
scroll to position [203, 0]
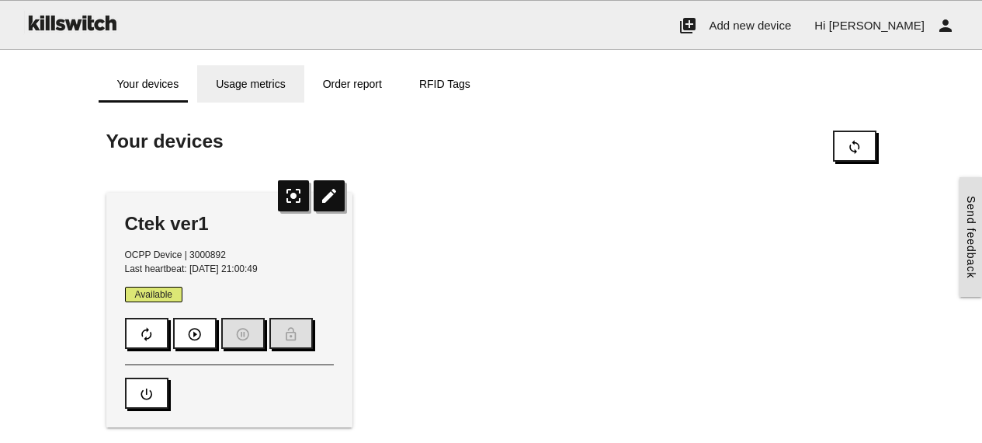
click at [255, 85] on link "Usage metrics" at bounding box center [250, 83] width 106 height 37
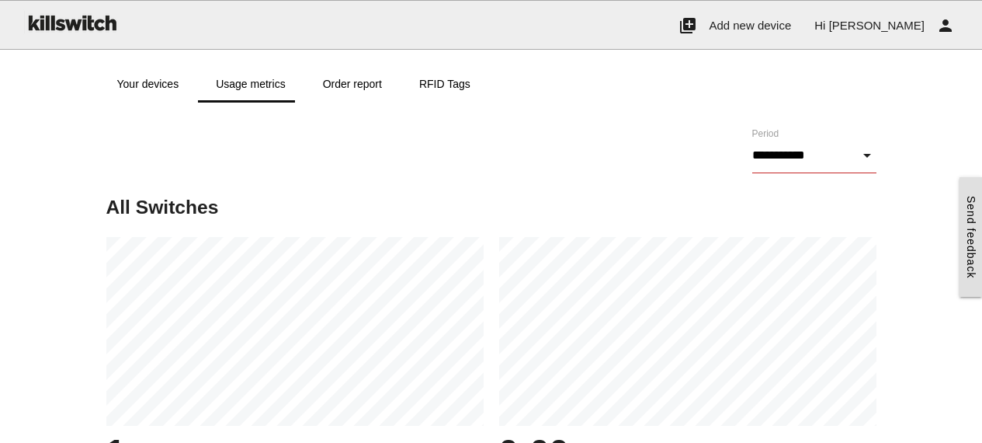
click at [768, 164] on input "**********" at bounding box center [814, 155] width 124 height 36
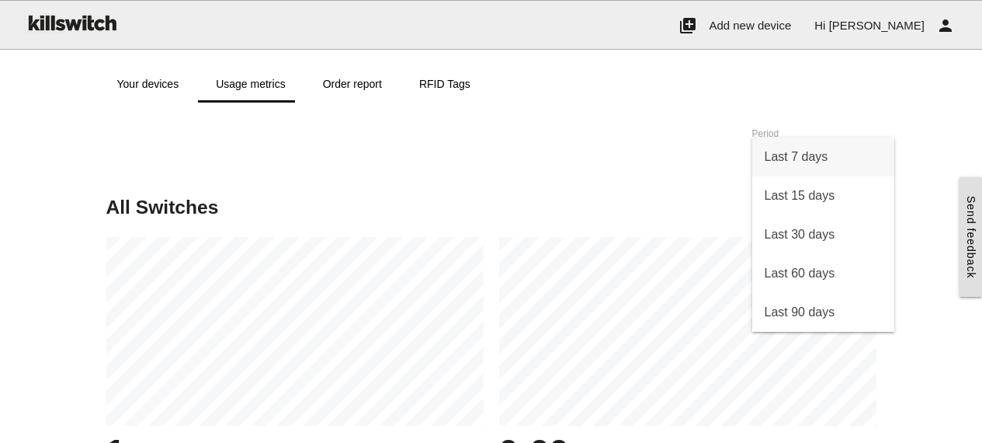
click at [589, 167] on div "**********" at bounding box center [491, 161] width 770 height 71
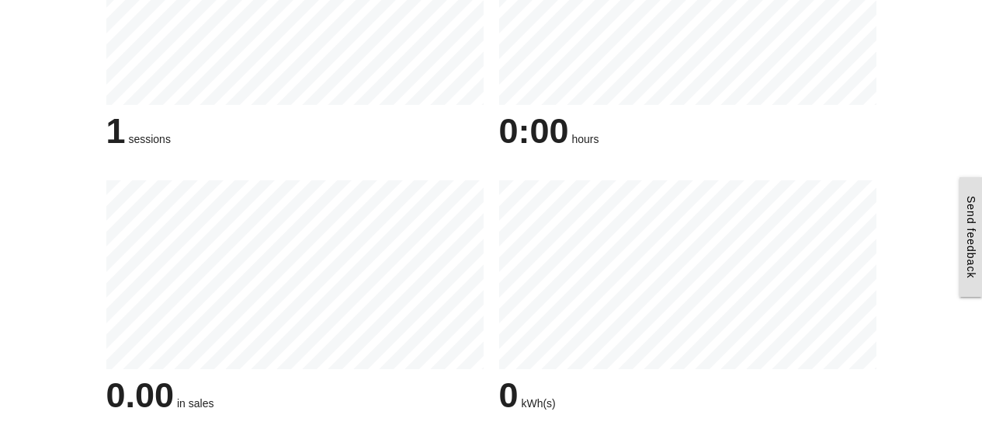
scroll to position [391, 0]
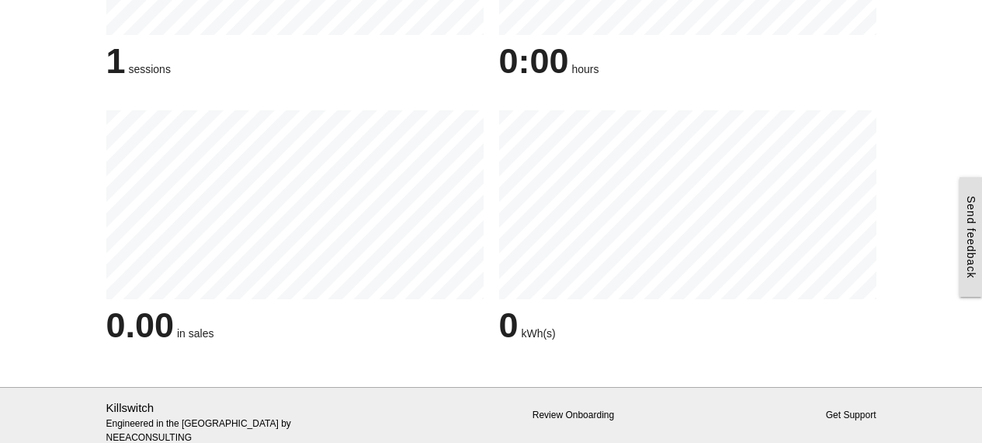
click at [544, 412] on link "Review Onboarding" at bounding box center [574, 414] width 82 height 11
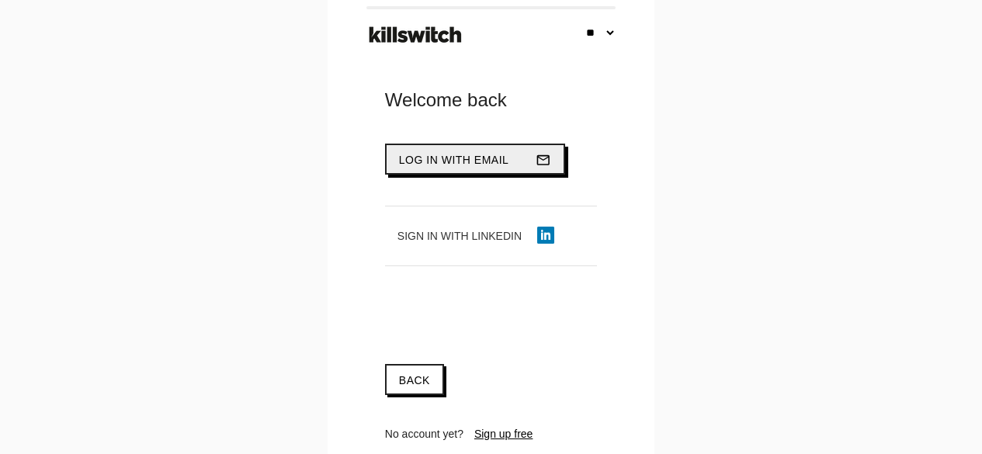
click at [429, 158] on span "Log in with email" at bounding box center [454, 160] width 110 height 12
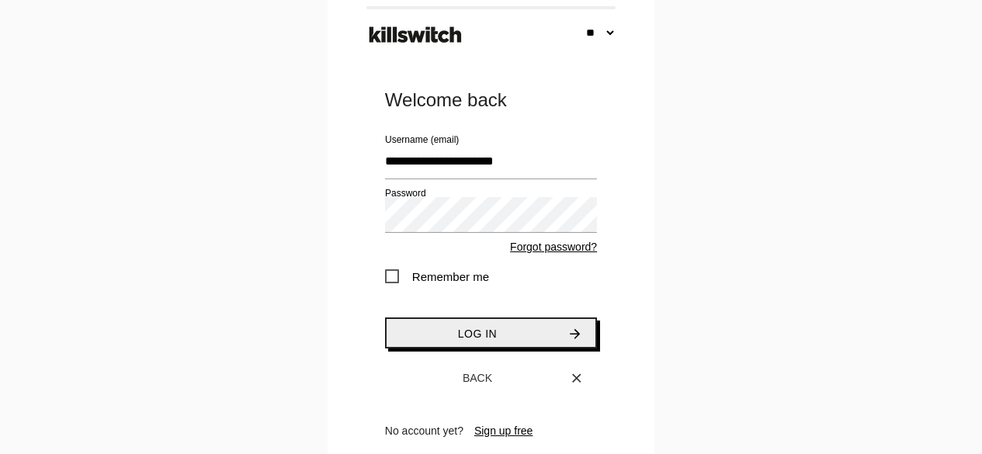
click at [459, 335] on button "Log in arrow_forward" at bounding box center [491, 333] width 212 height 31
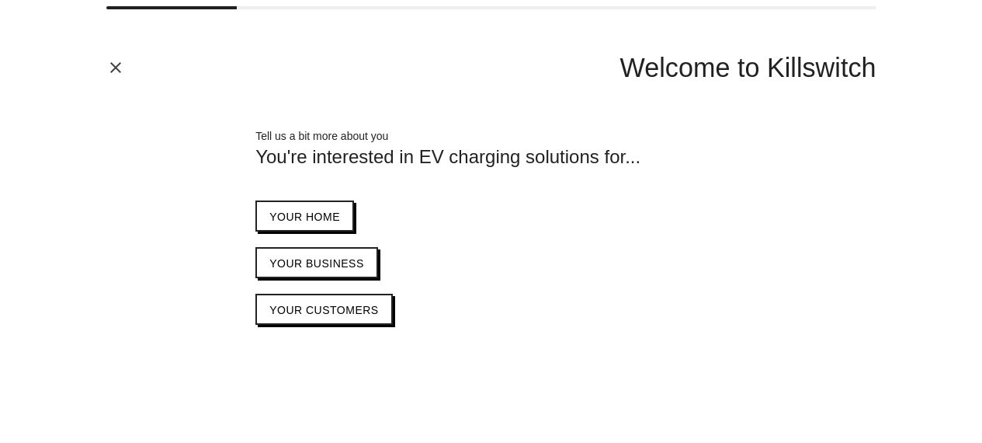
click at [112, 74] on icon "close" at bounding box center [115, 67] width 19 height 19
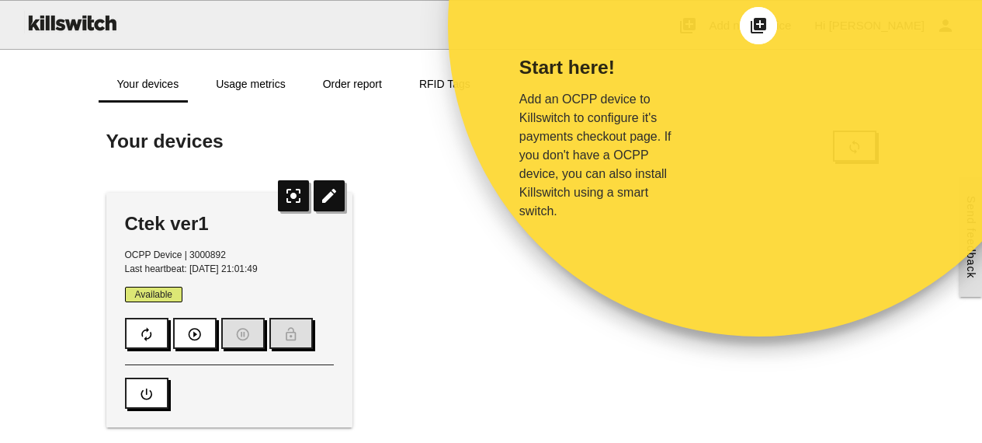
click at [460, 237] on div "Start here! Add an OCPP device to Killswitch to configure it's payments checkou…" at bounding box center [612, 181] width 329 height 311
click at [754, 30] on icon "add_to_photos" at bounding box center [758, 25] width 19 height 19
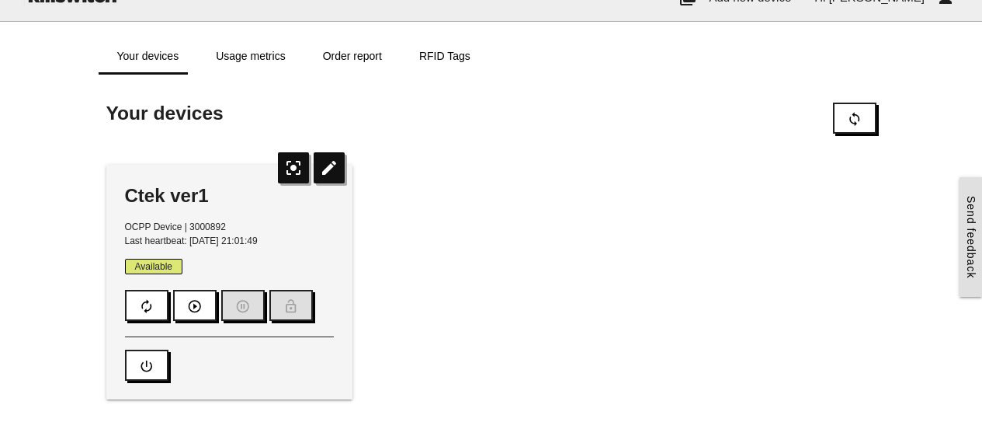
scroll to position [23, 0]
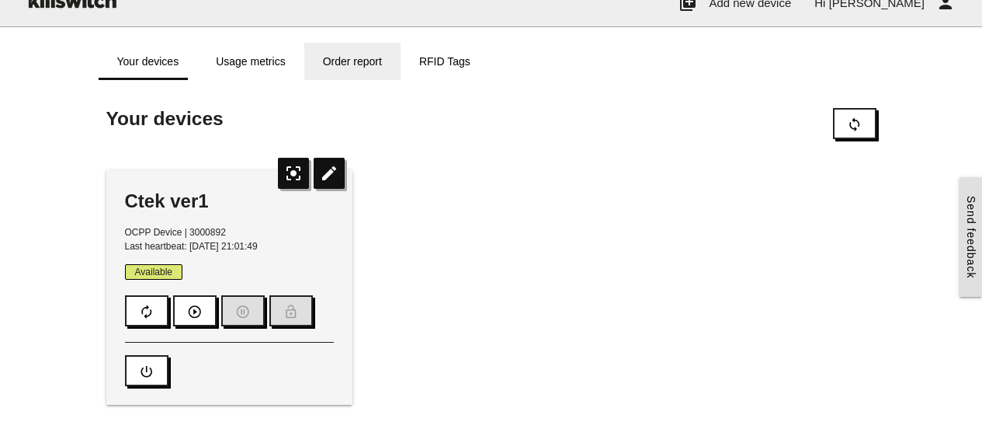
click at [350, 60] on link "Order report" at bounding box center [352, 61] width 96 height 37
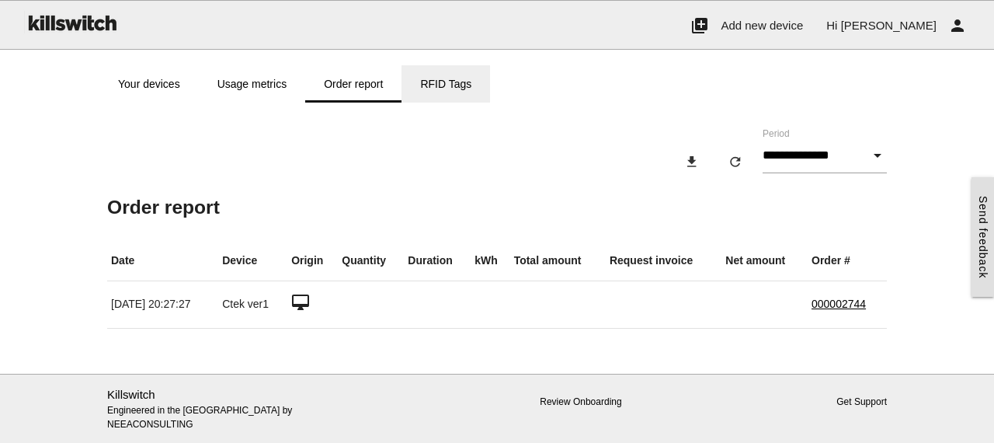
click at [437, 82] on link "RFID Tags" at bounding box center [445, 83] width 89 height 37
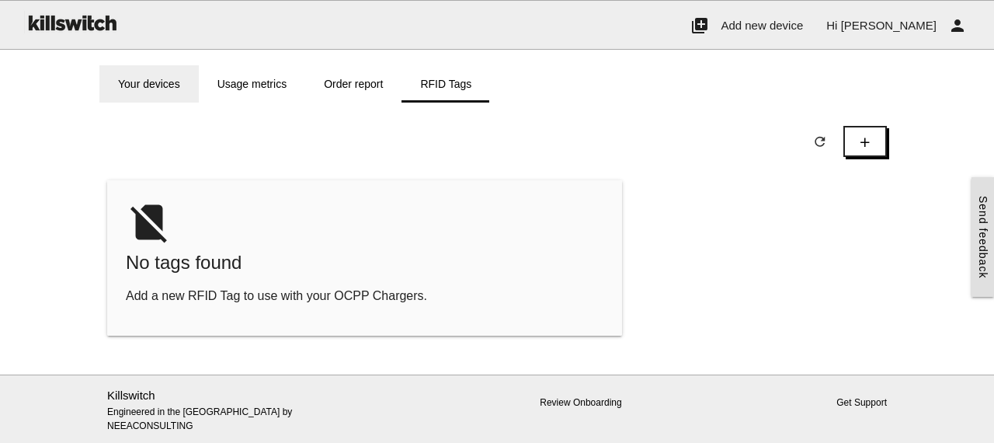
click at [158, 83] on link "Your devices" at bounding box center [148, 83] width 99 height 37
